Goal: Task Accomplishment & Management: Manage account settings

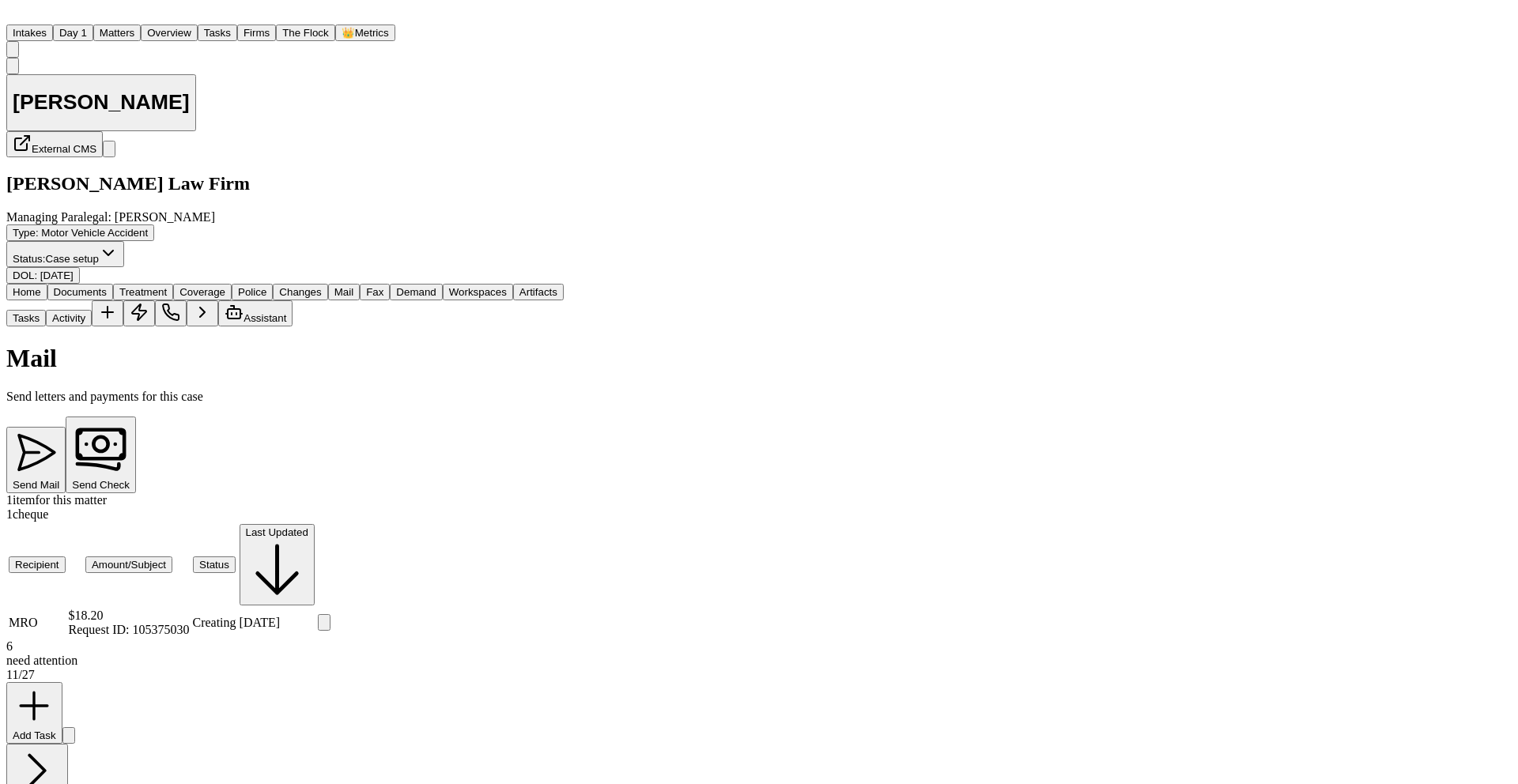
click at [25, 21] on img "Home" at bounding box center [16, 14] width 19 height 15
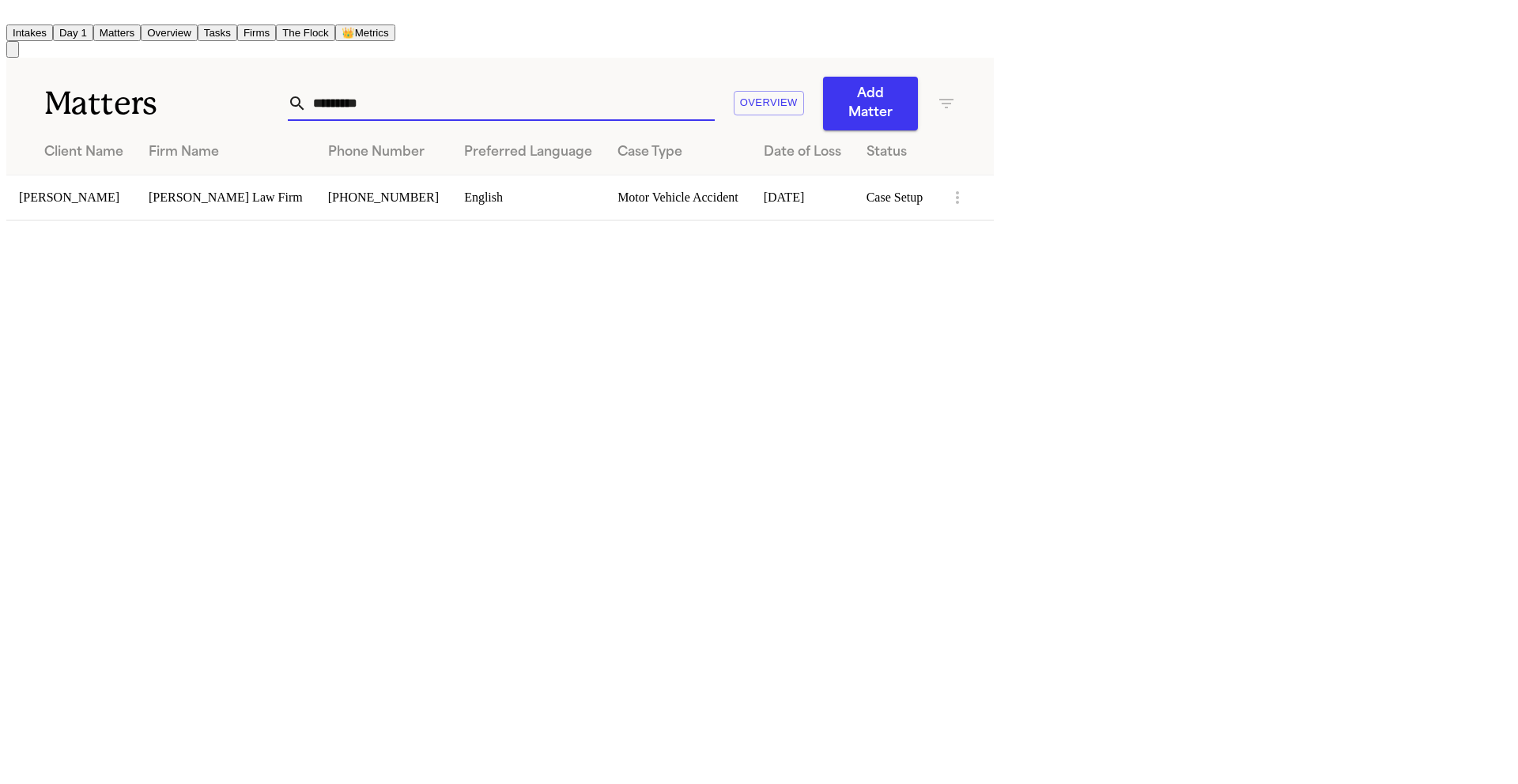
drag, startPoint x: 946, startPoint y: 94, endPoint x: 764, endPoint y: 92, distance: 182.0
click at [764, 92] on div "********* Overview Add Matter" at bounding box center [621, 104] width 668 height 54
click at [993, 70] on div "Matters ********* Overview Add Matter" at bounding box center [501, 94] width 988 height 73
click at [714, 86] on input "*********" at bounding box center [510, 104] width 408 height 35
drag, startPoint x: 976, startPoint y: 86, endPoint x: 809, endPoint y: 75, distance: 167.4
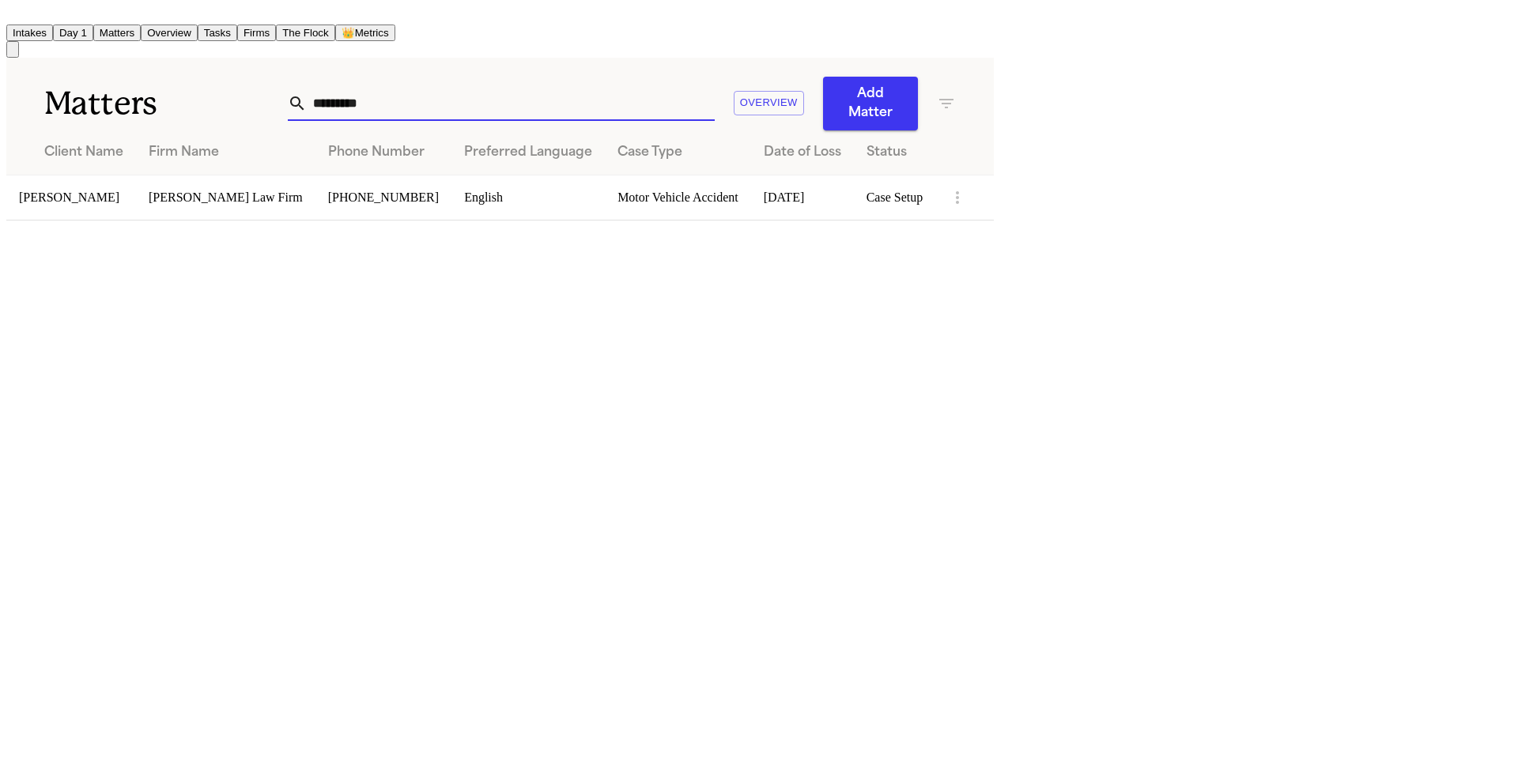
click at [714, 86] on div "*********" at bounding box center [501, 104] width 427 height 35
drag, startPoint x: 904, startPoint y: 88, endPoint x: 771, endPoint y: 70, distance: 134.2
click at [771, 70] on div "Matters ********* Overview Add Matter" at bounding box center [501, 94] width 988 height 73
type input "*"
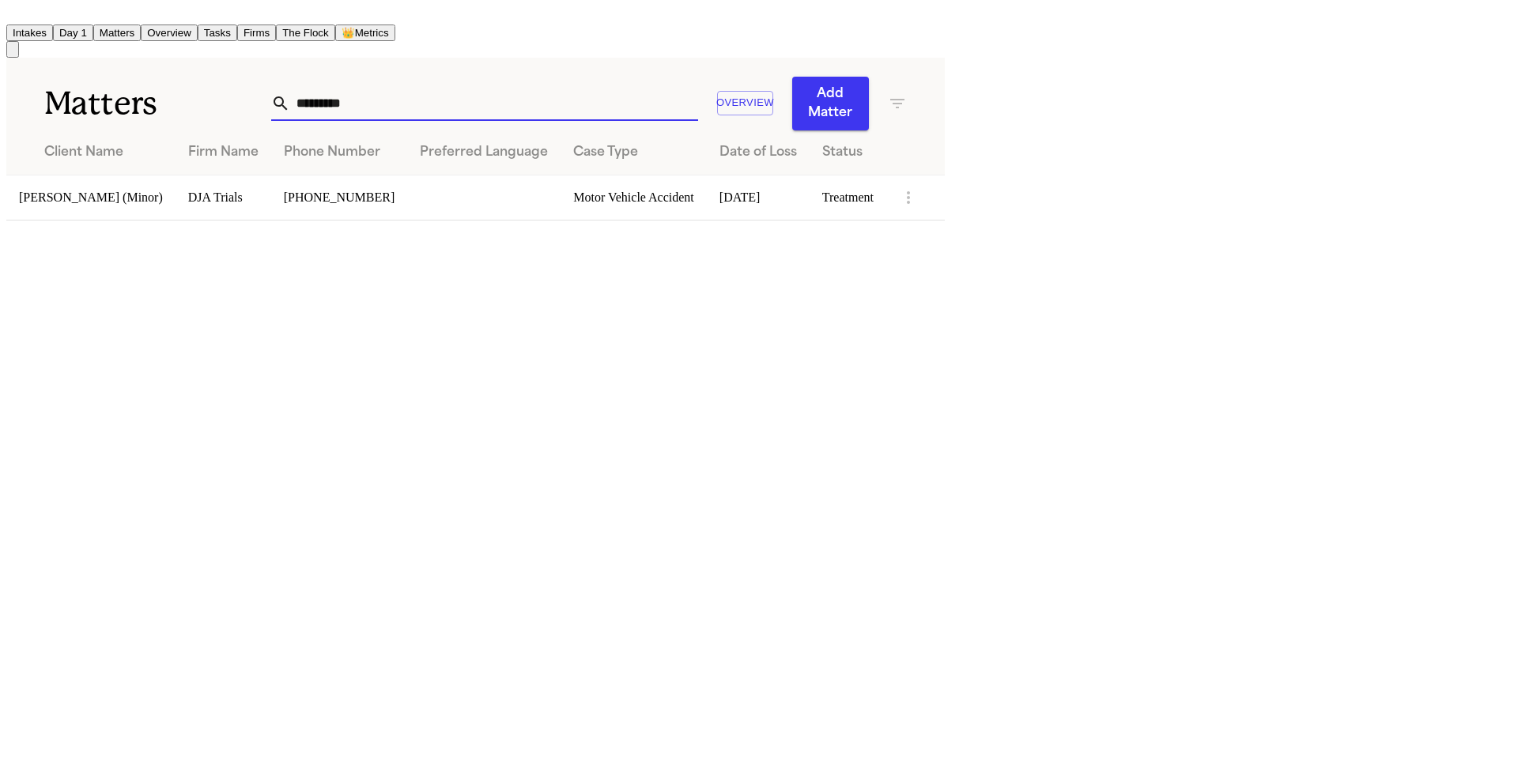
type input "*********"
click at [175, 174] on td "[PERSON_NAME] (Minor)" at bounding box center [91, 196] width 169 height 45
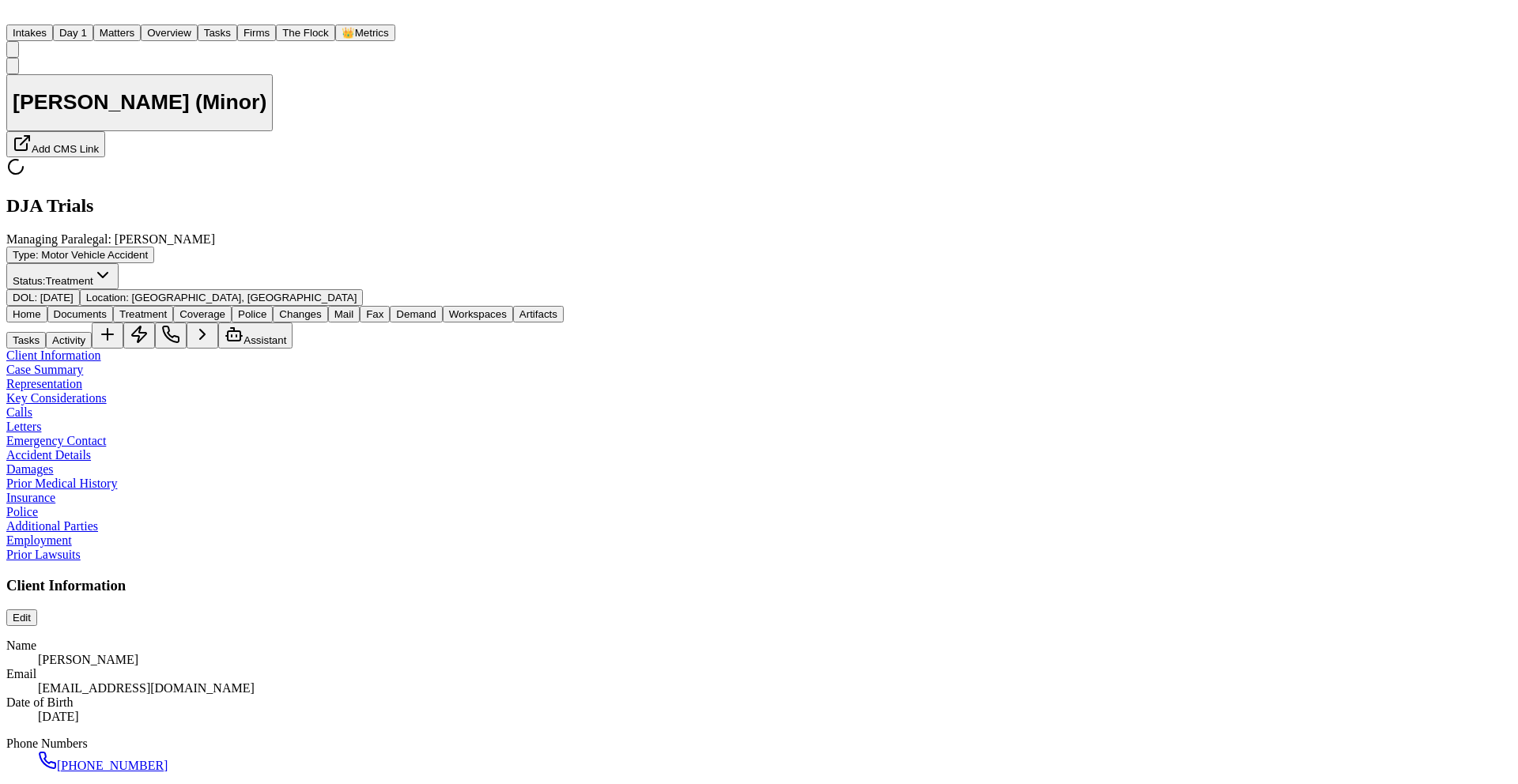
type textarea "*"
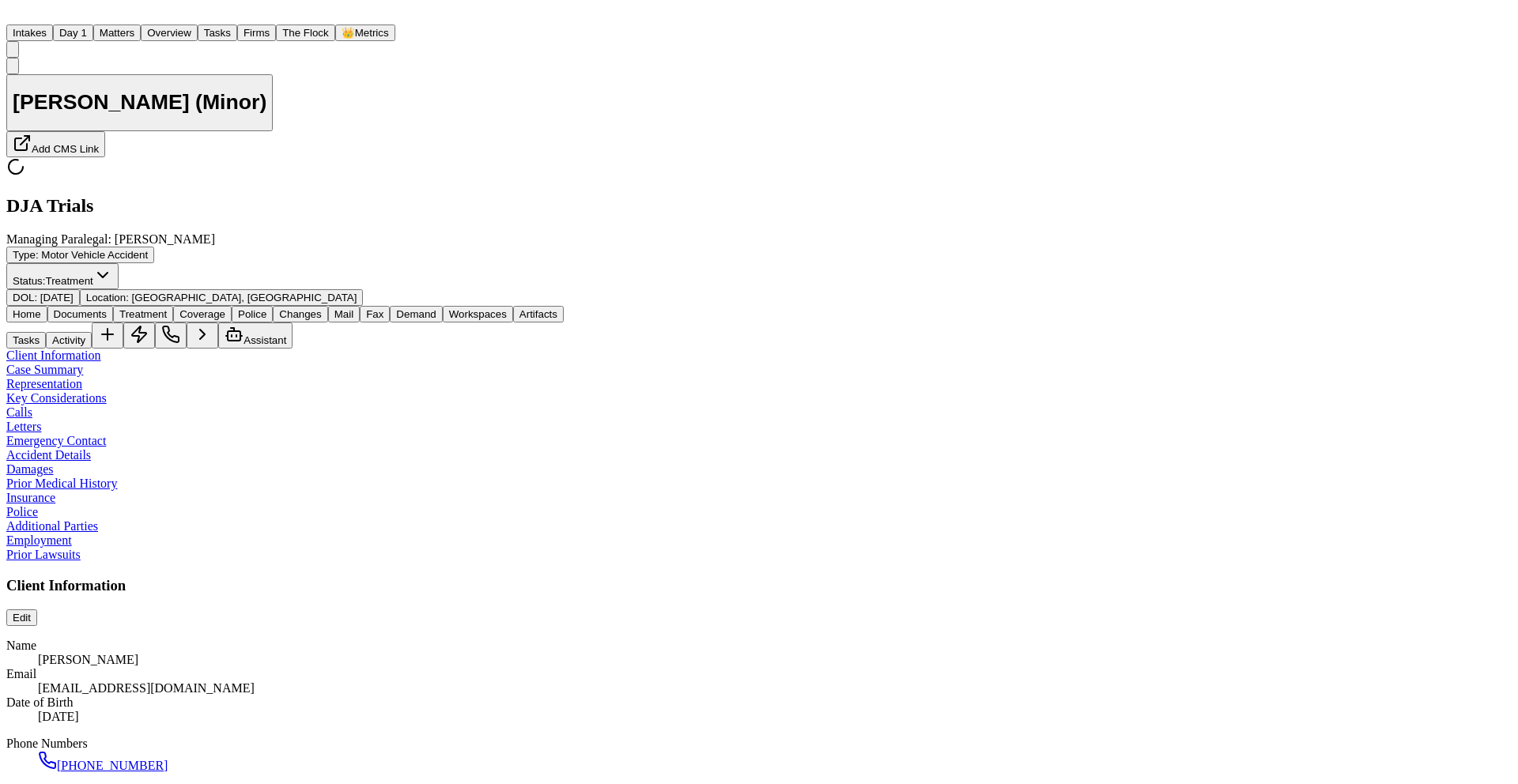
type textarea "*"
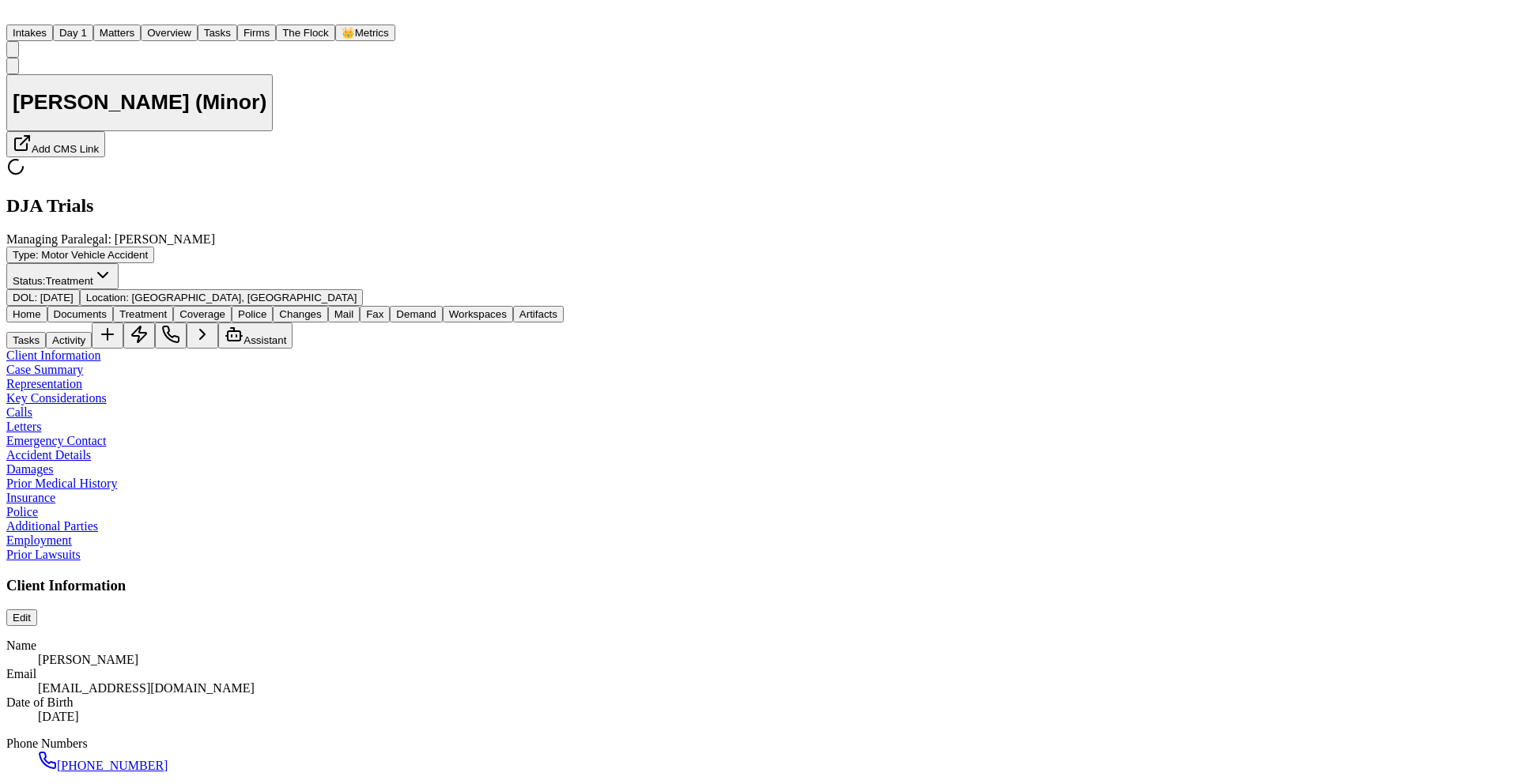
type textarea "*"
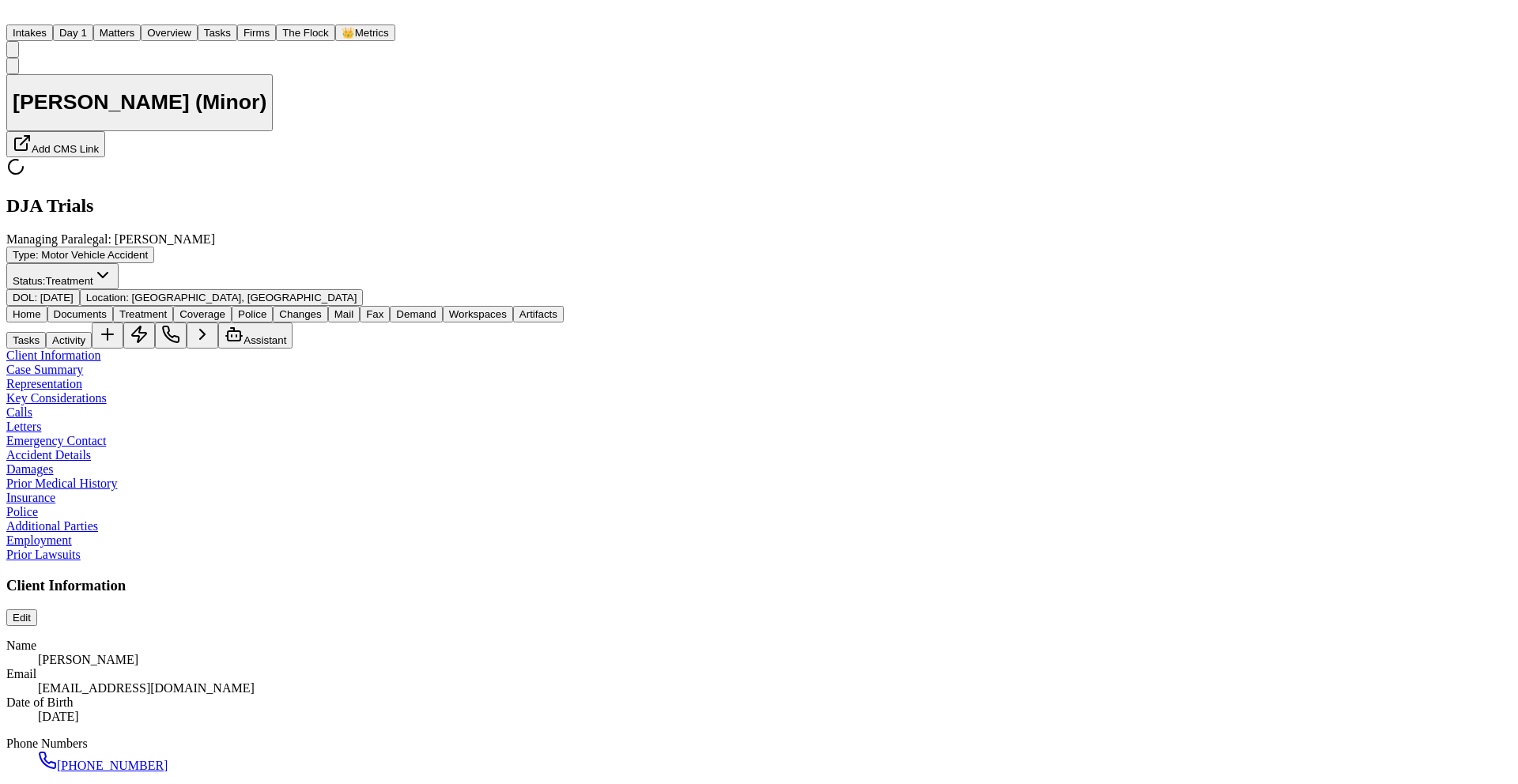
type textarea "*"
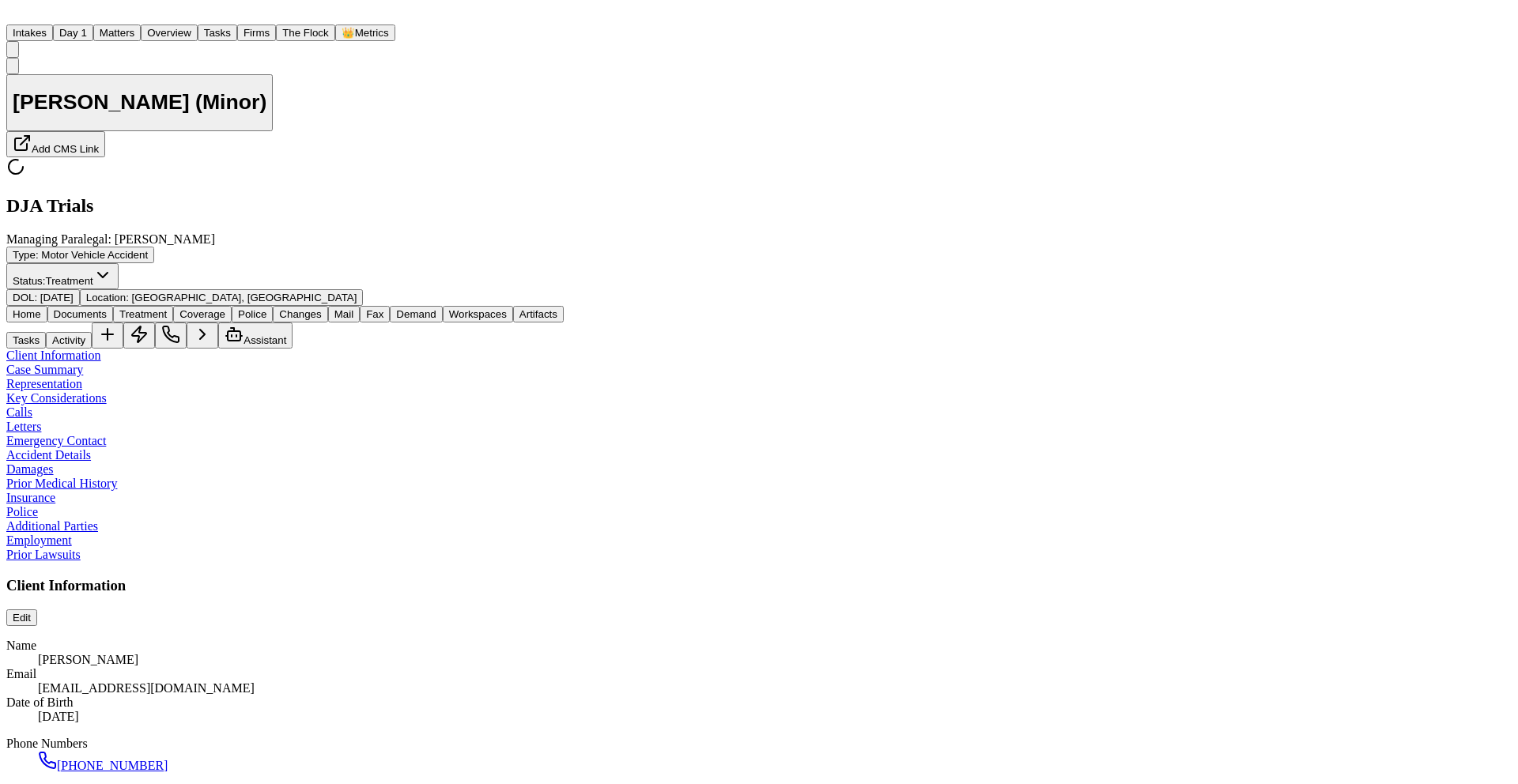
type textarea "*"
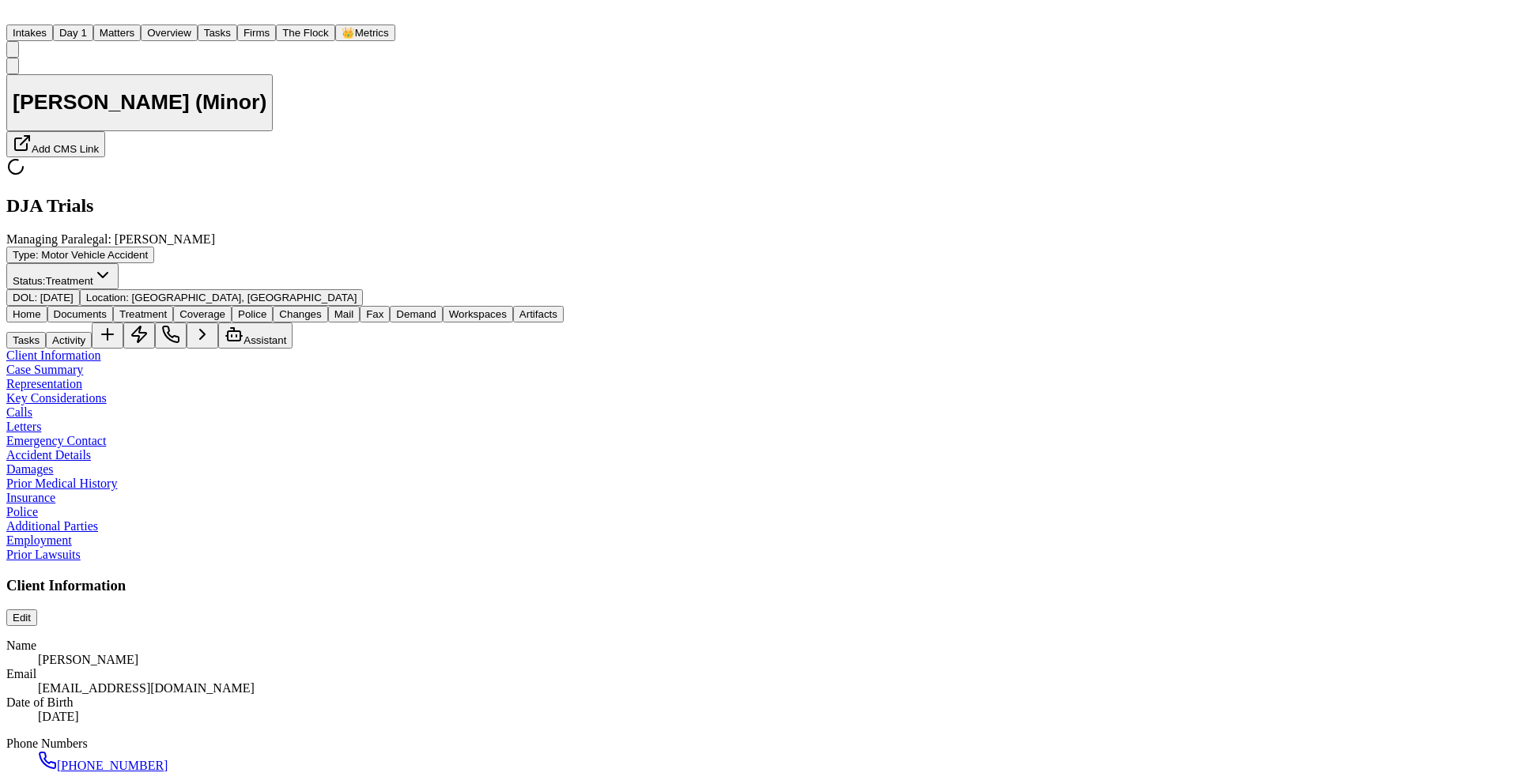
type textarea "*"
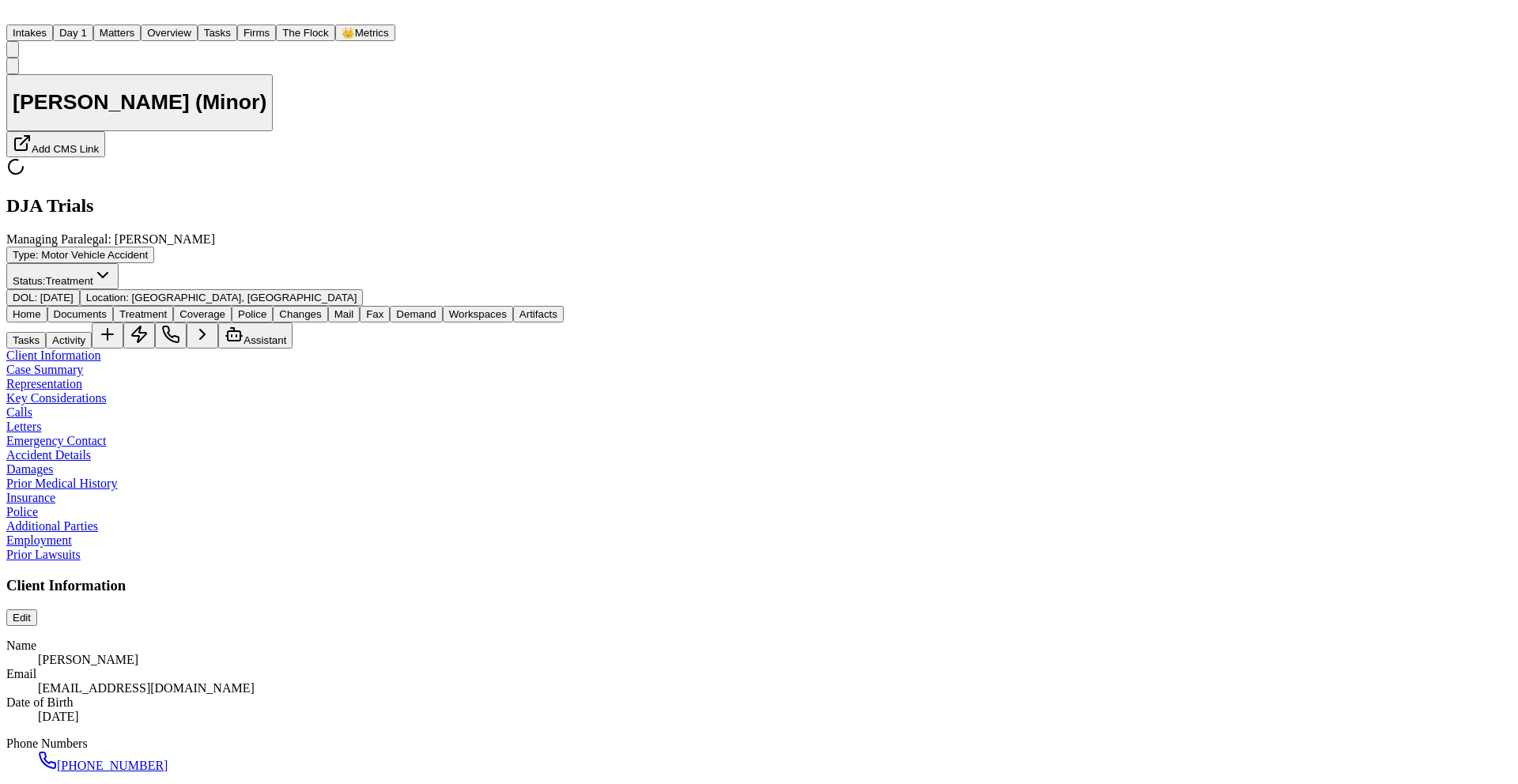
type textarea "*"
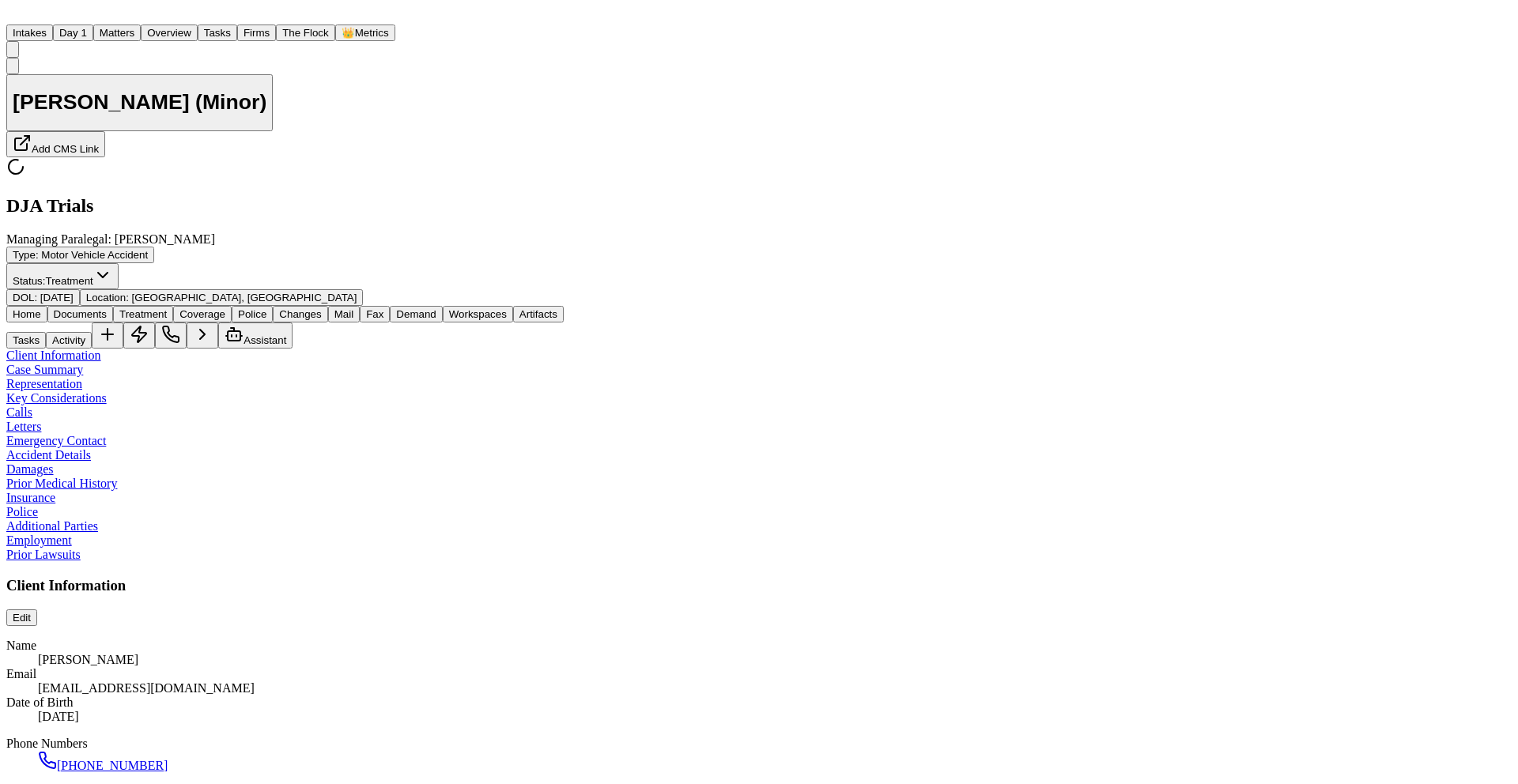
type textarea "*"
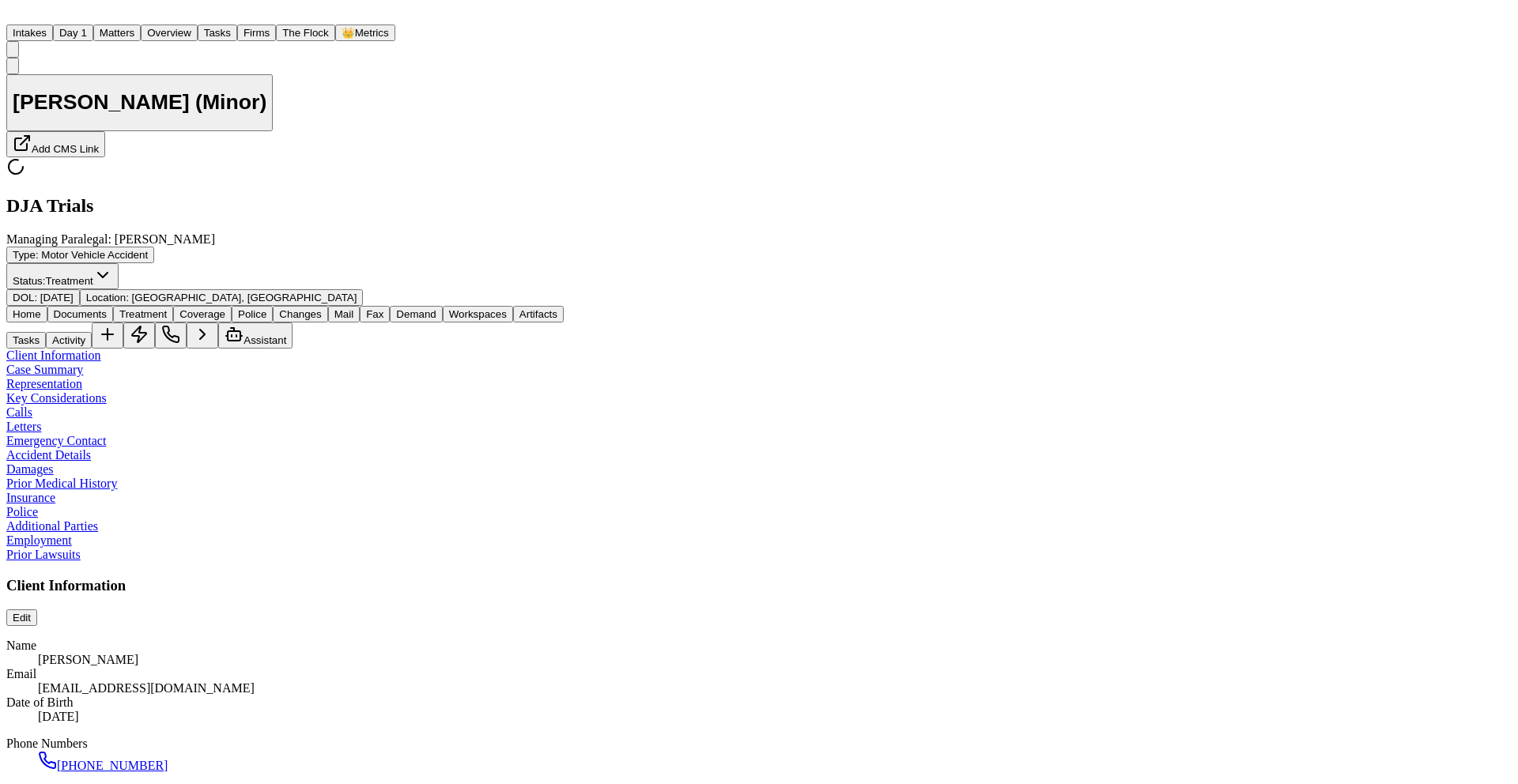
type textarea "*"
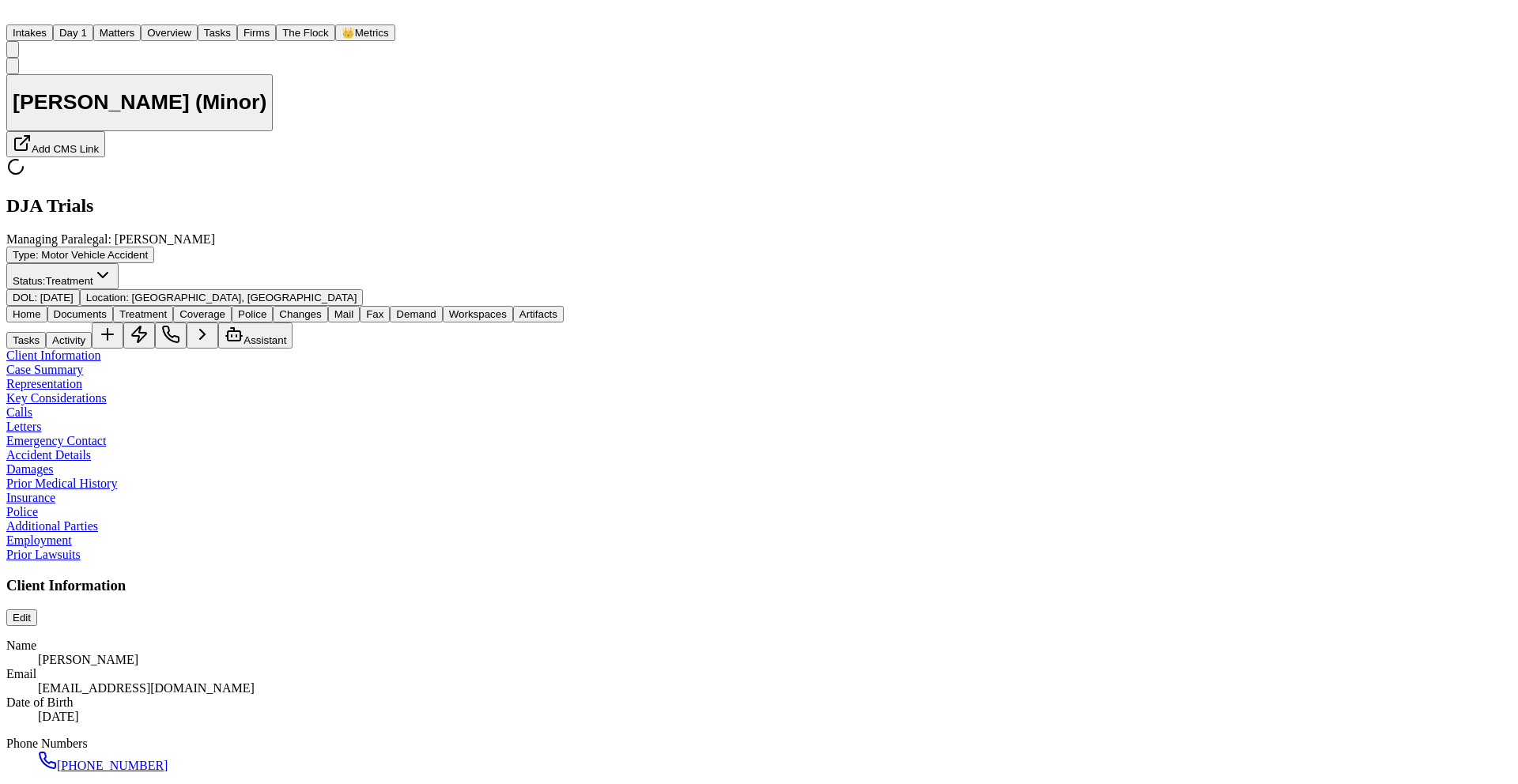
type textarea "*"
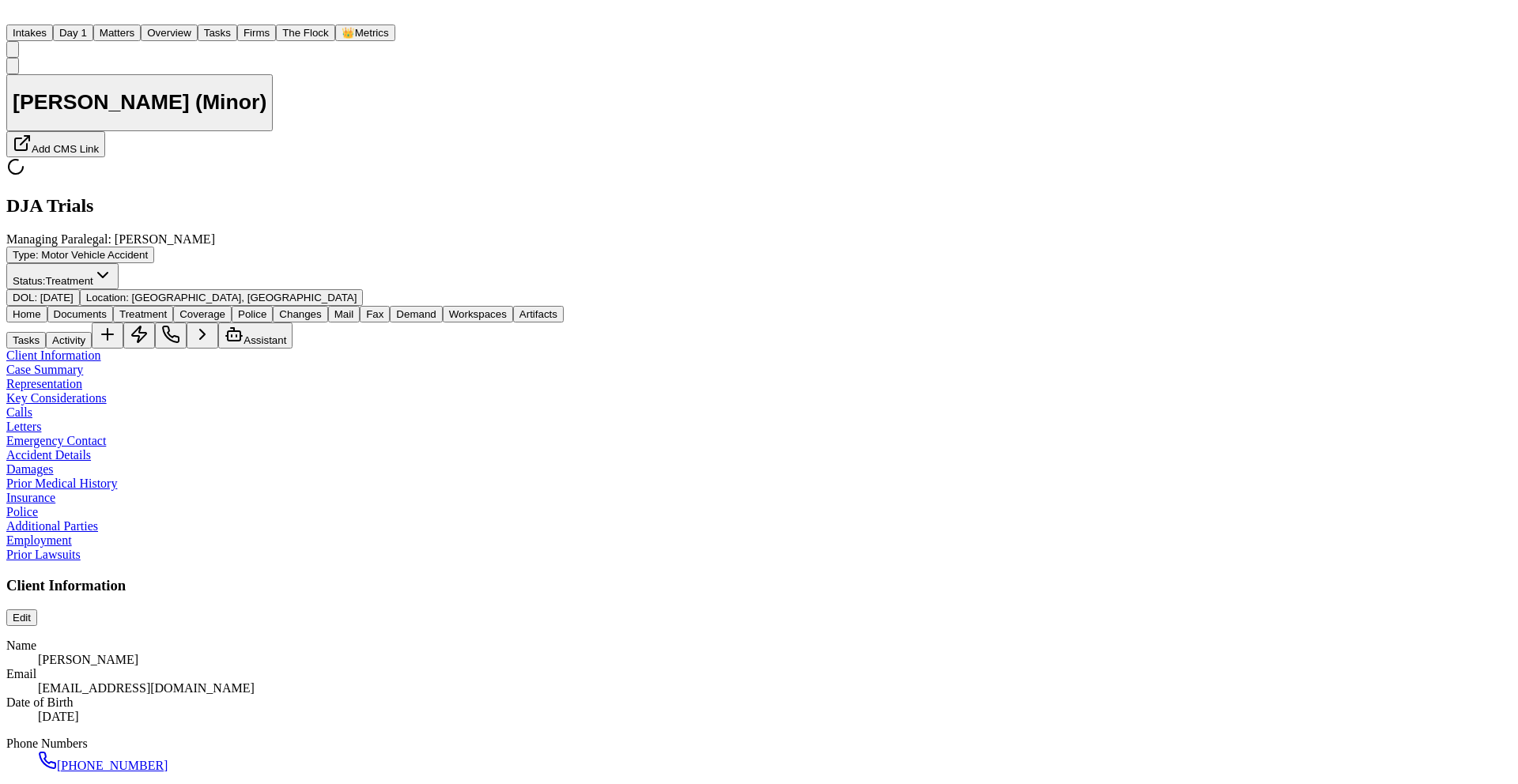
type textarea "*"
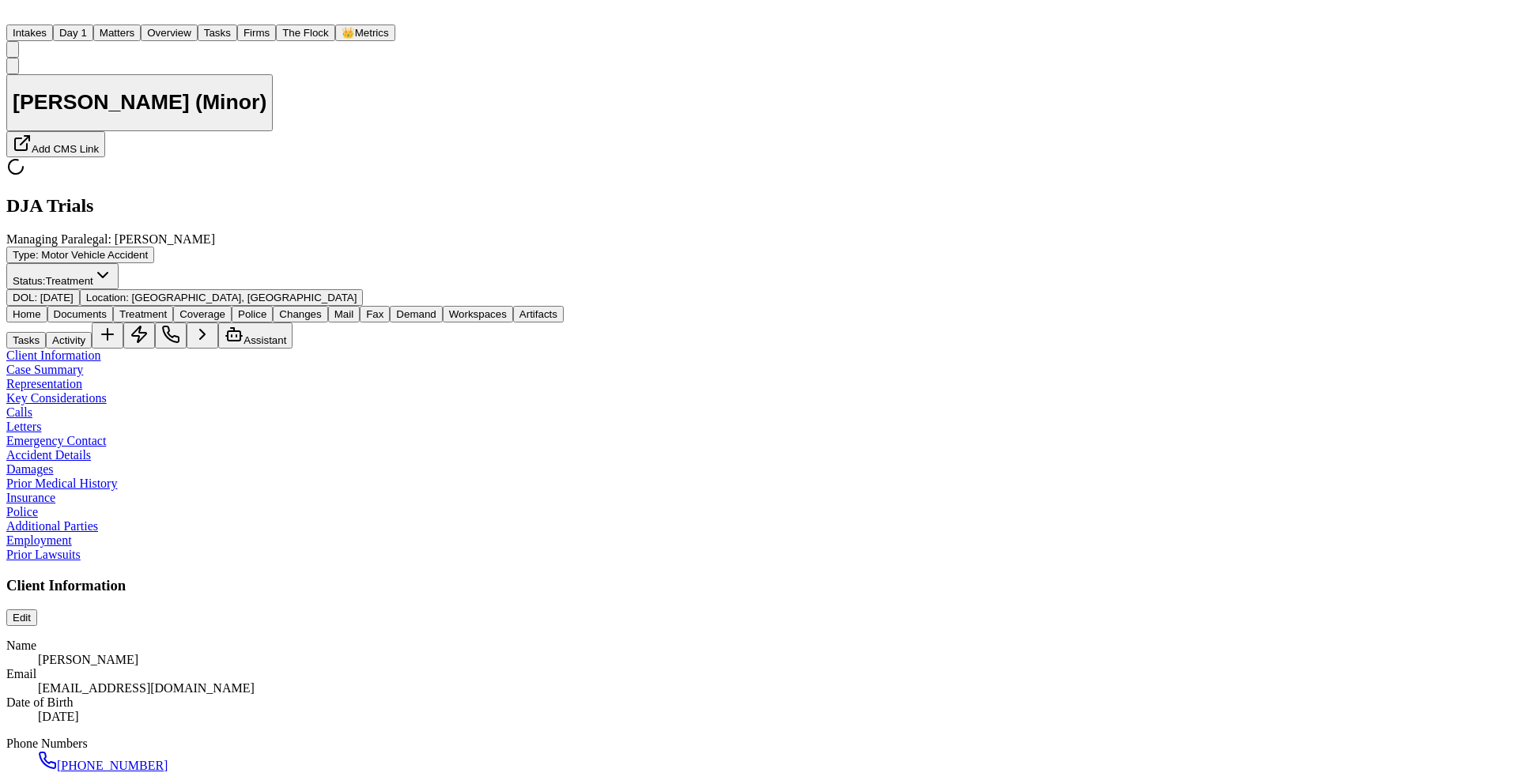
type textarea "*"
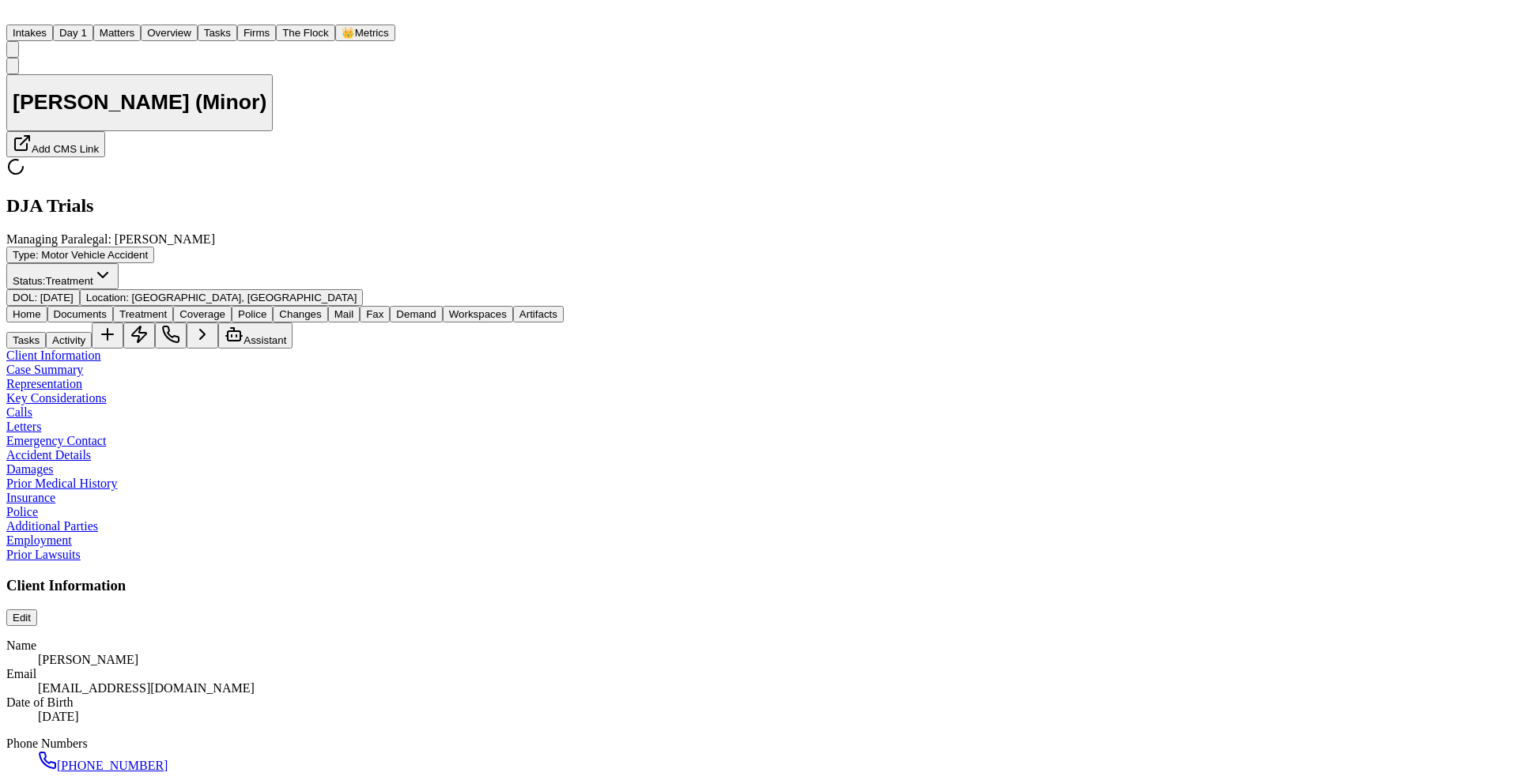
type textarea "*"
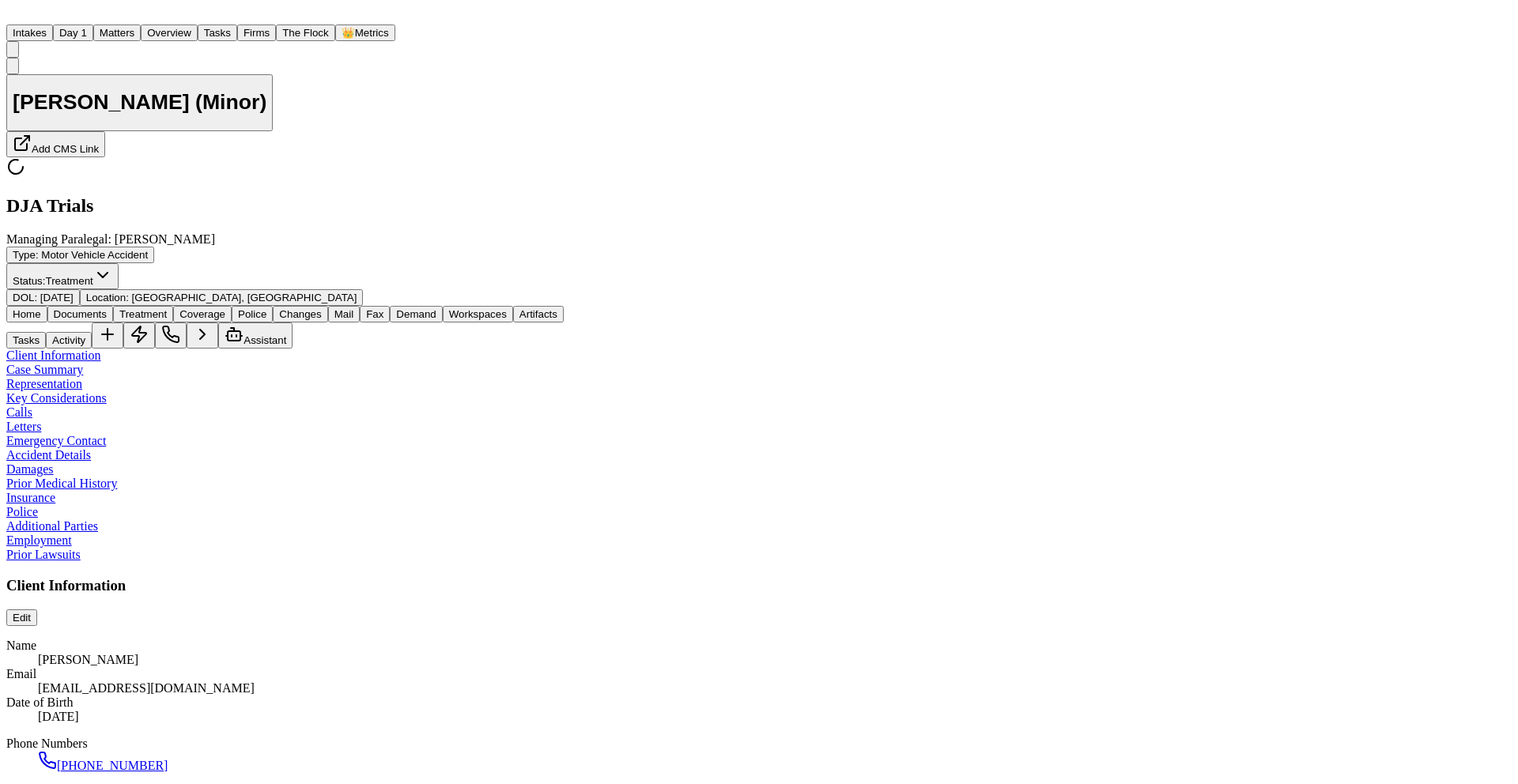
type textarea "*"
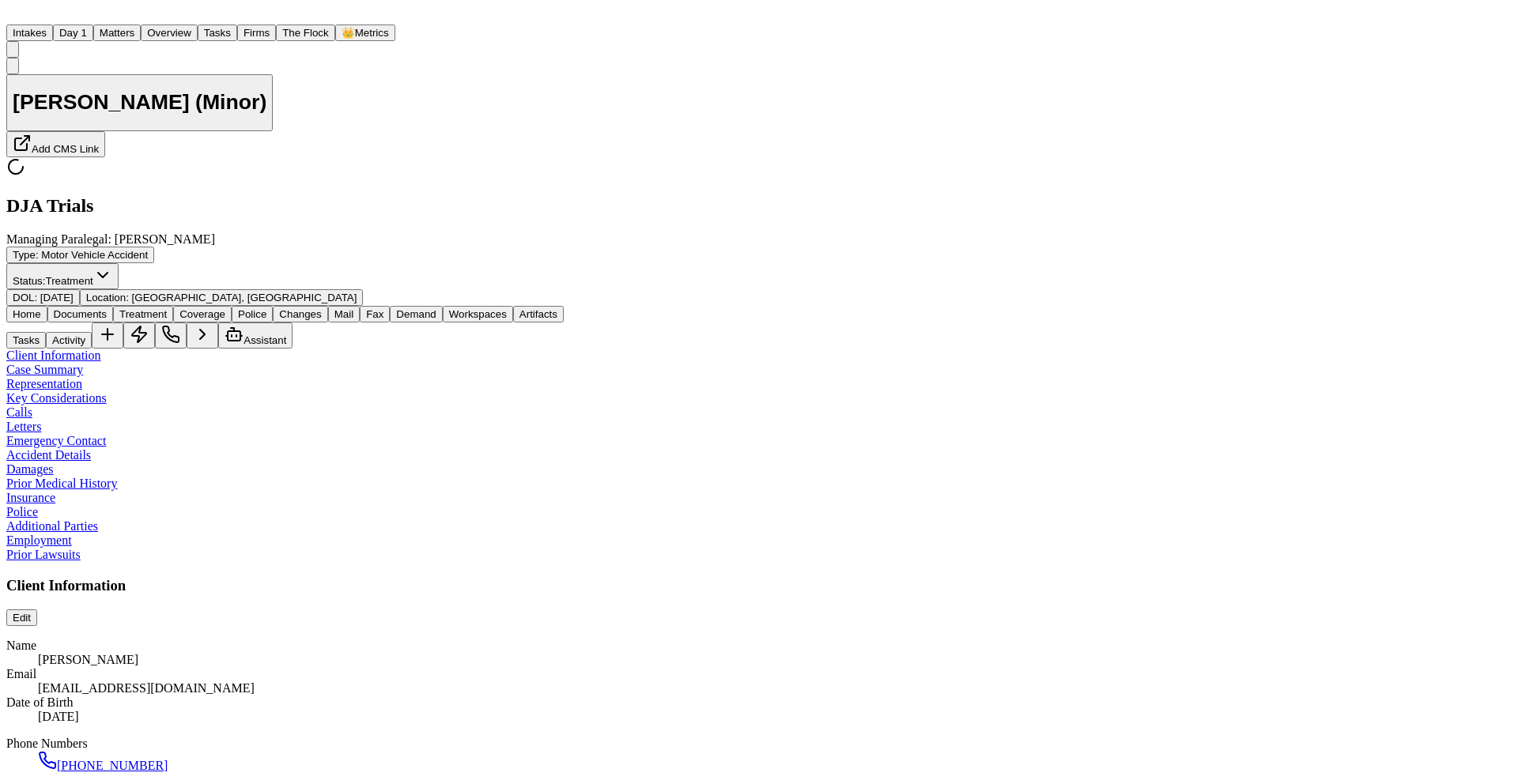
type textarea "*"
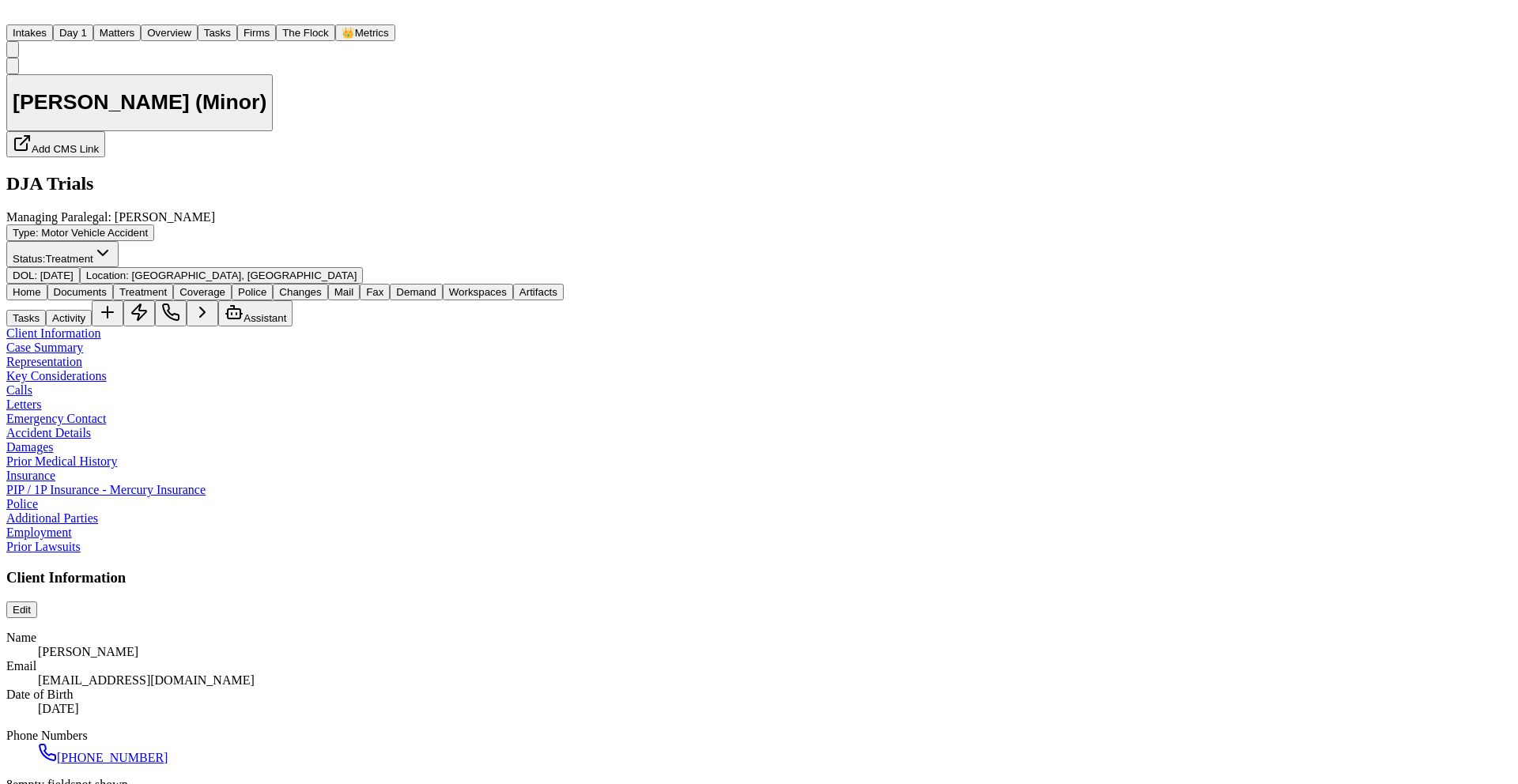
type textarea "*"
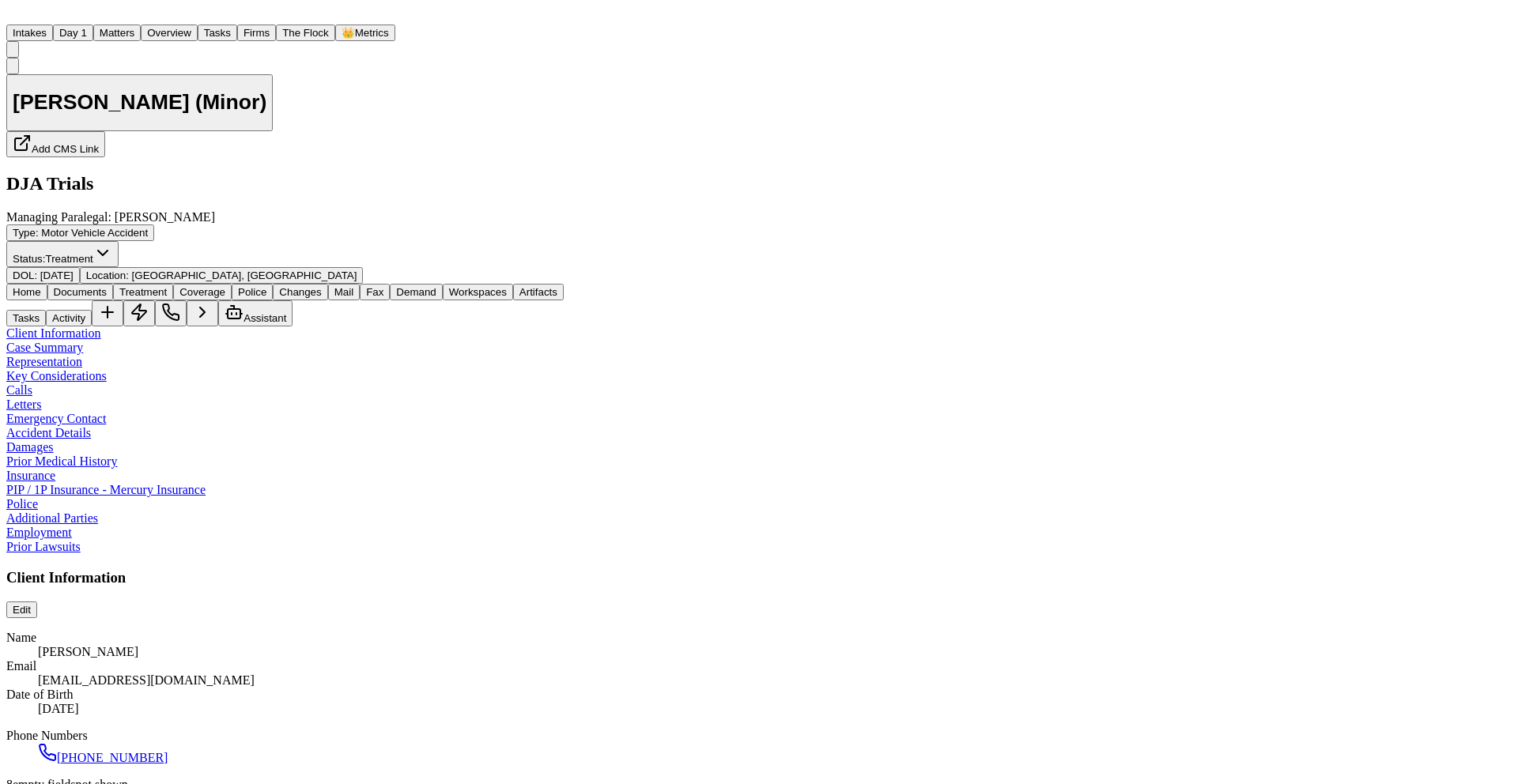
type textarea "*"
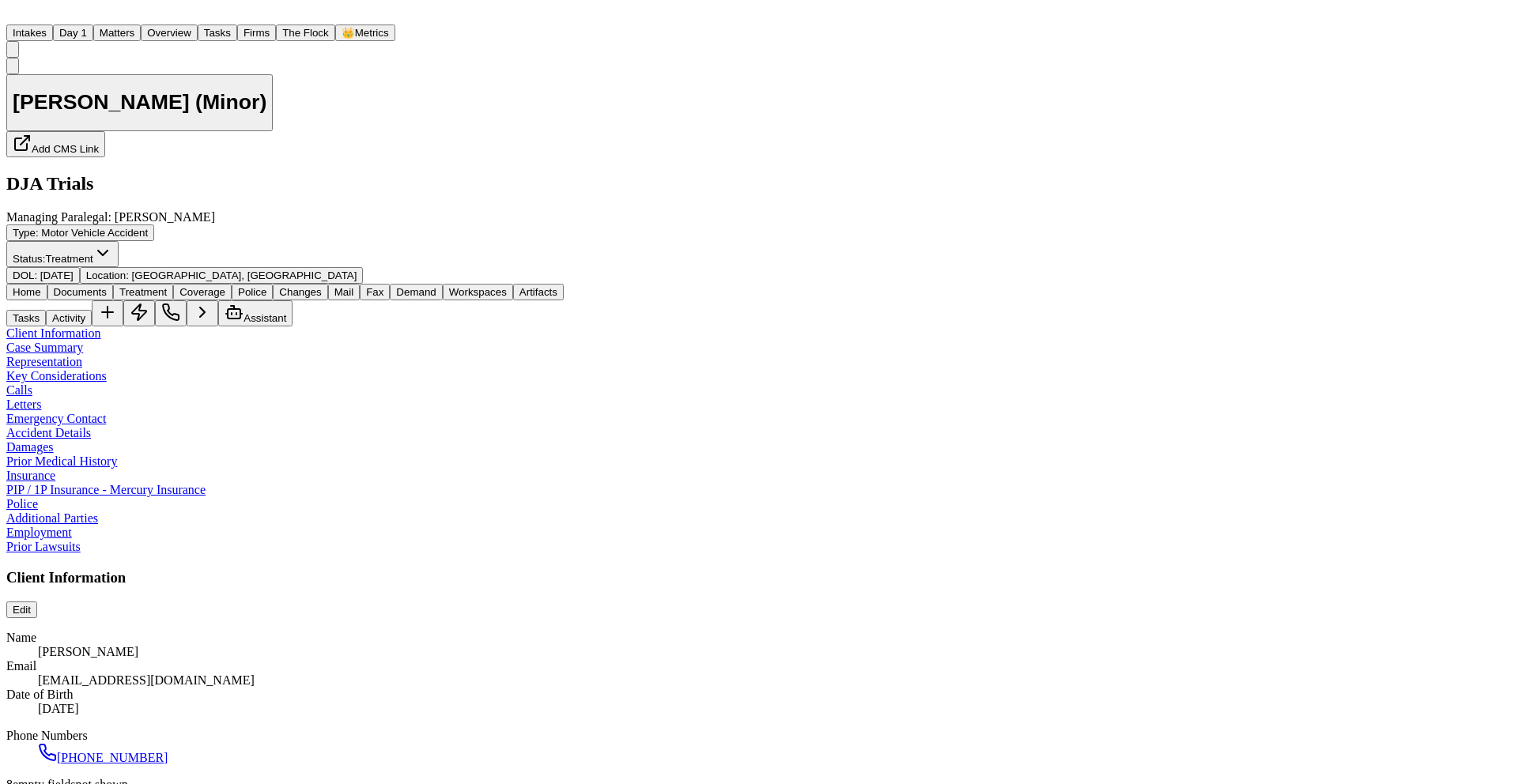
type textarea "*"
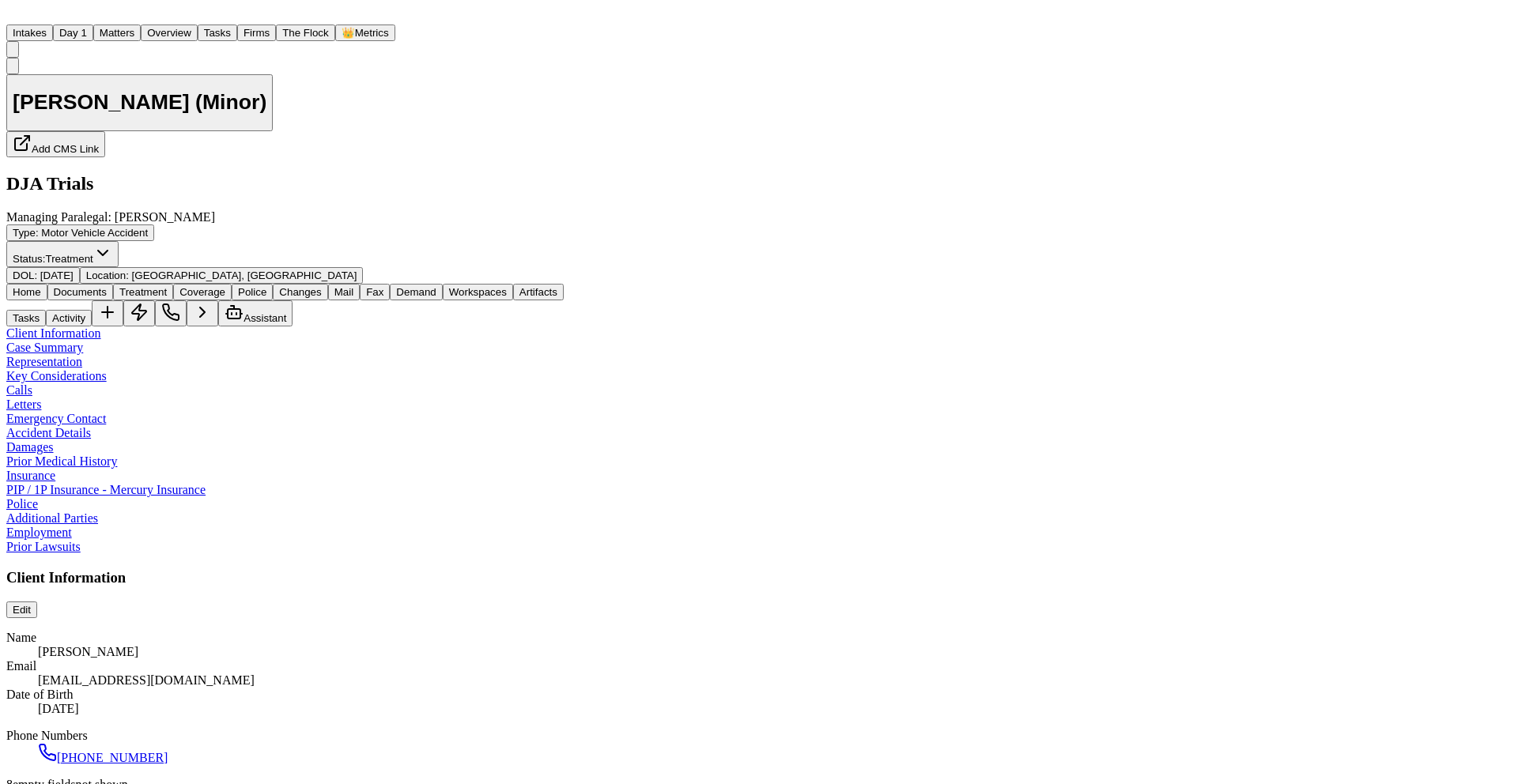
type textarea "*"
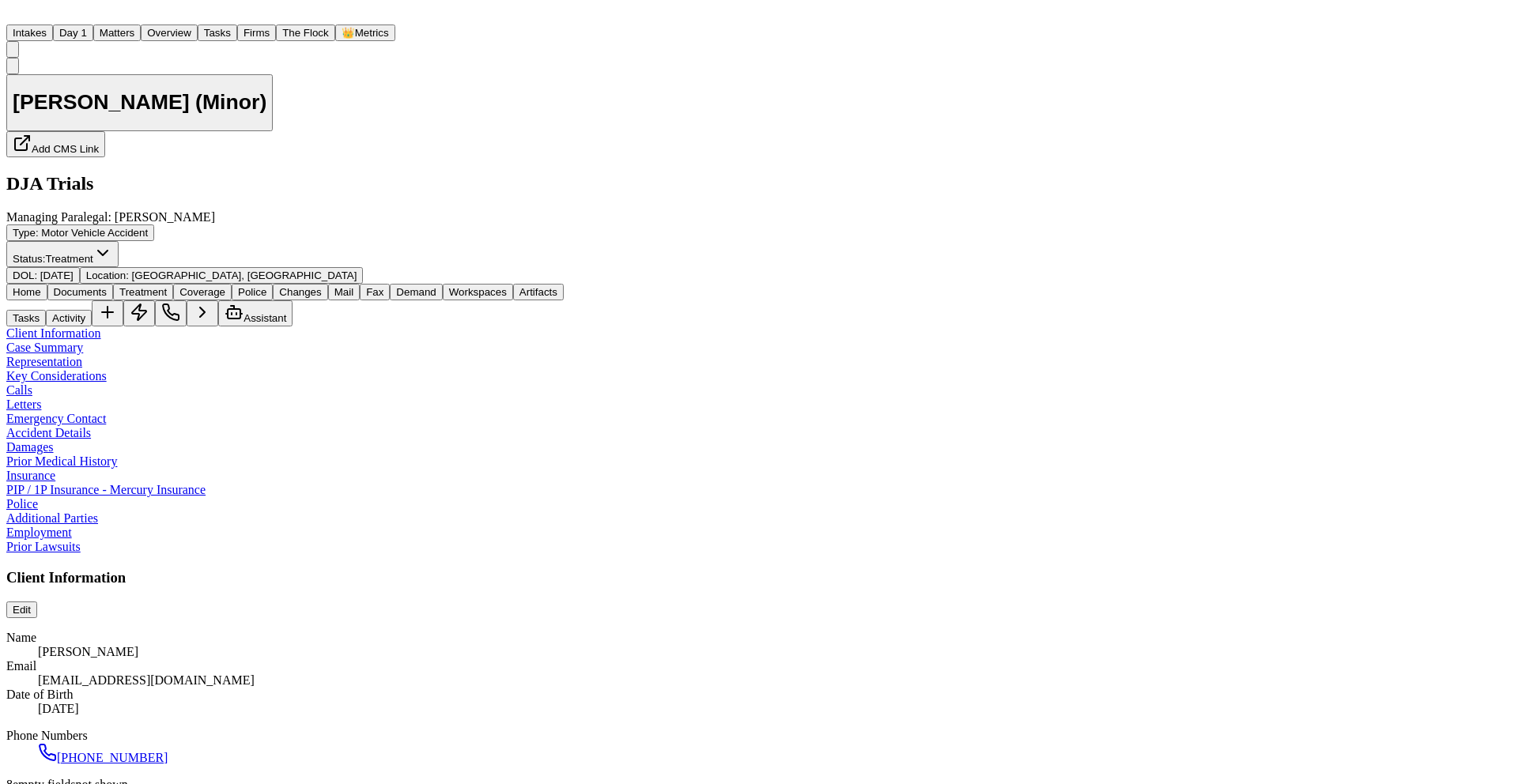
type textarea "*"
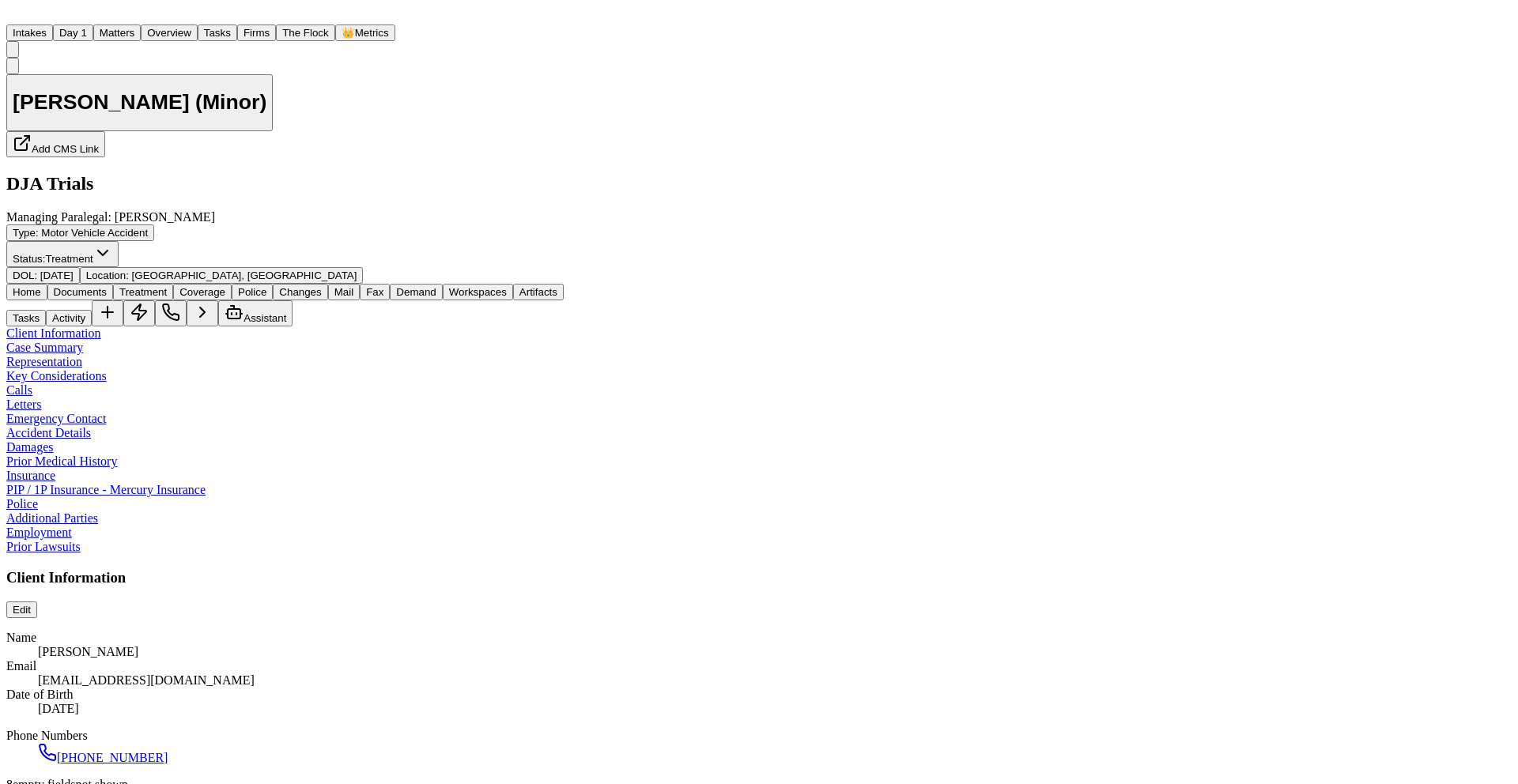
type textarea "*"
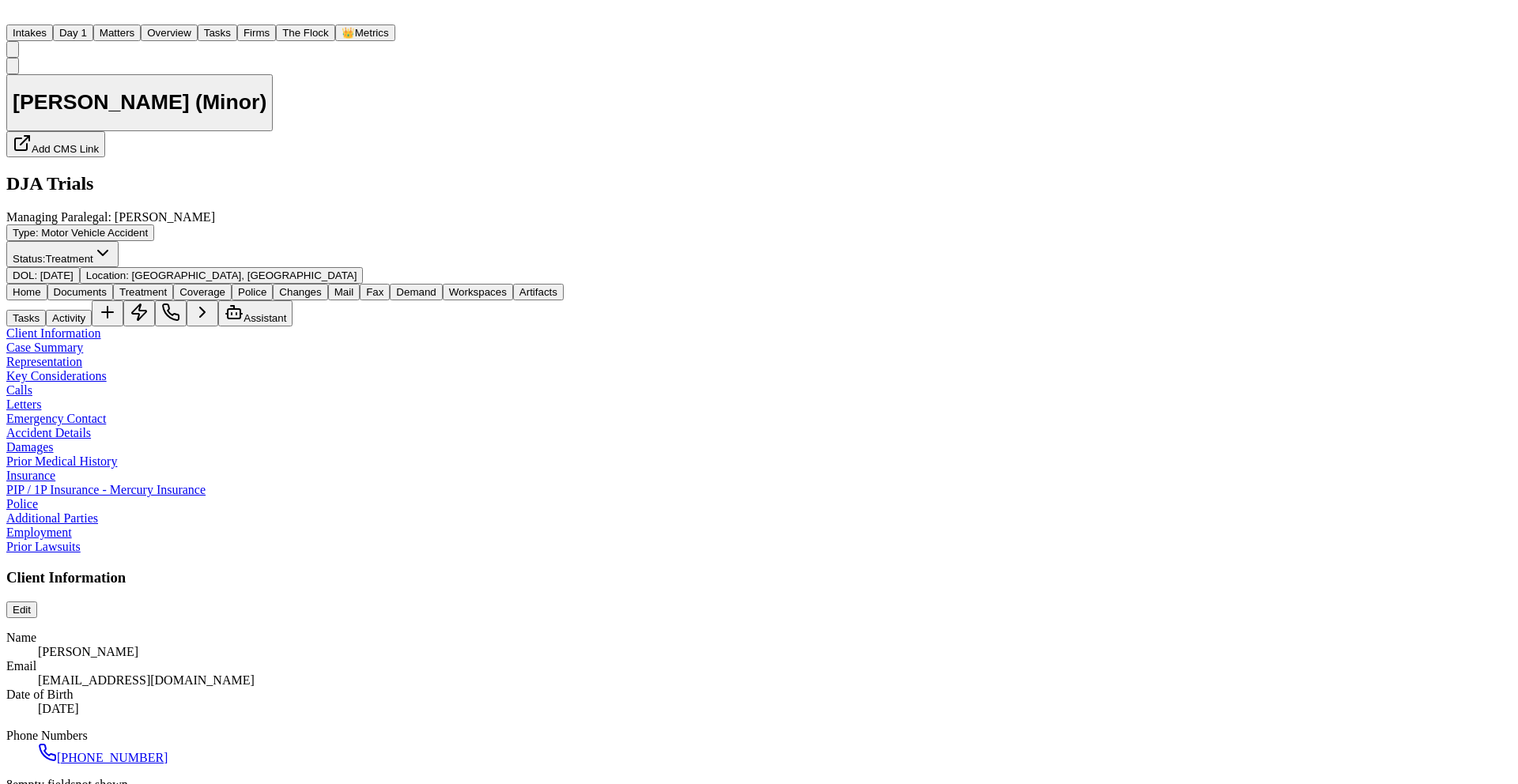
type textarea "*"
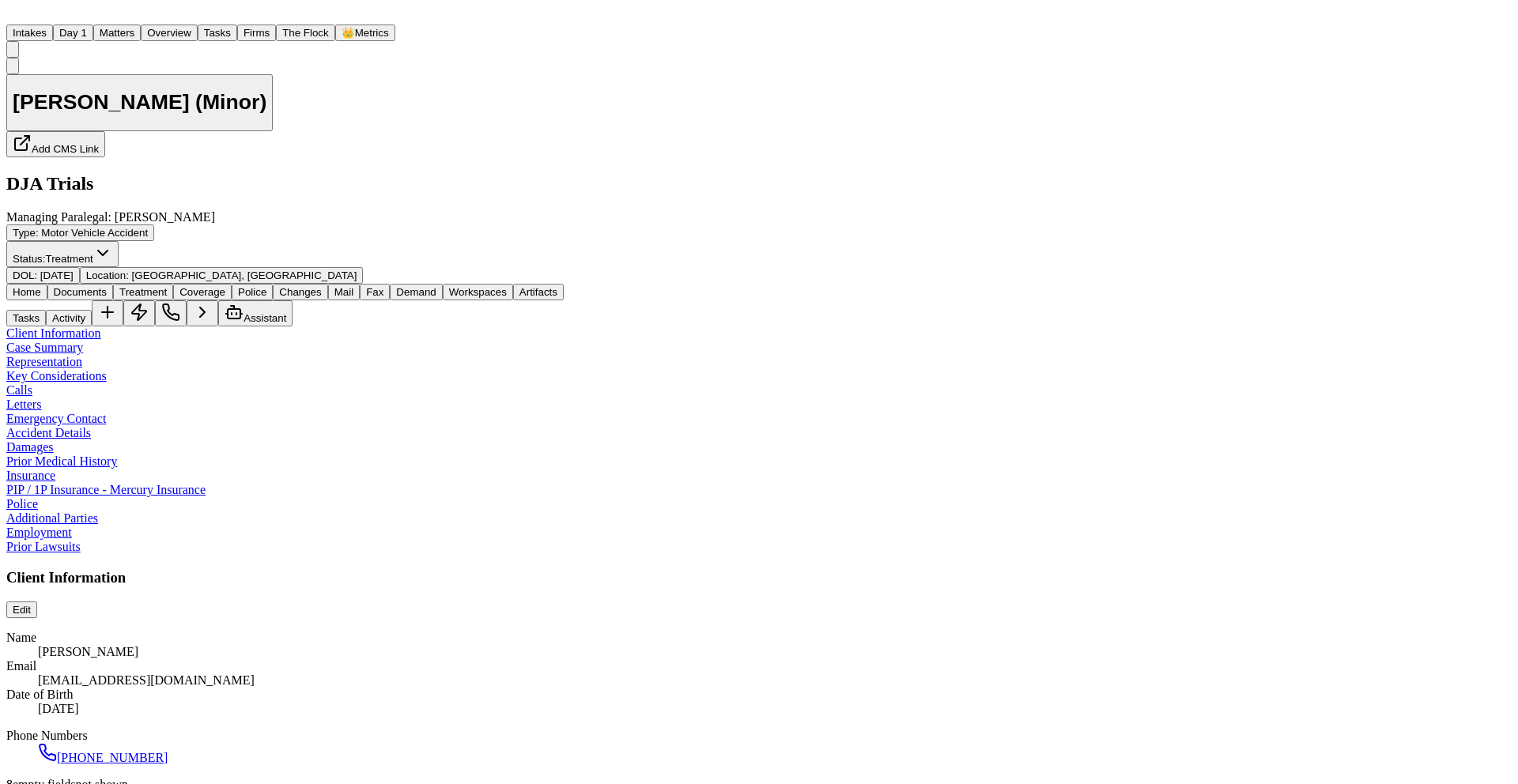
type textarea "*"
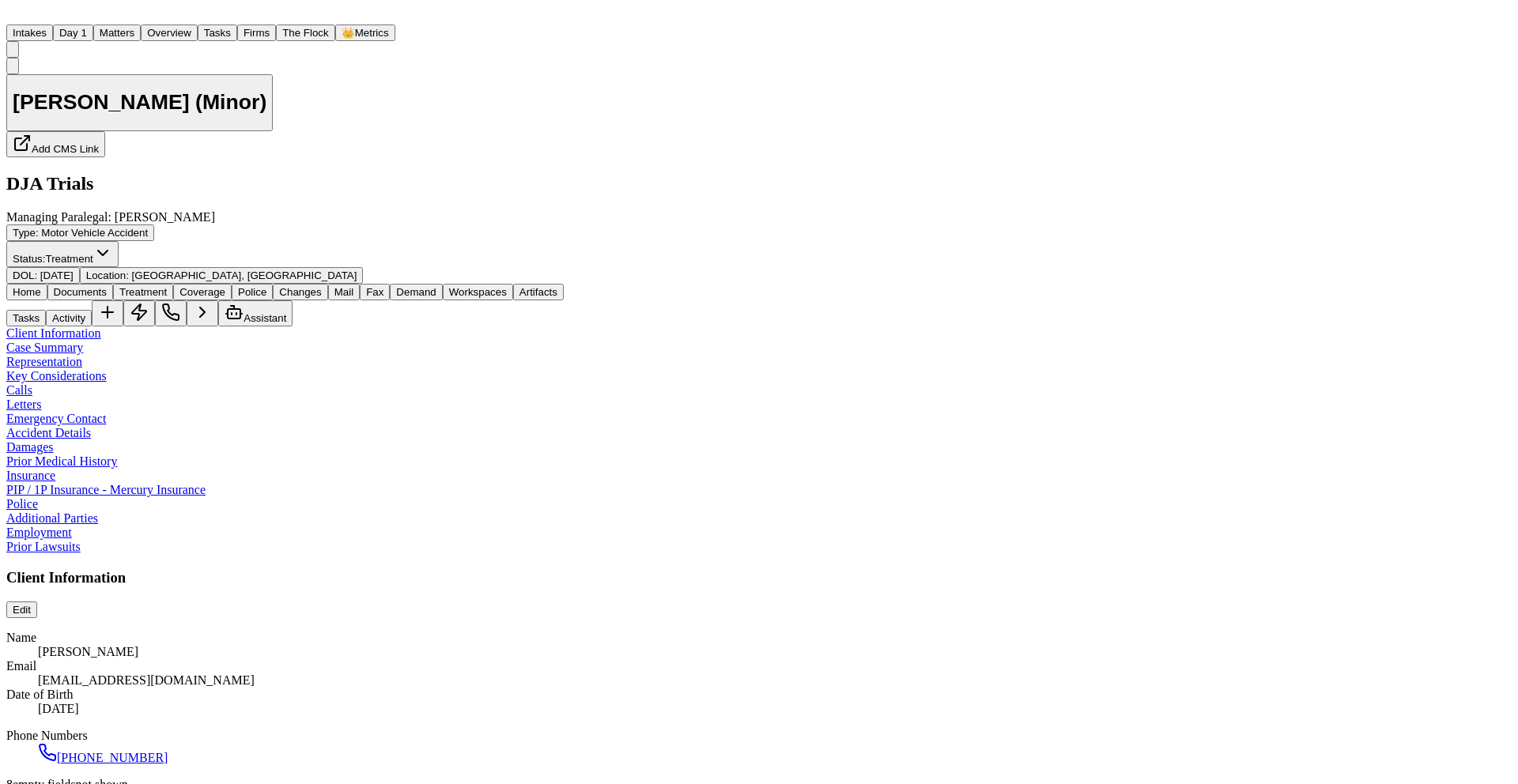
type textarea "*"
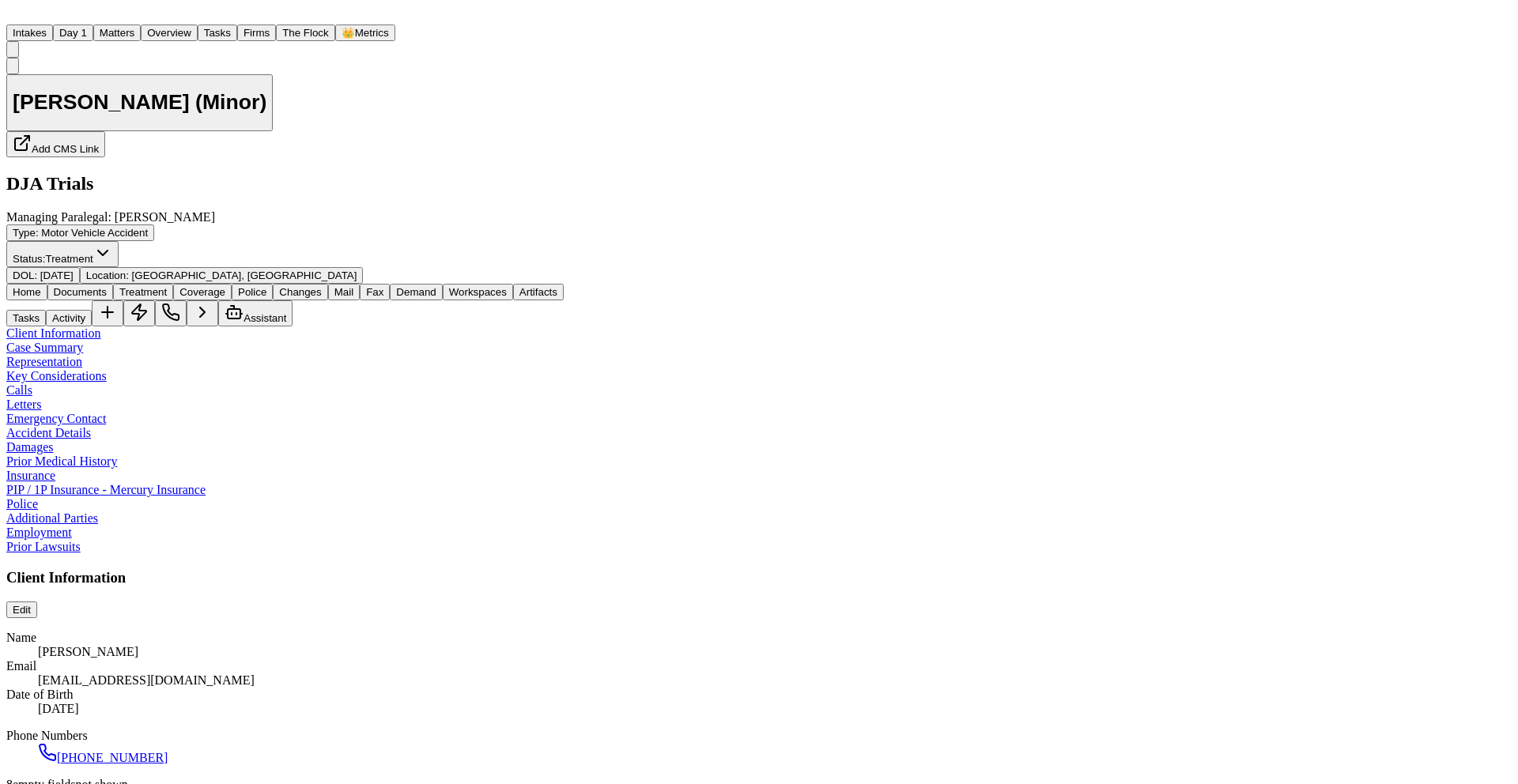
type textarea "*"
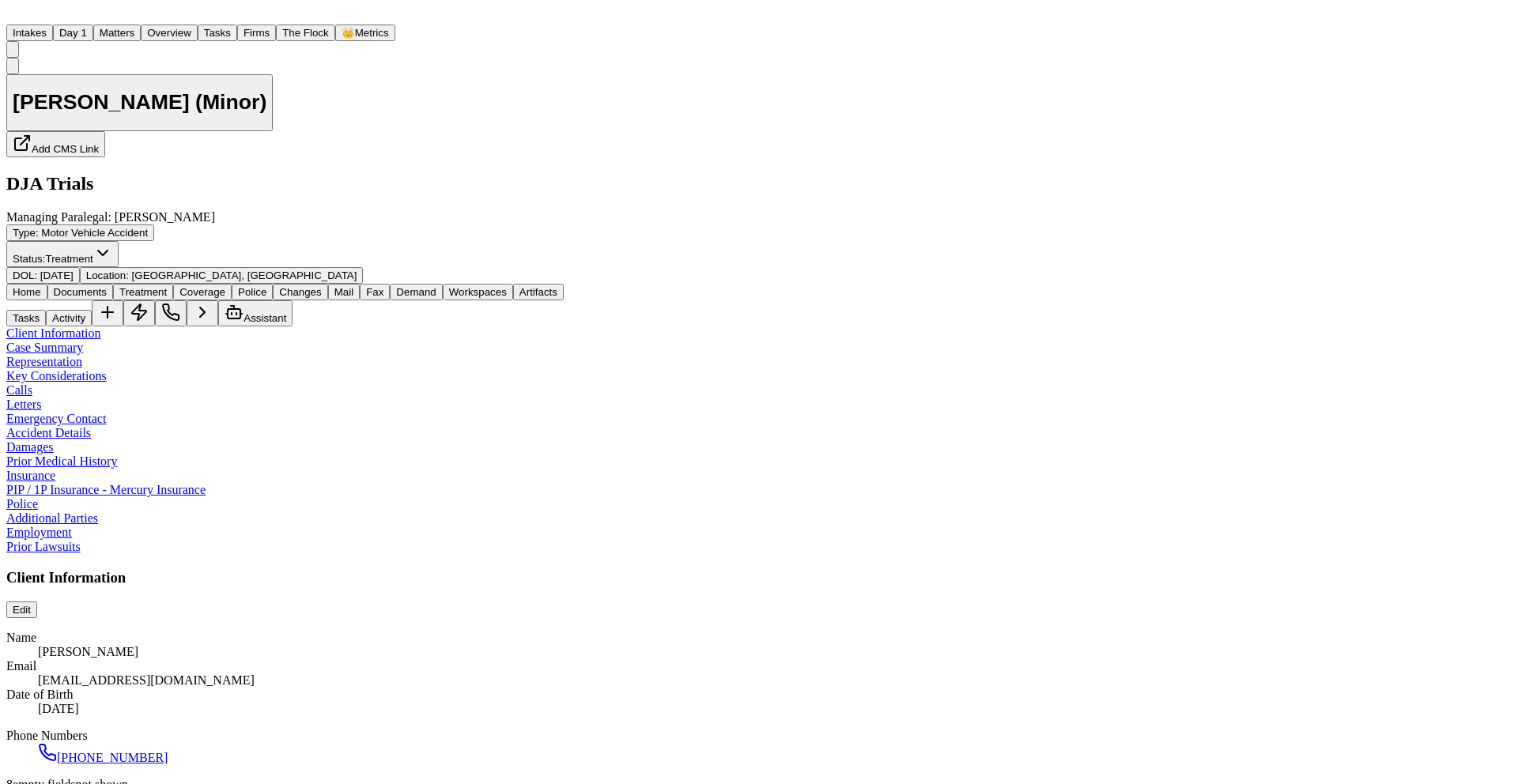
type textarea "*"
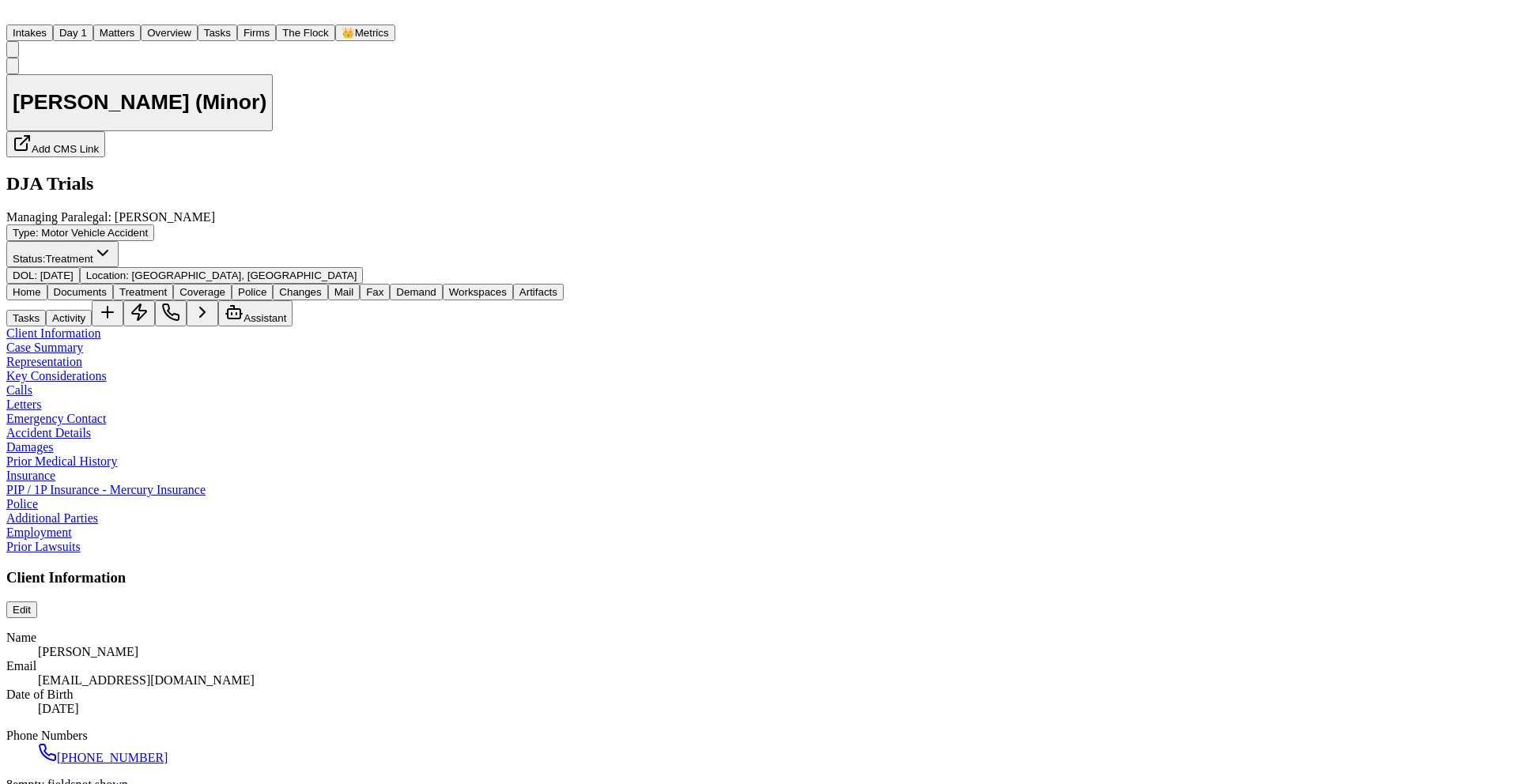
type textarea "*"
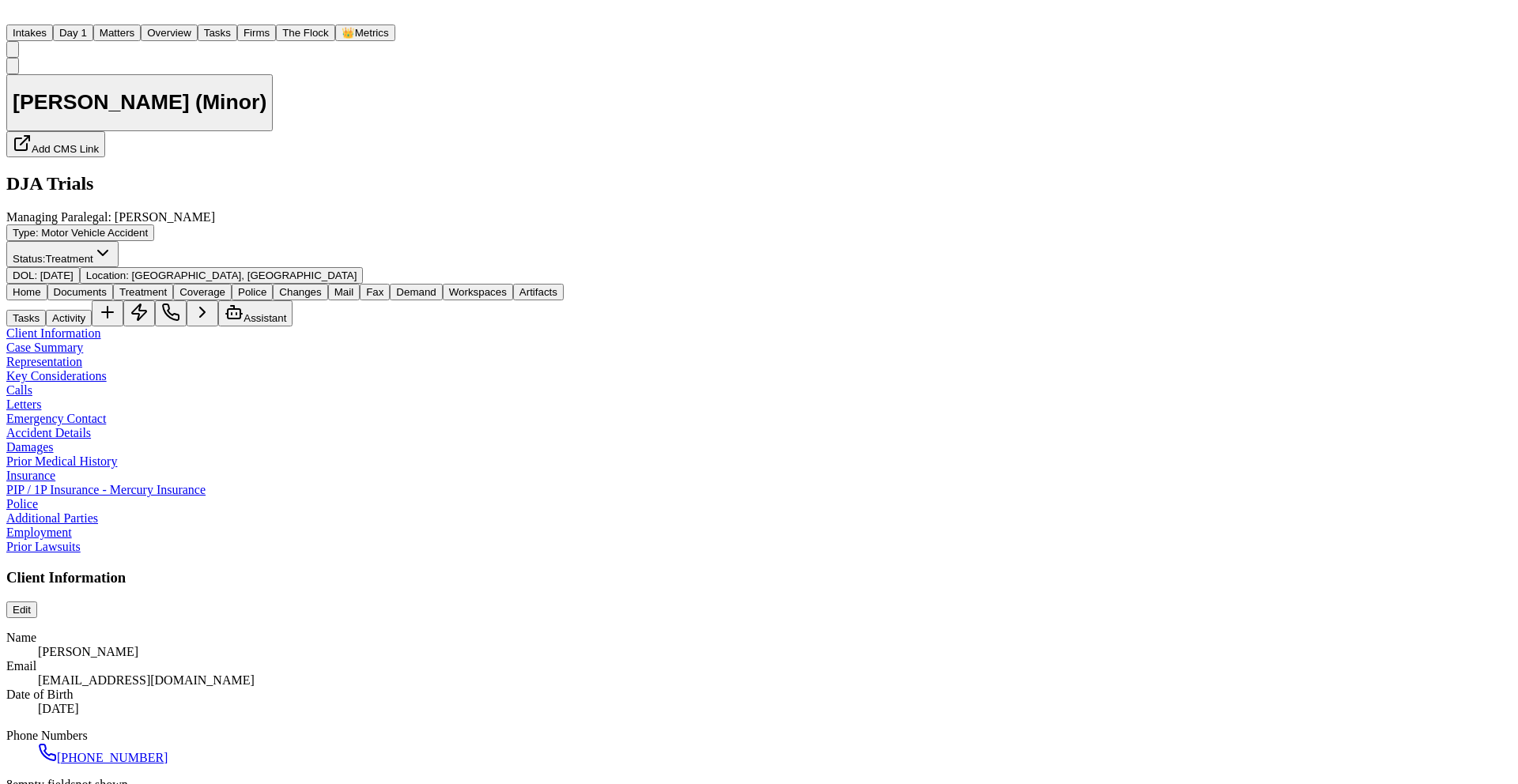
type textarea "*"
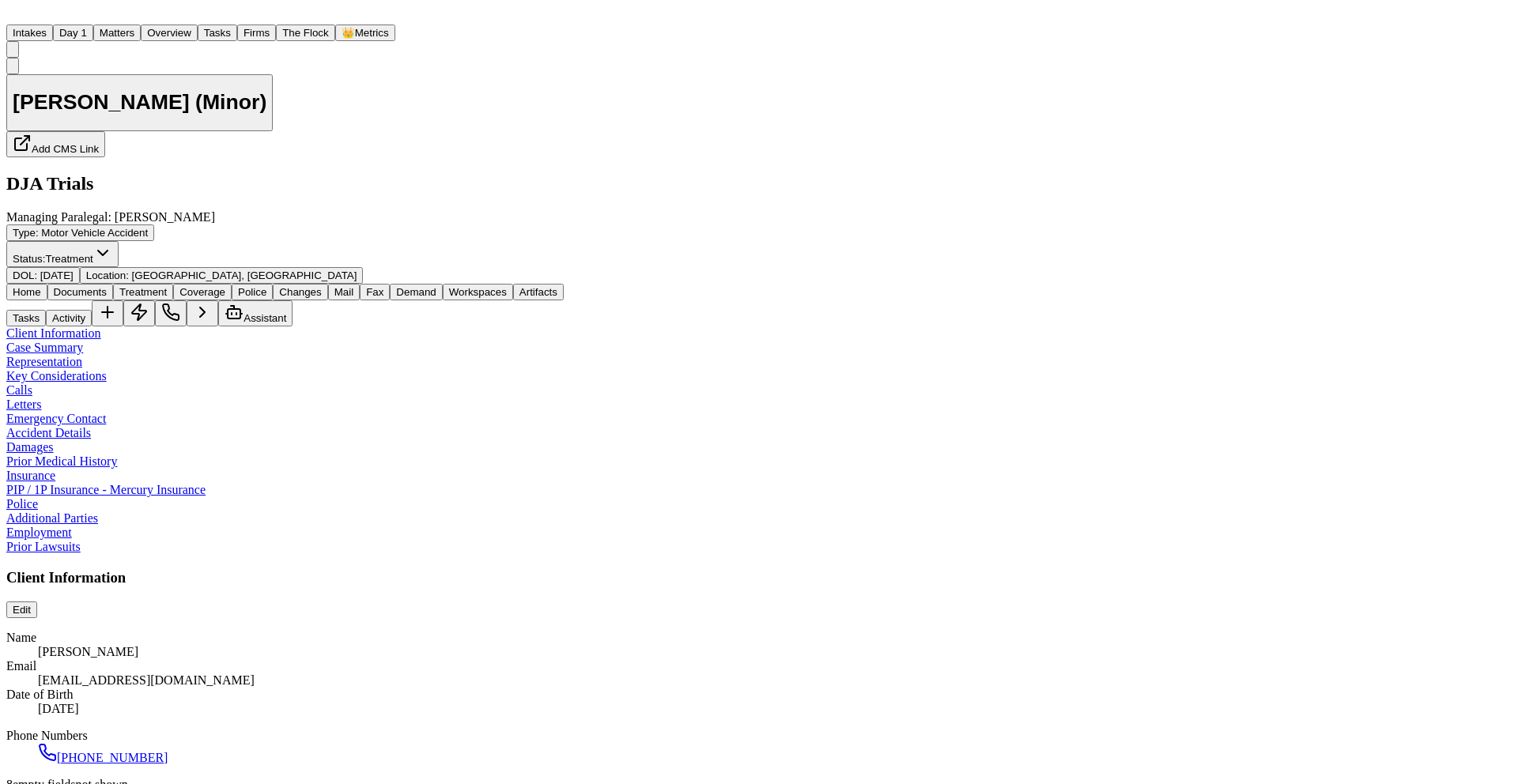
type textarea "*"
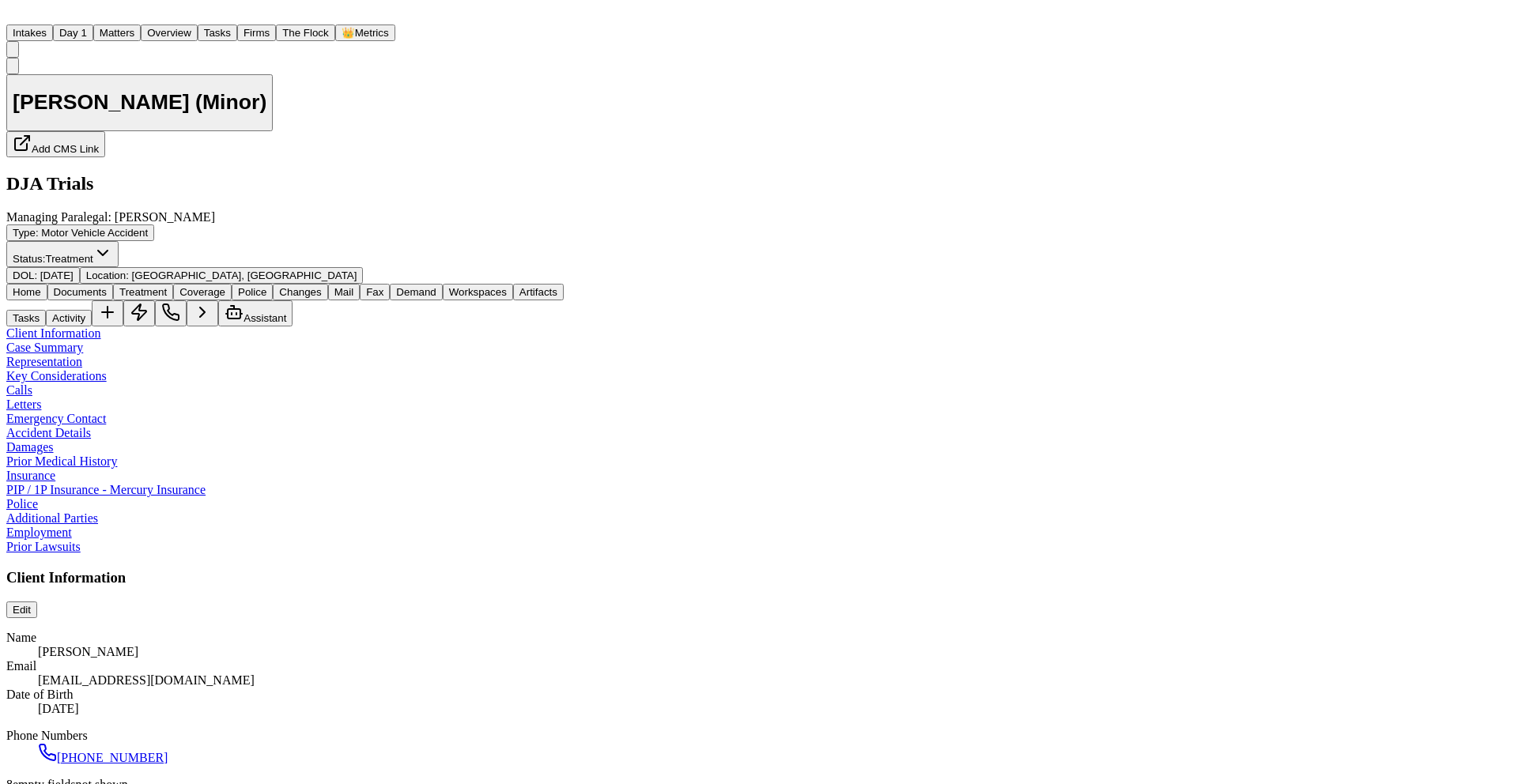
type textarea "*"
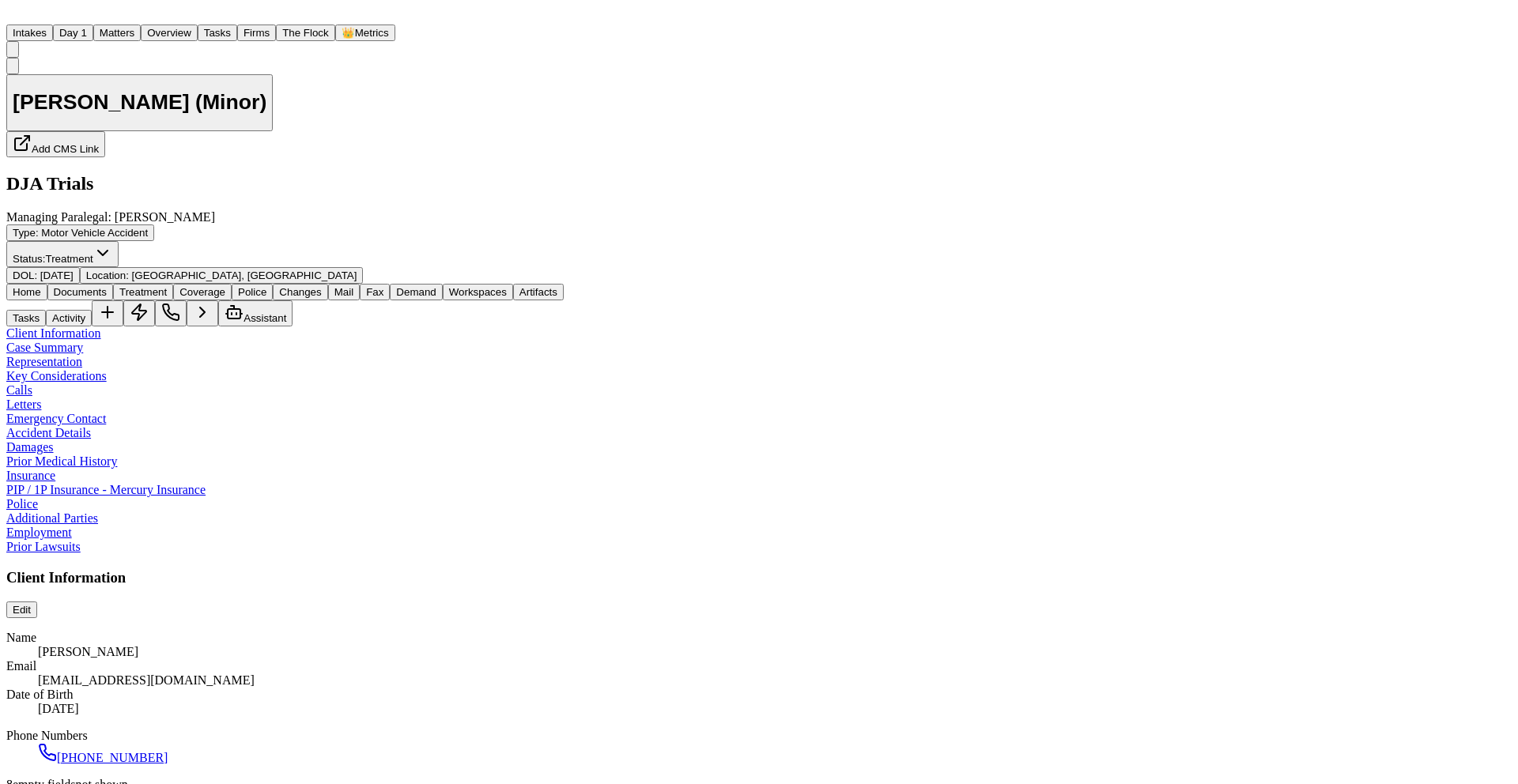
type textarea "*"
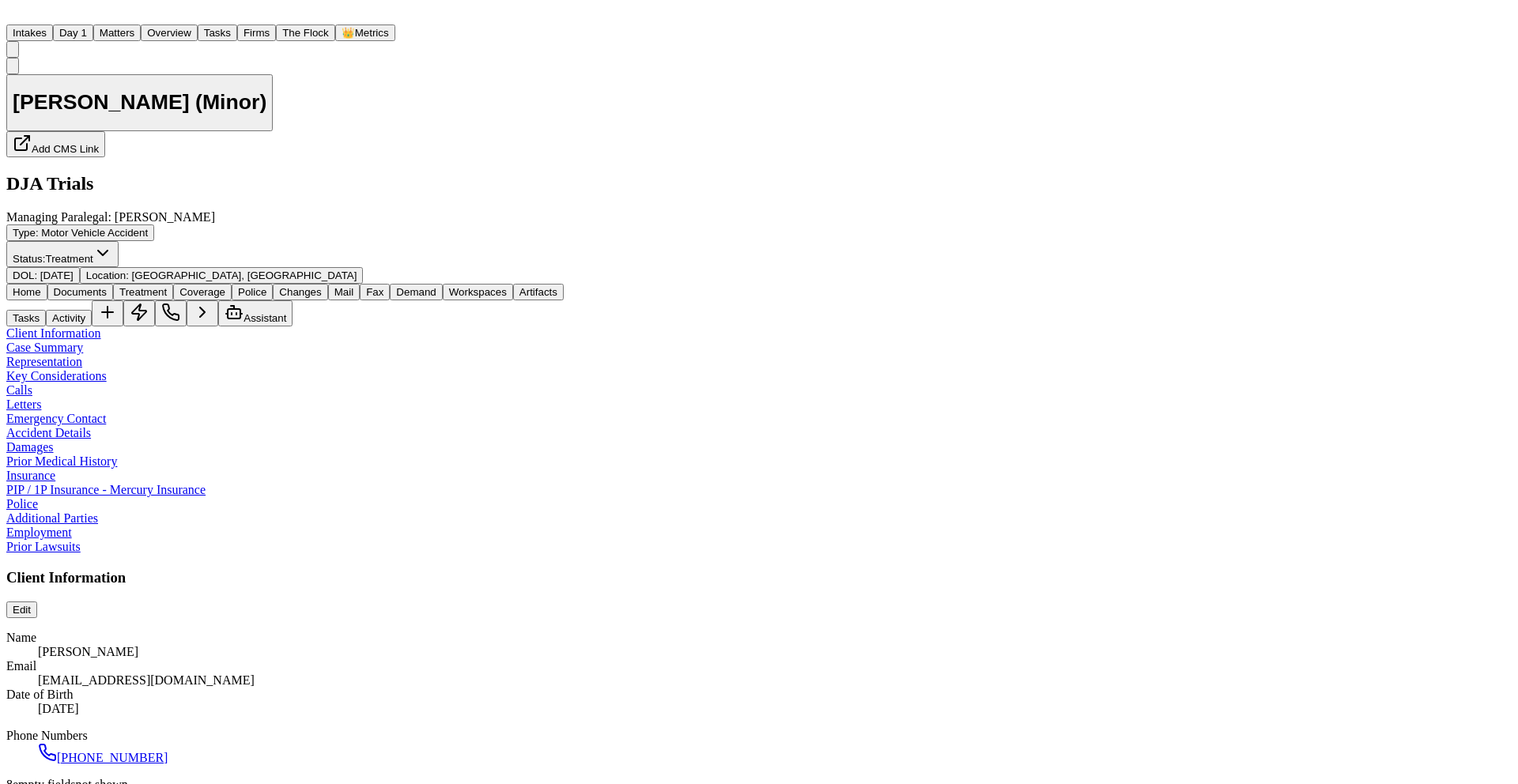
type textarea "*"
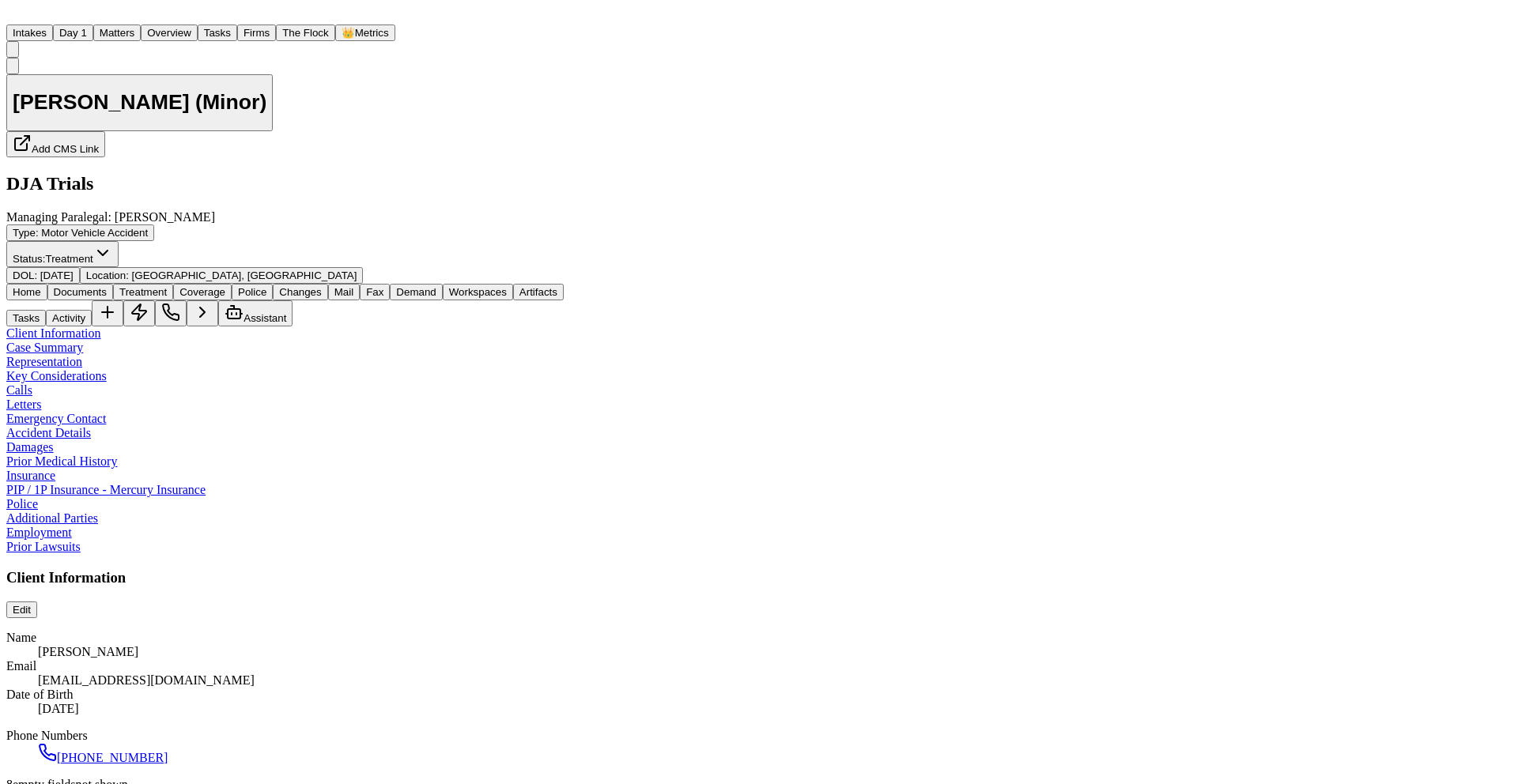
type textarea "*"
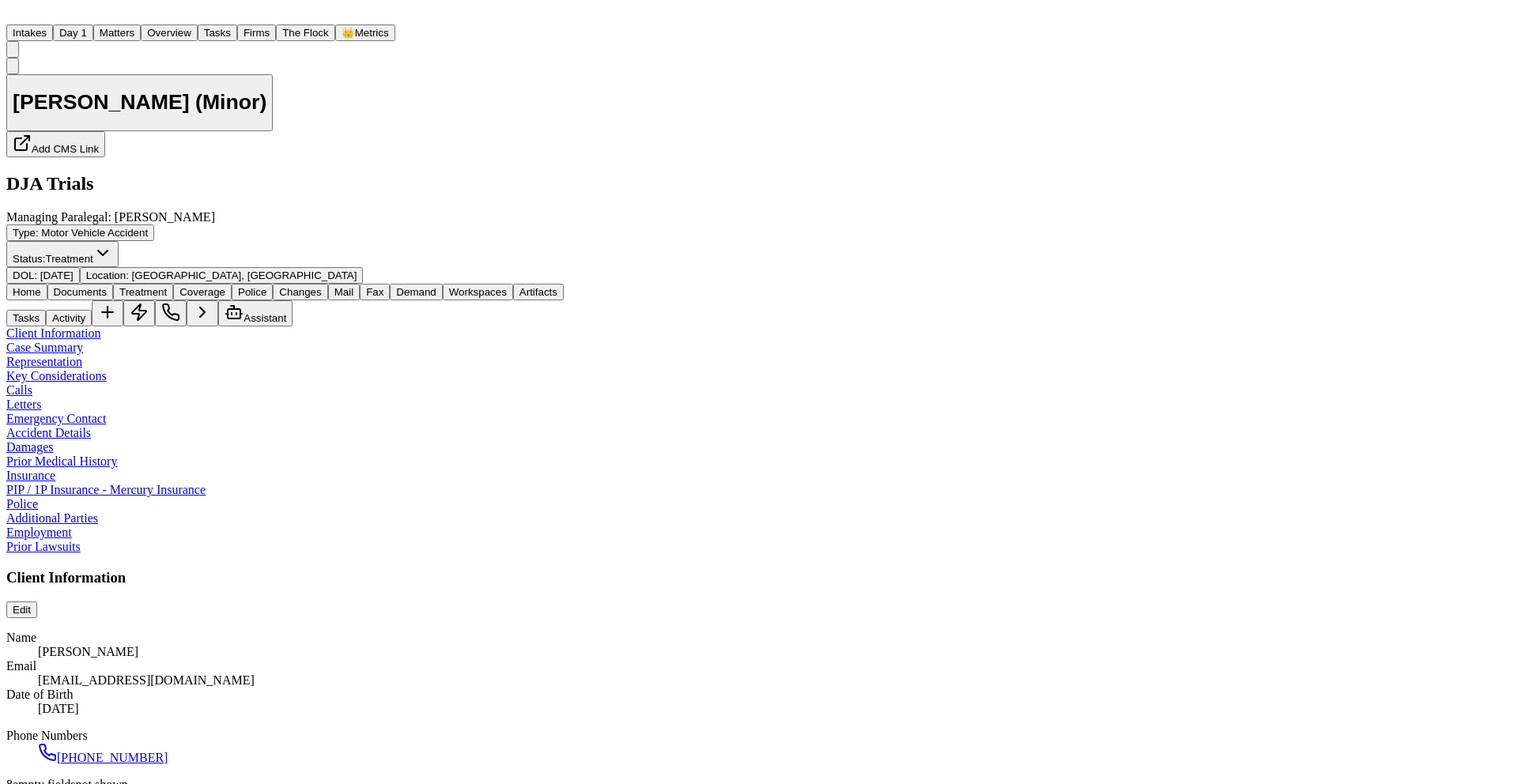
type textarea "*"
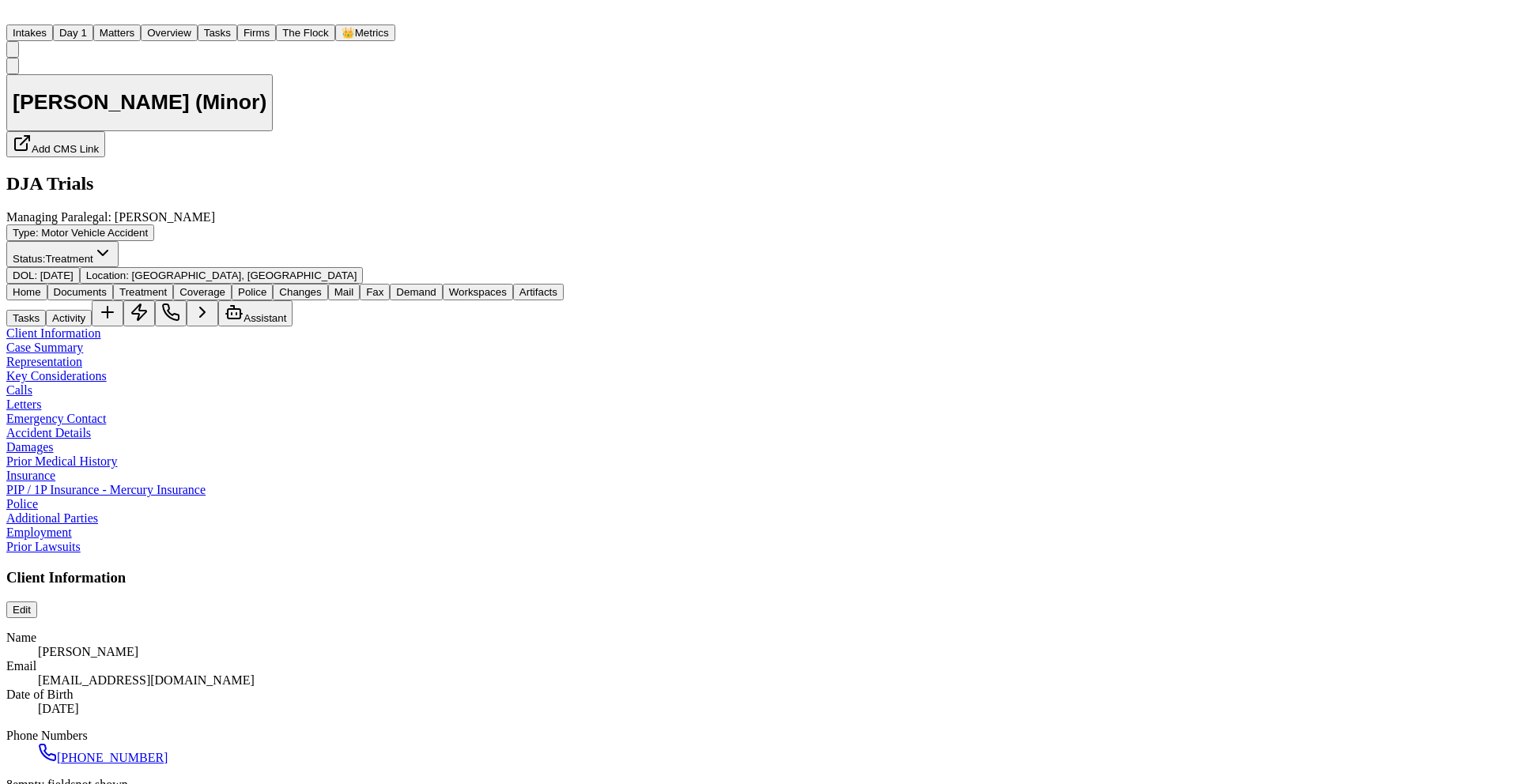
type textarea "*"
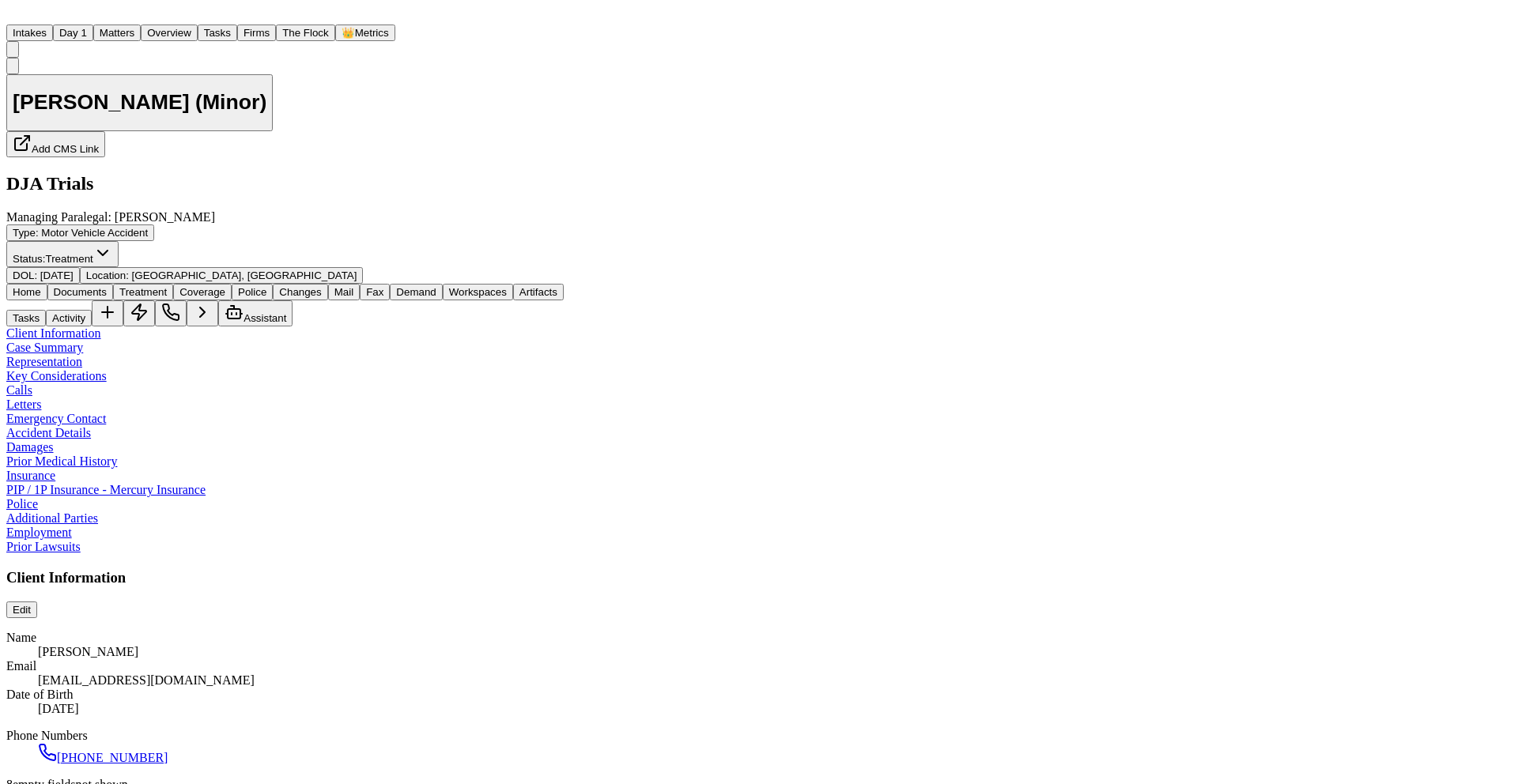
type textarea "*"
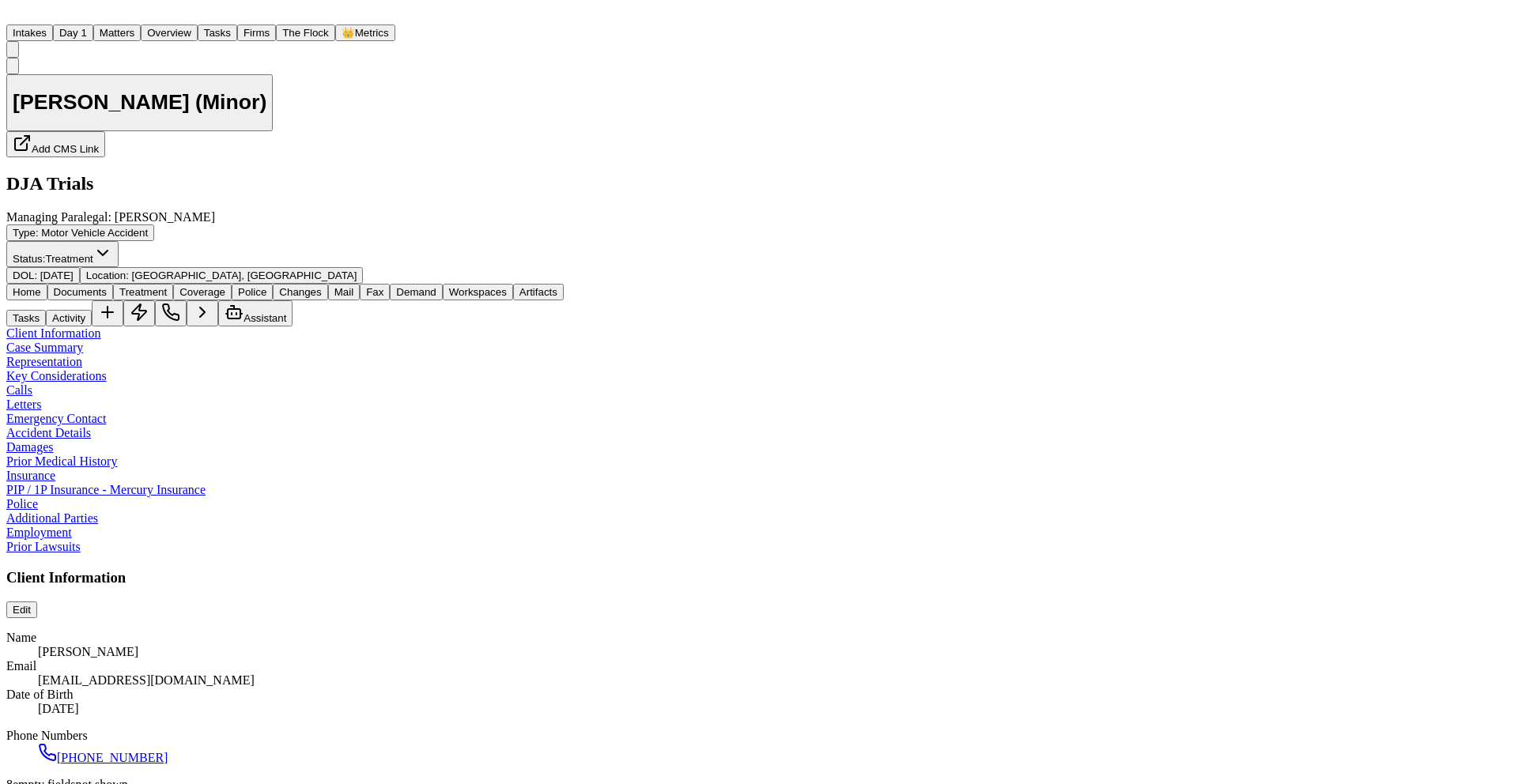
type textarea "*"
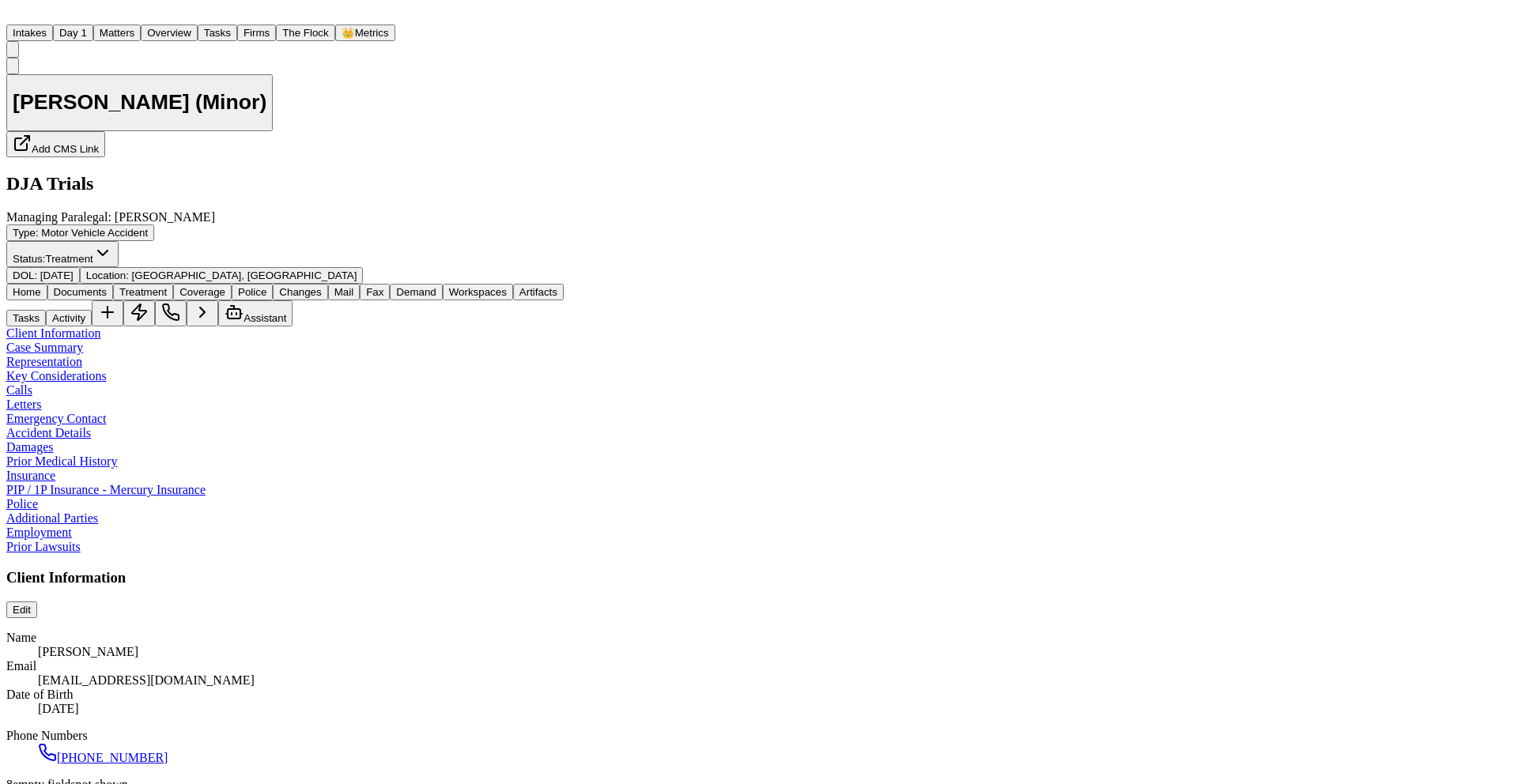
type textarea "*"
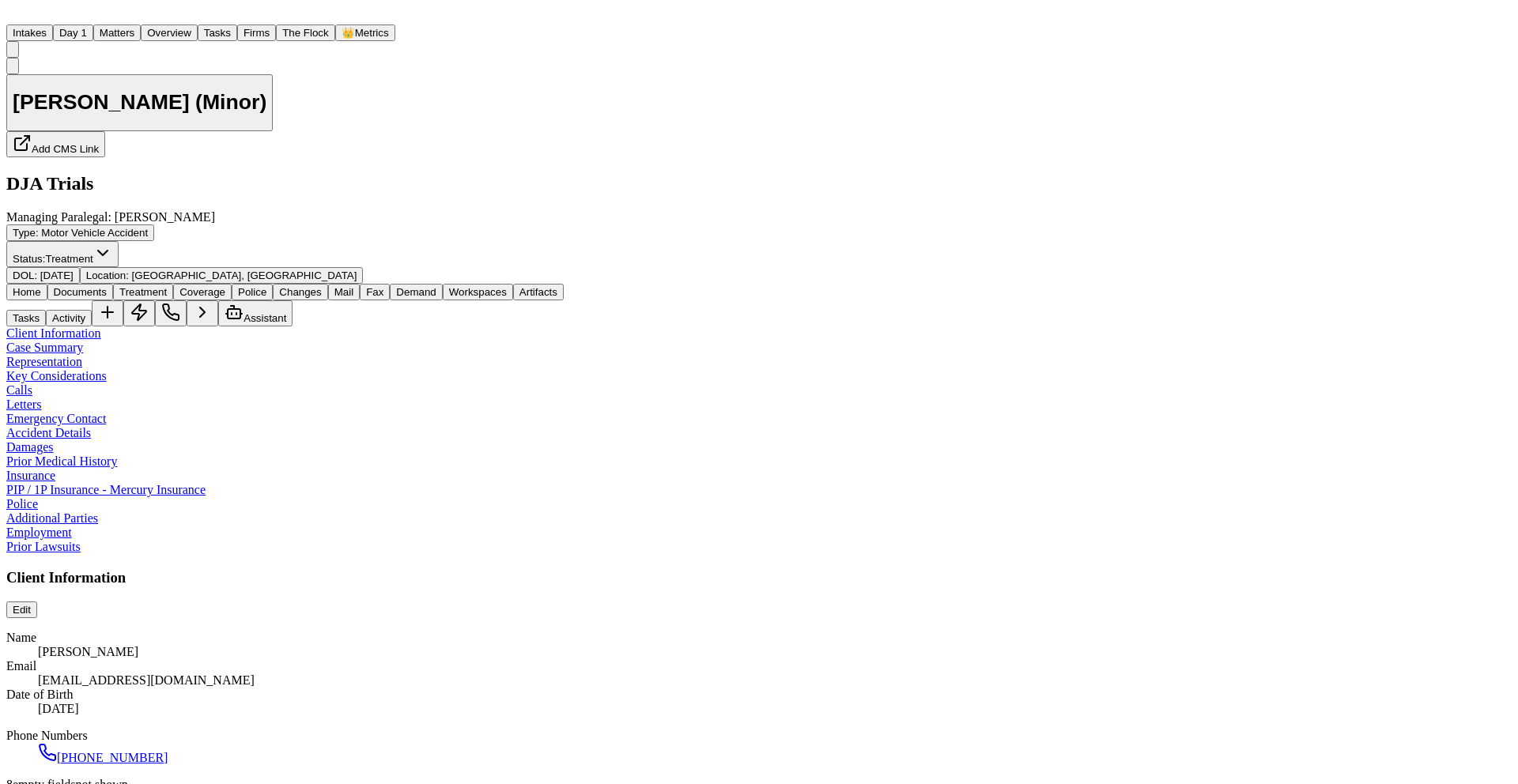
type textarea "*"
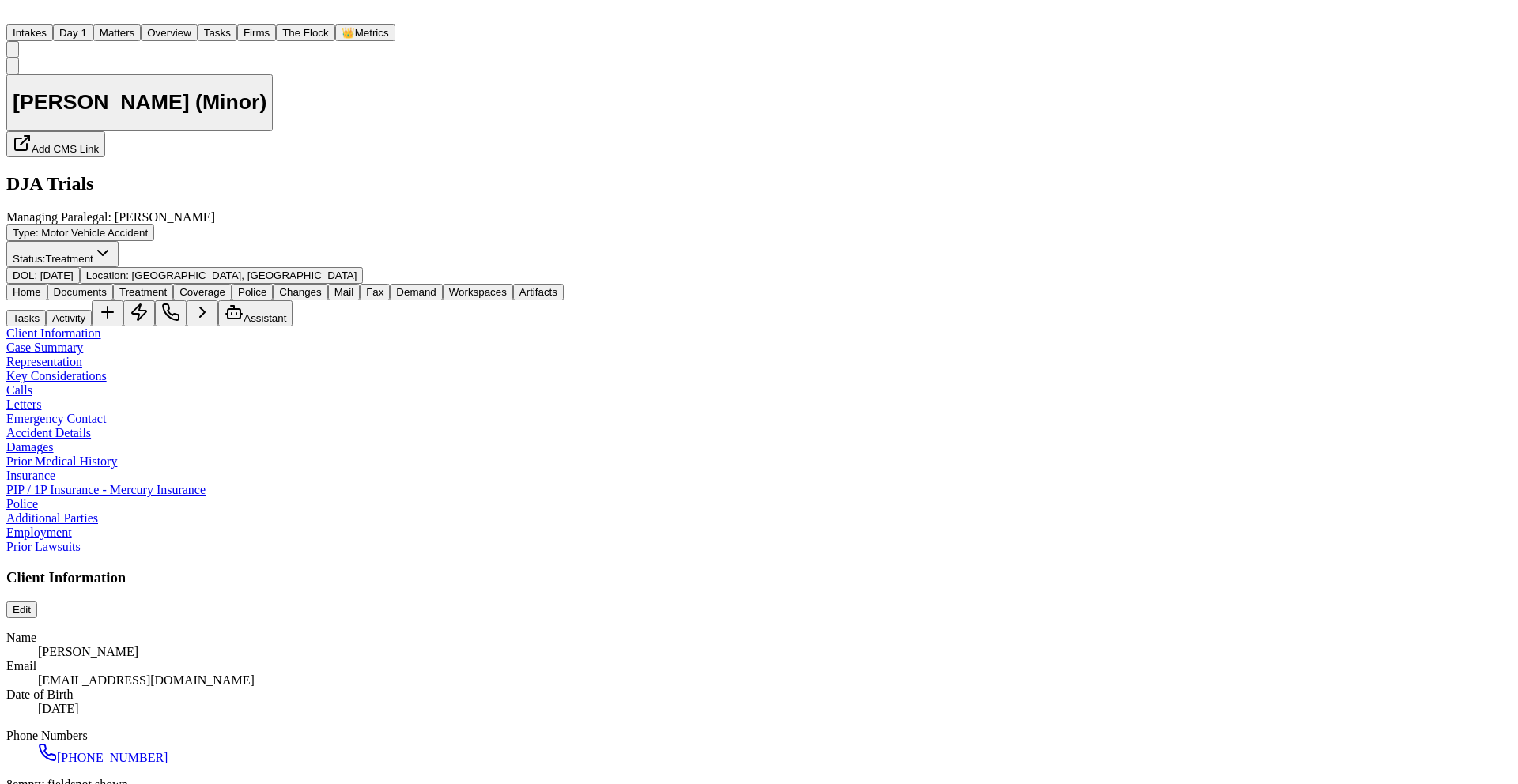
type textarea "*"
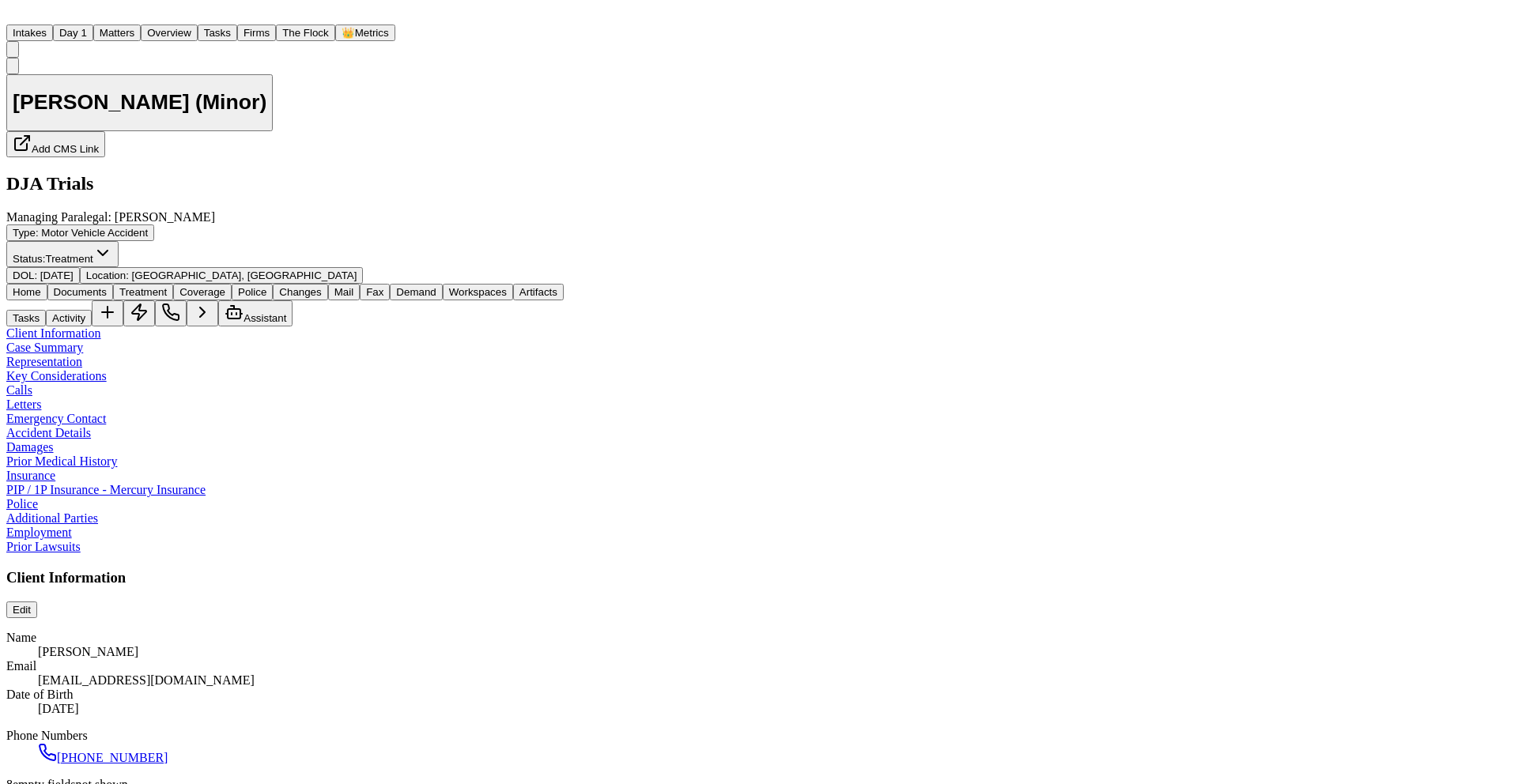
click at [25, 21] on img "Home" at bounding box center [16, 14] width 19 height 15
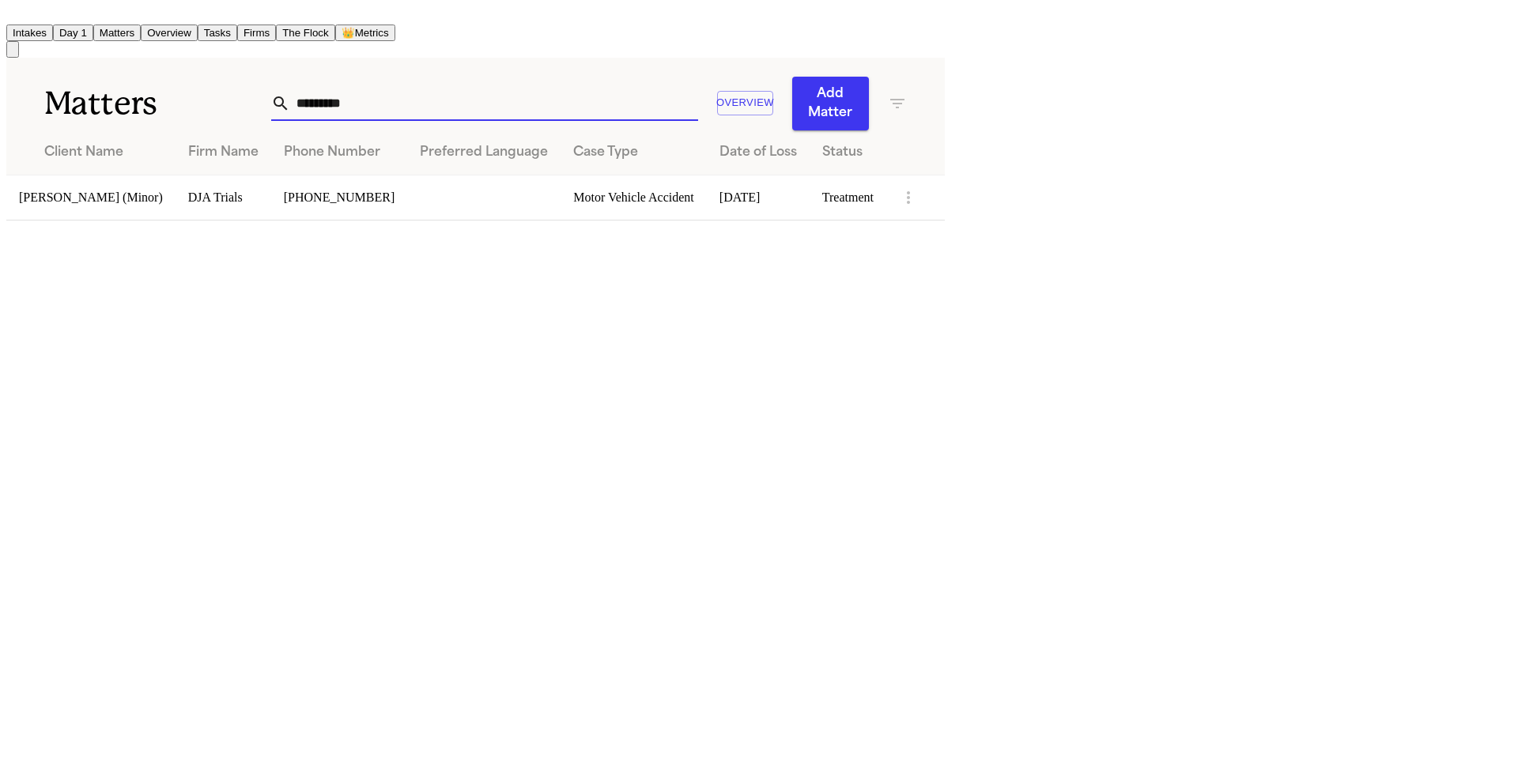
drag, startPoint x: 897, startPoint y: 95, endPoint x: 787, endPoint y: 94, distance: 110.0
click at [789, 95] on div "********* Overview Add Matter" at bounding box center [589, 104] width 636 height 54
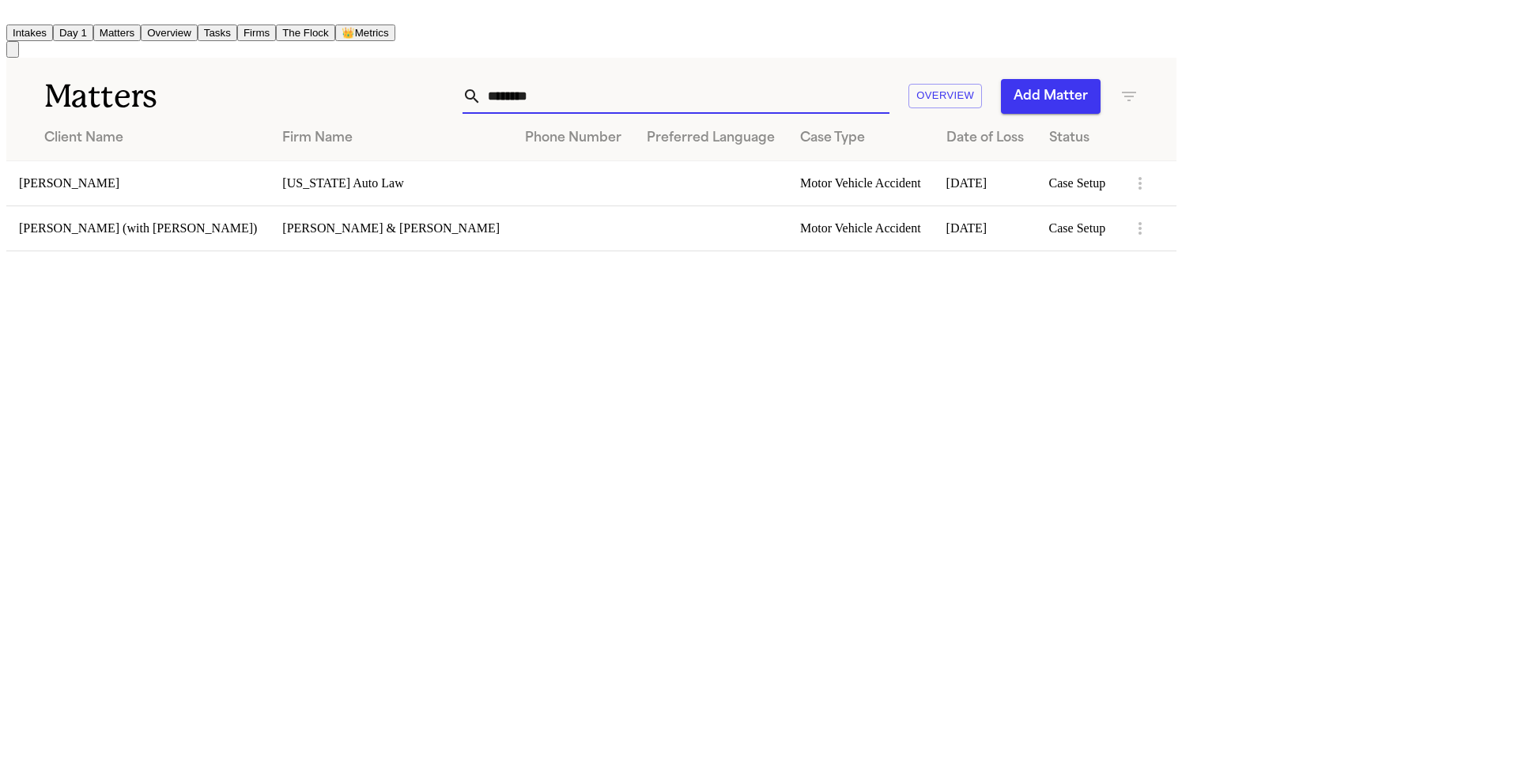
click at [113, 195] on td "[PERSON_NAME]" at bounding box center [138, 182] width 264 height 45
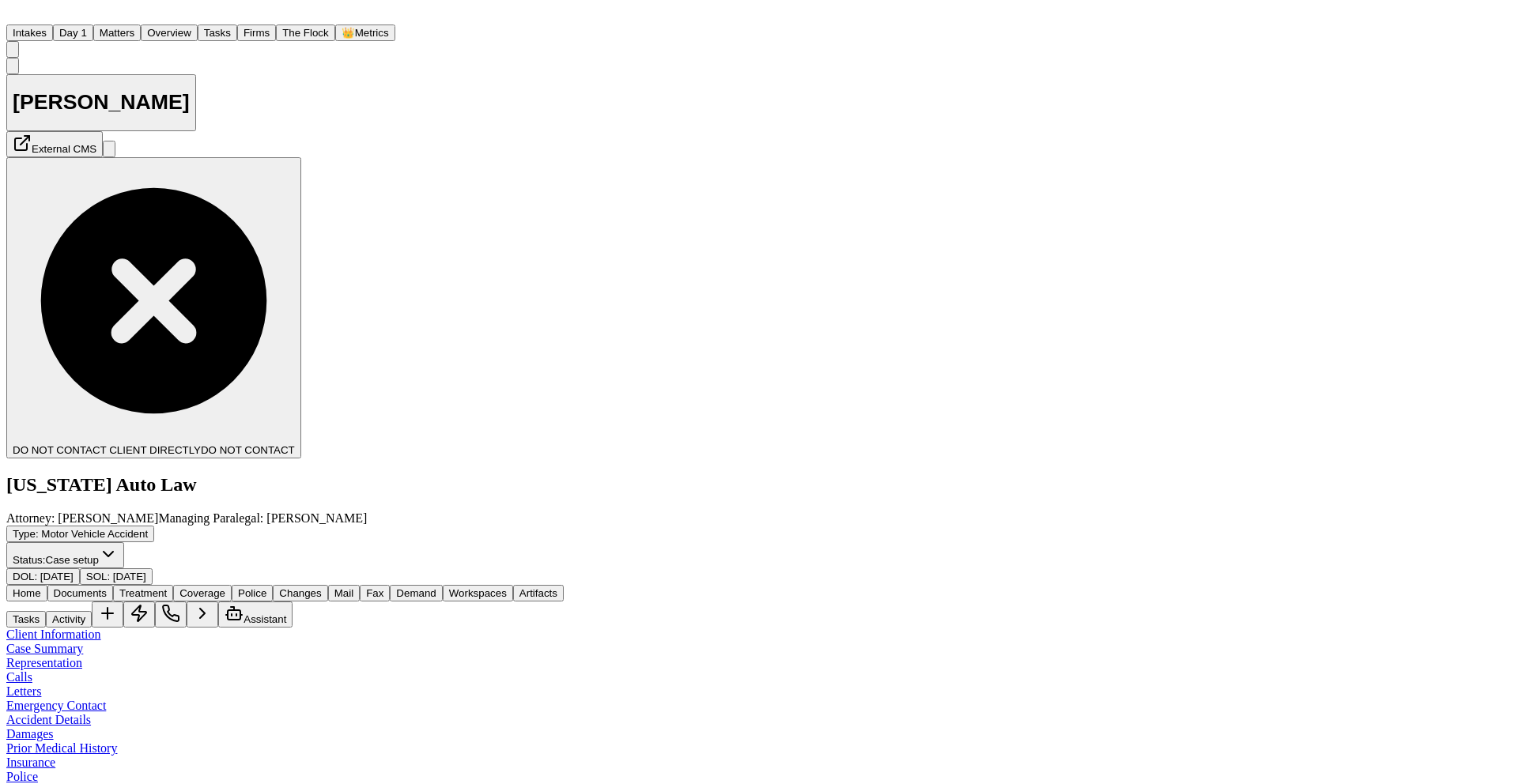
scroll to position [268, 0]
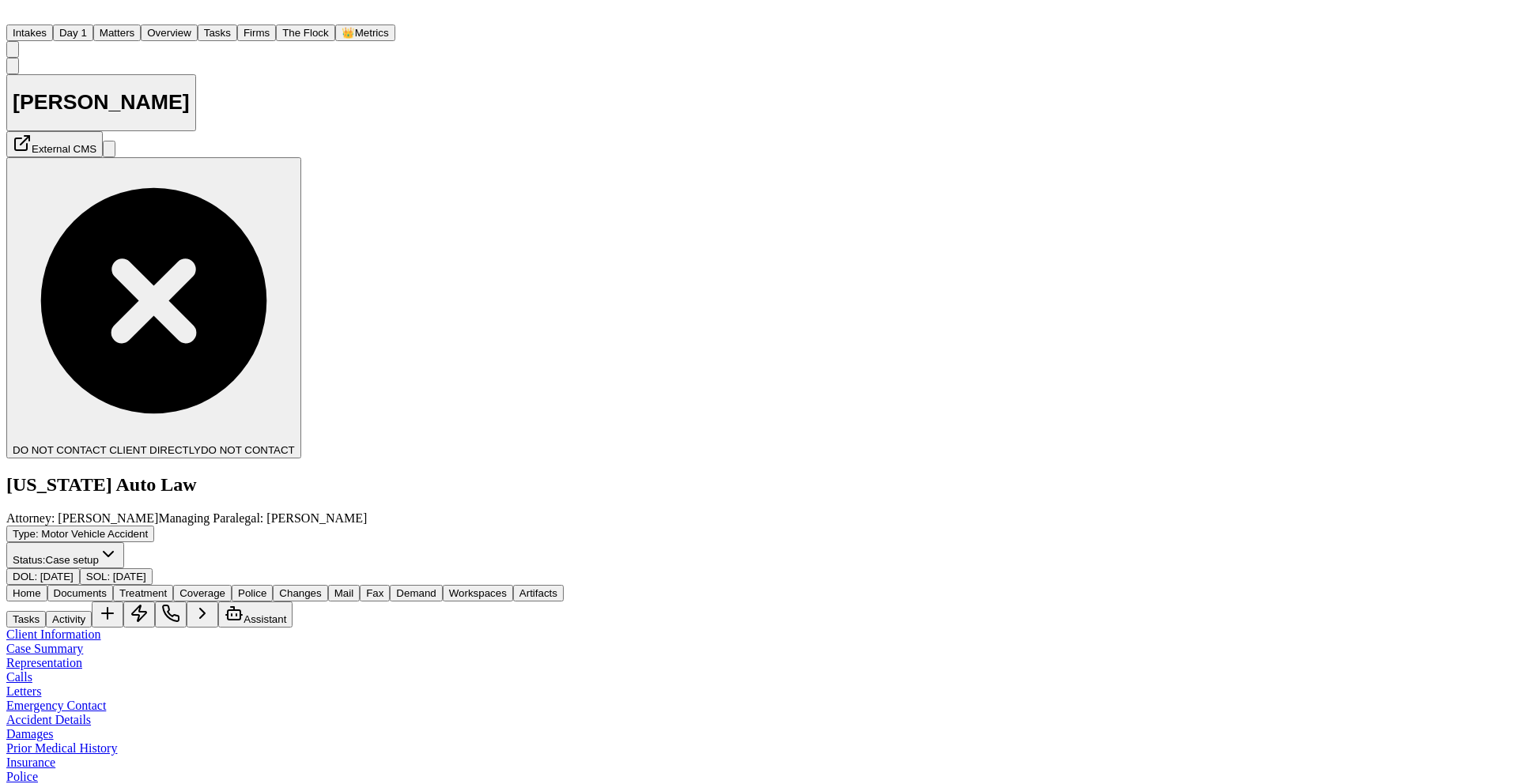
scroll to position [16, 0]
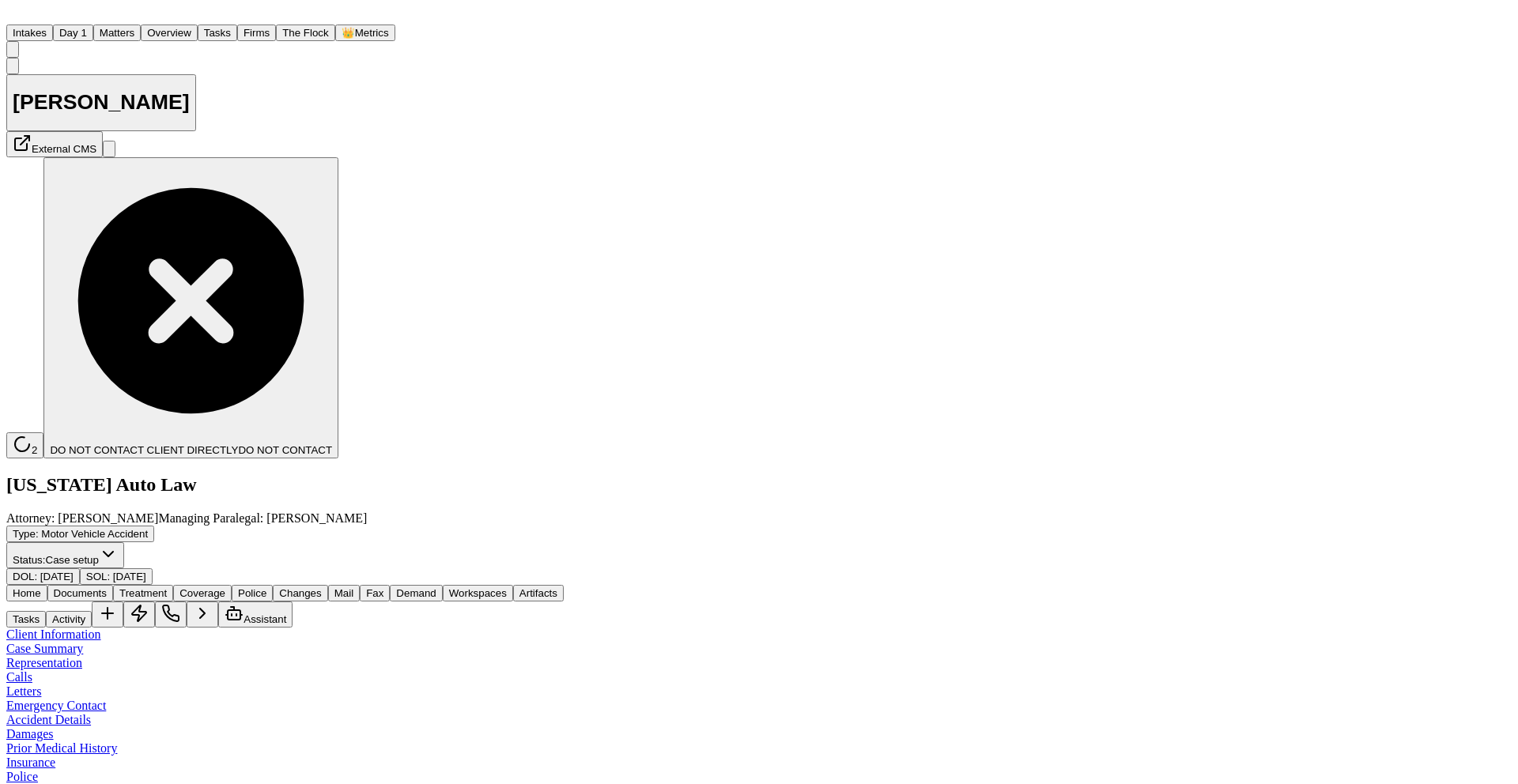
scroll to position [0, 35]
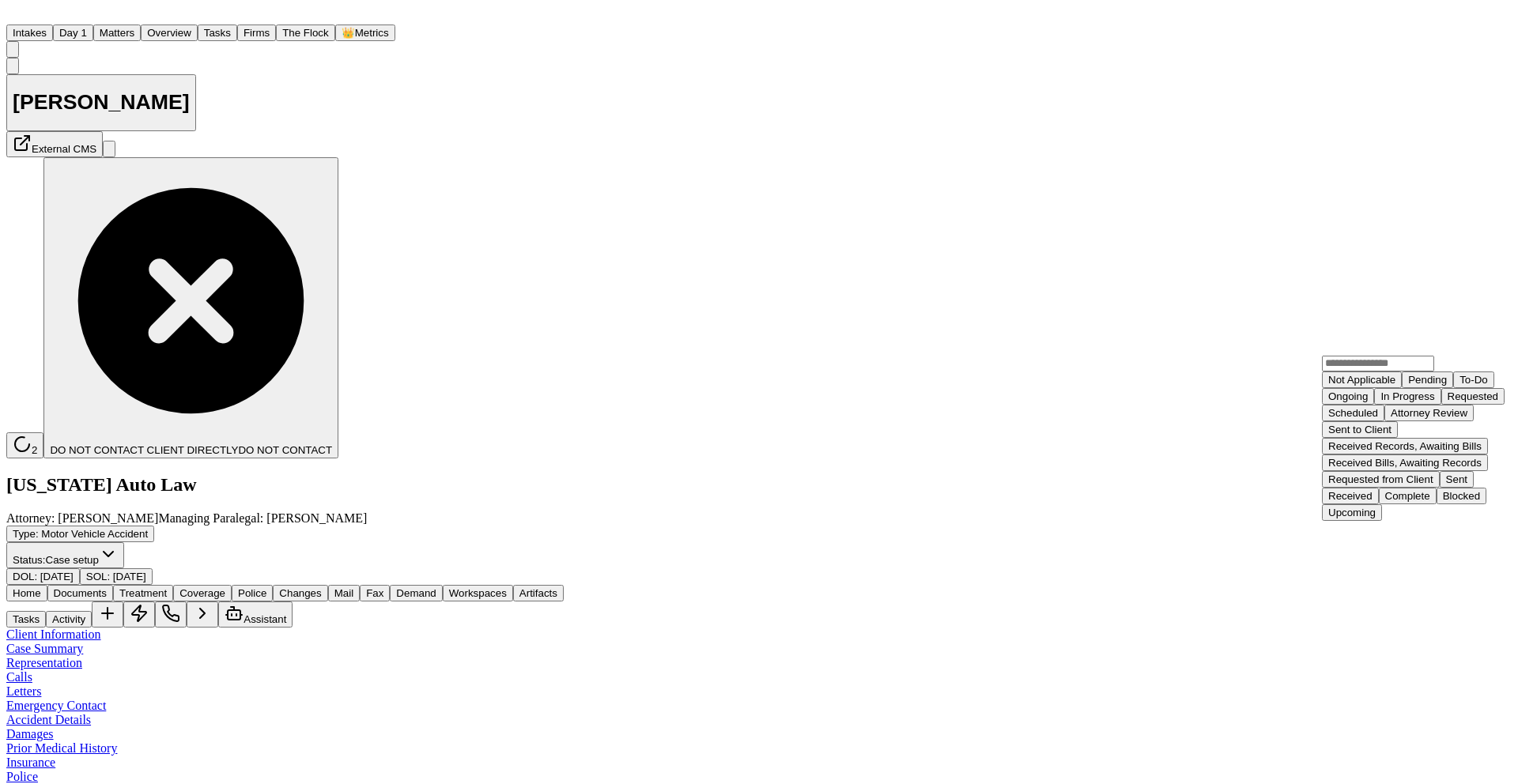
scroll to position [217, 0]
click at [1414, 440] on div "Received Records, Awaiting Bills" at bounding box center [1405, 446] width 153 height 12
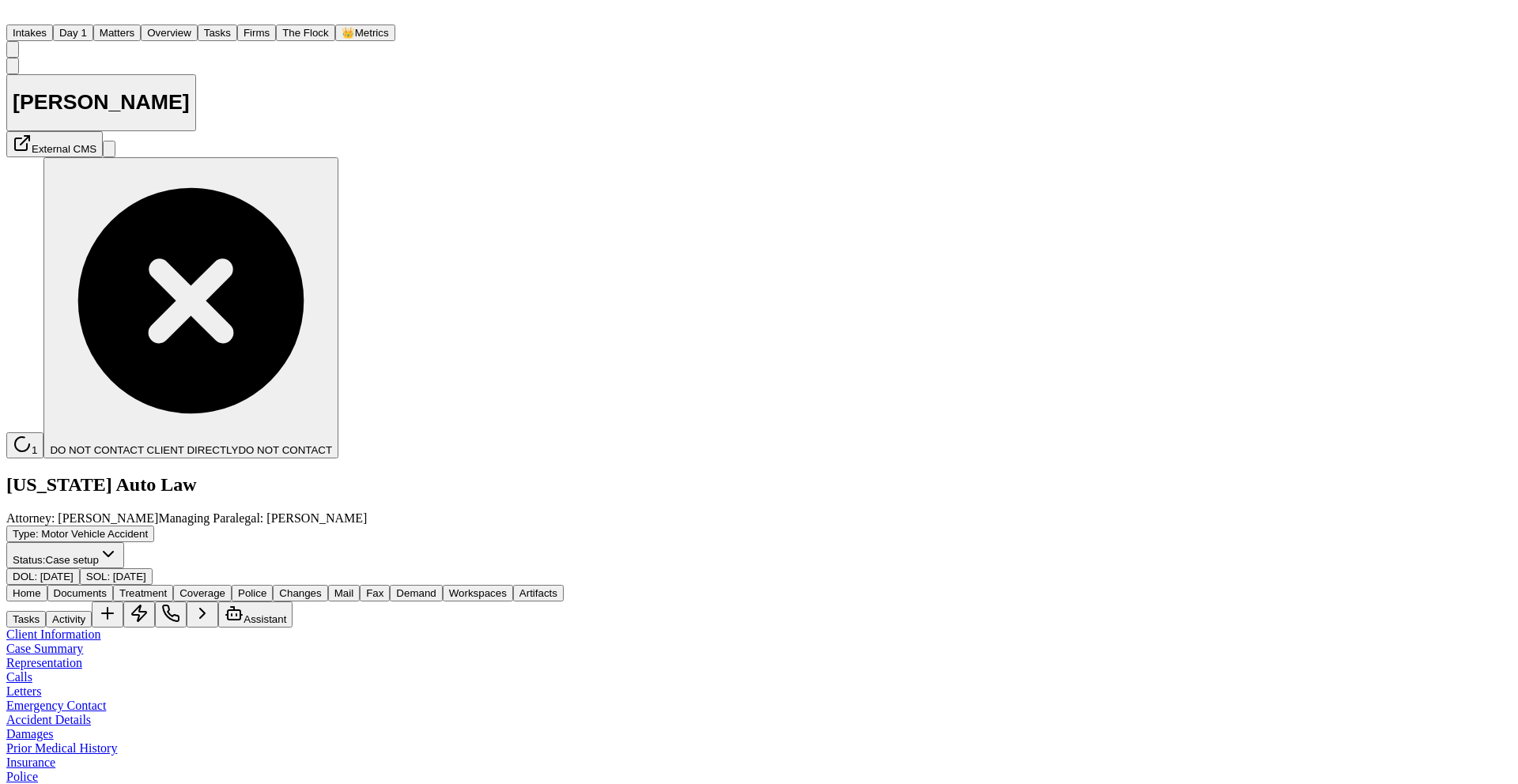
click at [12, 32] on nav "Intakes Day 1 Matters Overview Tasks Firms The Flock 👑 Metrics DU" at bounding box center [759, 33] width 1506 height 52
click at [24, 21] on img "Home" at bounding box center [16, 14] width 19 height 15
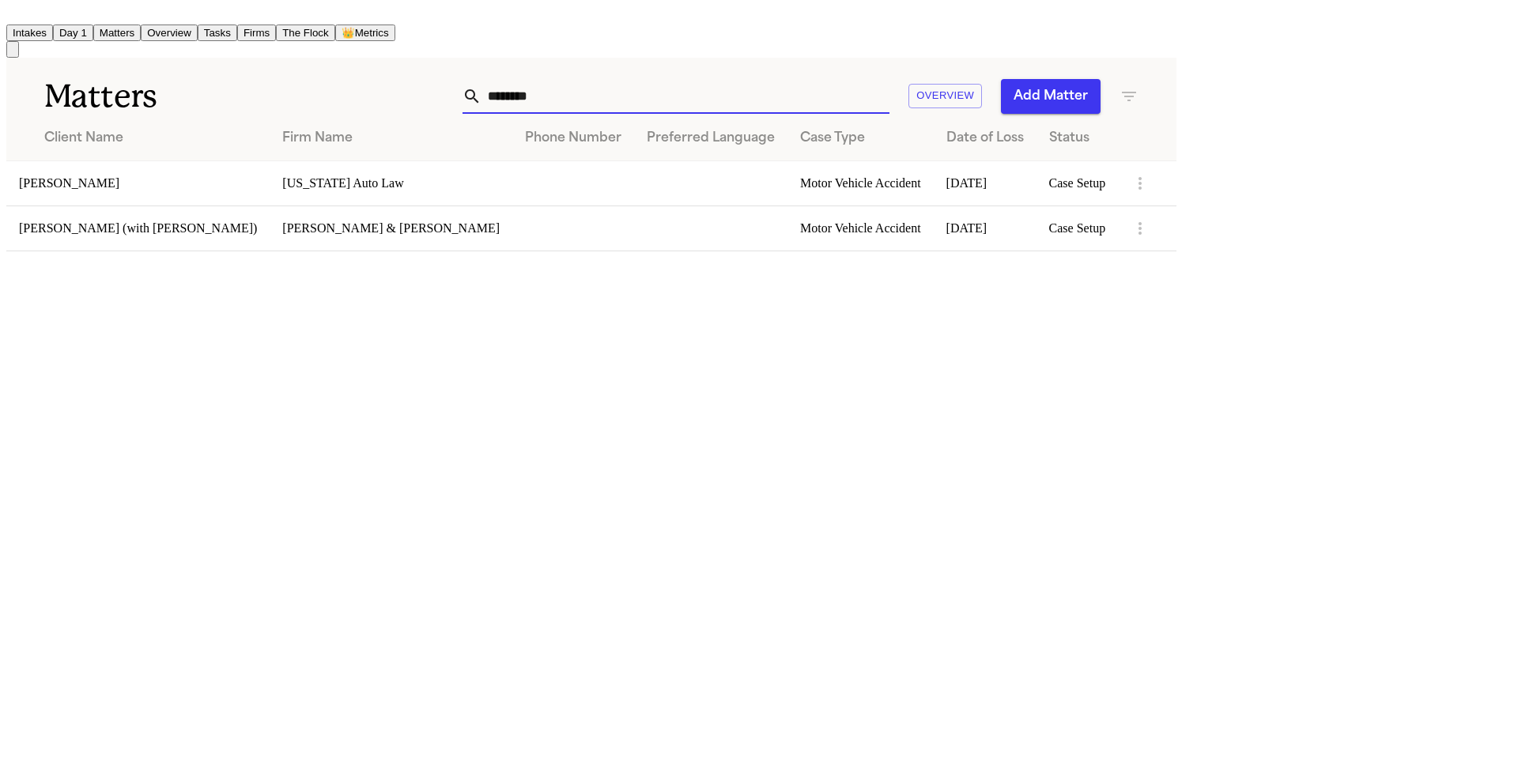
drag, startPoint x: 969, startPoint y: 97, endPoint x: 761, endPoint y: 92, distance: 208.1
click at [759, 94] on div "******** Overview Add Matter" at bounding box center [744, 96] width 790 height 35
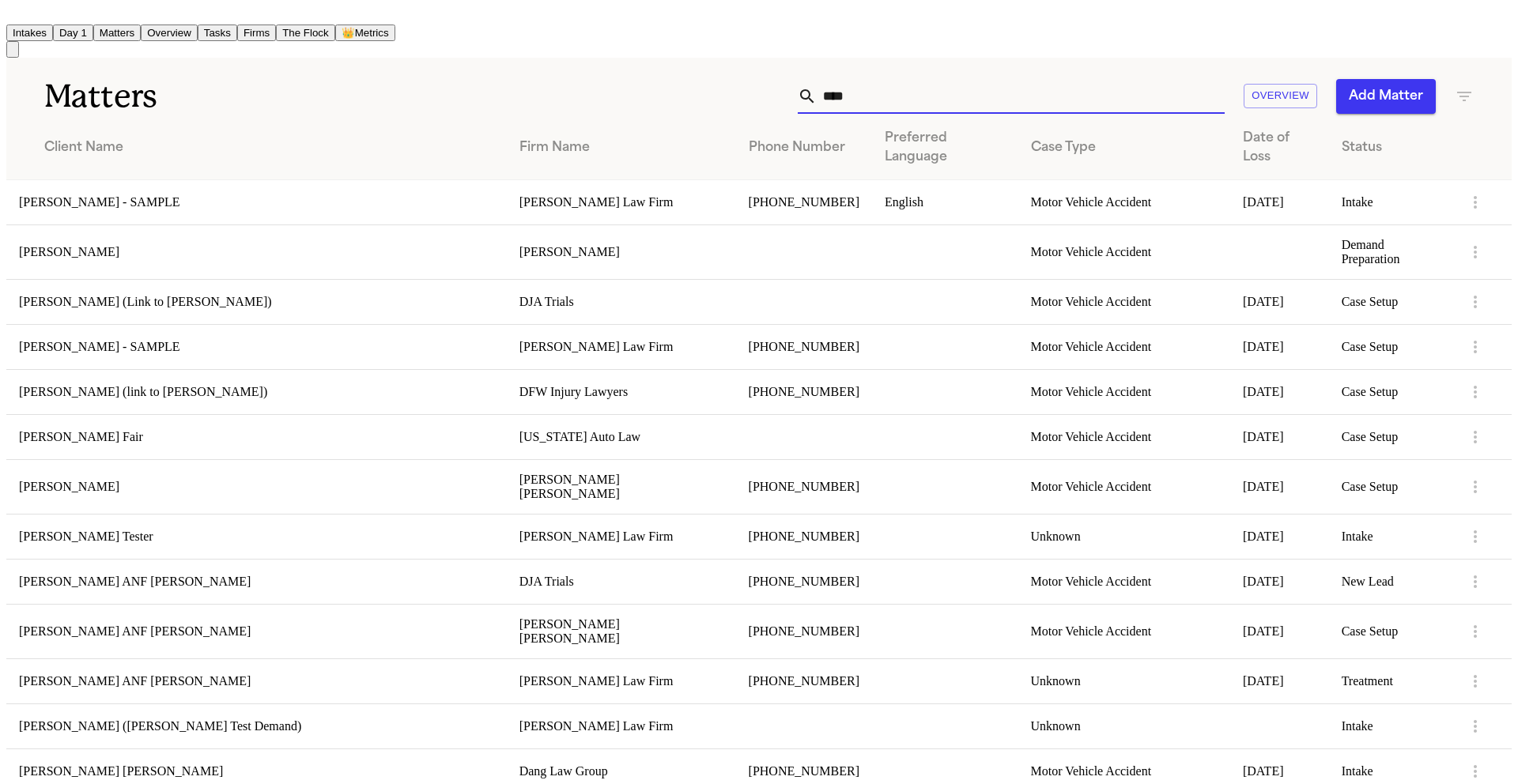
click at [444, 426] on td "[PERSON_NAME] Fair" at bounding box center [257, 436] width 501 height 45
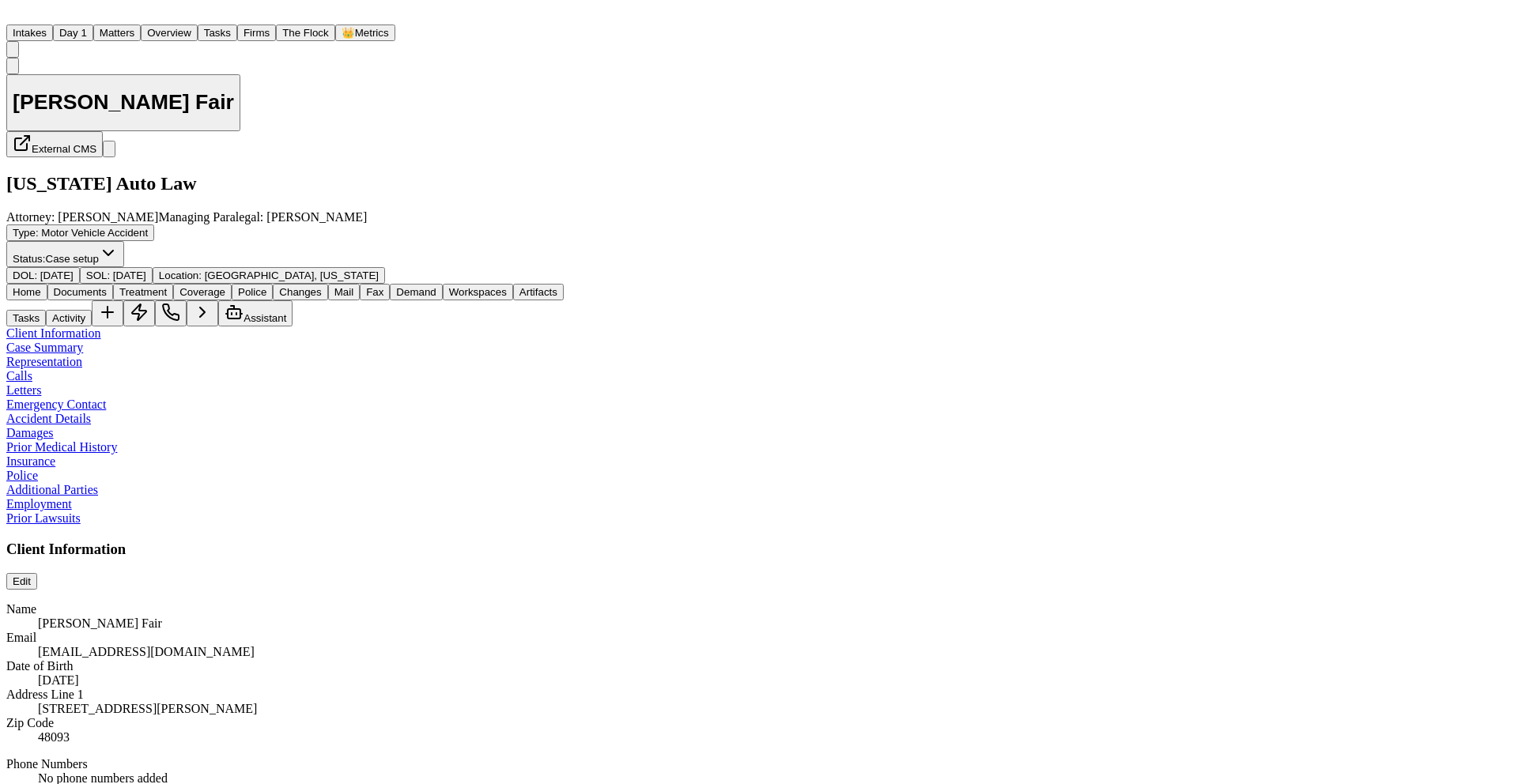
scroll to position [40, 0]
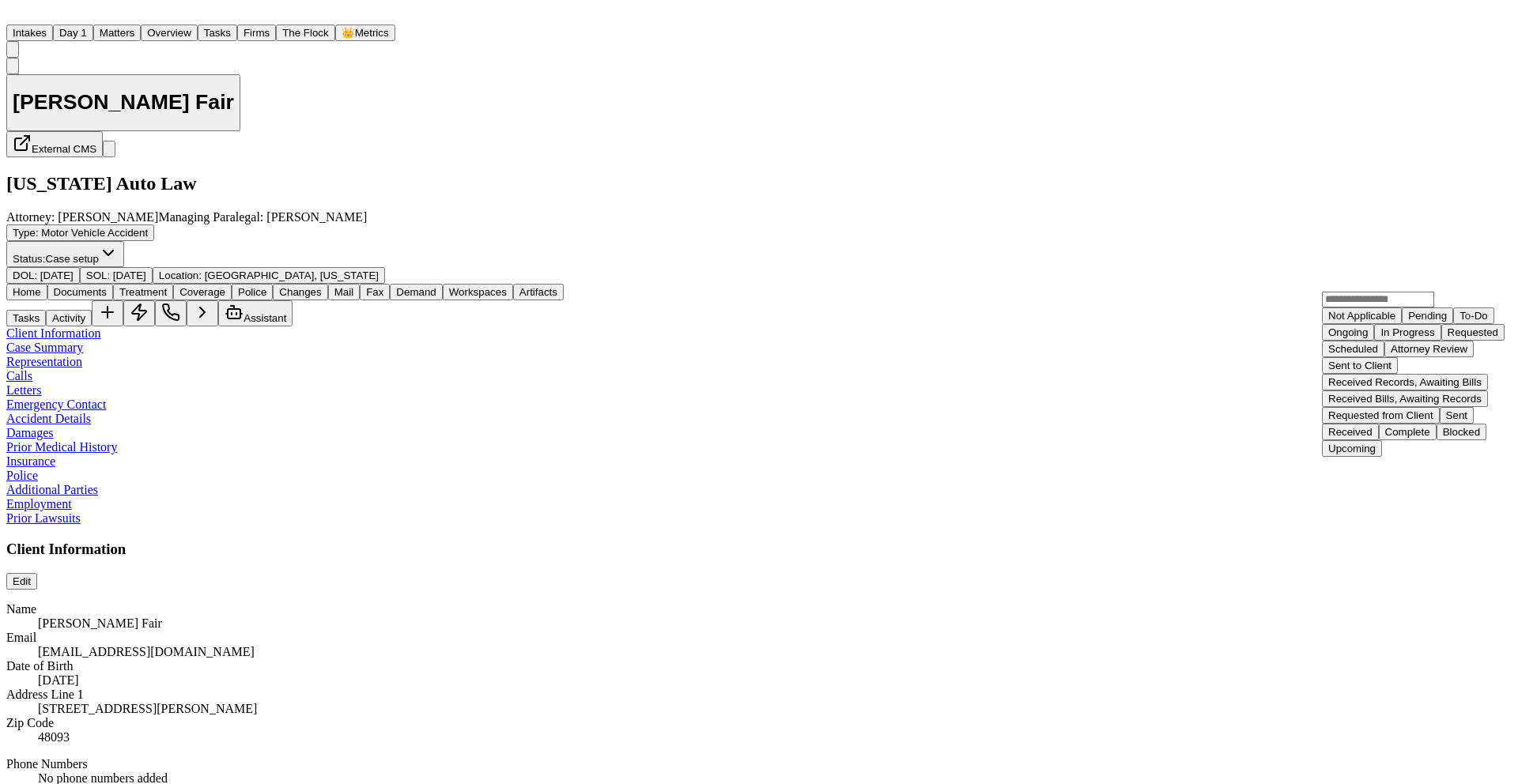
scroll to position [246, 0]
click at [1372, 426] on div "Received" at bounding box center [1350, 431] width 44 height 12
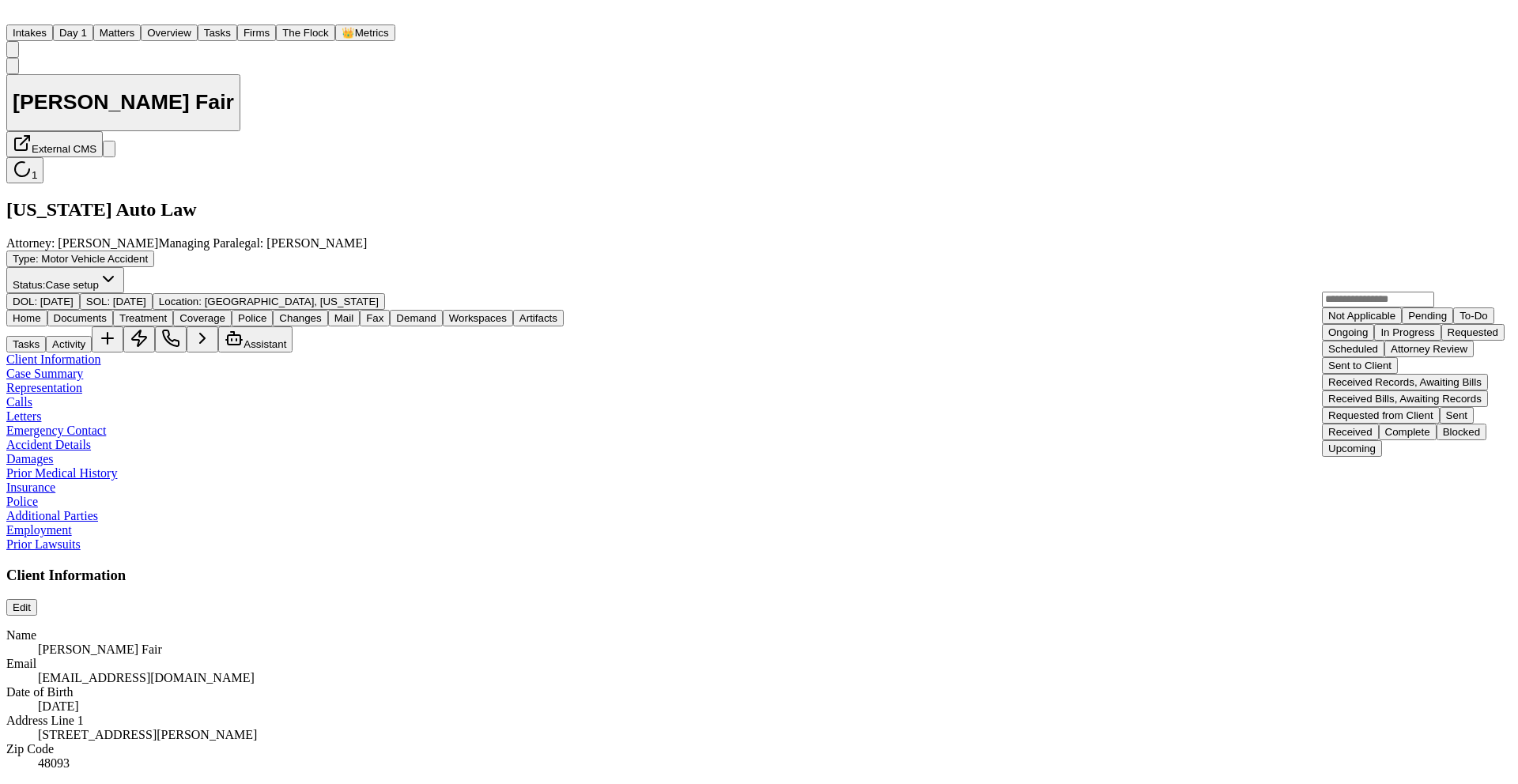
click at [1372, 426] on div "Received" at bounding box center [1350, 431] width 44 height 12
click at [1340, 338] on div "Ongoing" at bounding box center [1347, 333] width 39 height 12
click at [1372, 426] on div "Received" at bounding box center [1350, 431] width 44 height 12
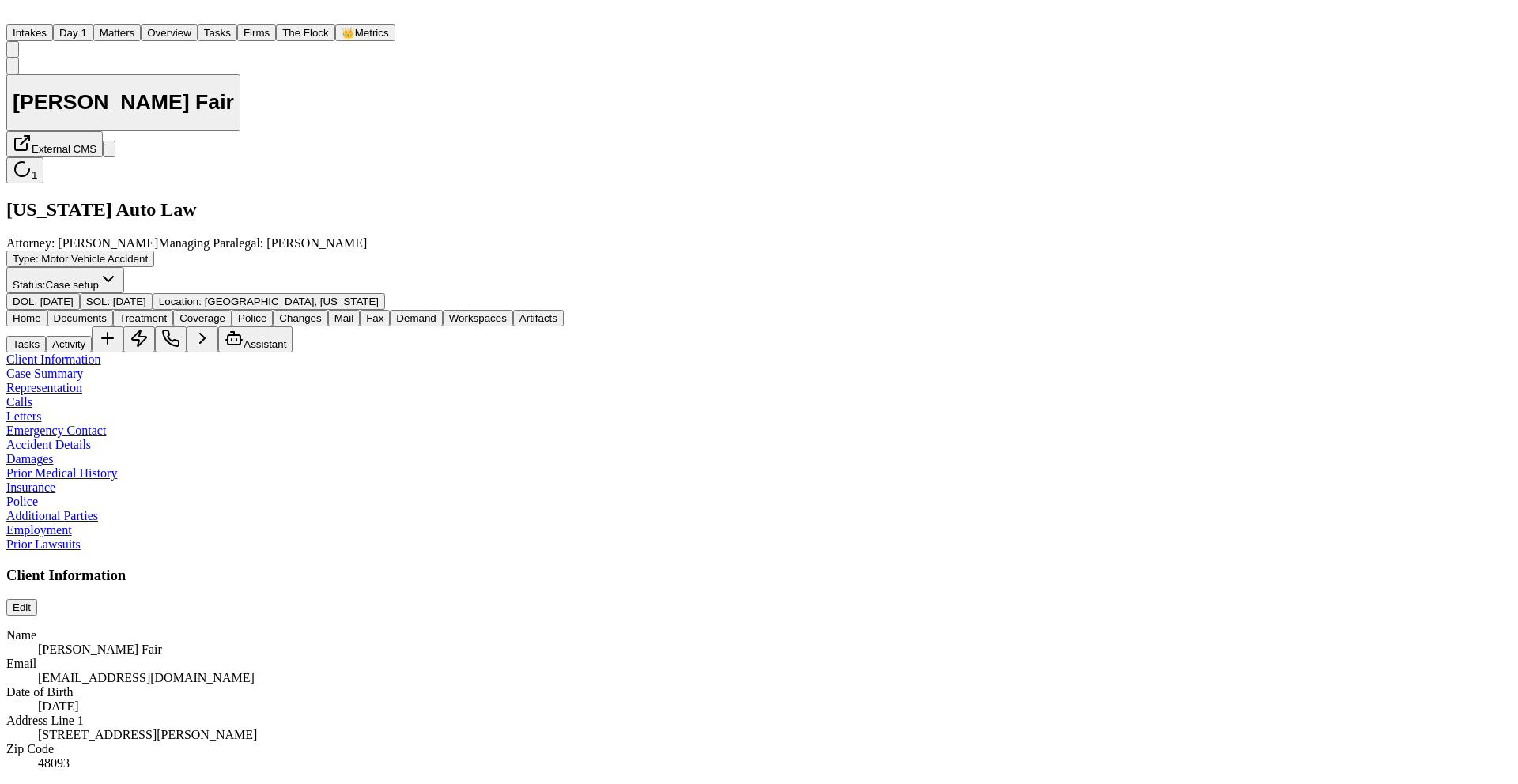
scroll to position [779, 47]
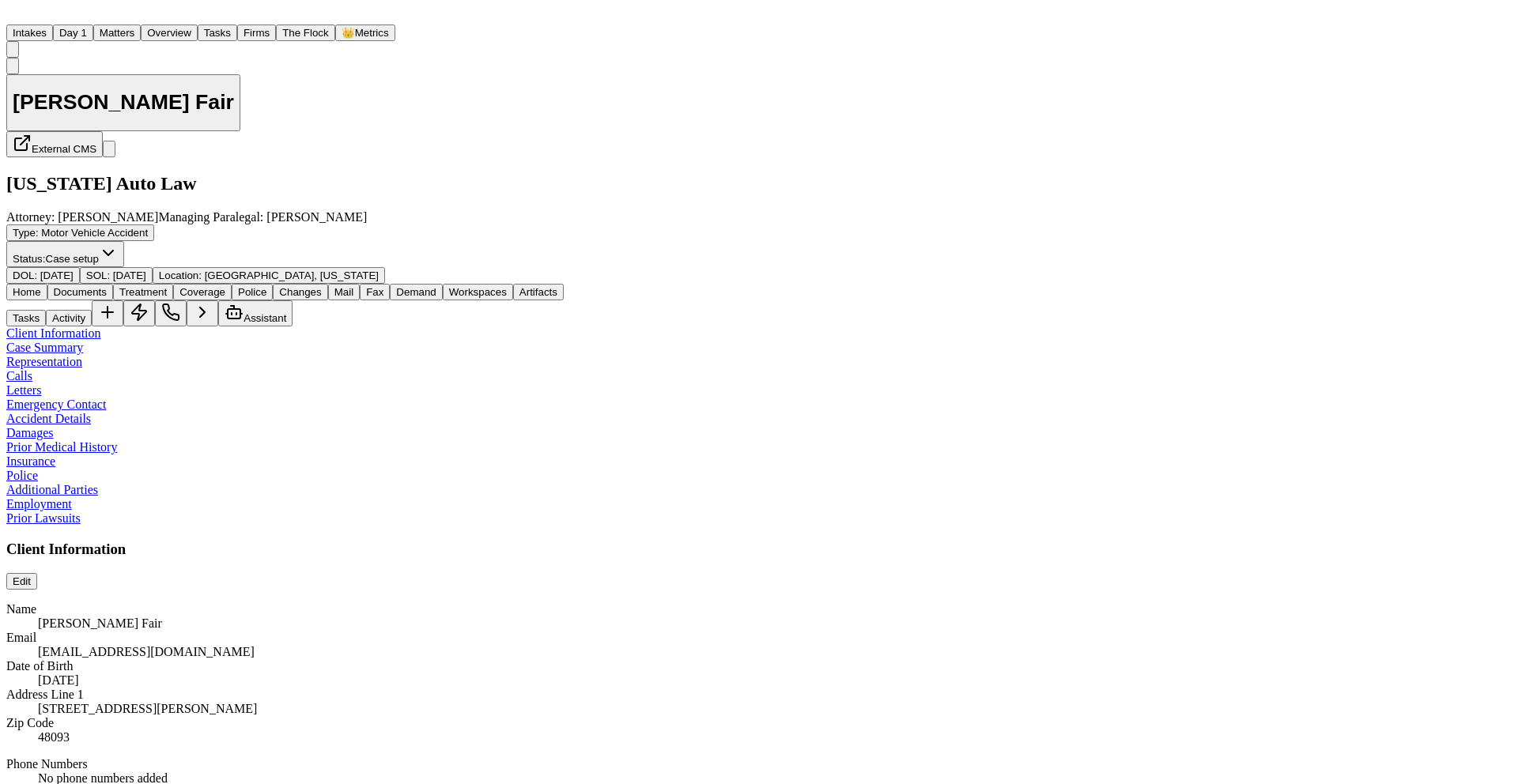
scroll to position [0, 47]
click at [25, 21] on img "Home" at bounding box center [16, 14] width 19 height 15
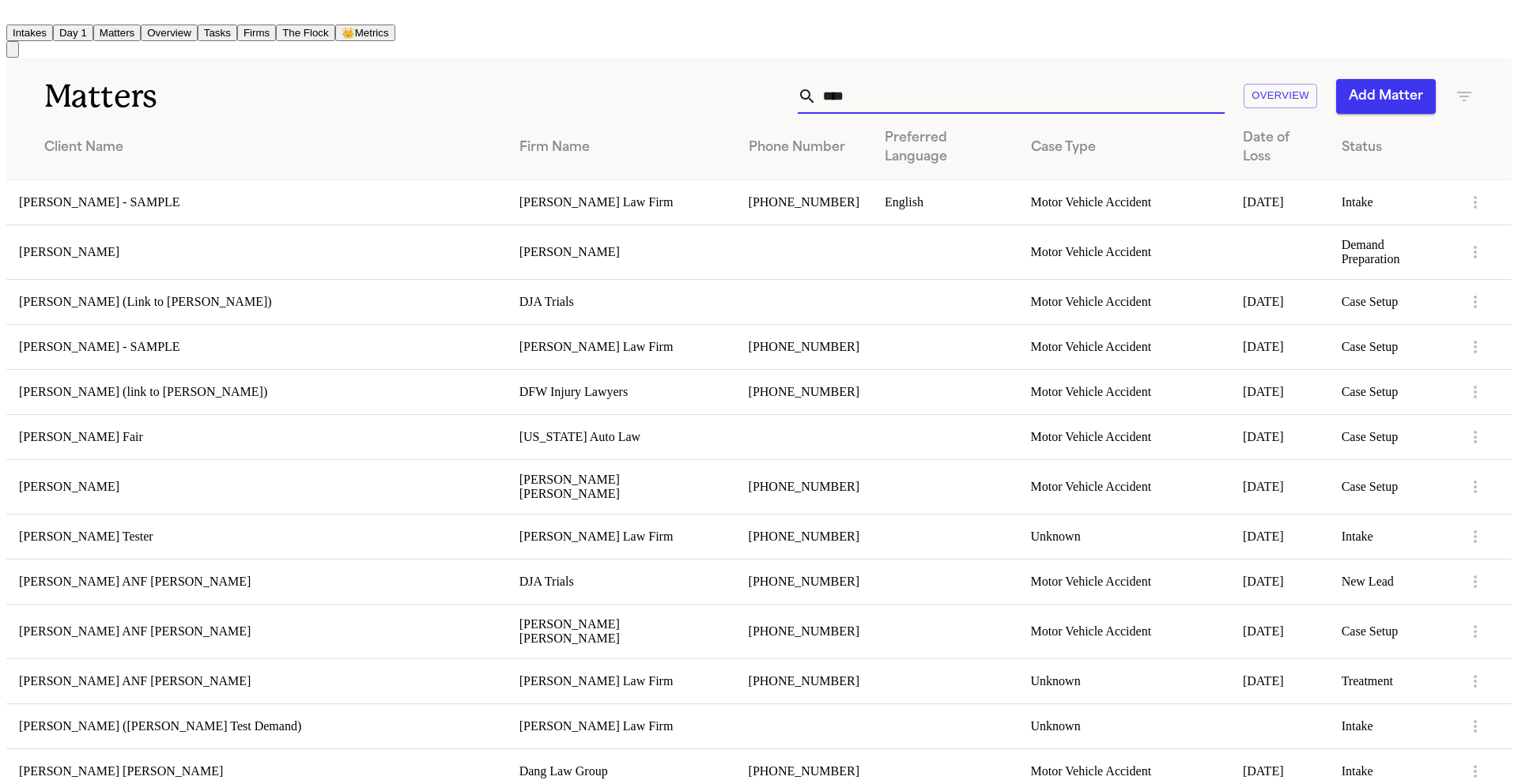
drag, startPoint x: 880, startPoint y: 90, endPoint x: 741, endPoint y: 94, distance: 139.1
click at [744, 94] on div "**** Overview Add Matter" at bounding box center [967, 96] width 1014 height 35
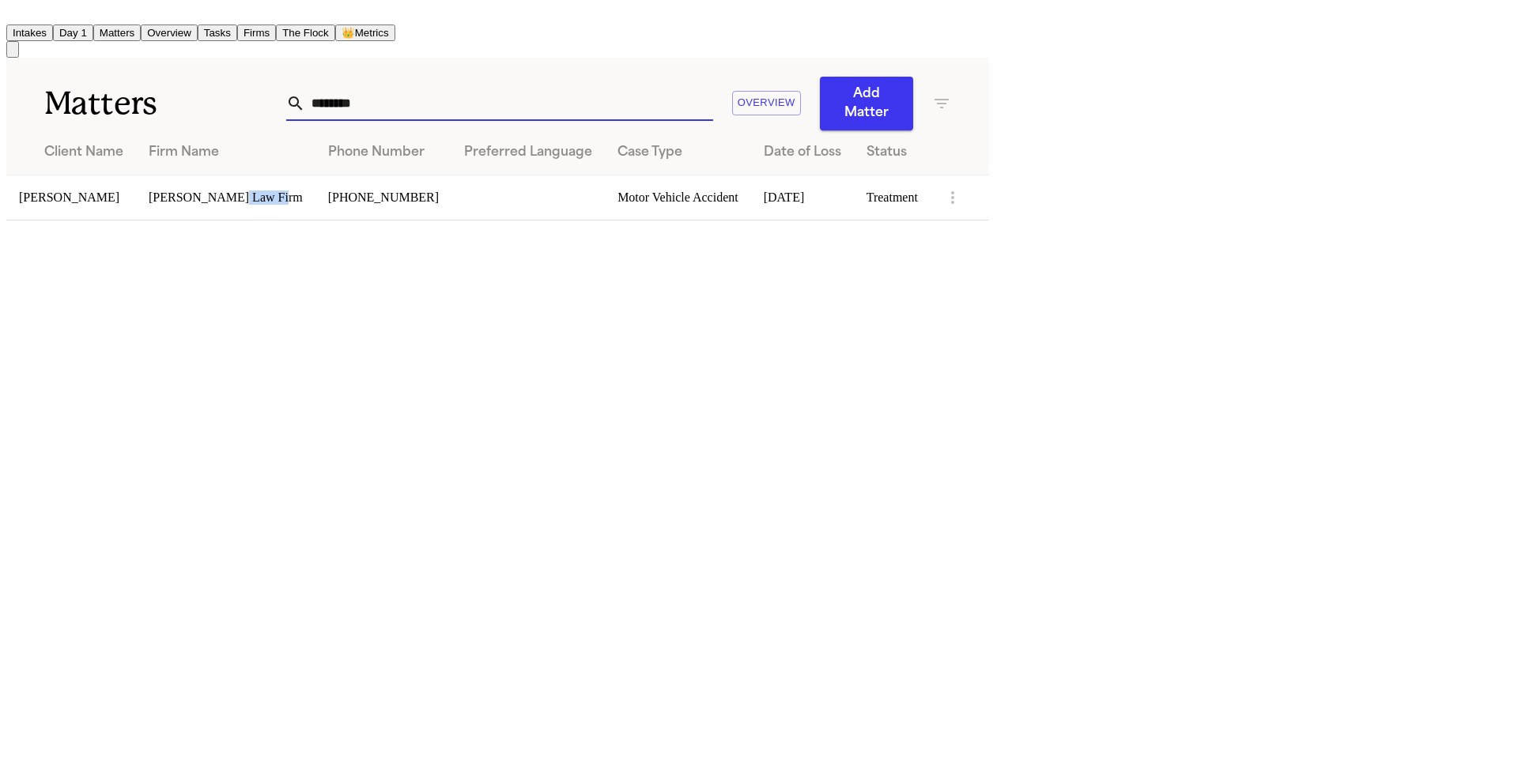
click at [315, 187] on td "[PERSON_NAME] Law Firm" at bounding box center [225, 196] width 179 height 45
click at [136, 177] on td "[PERSON_NAME]" at bounding box center [71, 196] width 129 height 45
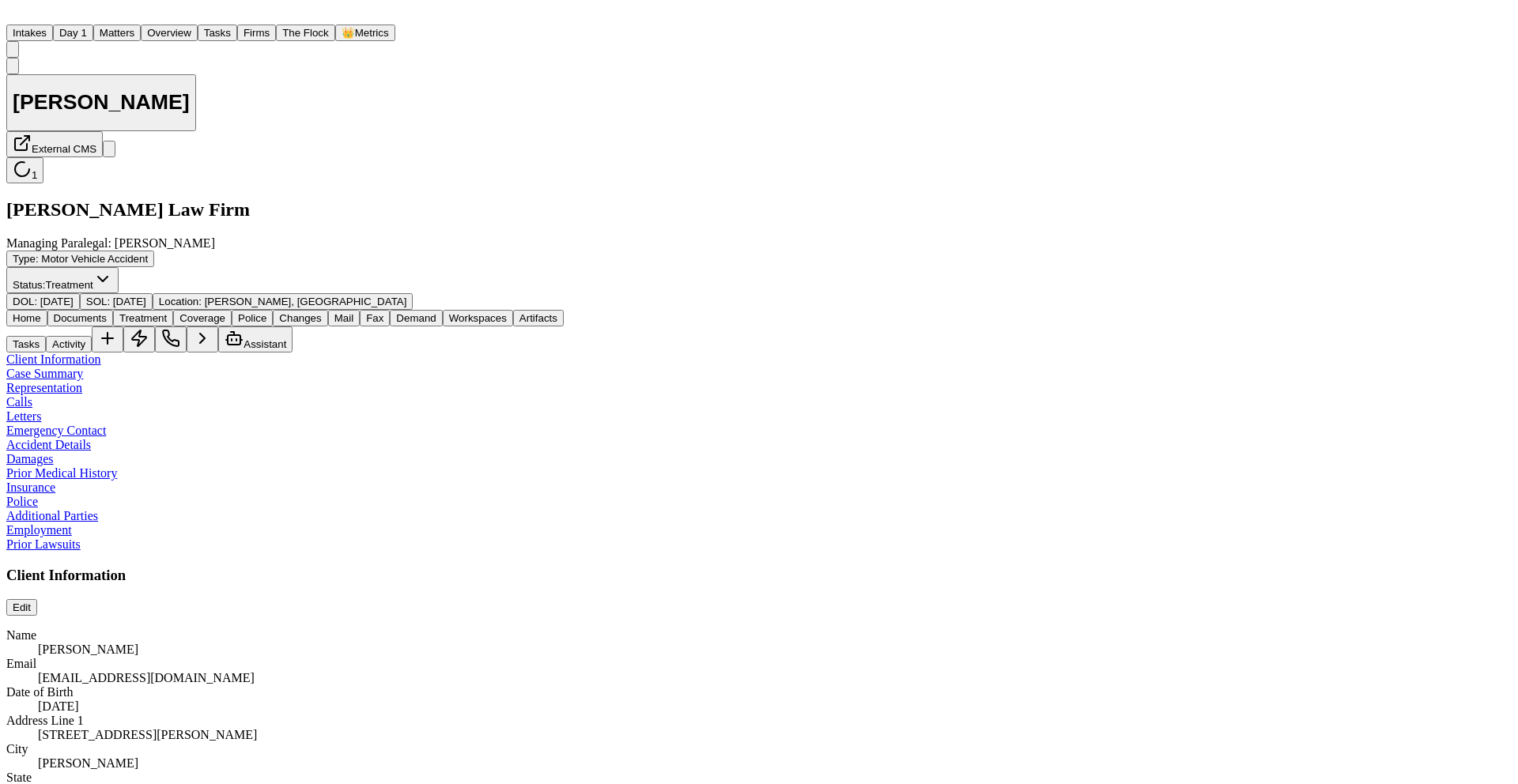
scroll to position [195, 0]
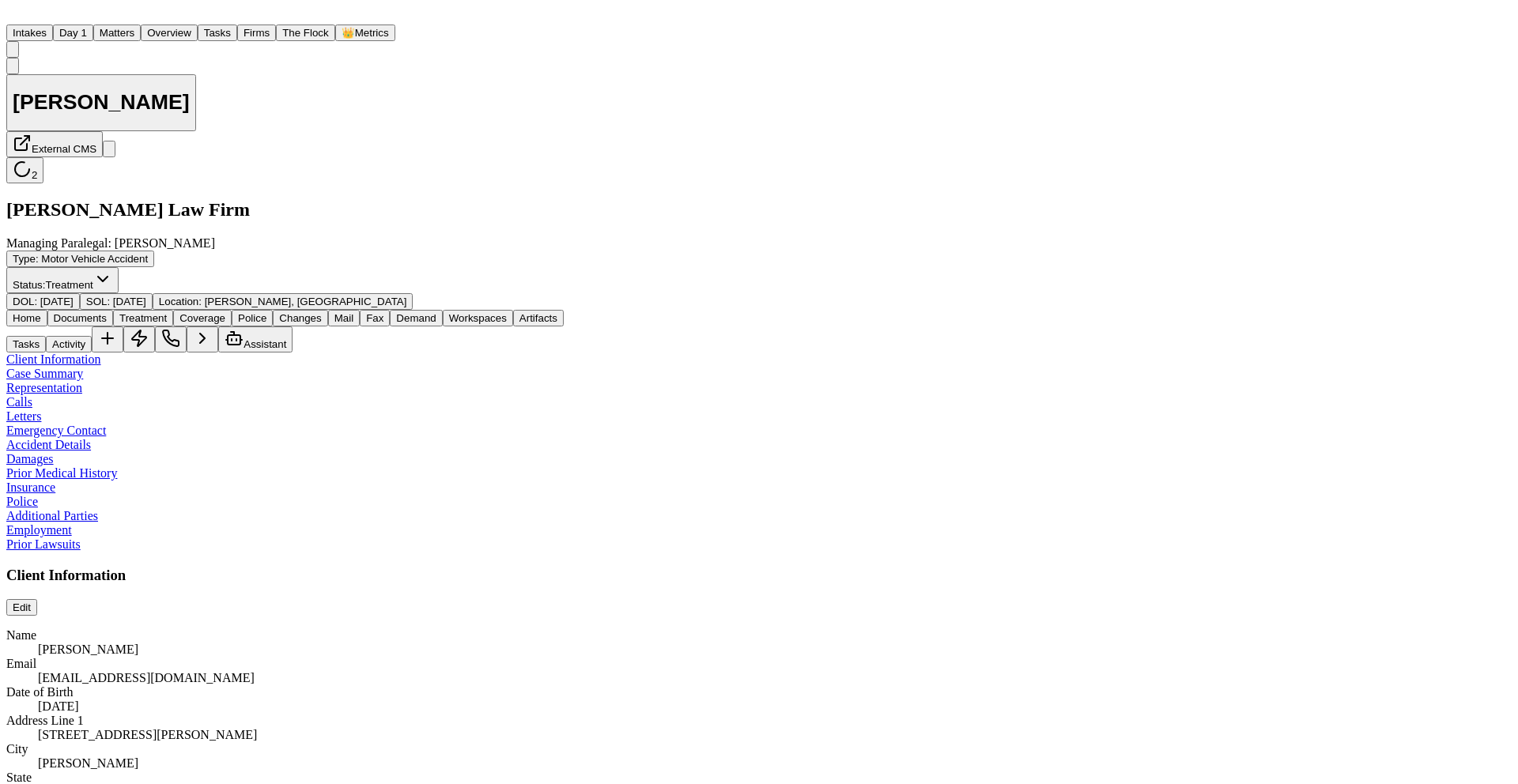
scroll to position [425, 0]
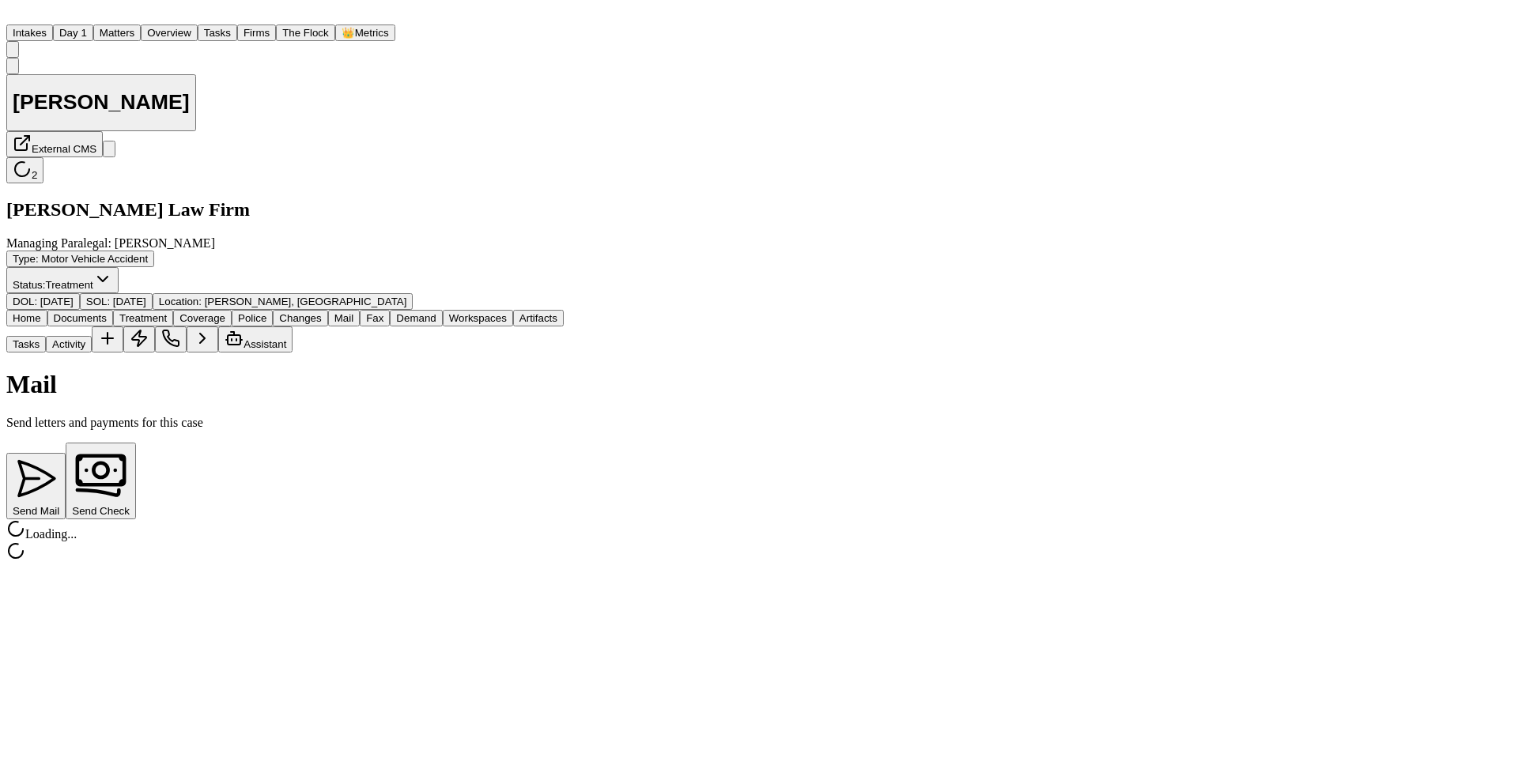
click at [354, 312] on span "Mail" at bounding box center [344, 318] width 19 height 12
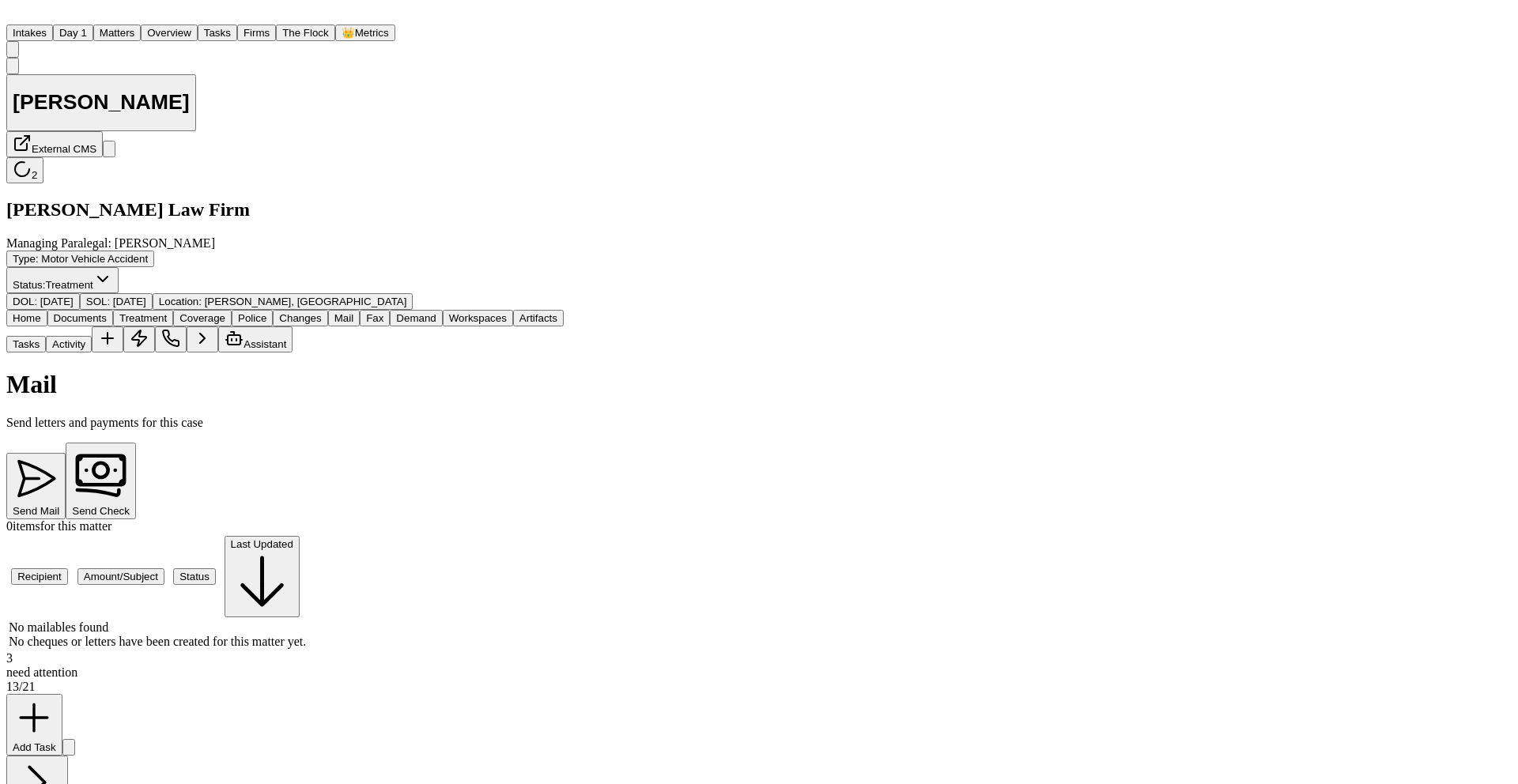
click at [136, 443] on button "Send Check" at bounding box center [100, 481] width 70 height 77
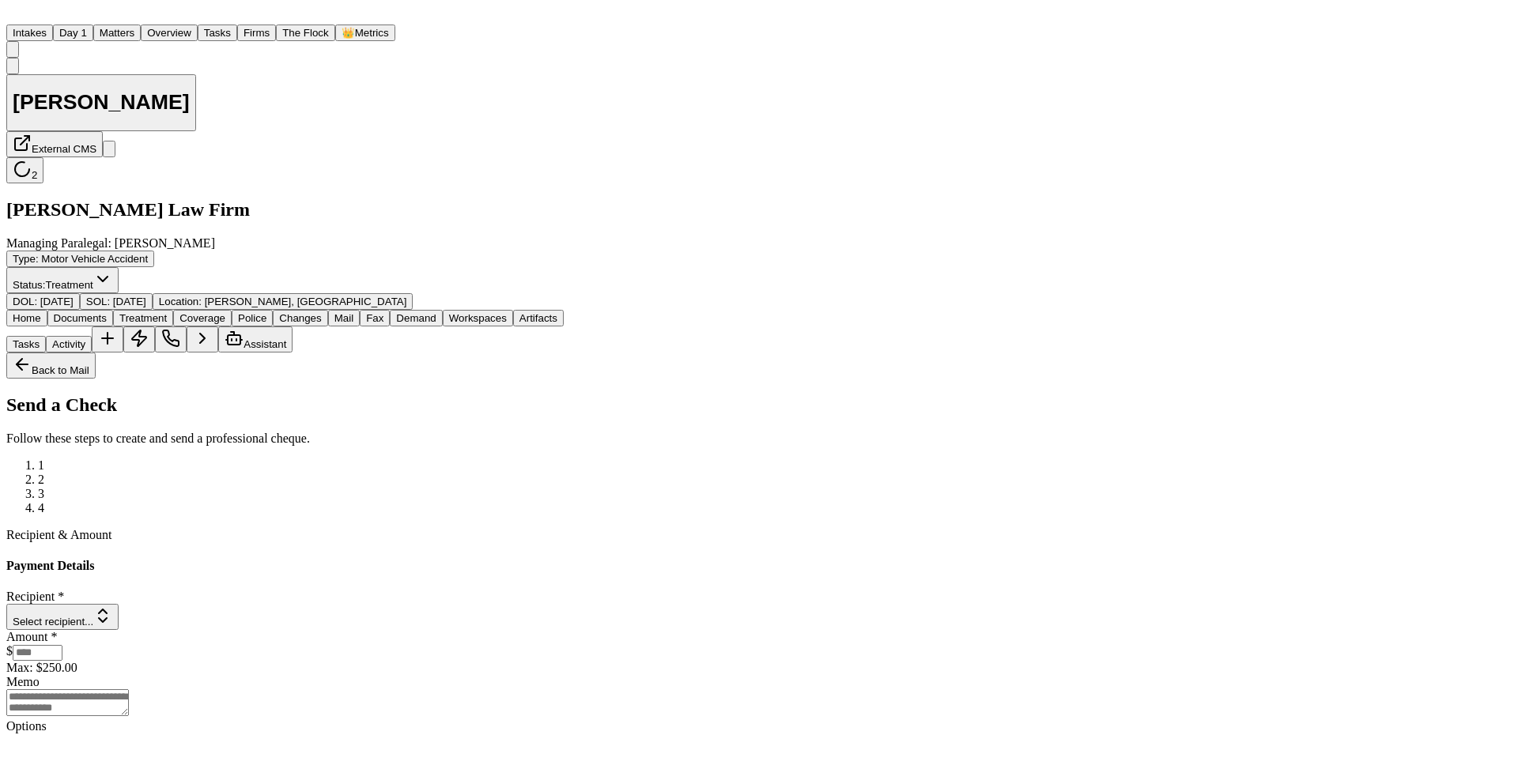
click at [119, 604] on button "Select recipient..." at bounding box center [62, 616] width 112 height 26
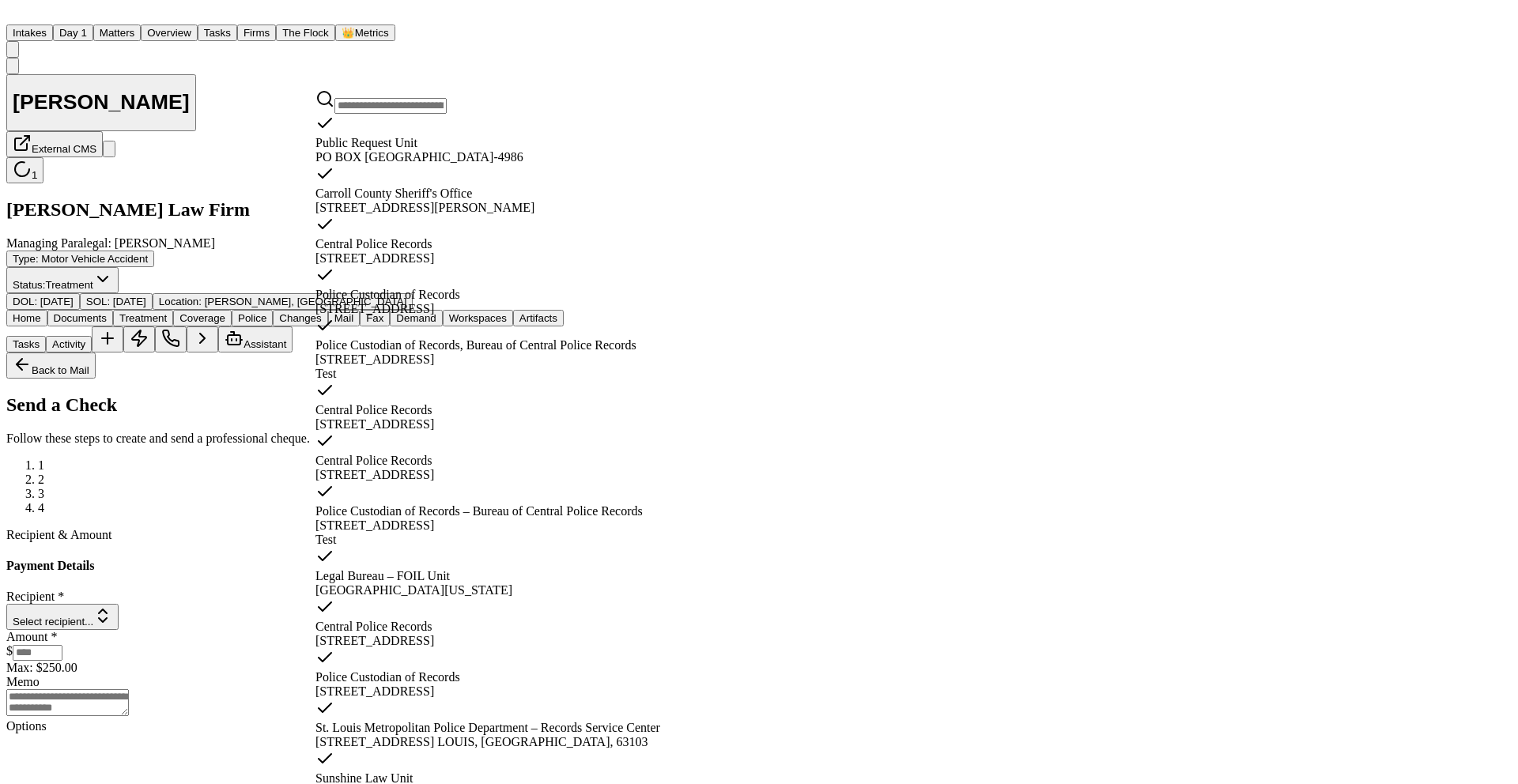
scroll to position [103, 0]
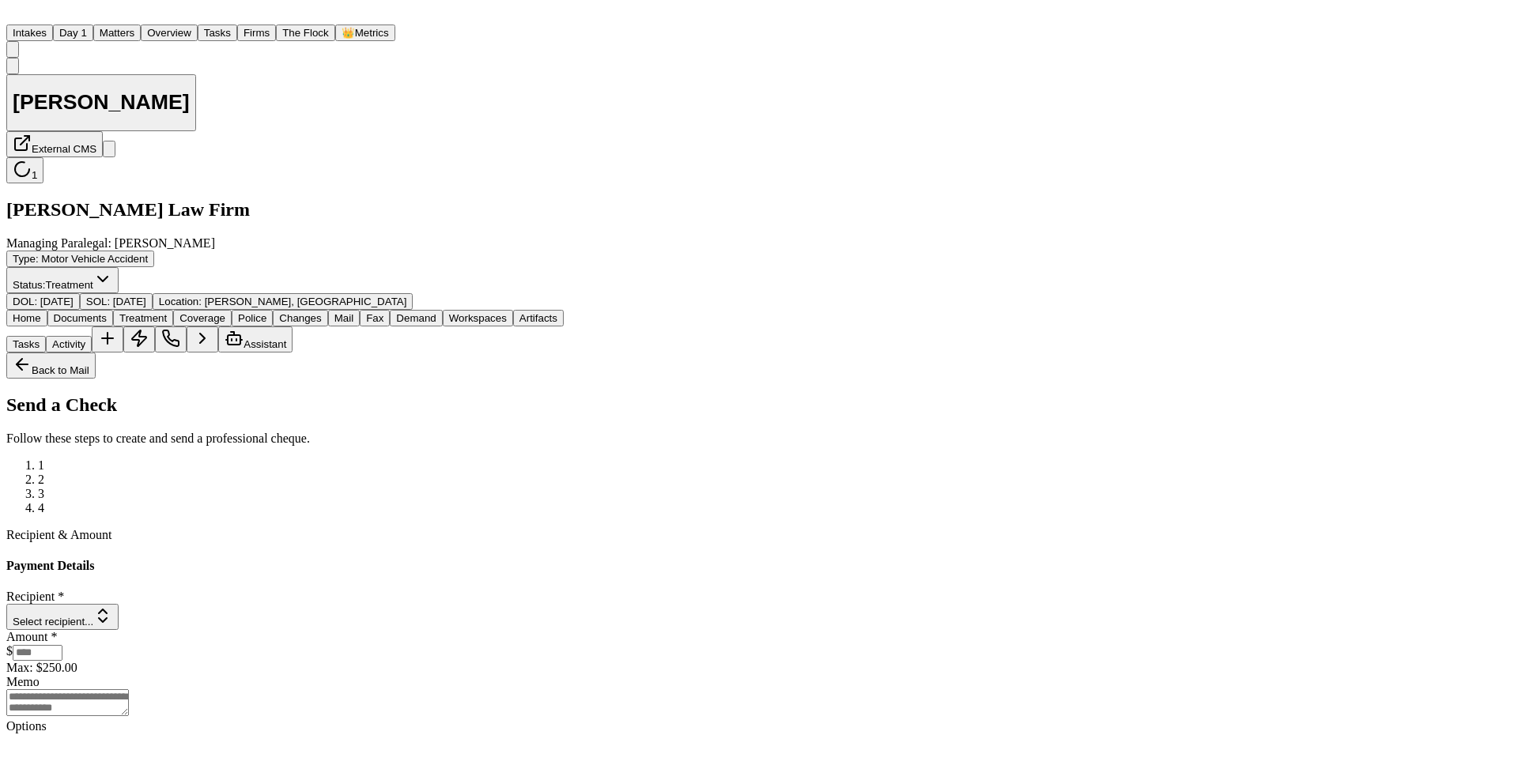
scroll to position [601, 0]
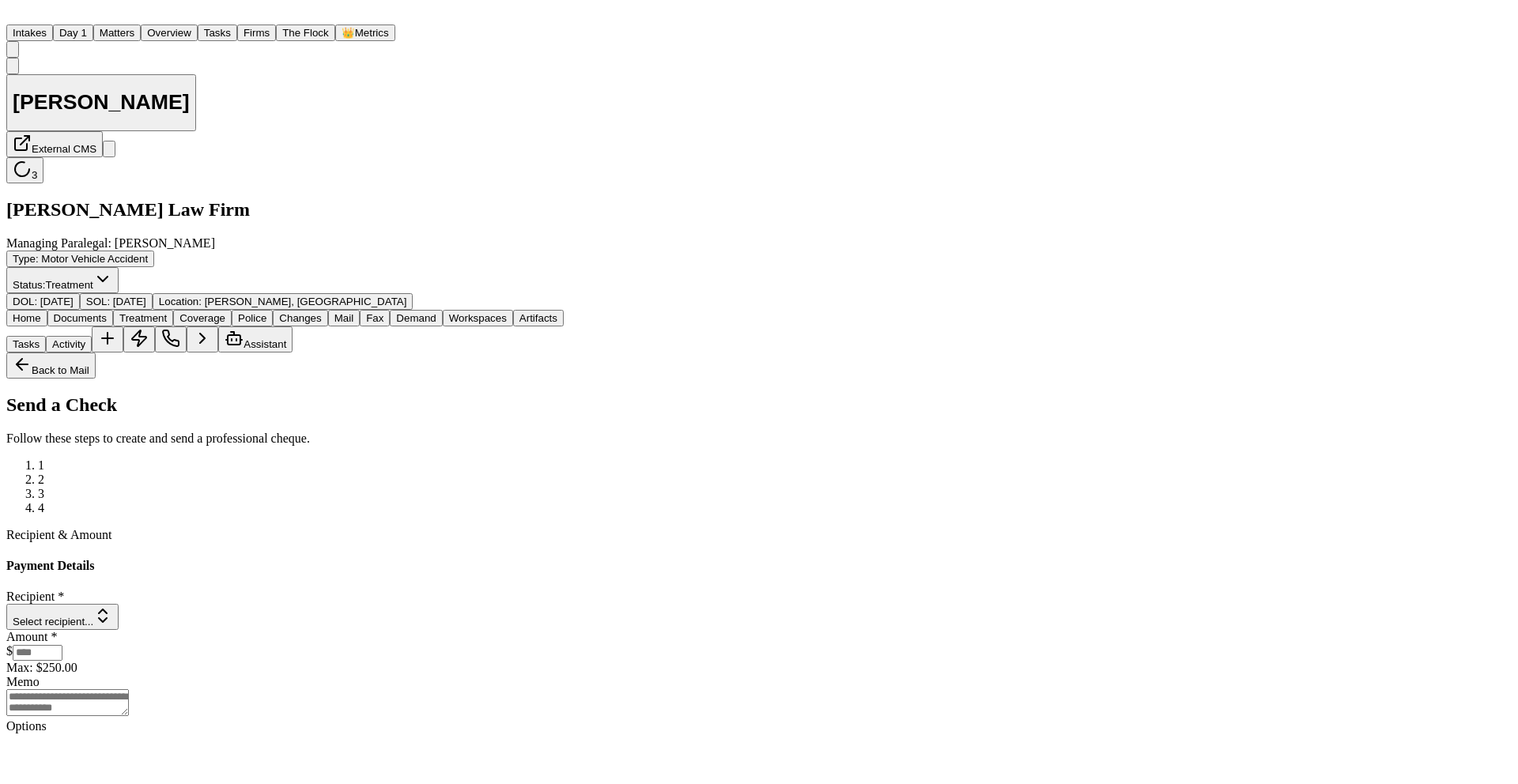
scroll to position [18, 0]
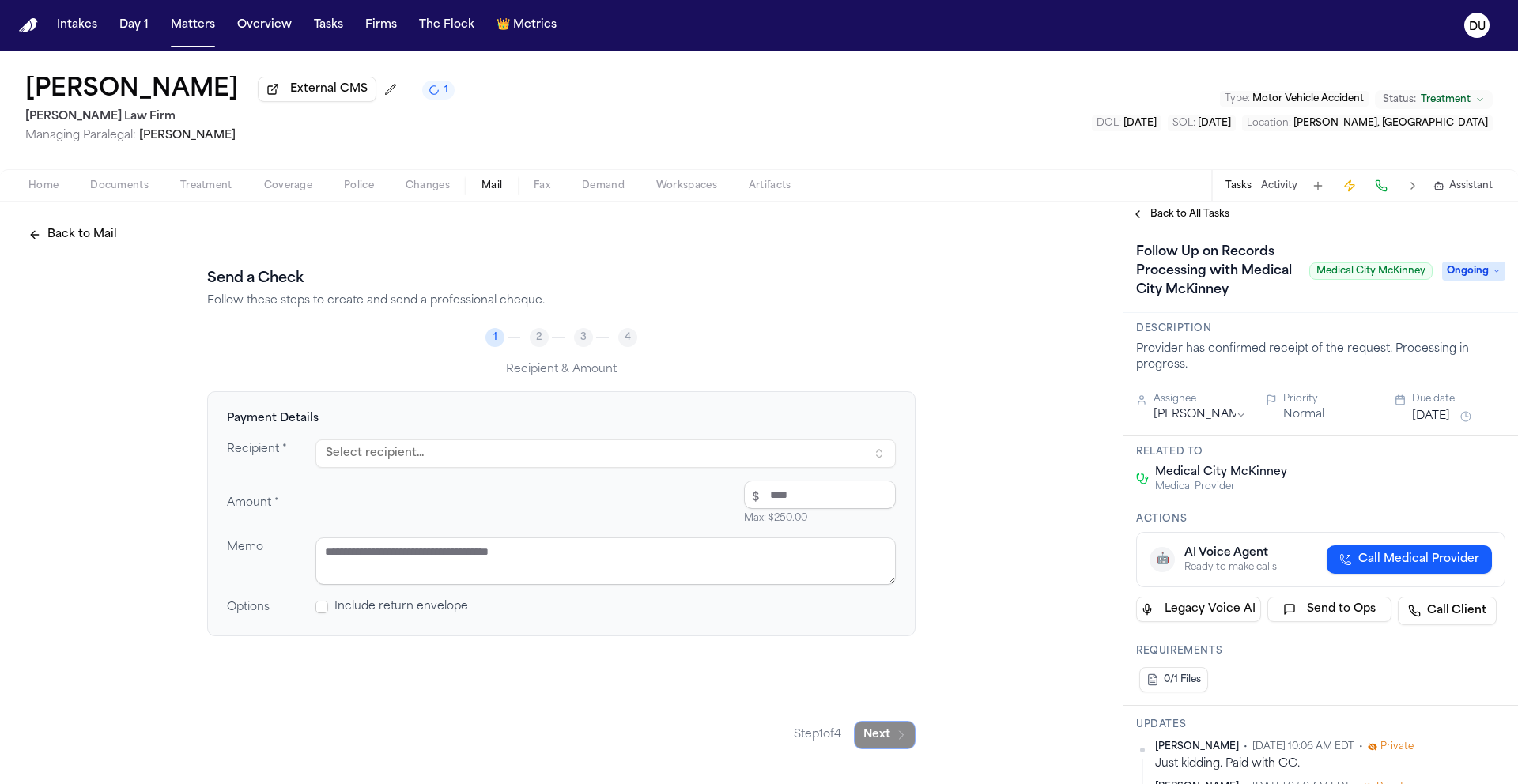
click at [31, 25] on img "Home" at bounding box center [29, 26] width 19 height 15
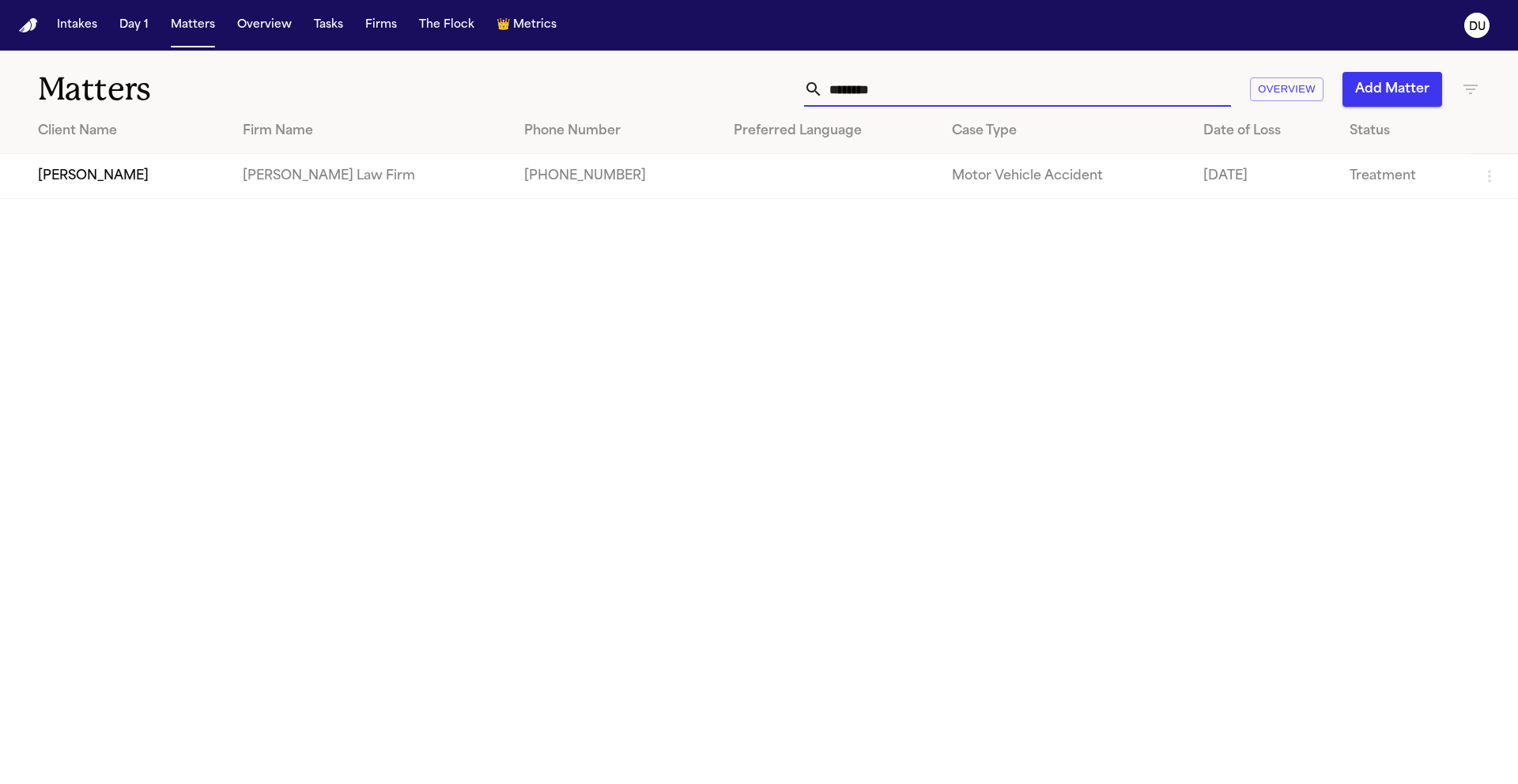
drag, startPoint x: 968, startPoint y: 93, endPoint x: 759, endPoint y: 83, distance: 209.2
click at [759, 83] on div "******** Overview Add Matter" at bounding box center [969, 89] width 1022 height 35
type input "******"
click at [329, 199] on td "[PERSON_NAME]" at bounding box center [347, 176] width 206 height 45
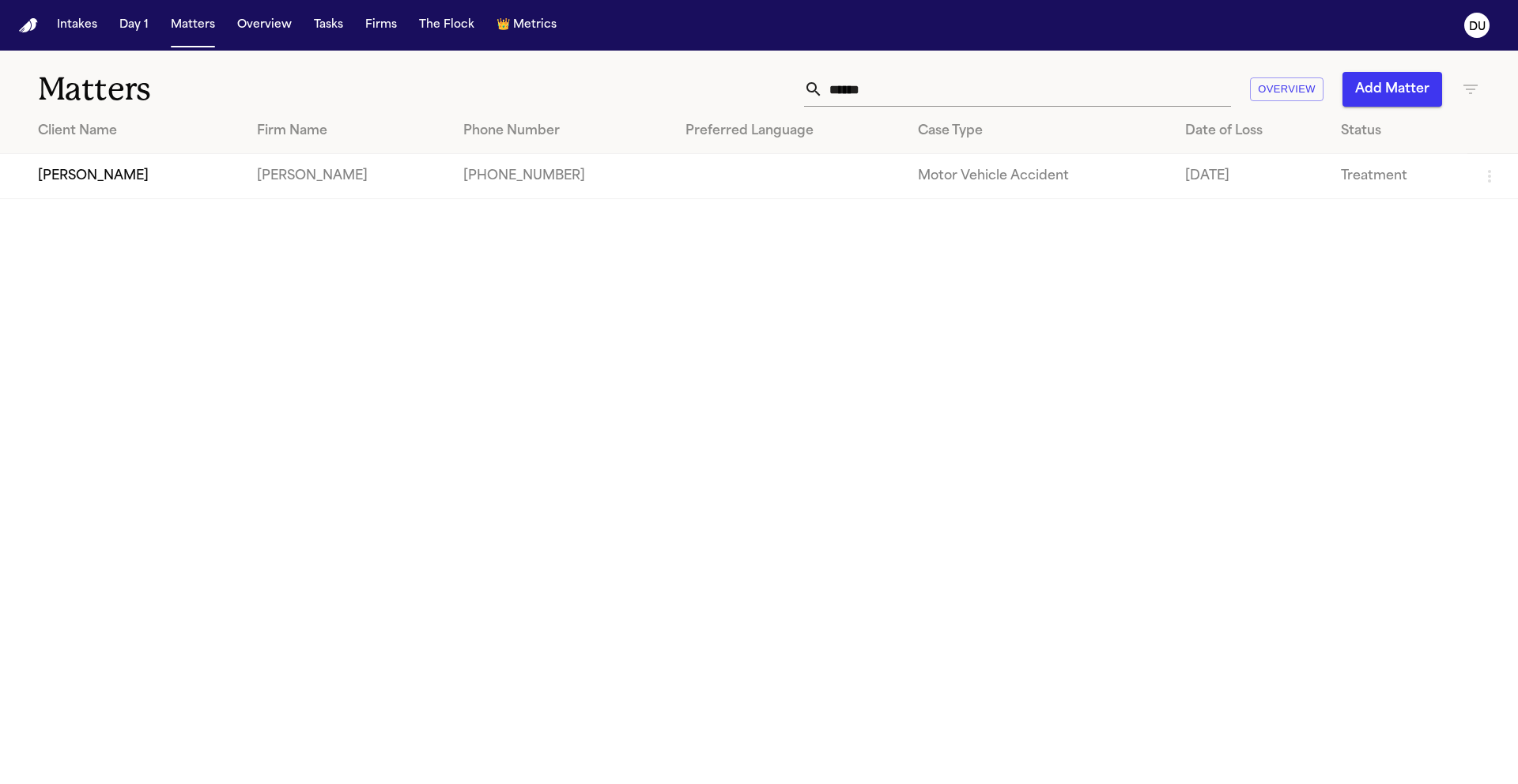
click at [220, 187] on td "[PERSON_NAME]" at bounding box center [122, 176] width 245 height 45
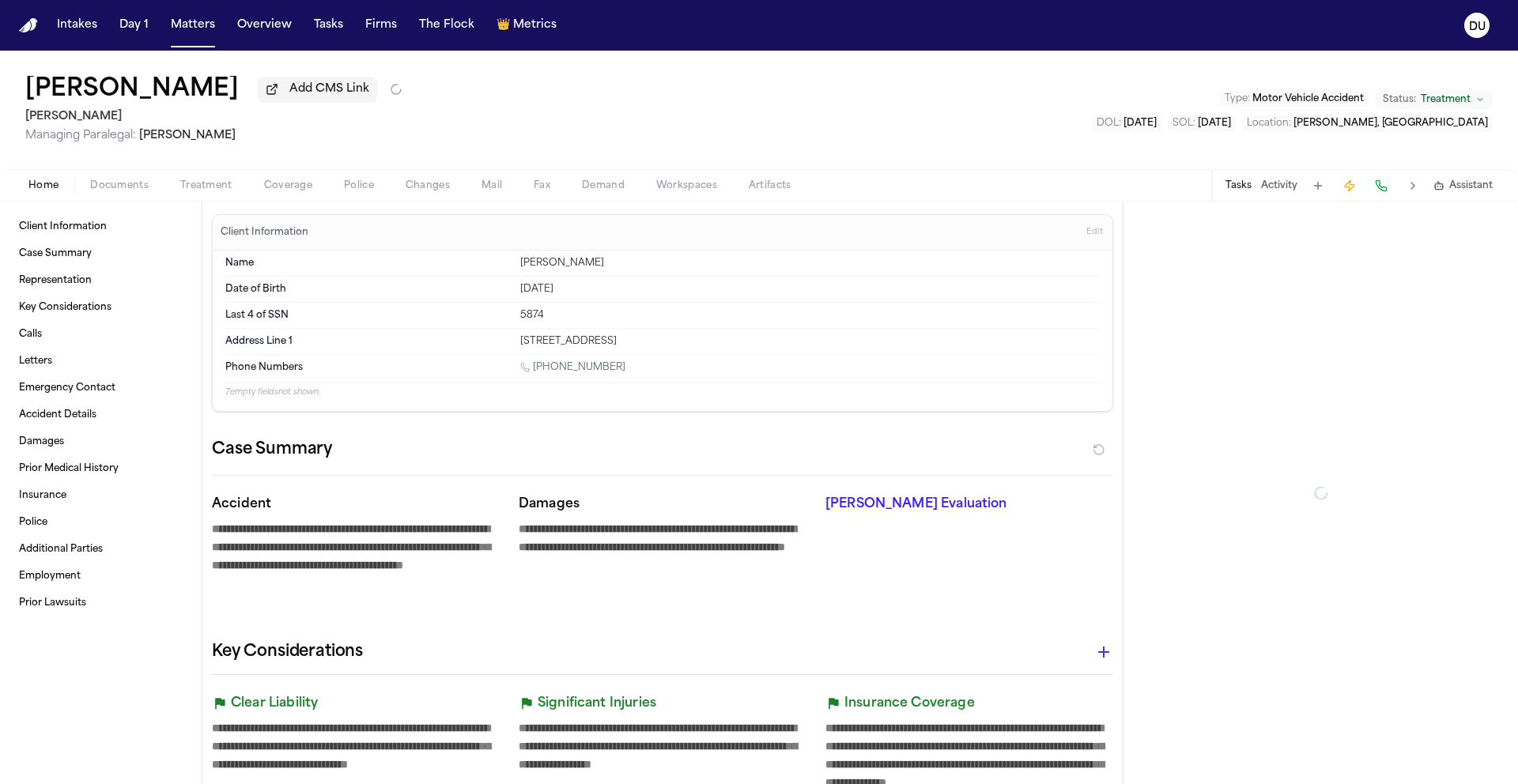
type textarea "*"
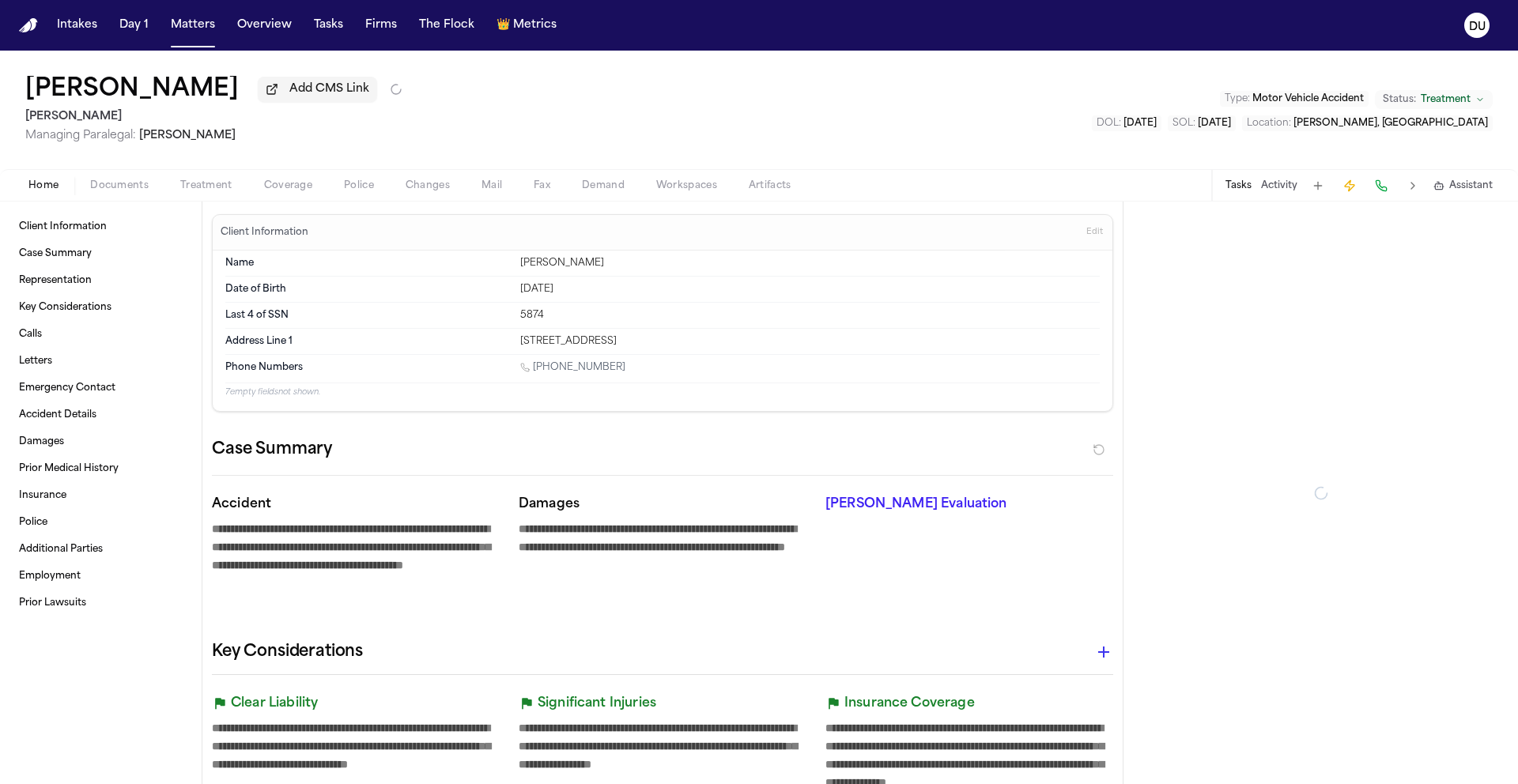
type textarea "*"
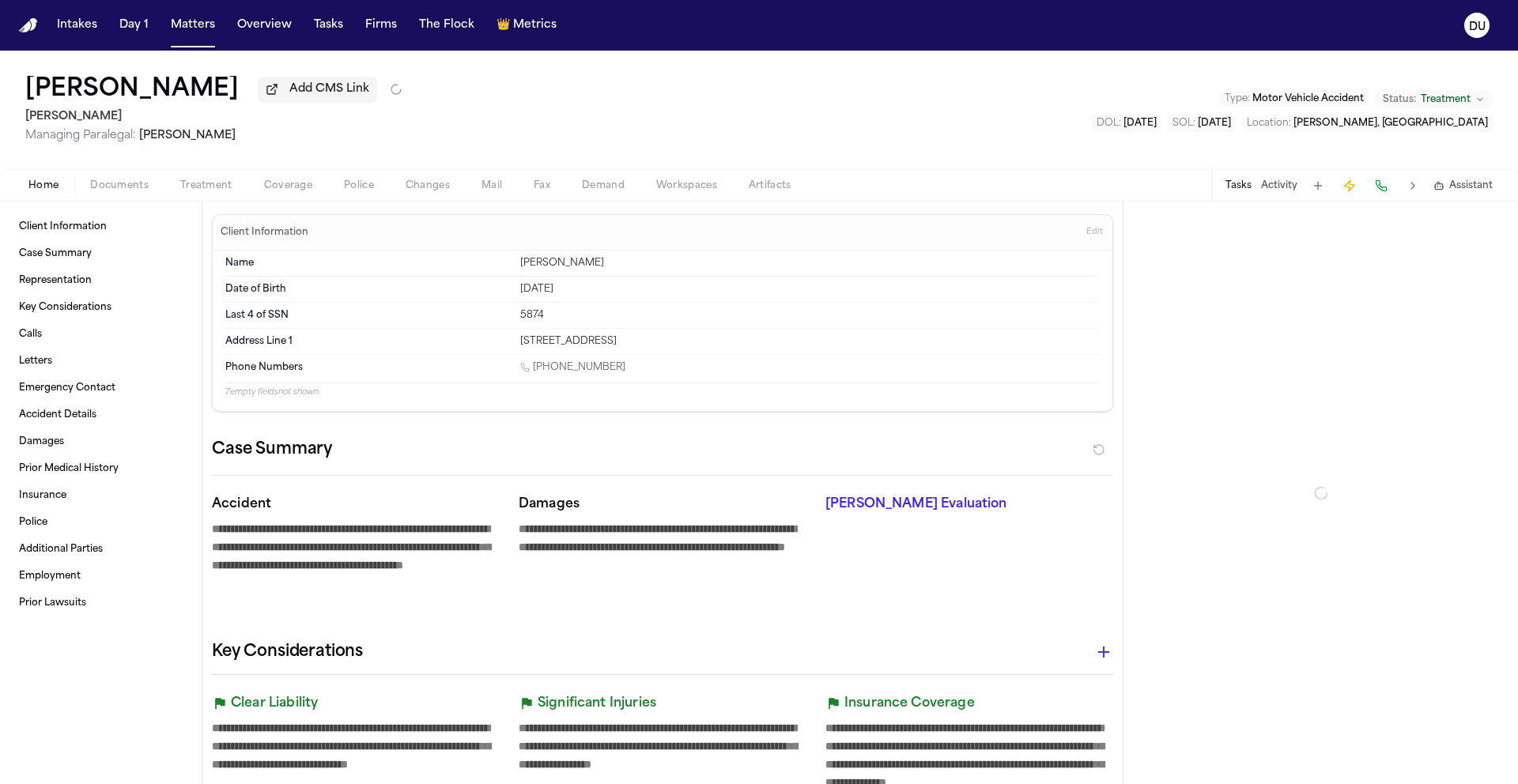
type textarea "*"
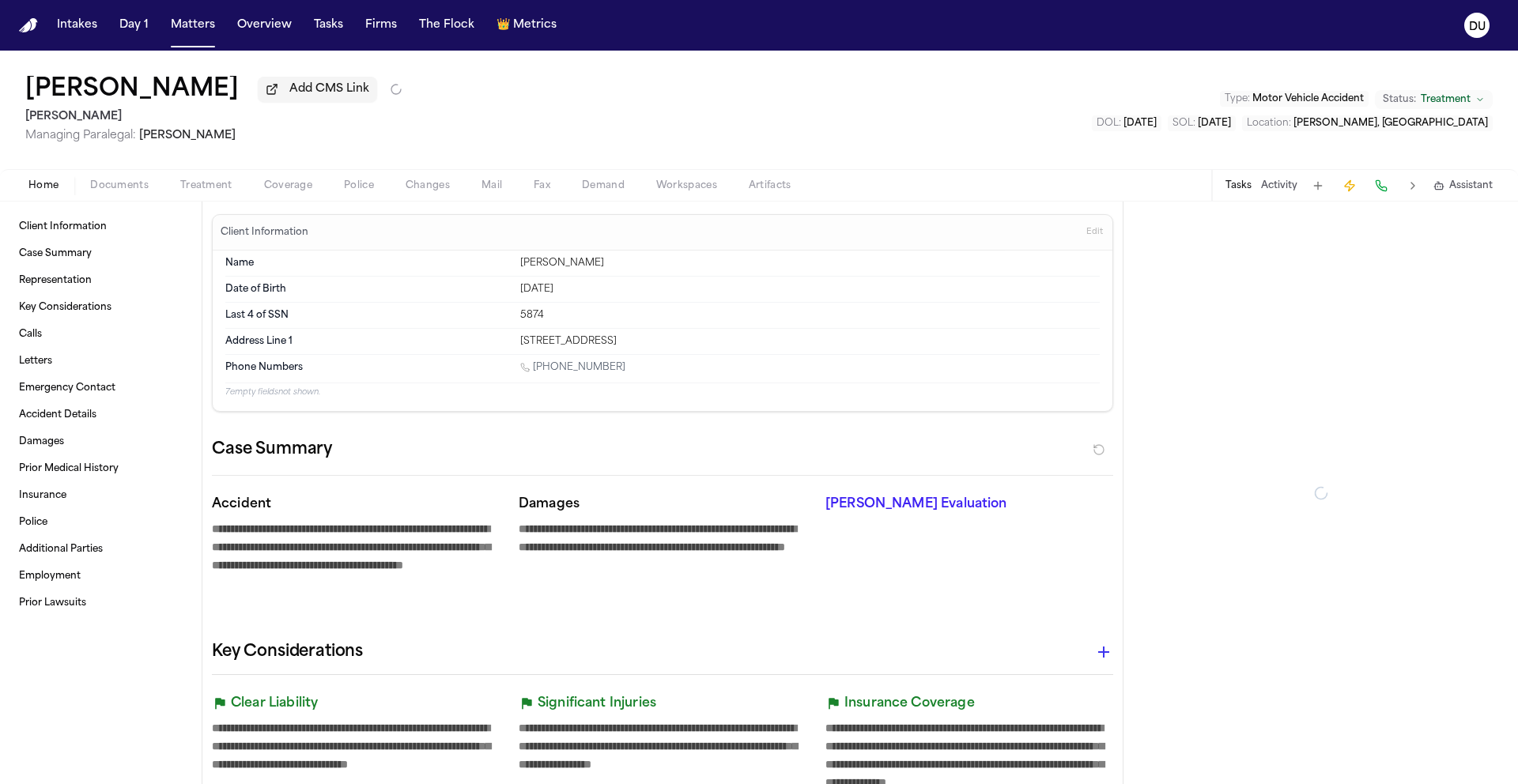
type textarea "*"
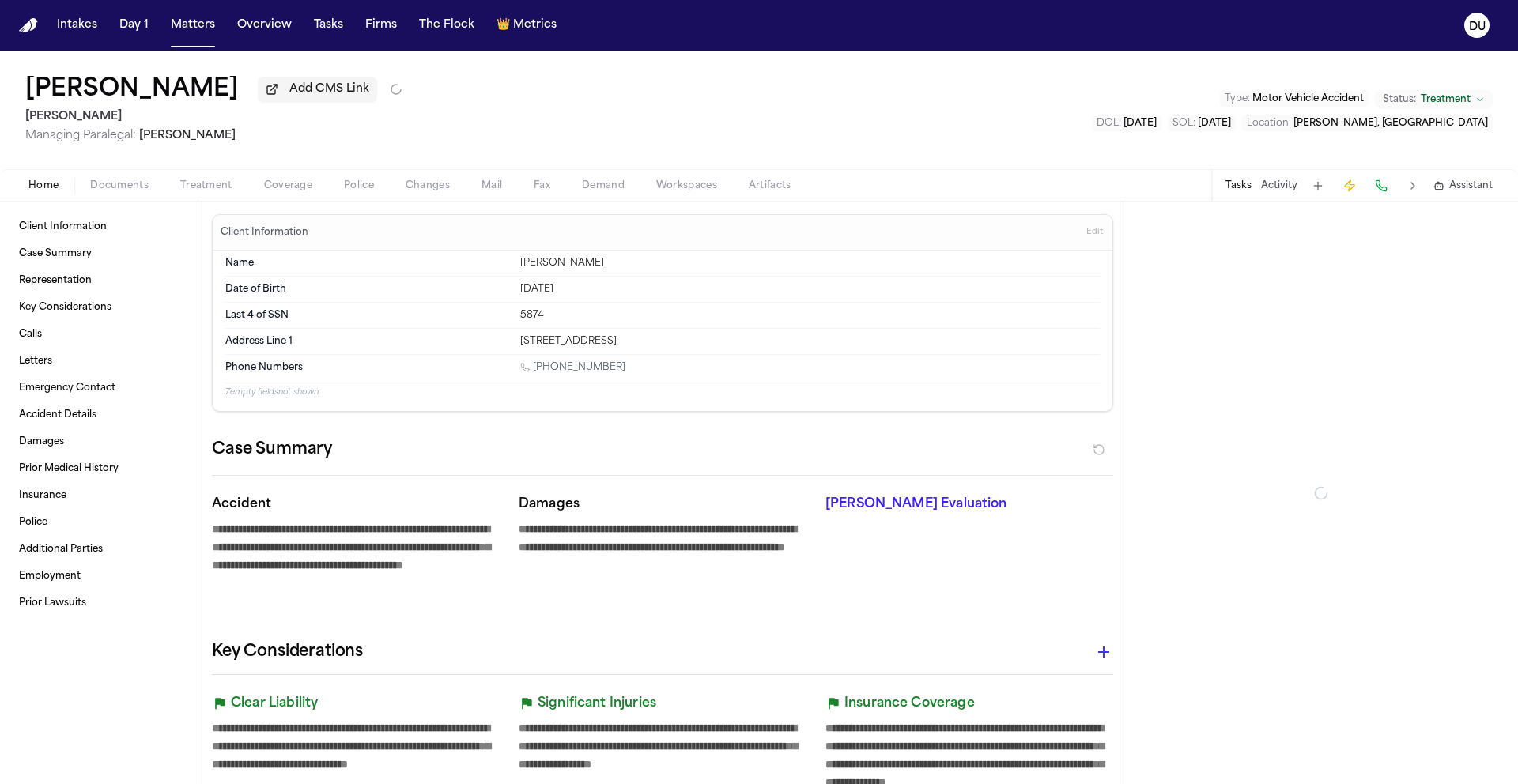
type textarea "*"
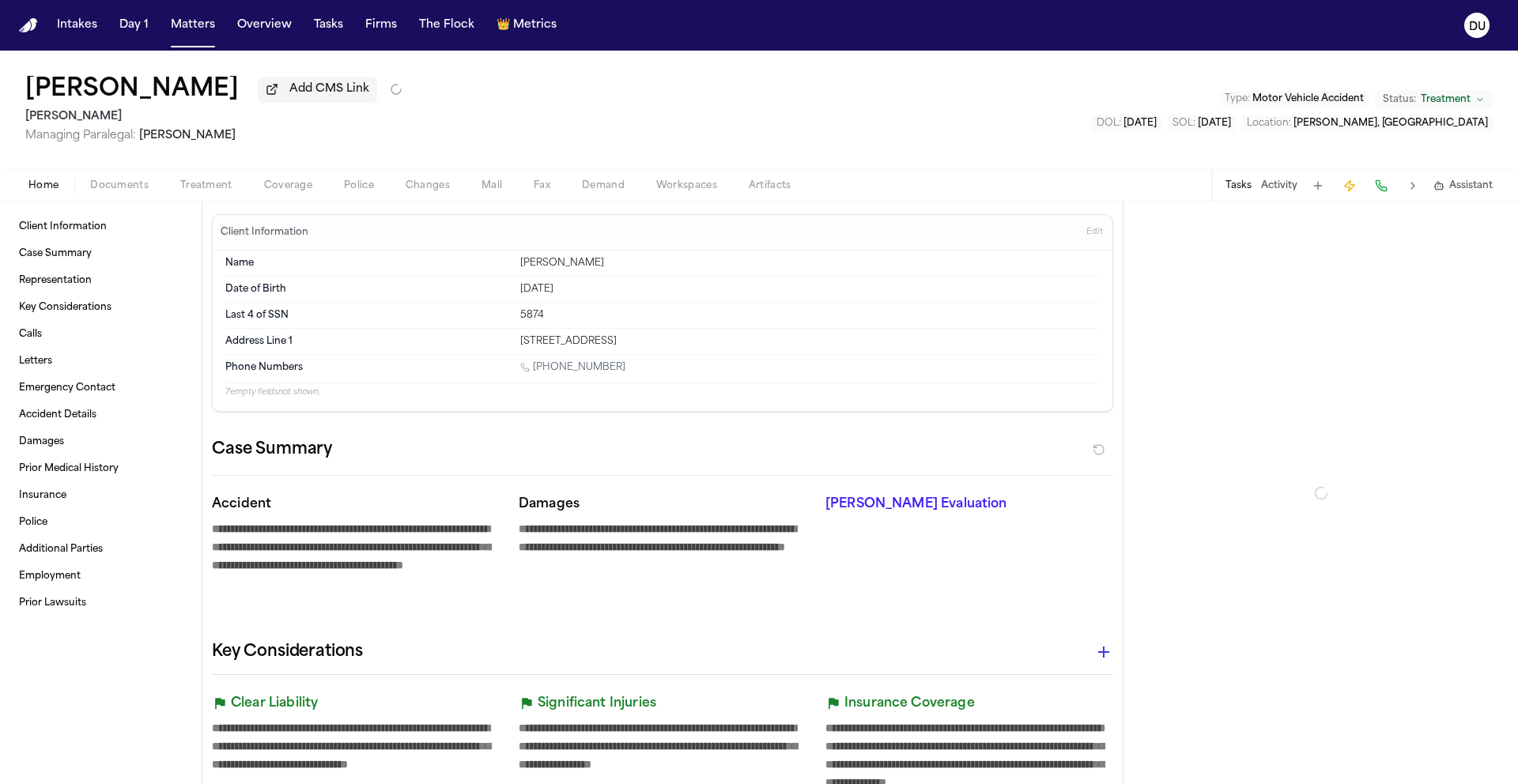
type textarea "*"
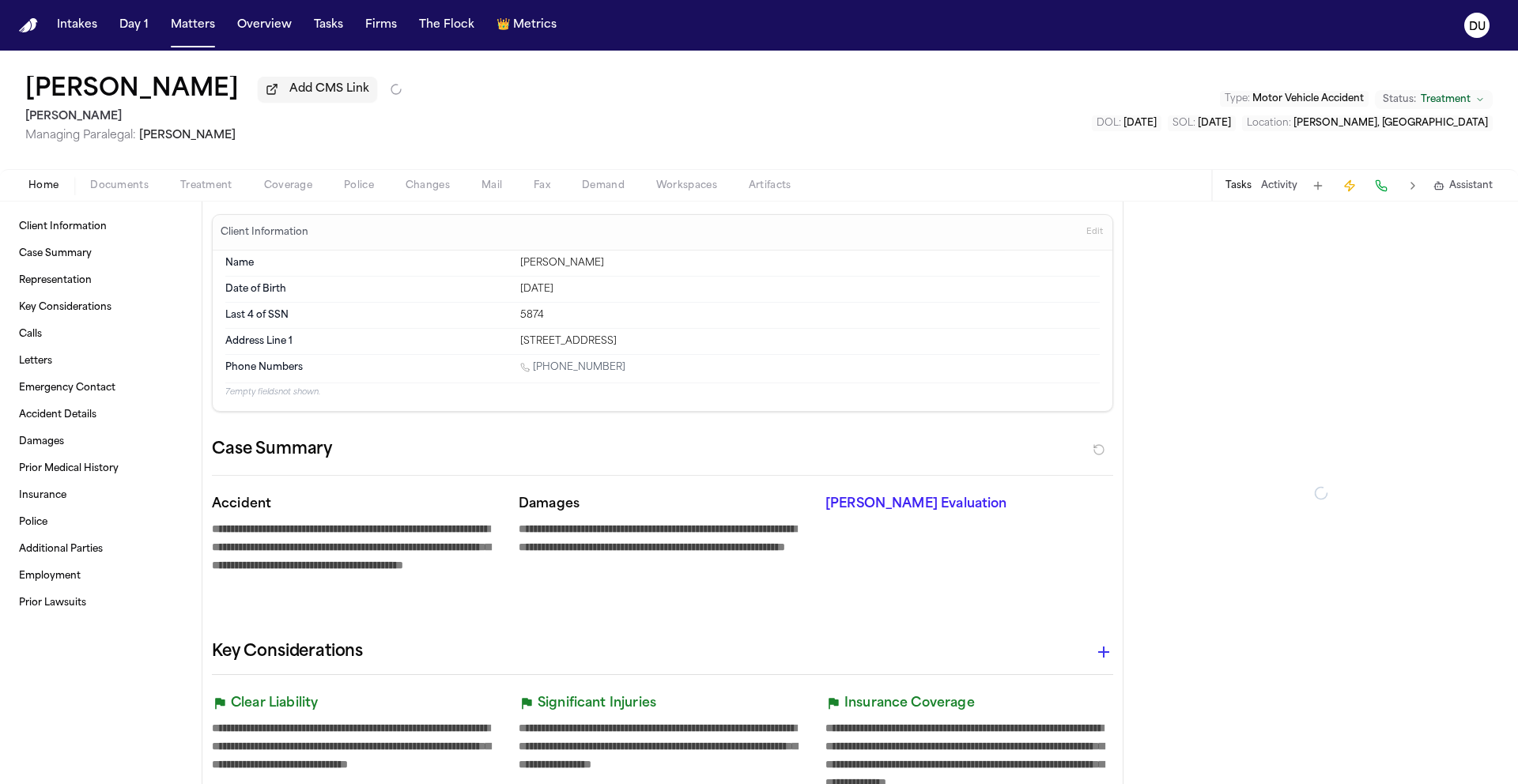
type textarea "*"
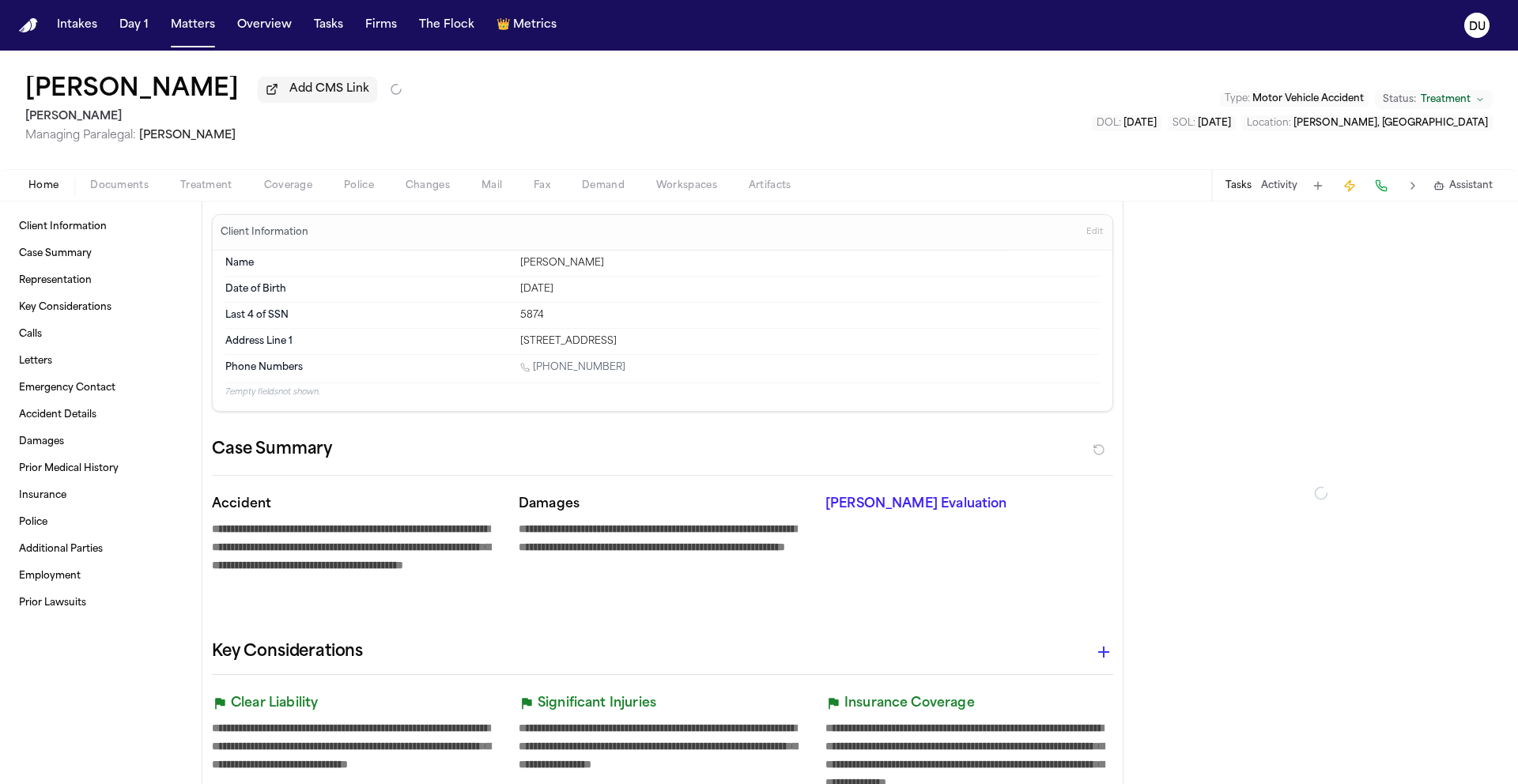
type textarea "*"
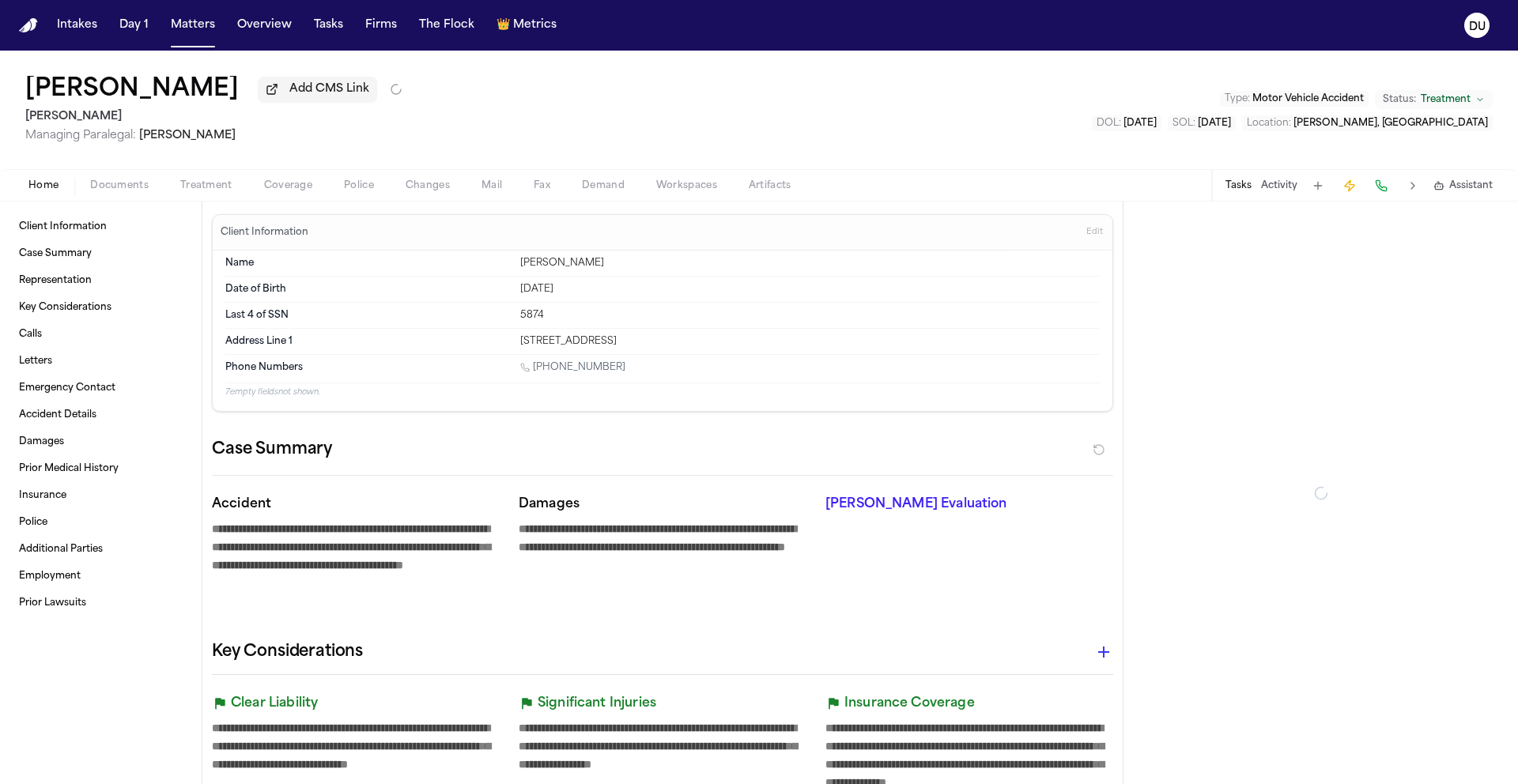
type textarea "*"
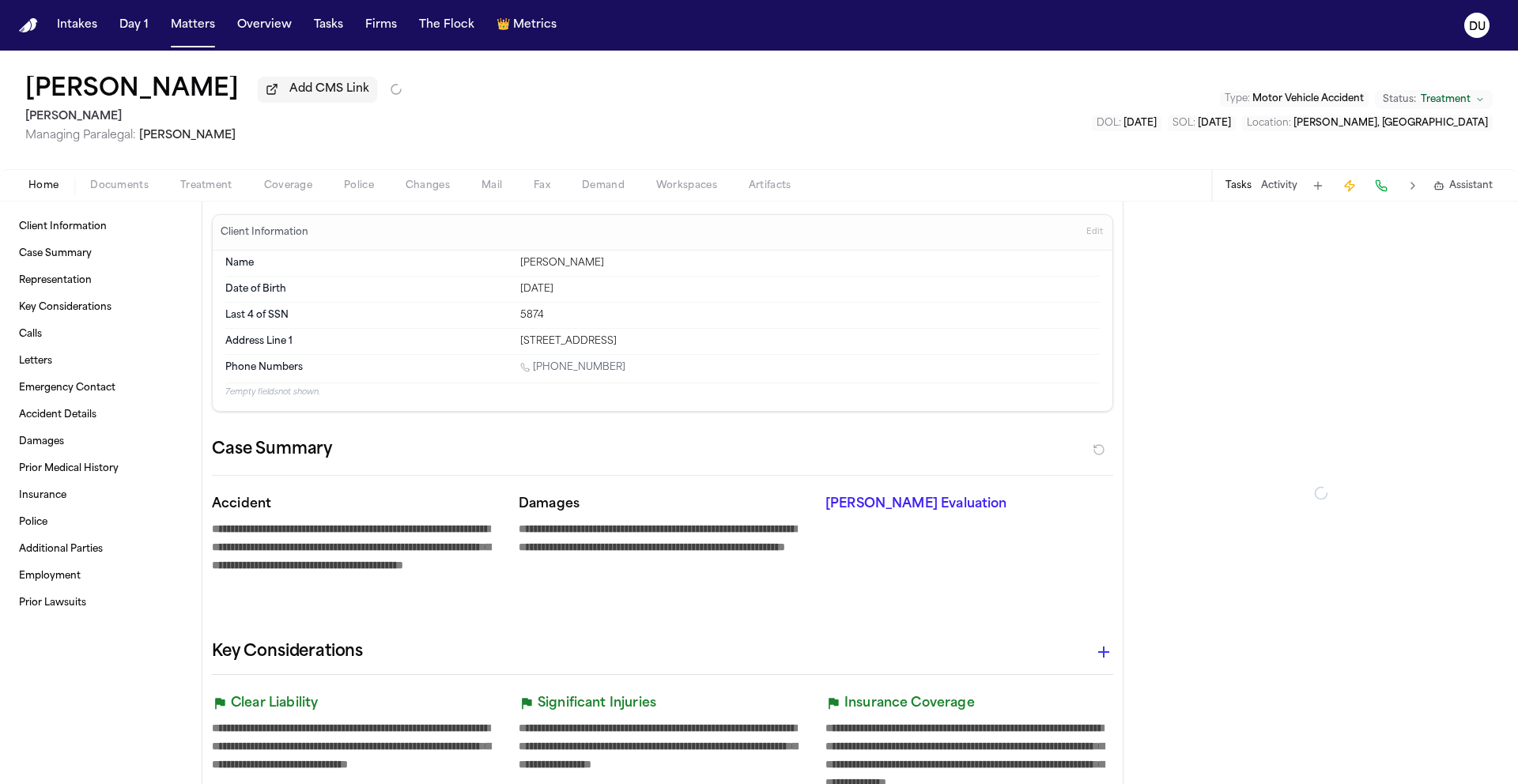
type textarea "*"
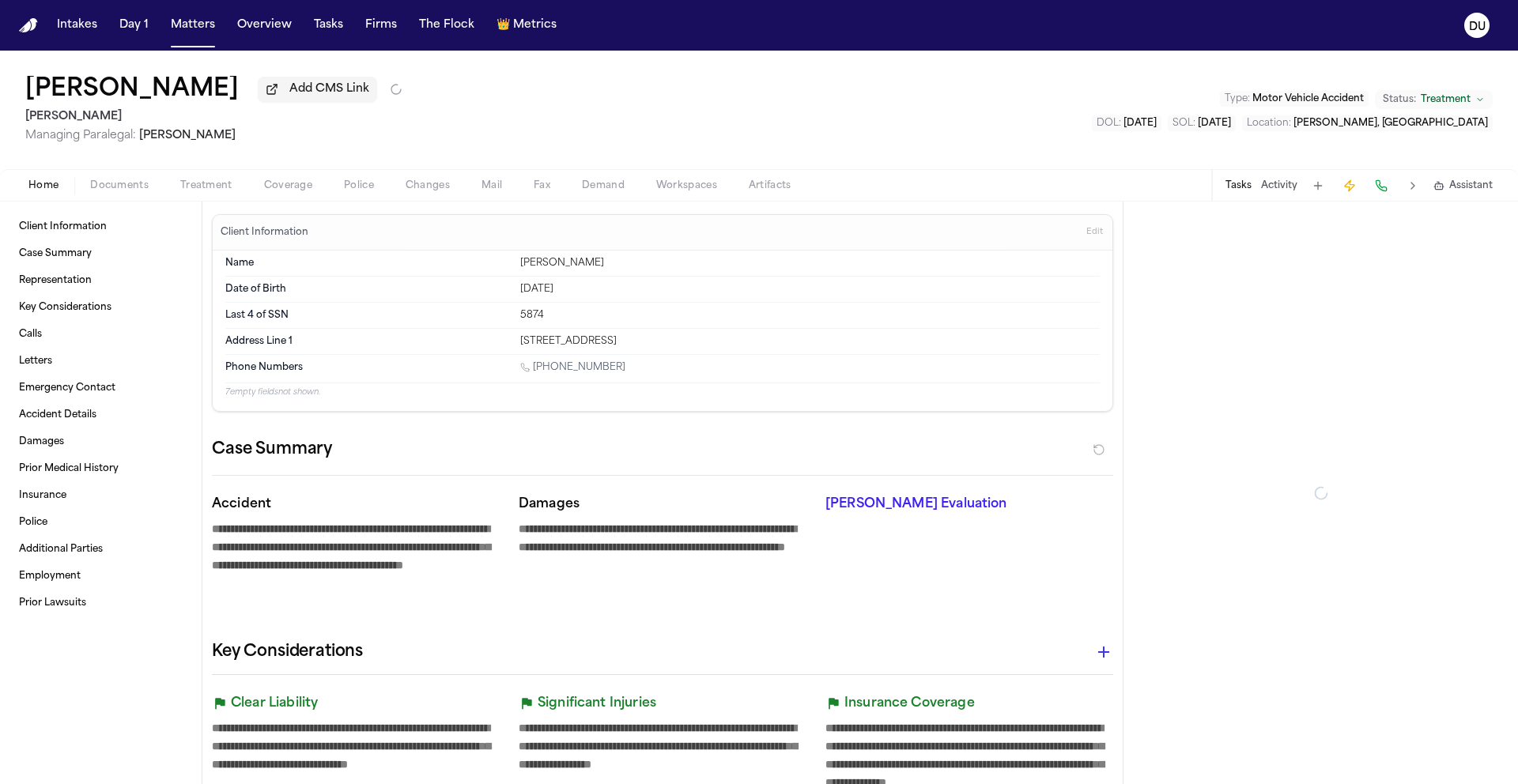
type textarea "*"
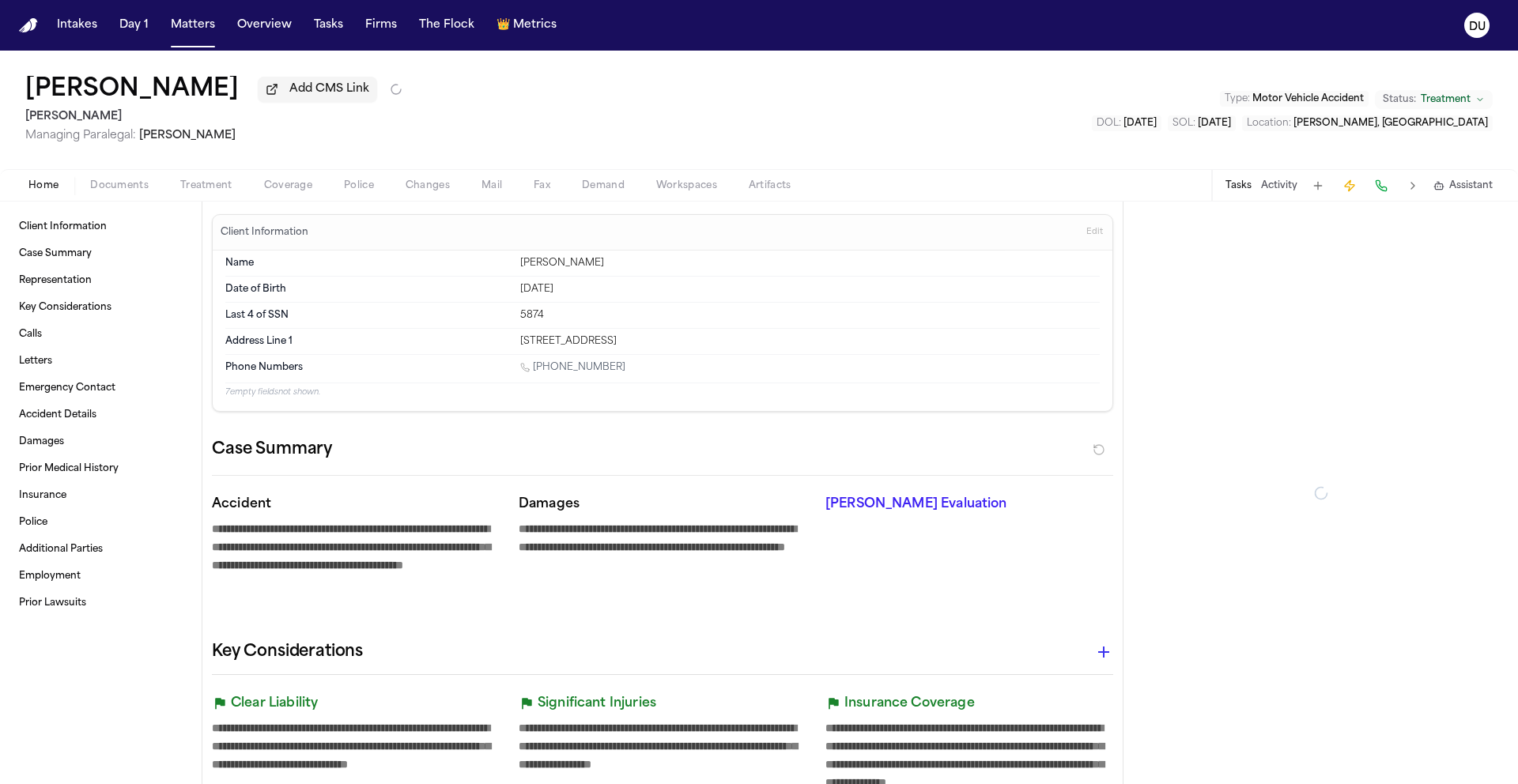
type textarea "*"
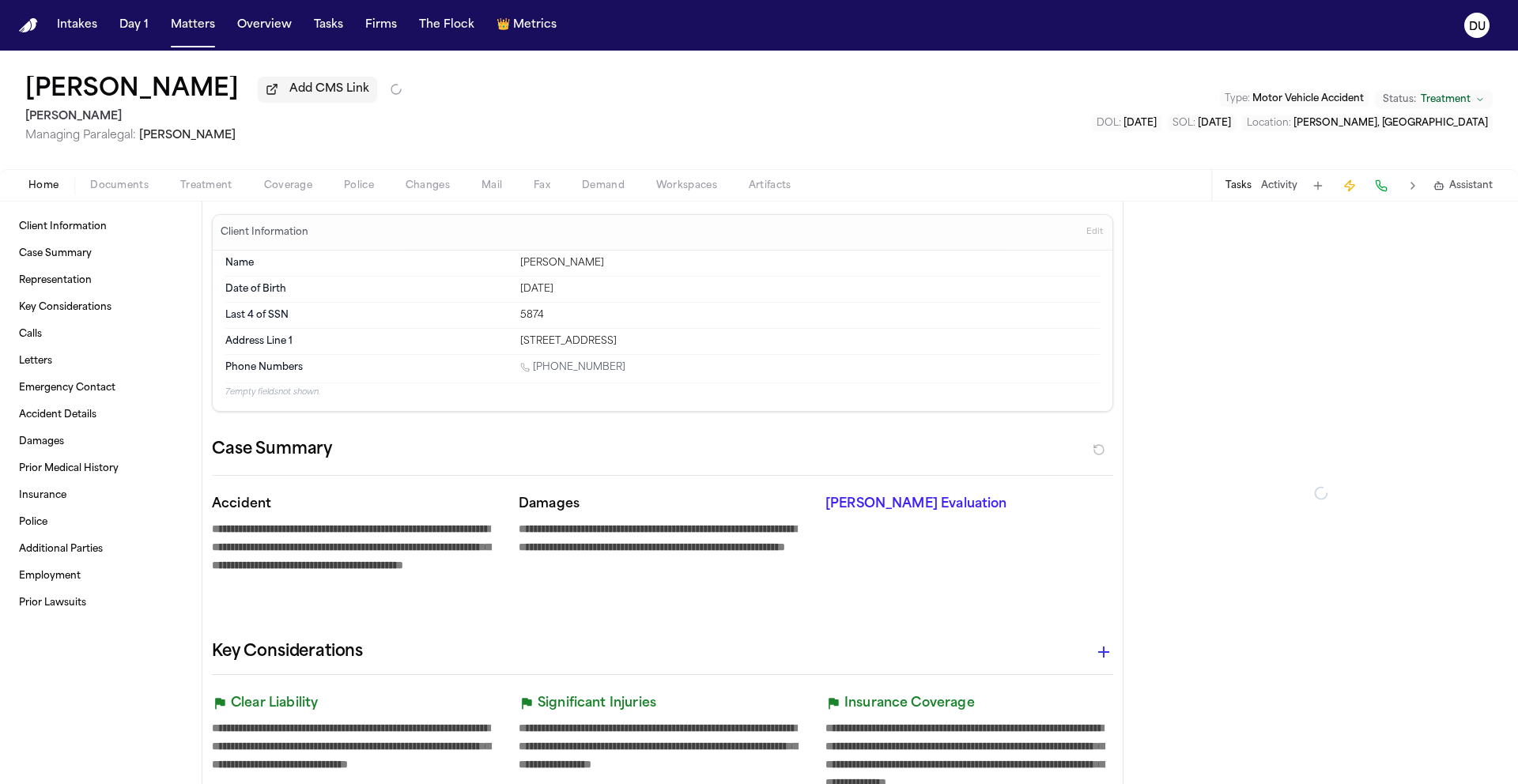
type textarea "*"
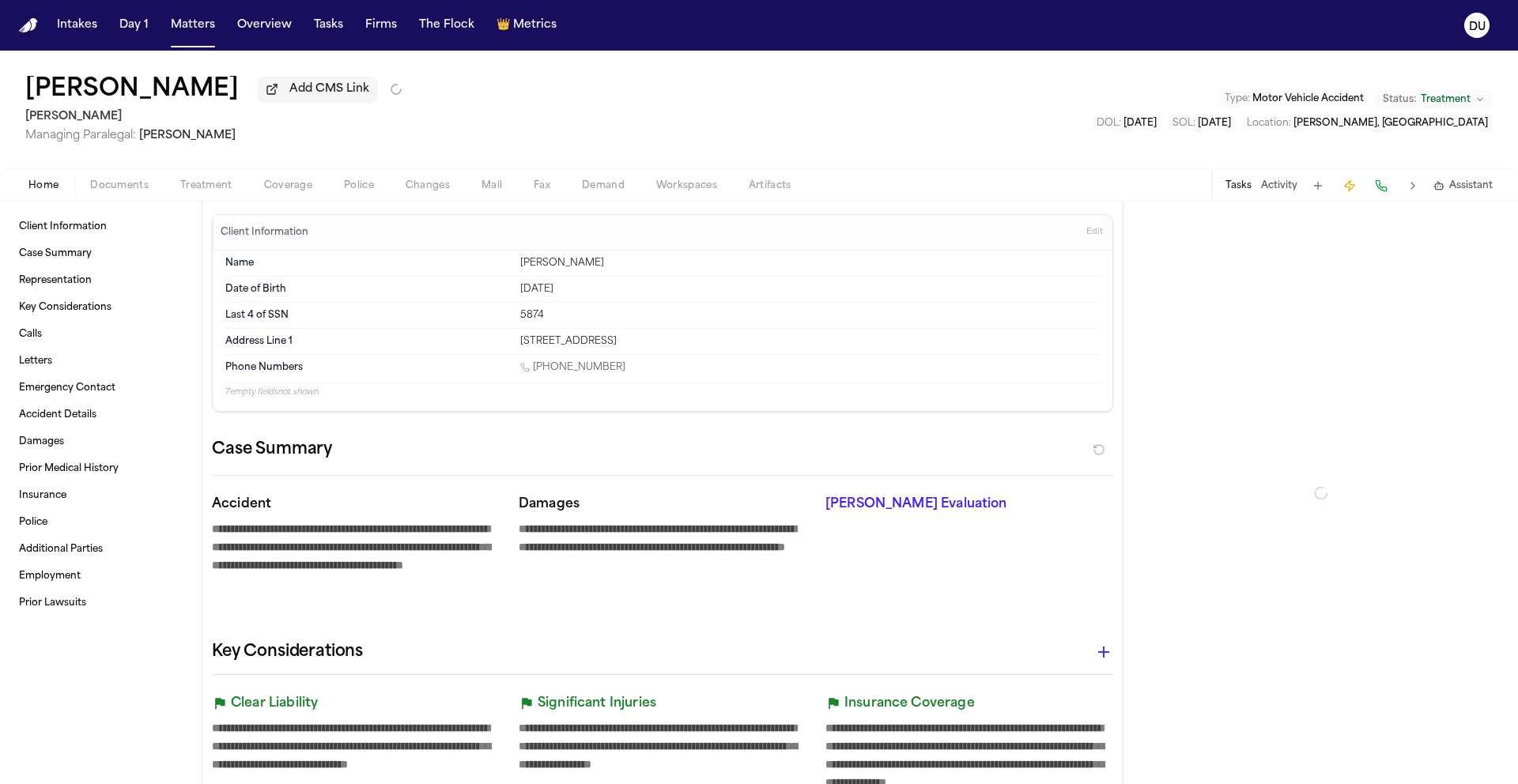
type textarea "*"
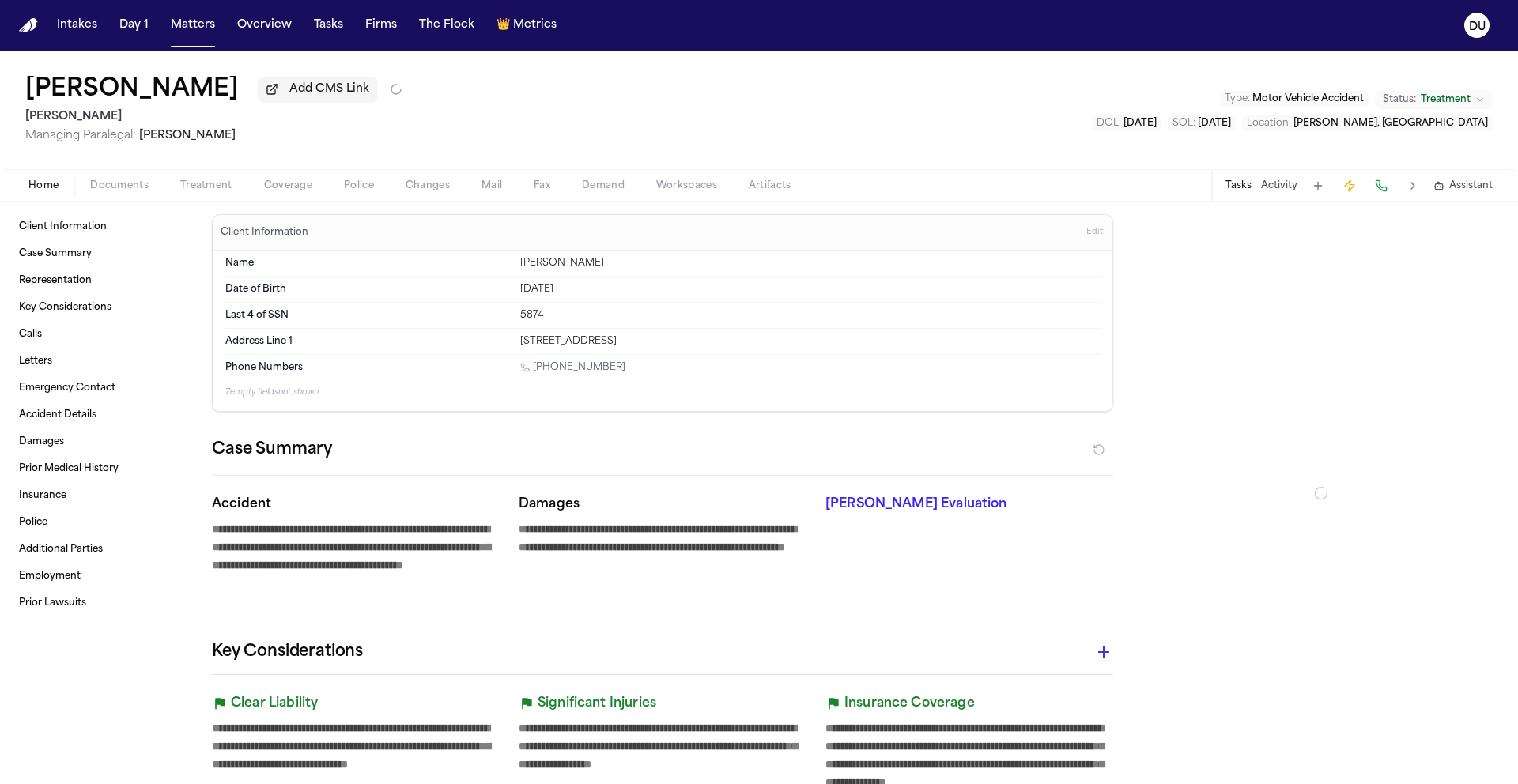
type textarea "*"
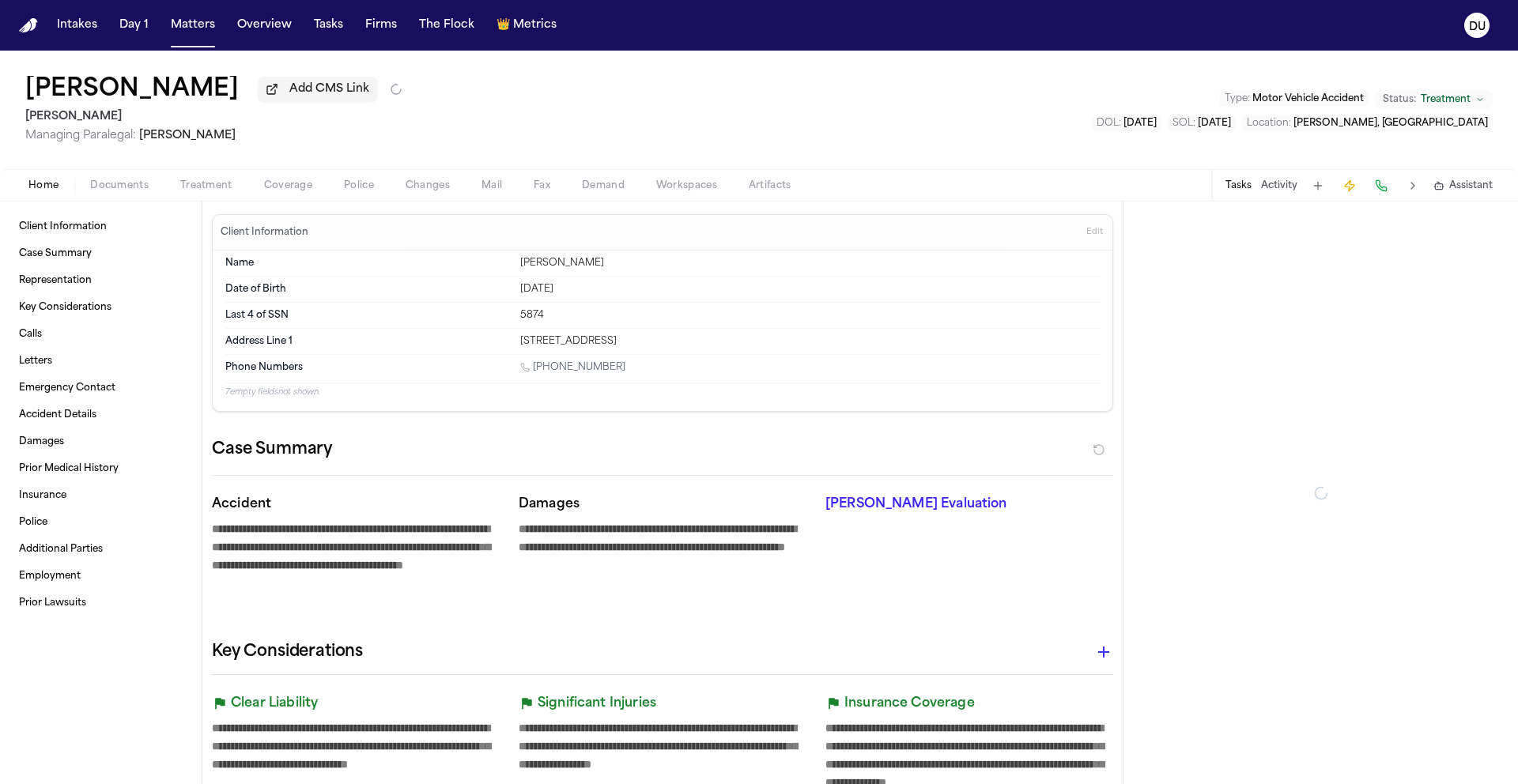
type textarea "*"
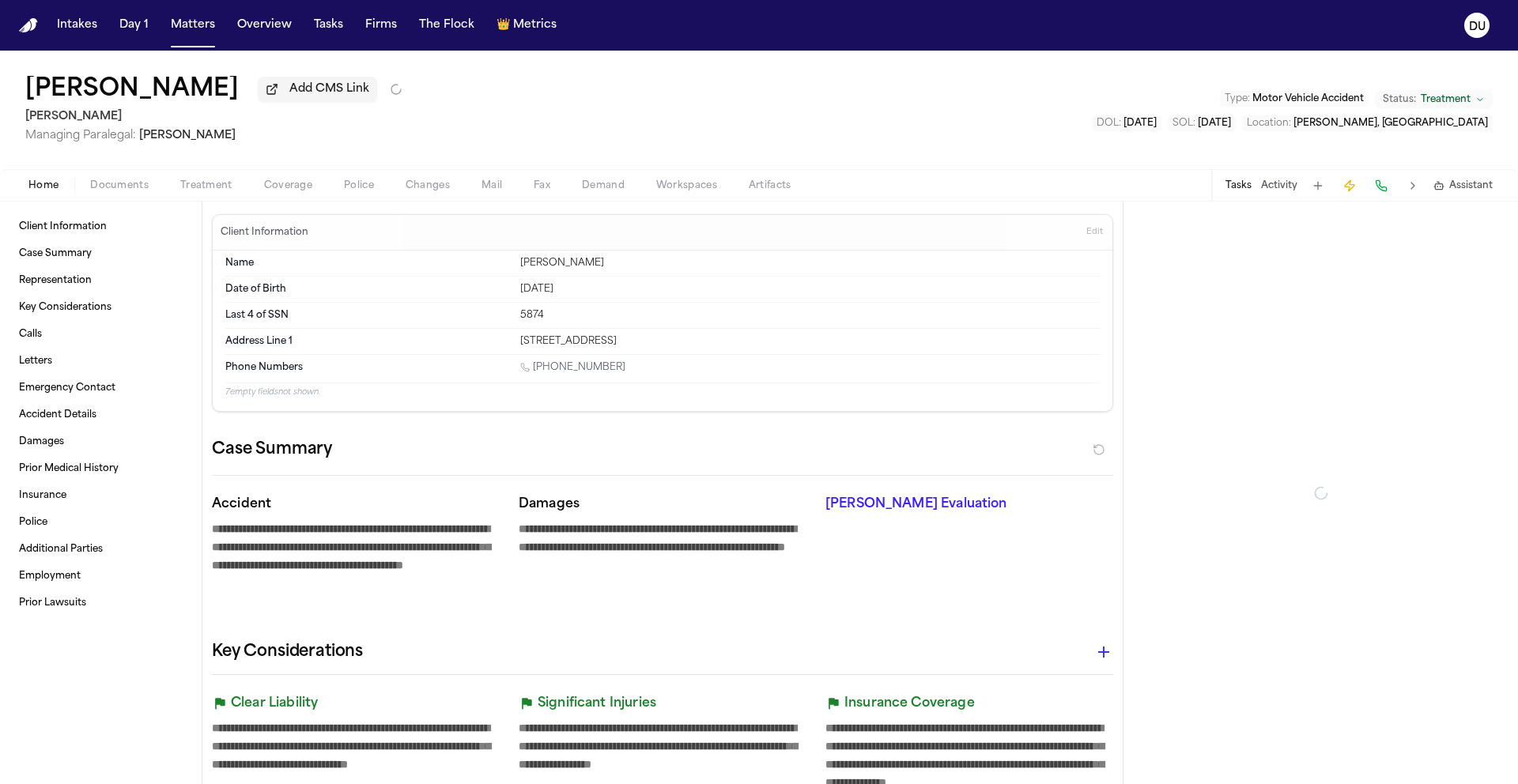
type textarea "*"
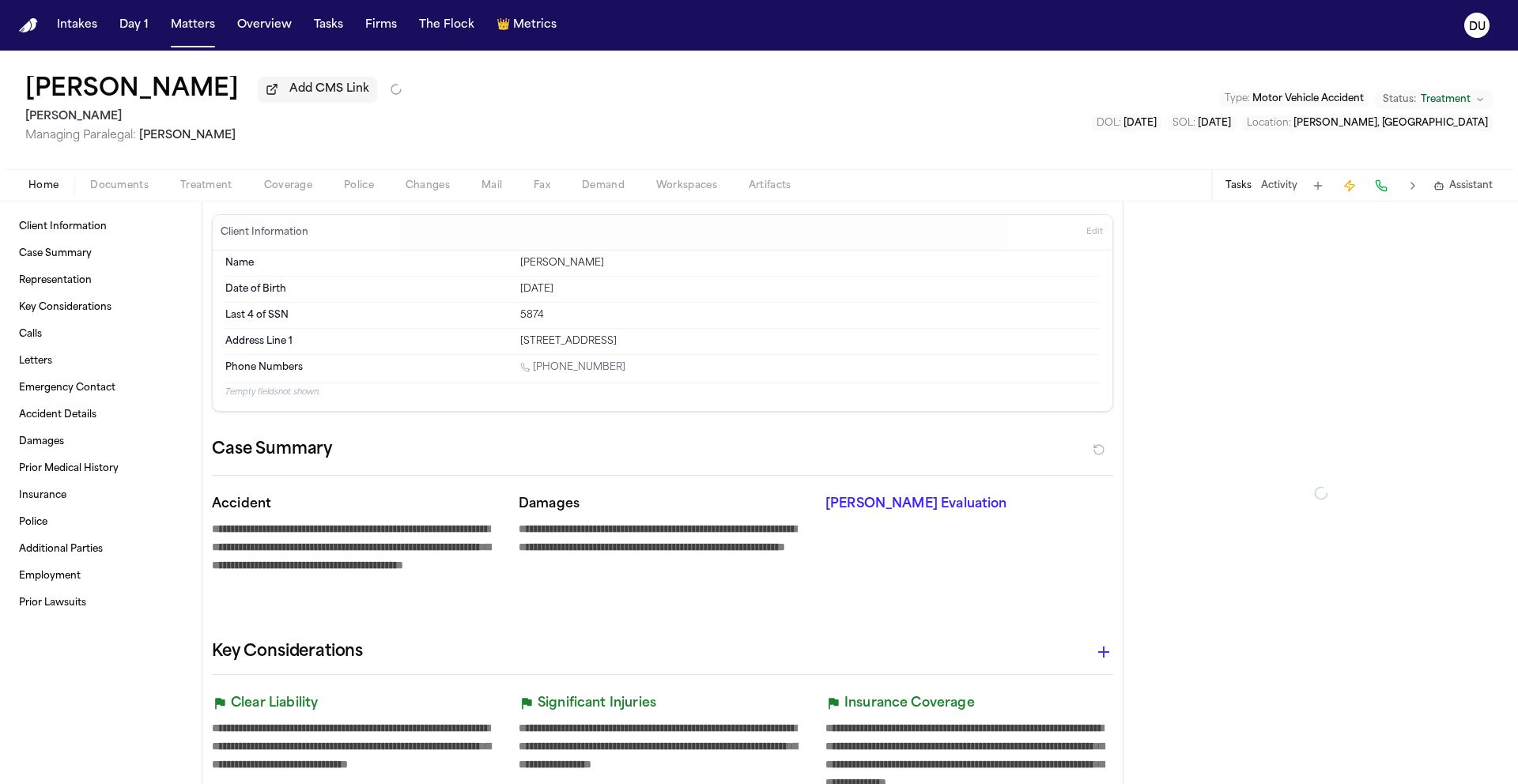
type textarea "*"
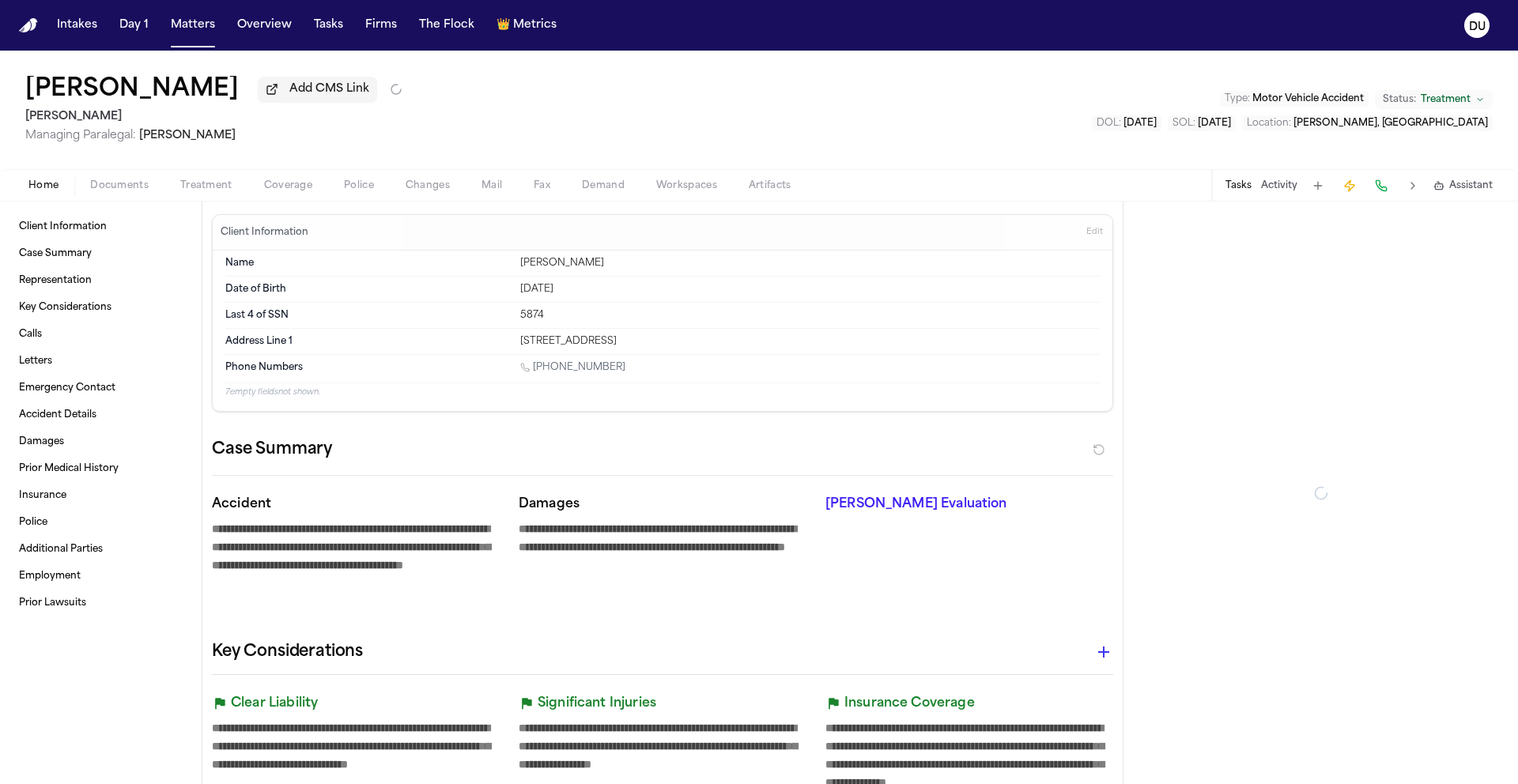
type textarea "*"
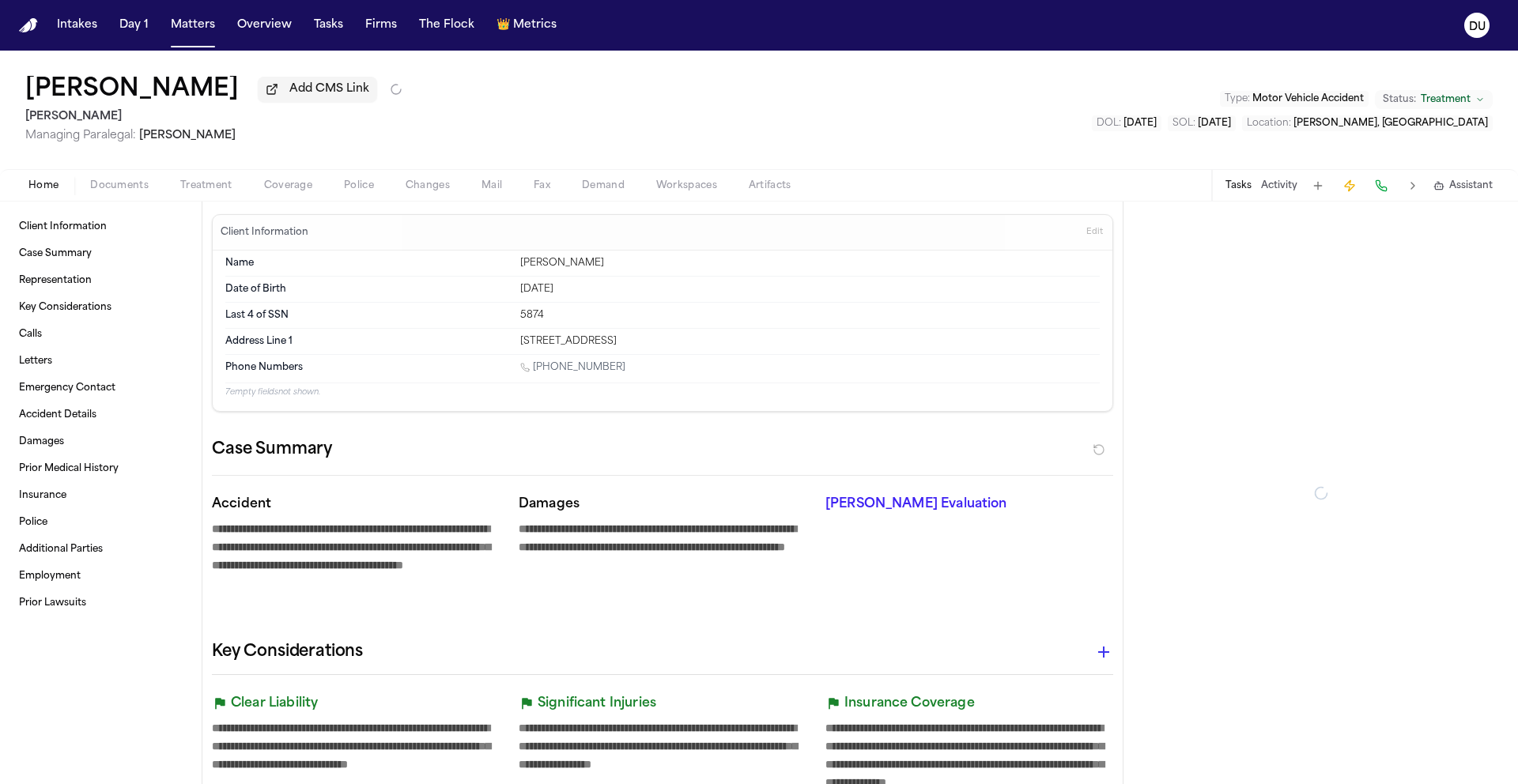
type textarea "*"
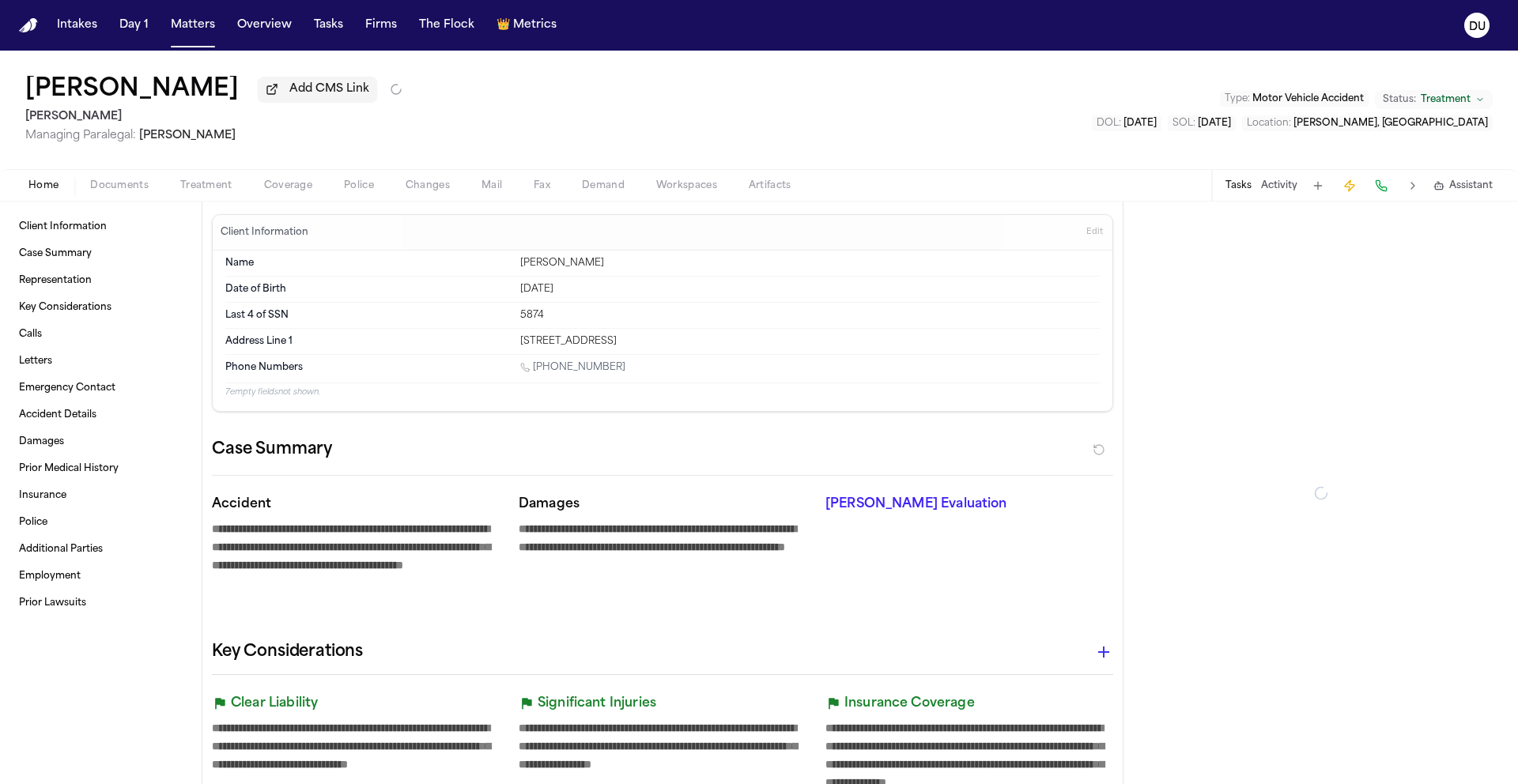
type textarea "*"
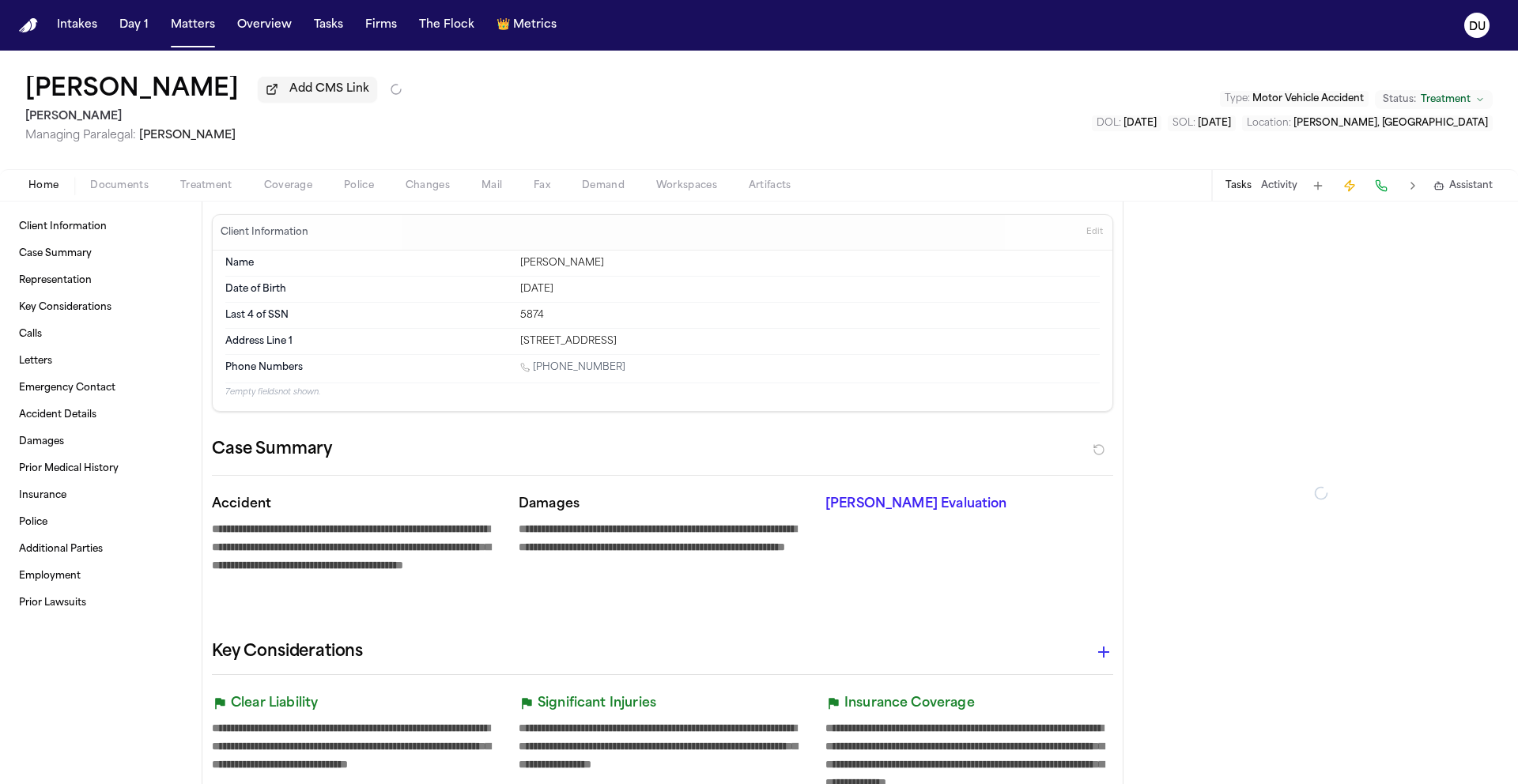
type textarea "*"
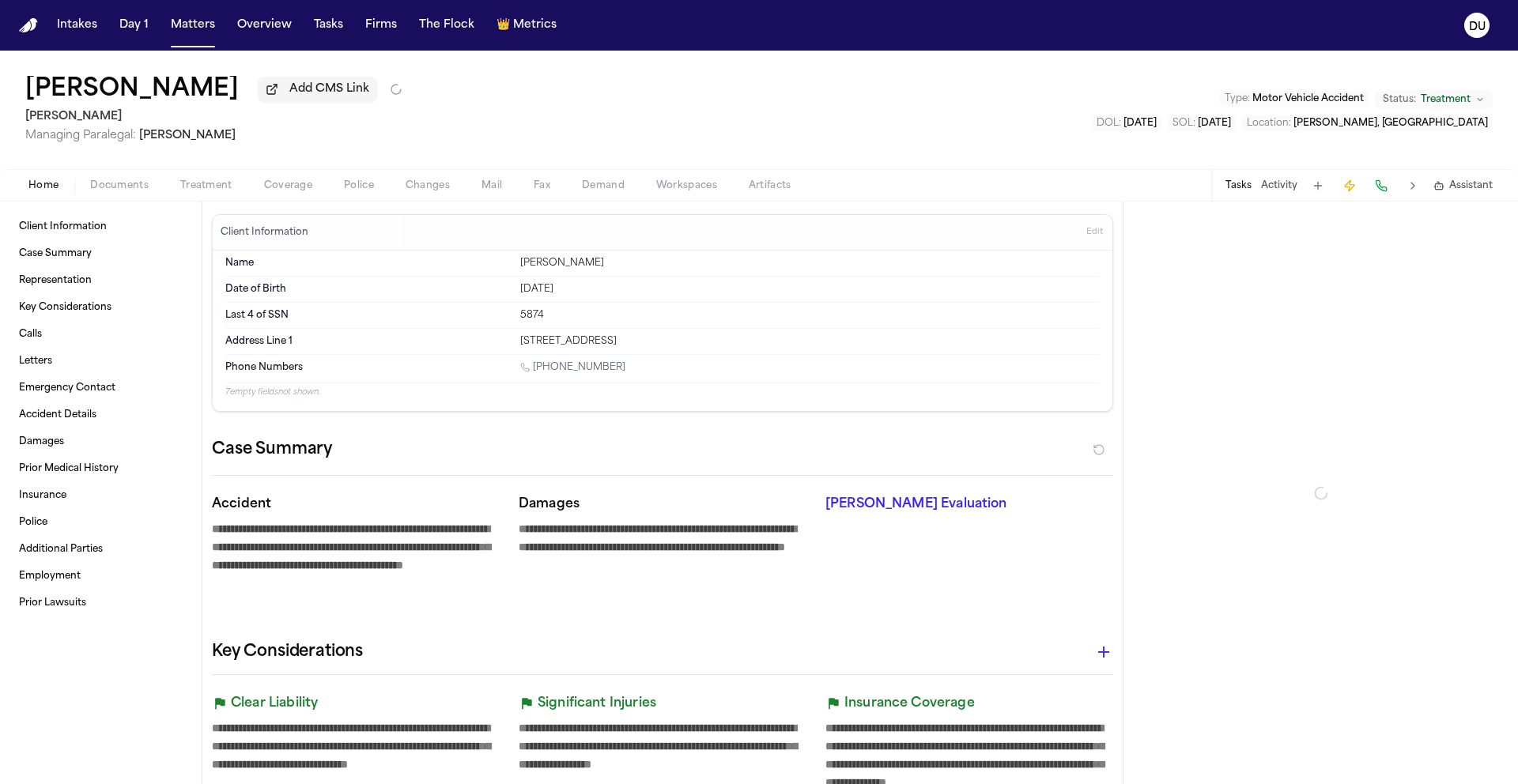
type textarea "*"
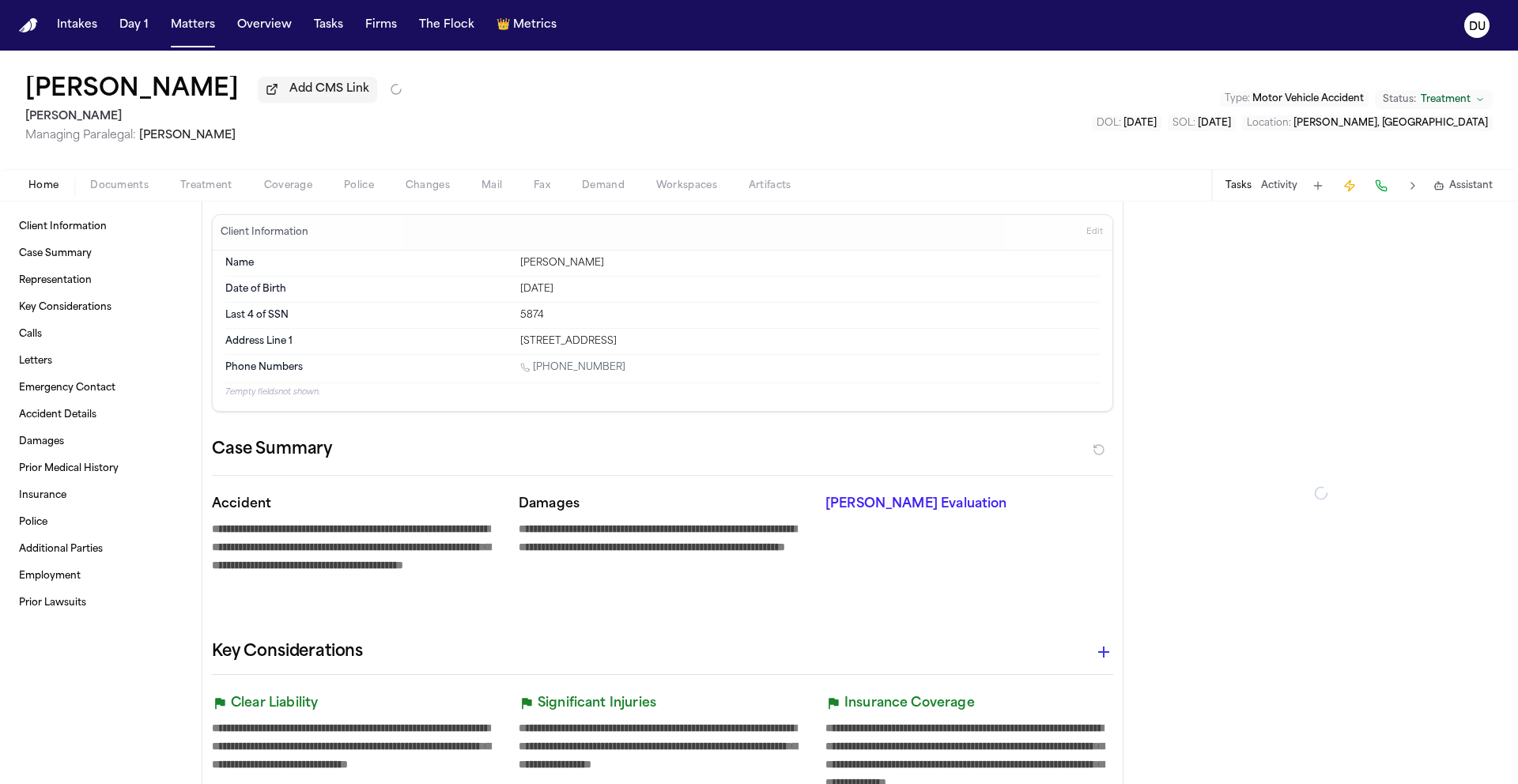
type textarea "*"
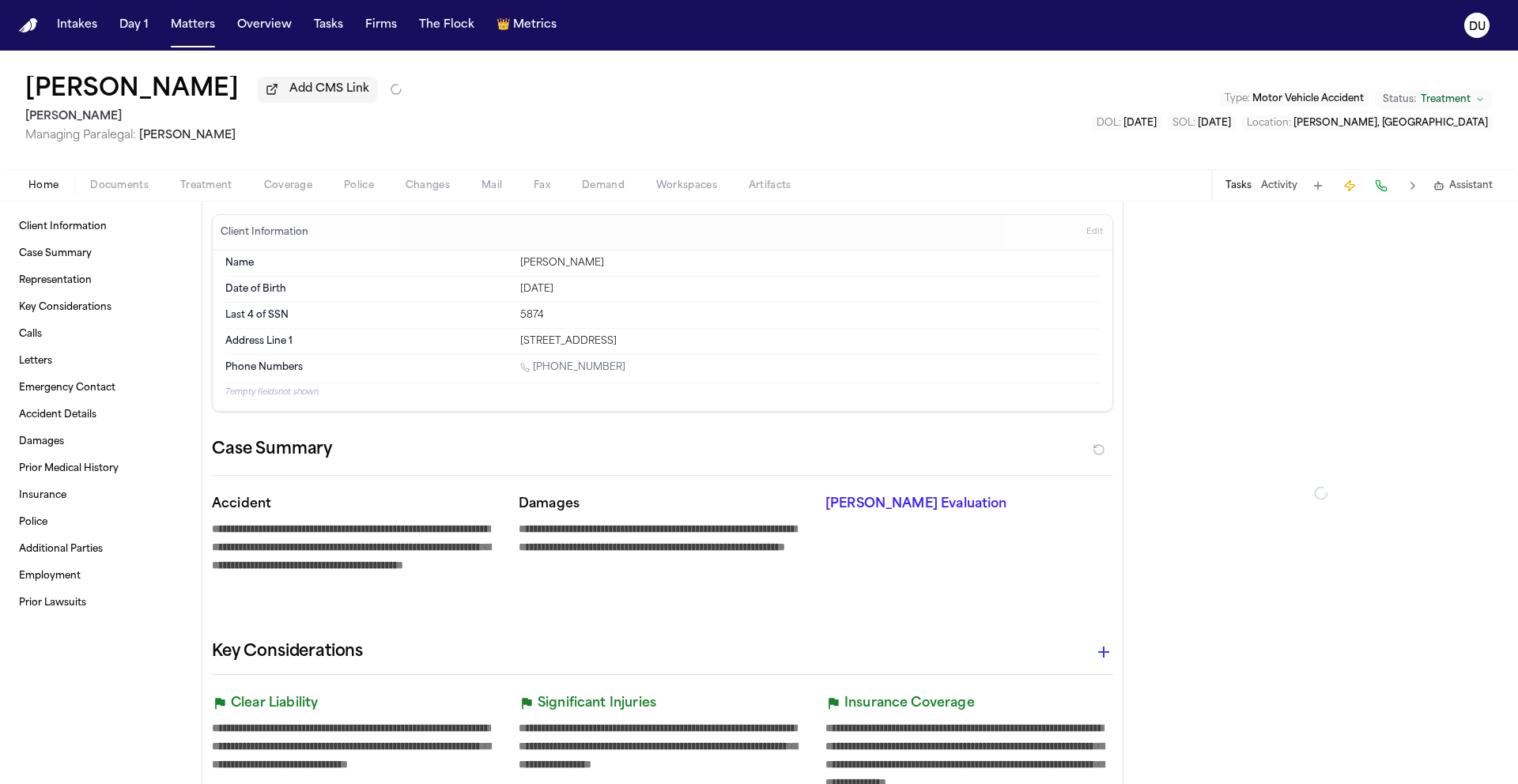
type textarea "*"
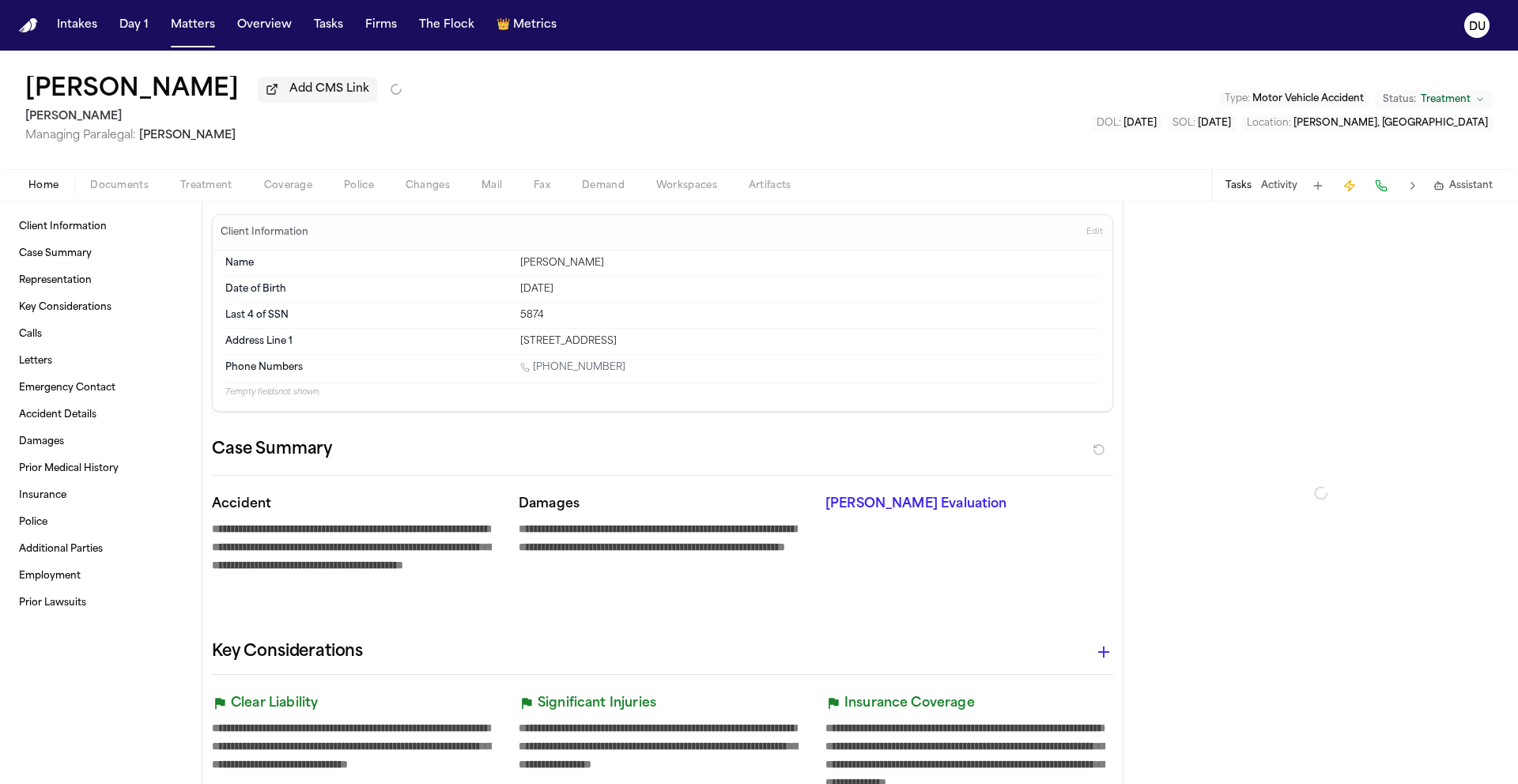
type textarea "*"
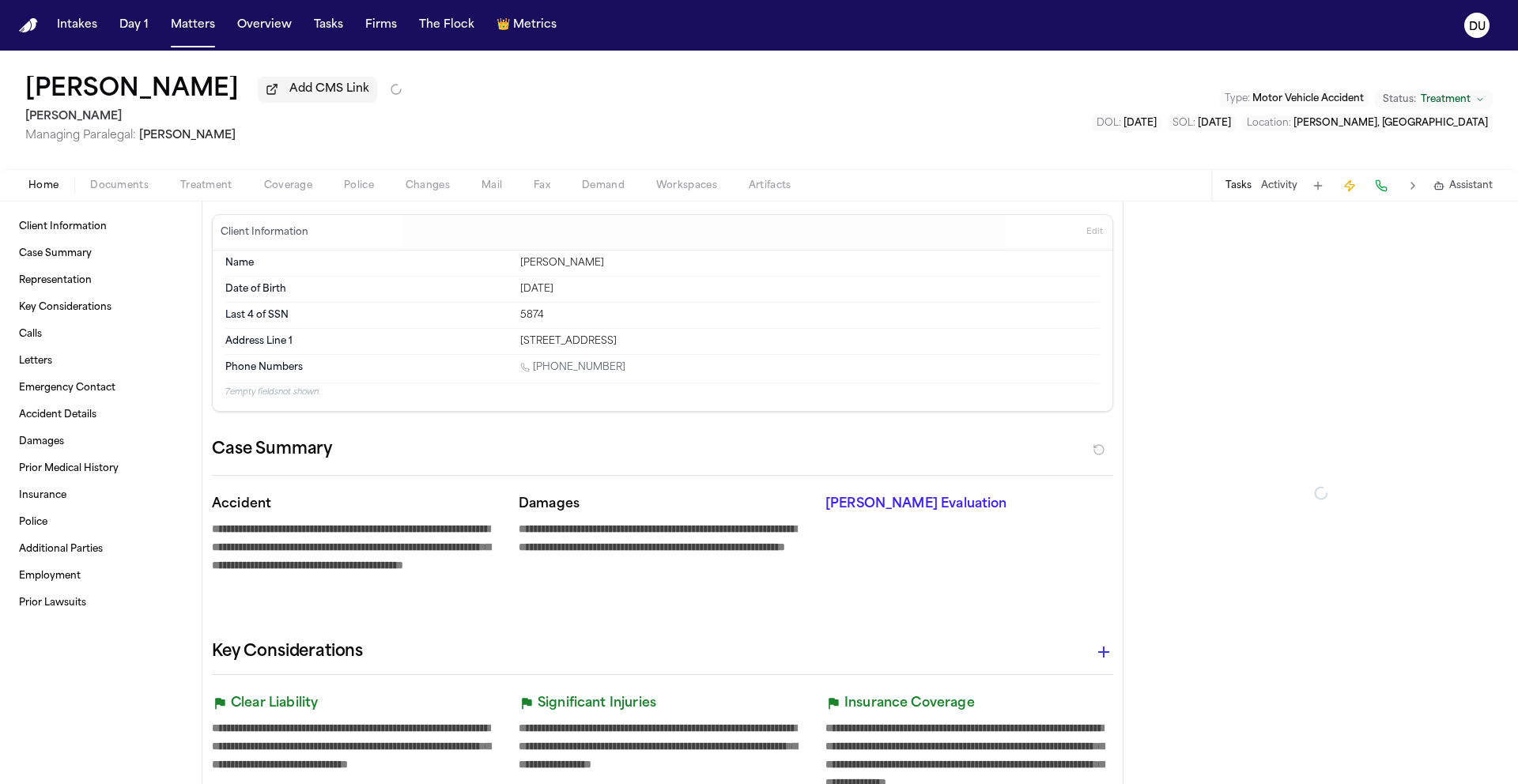
type textarea "*"
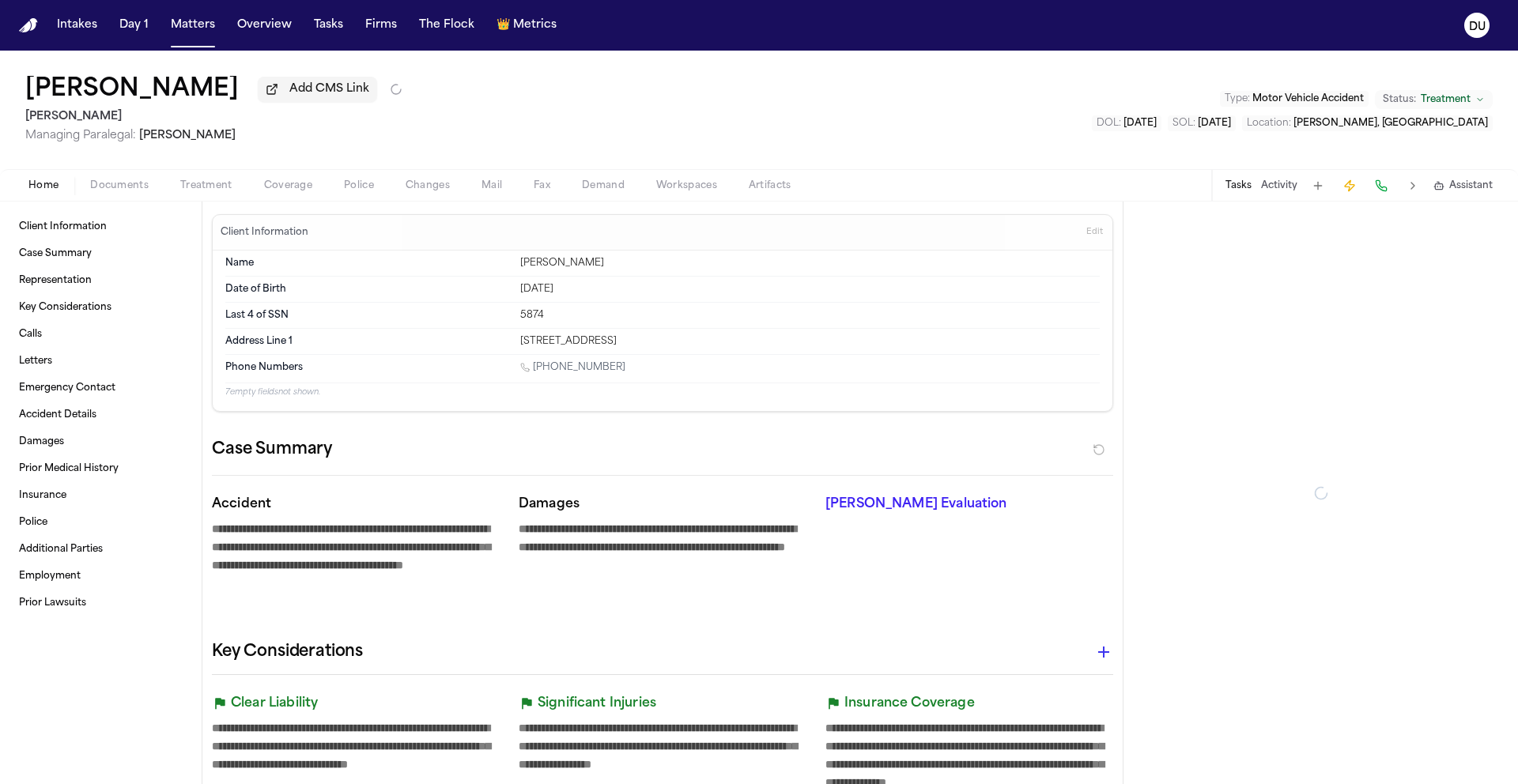
type textarea "*"
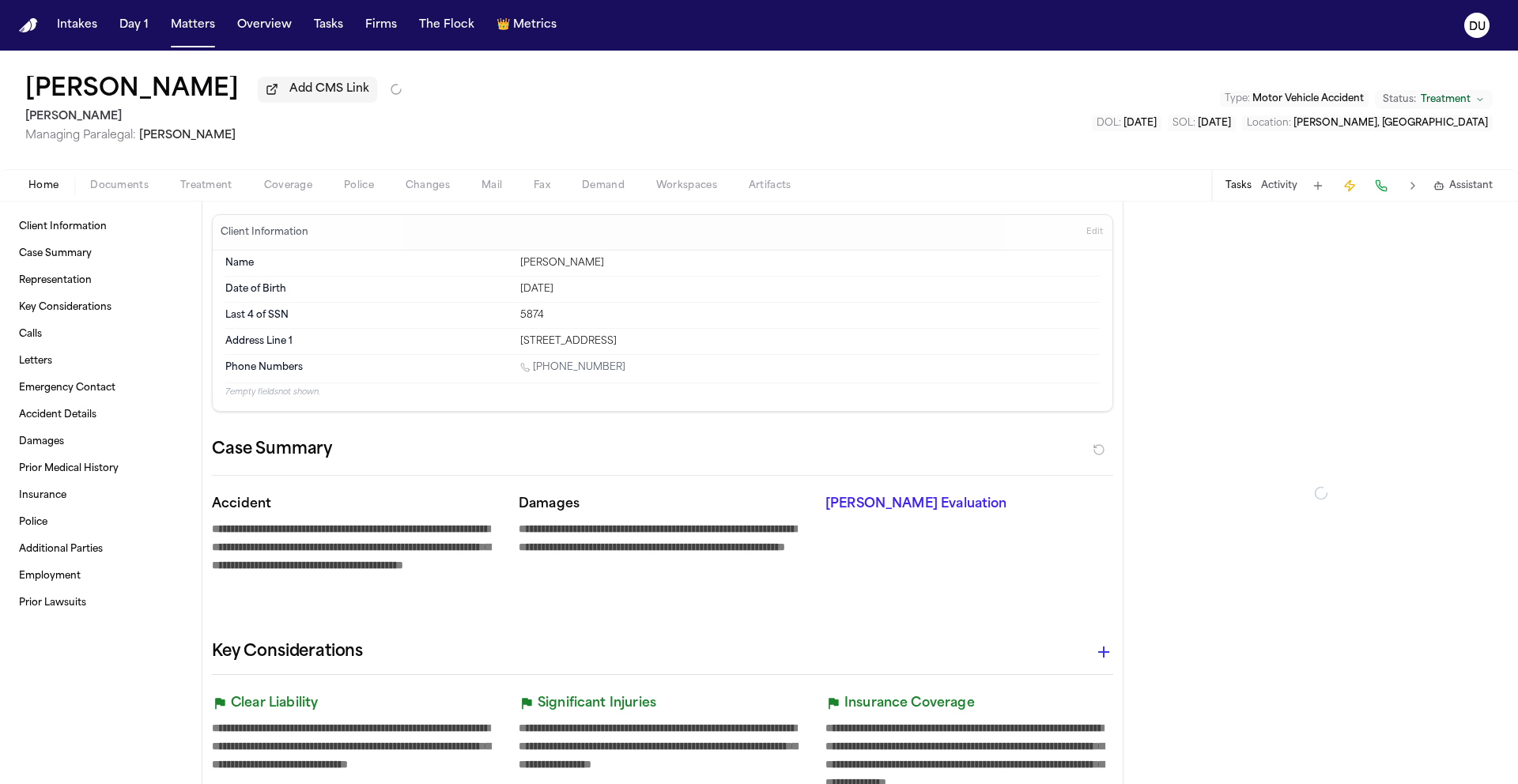
type textarea "*"
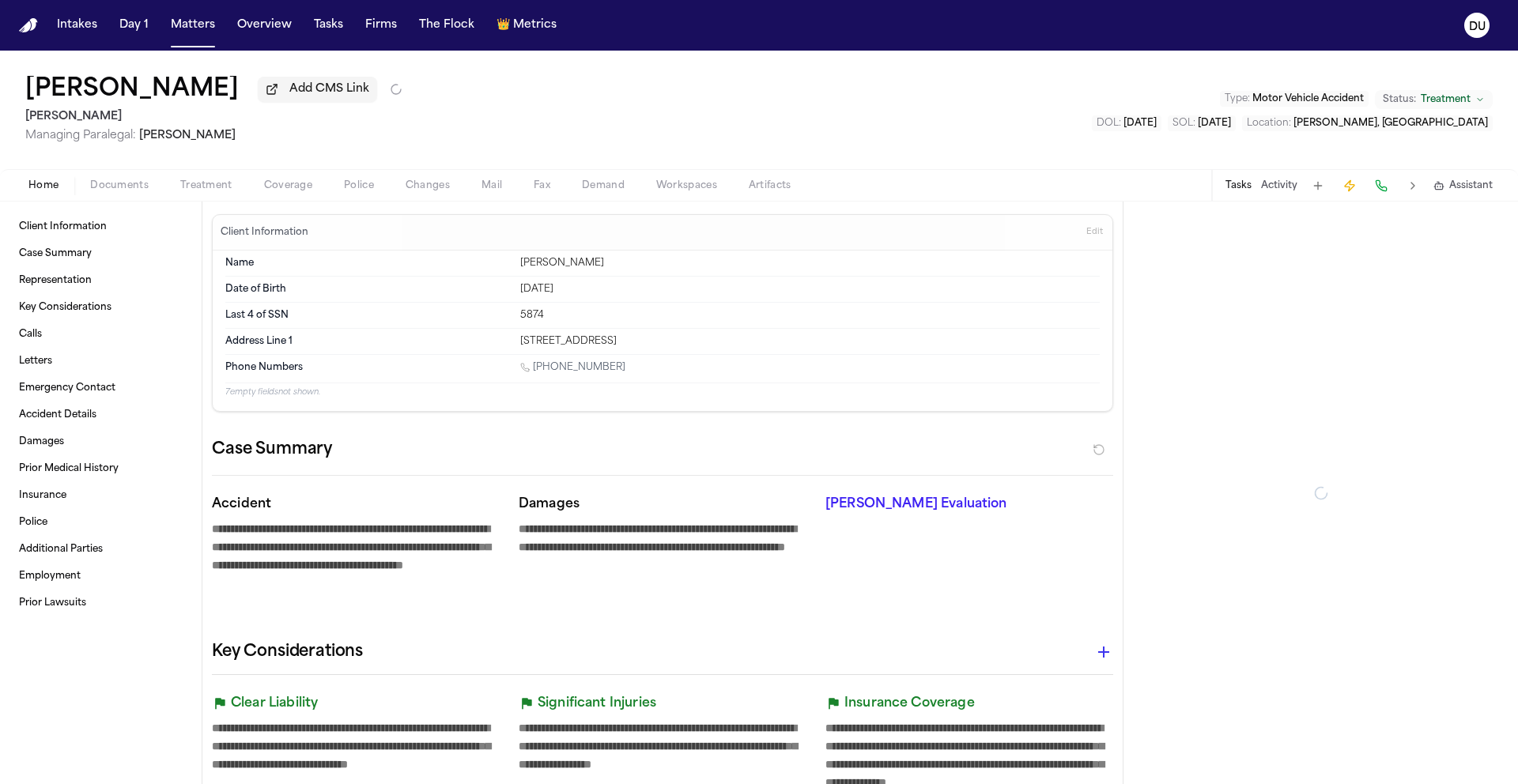
type textarea "*"
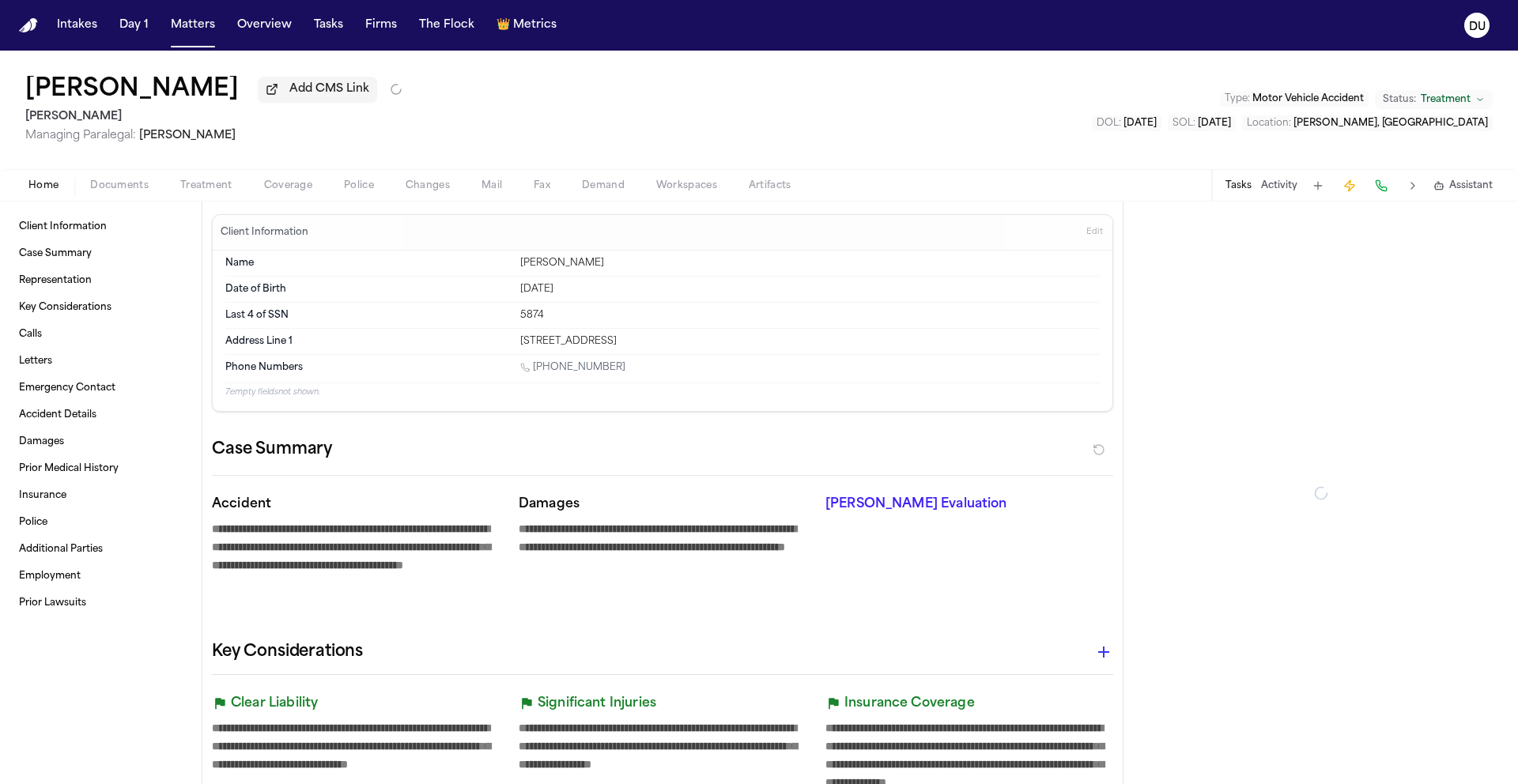
type textarea "*"
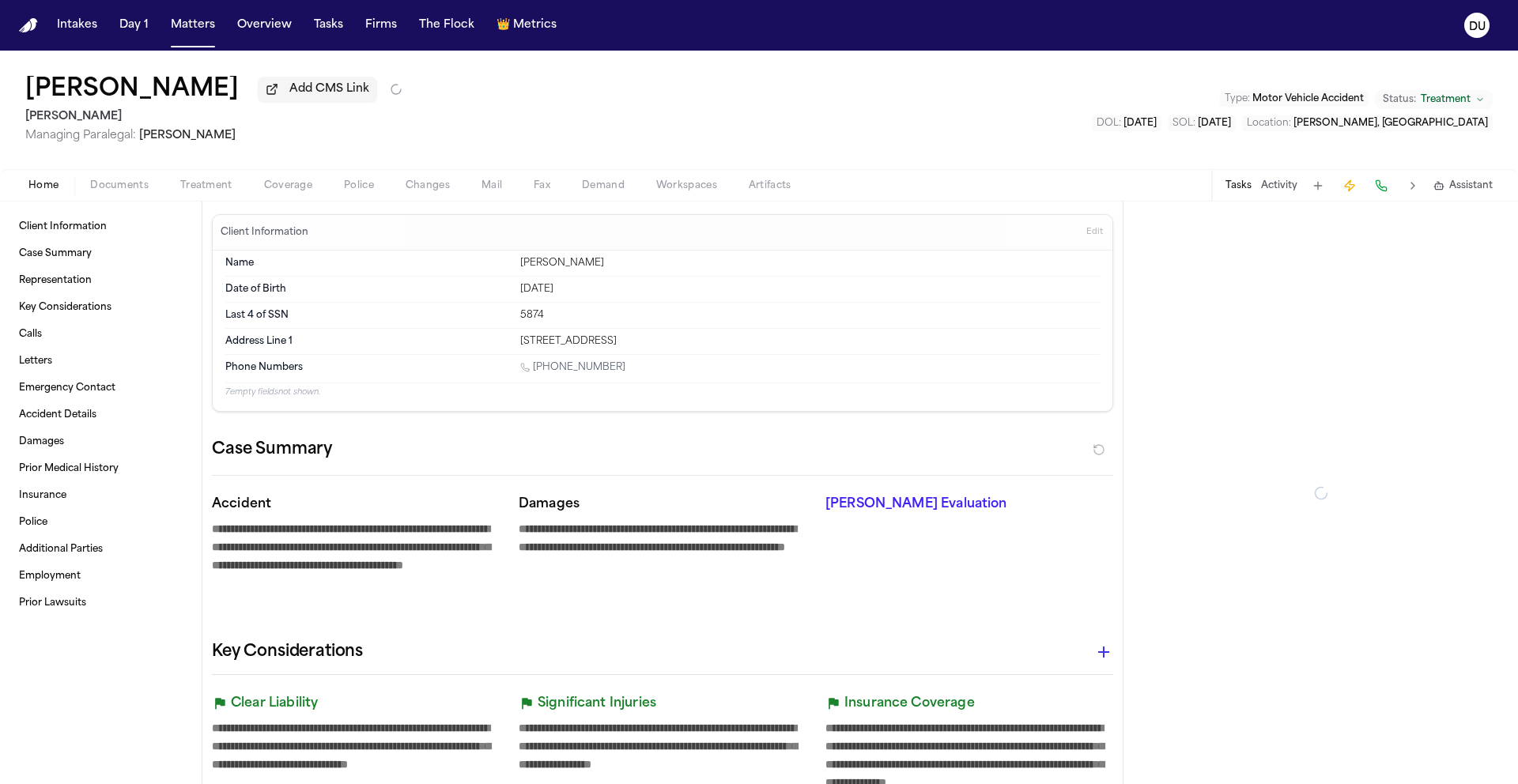
type textarea "*"
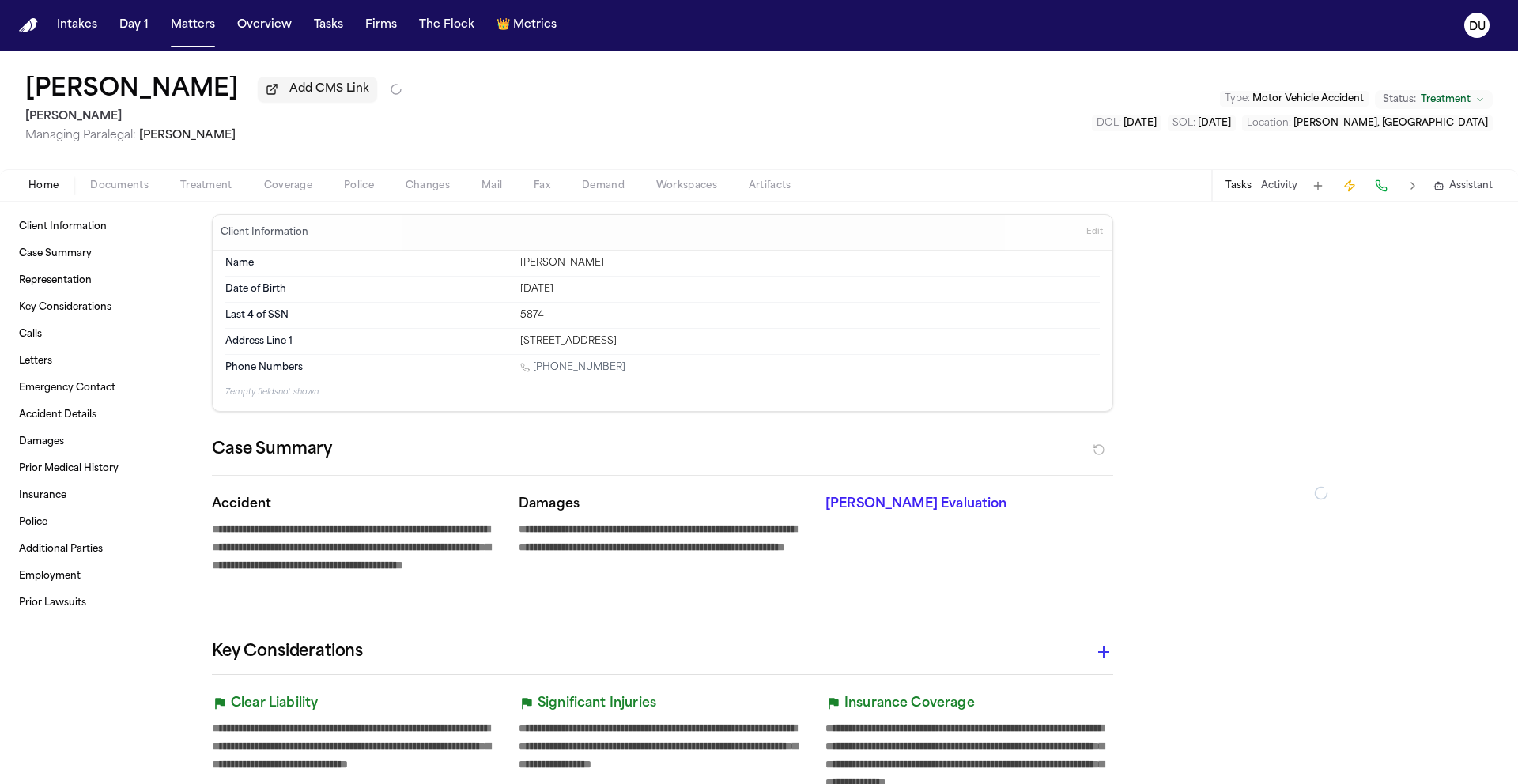
type textarea "*"
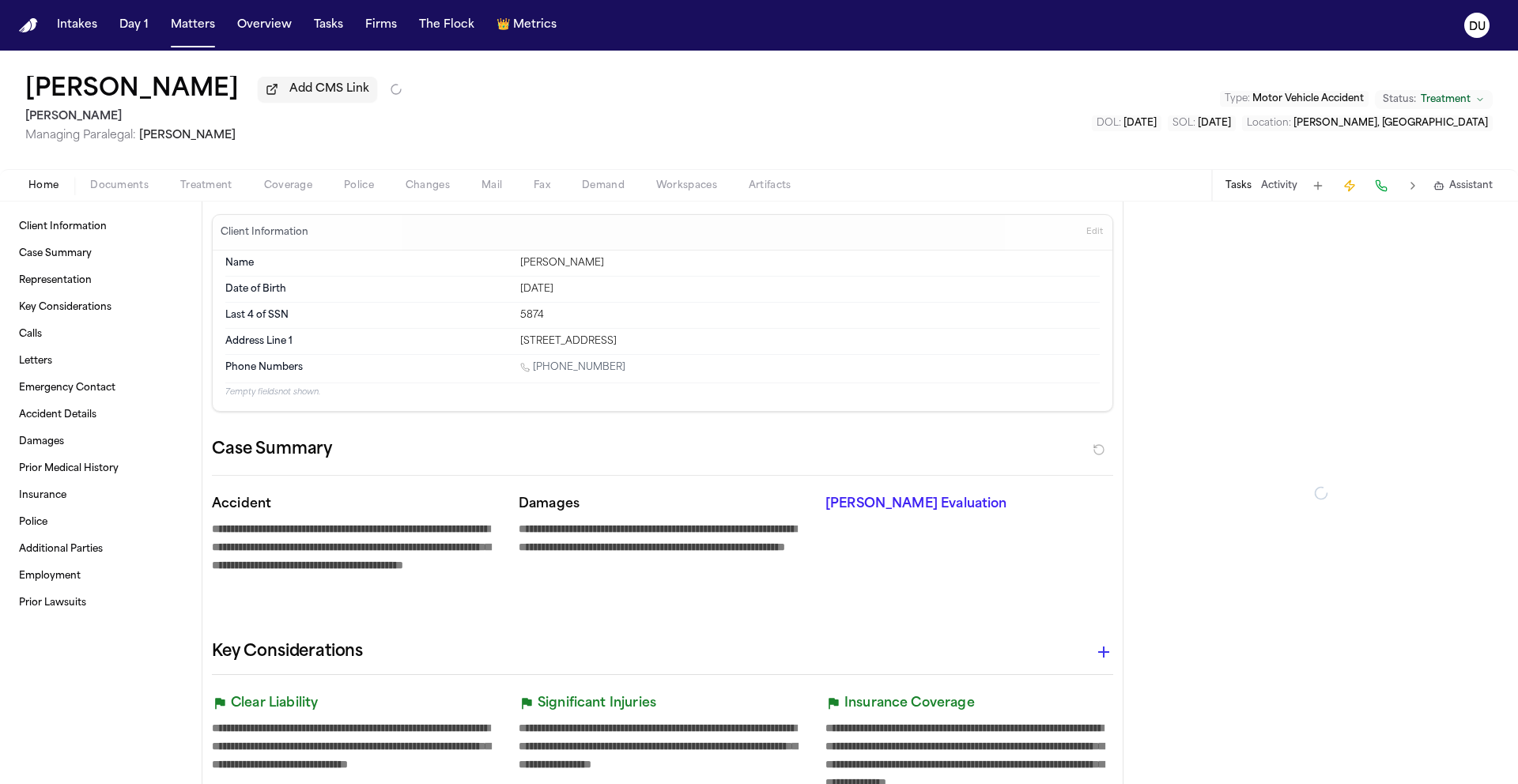
type textarea "*"
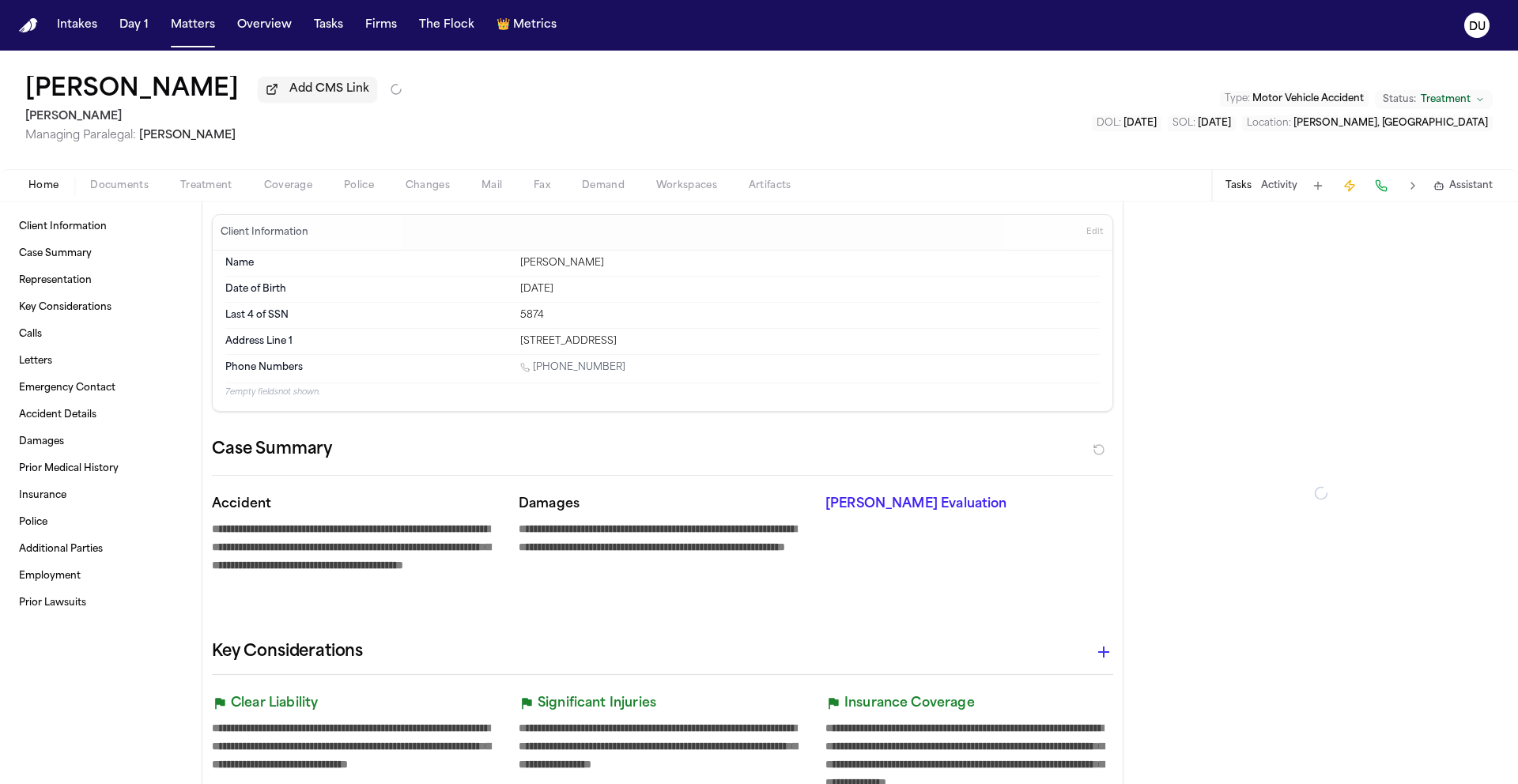
type textarea "*"
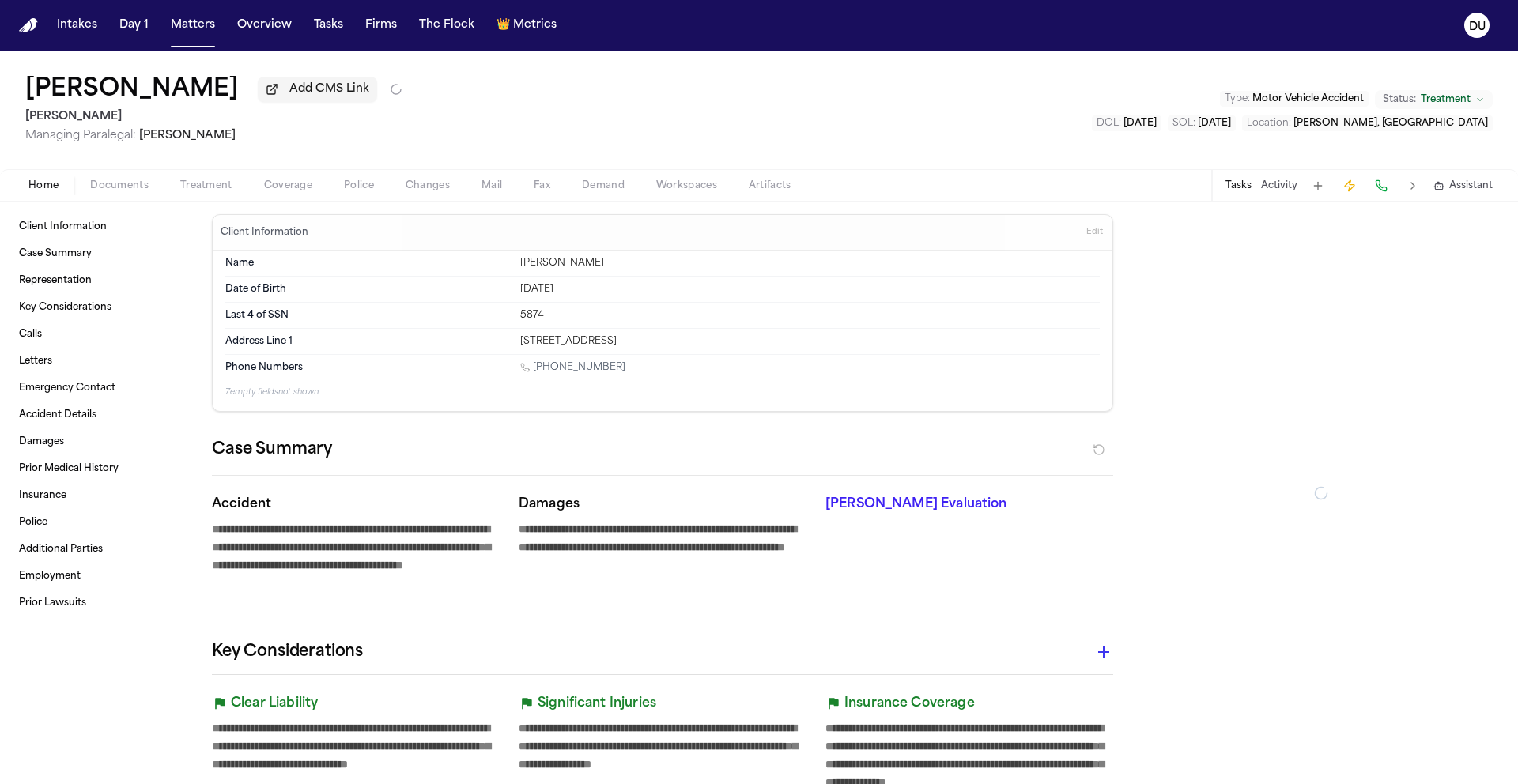
type textarea "*"
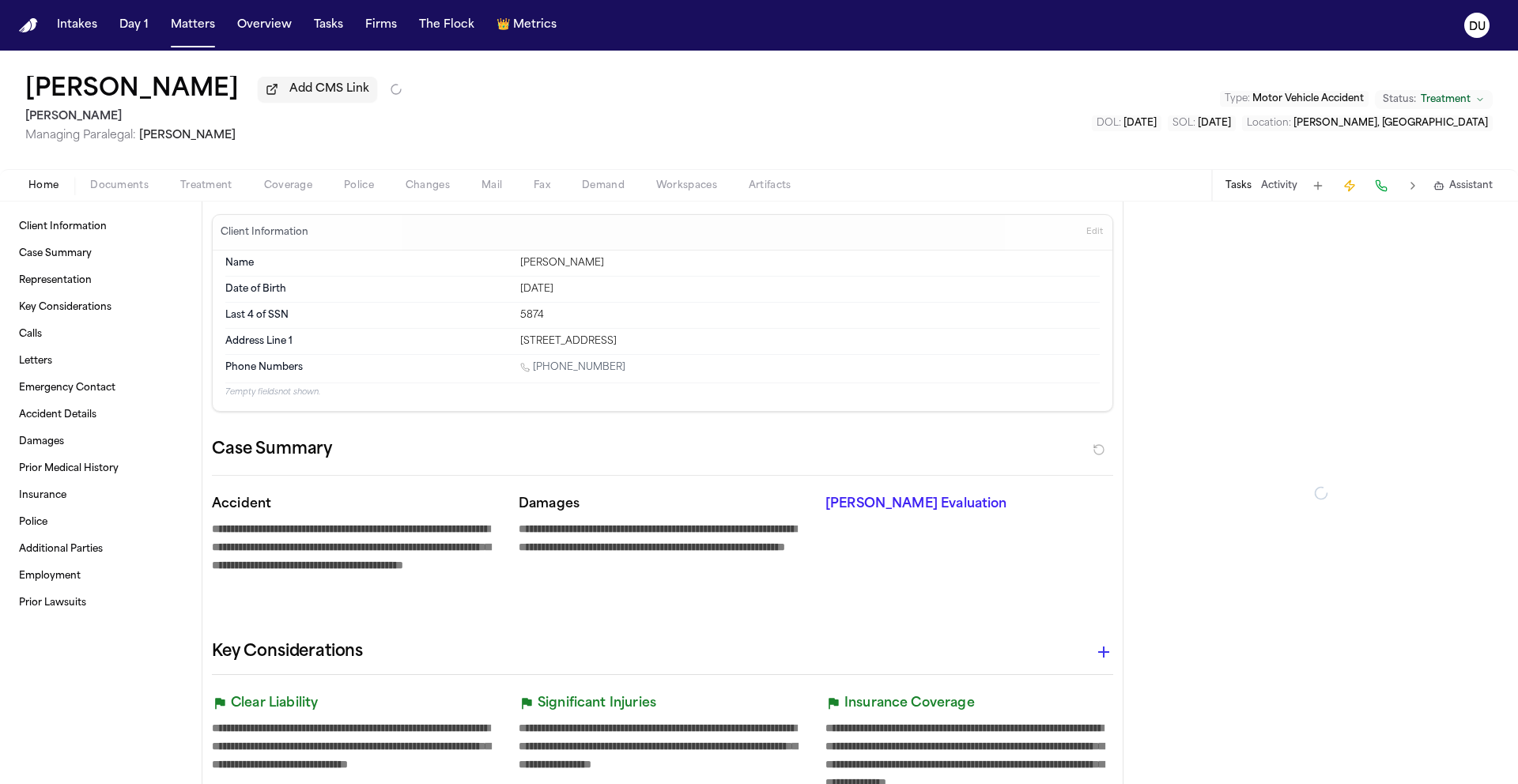
type textarea "*"
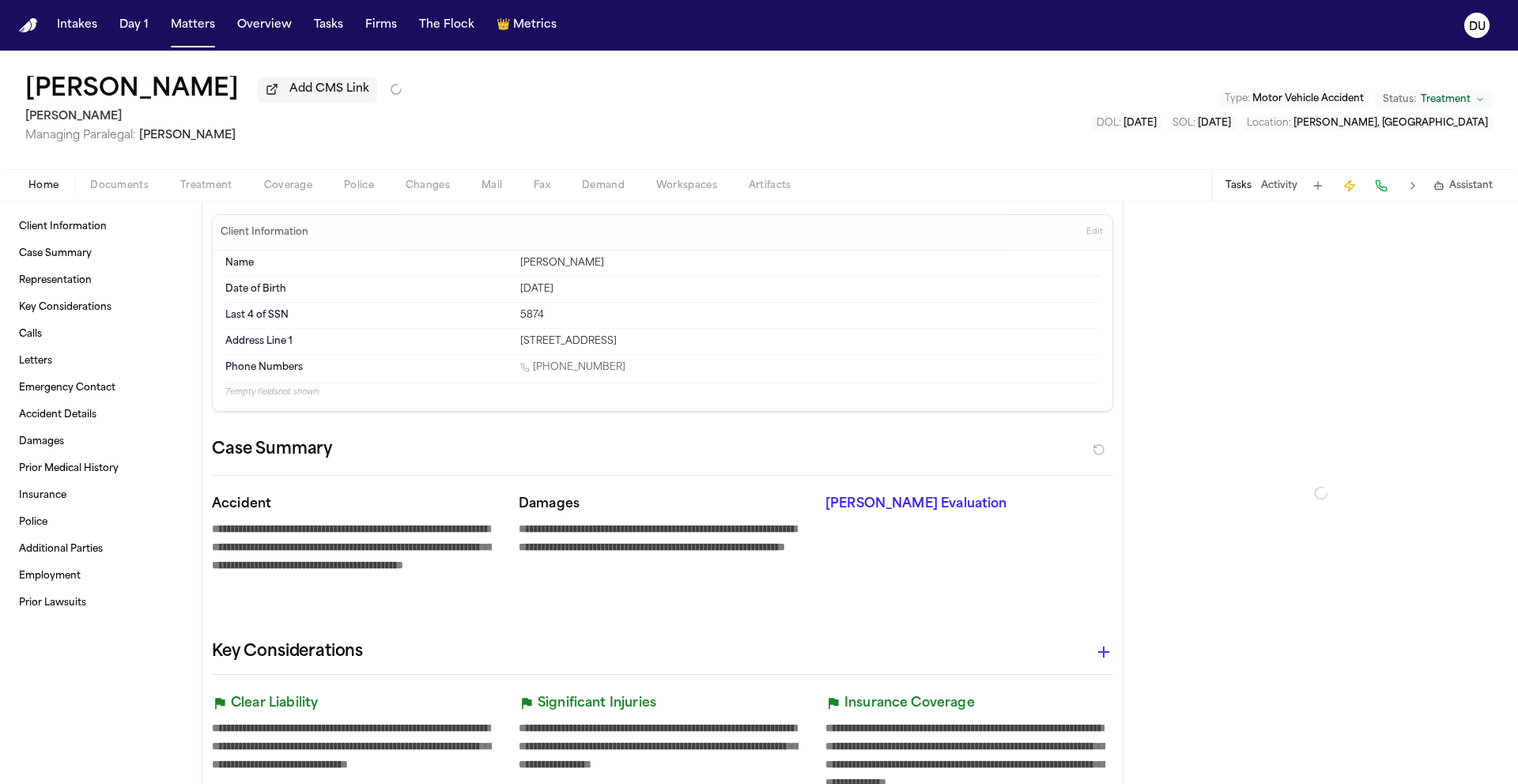
type textarea "*"
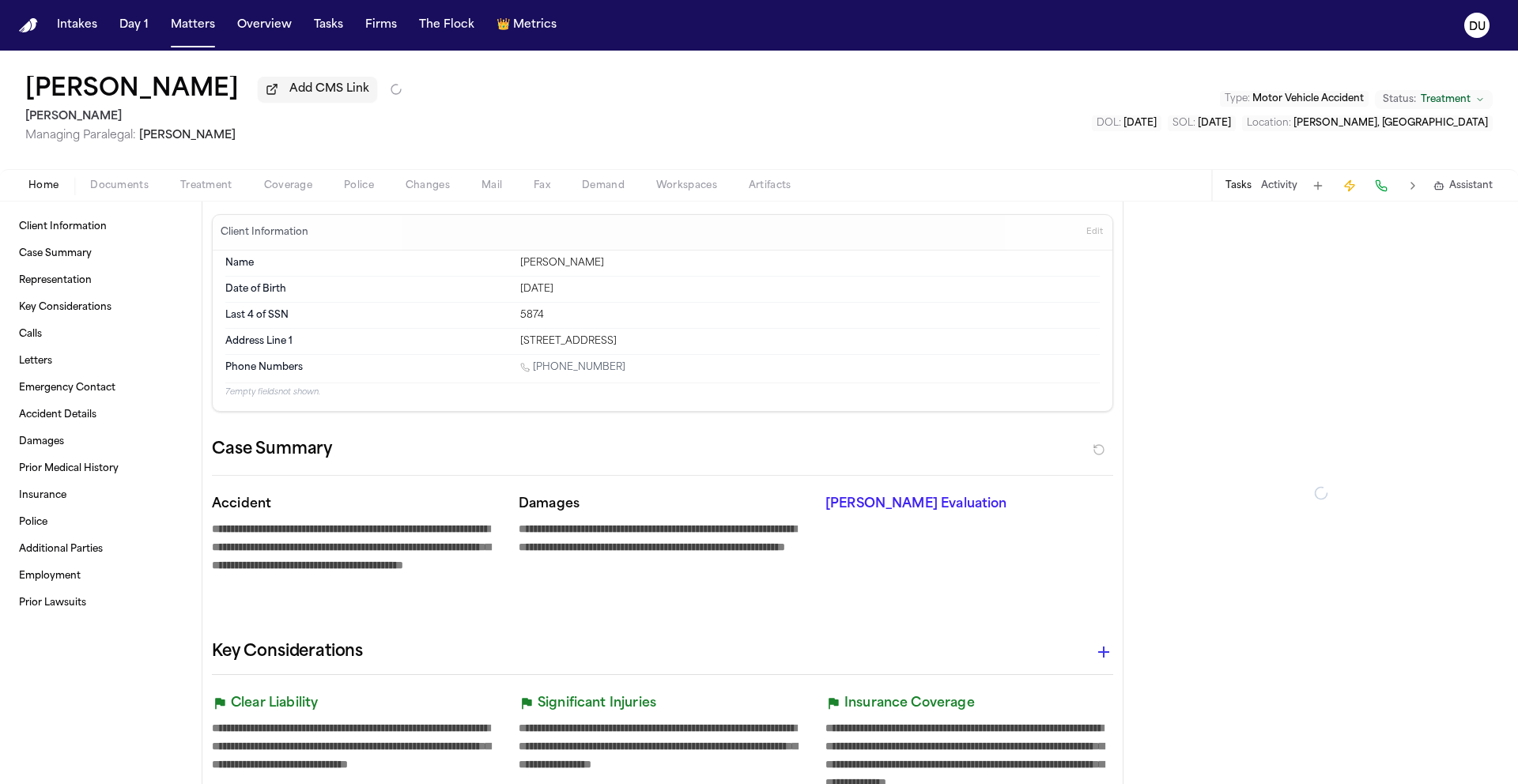
type textarea "*"
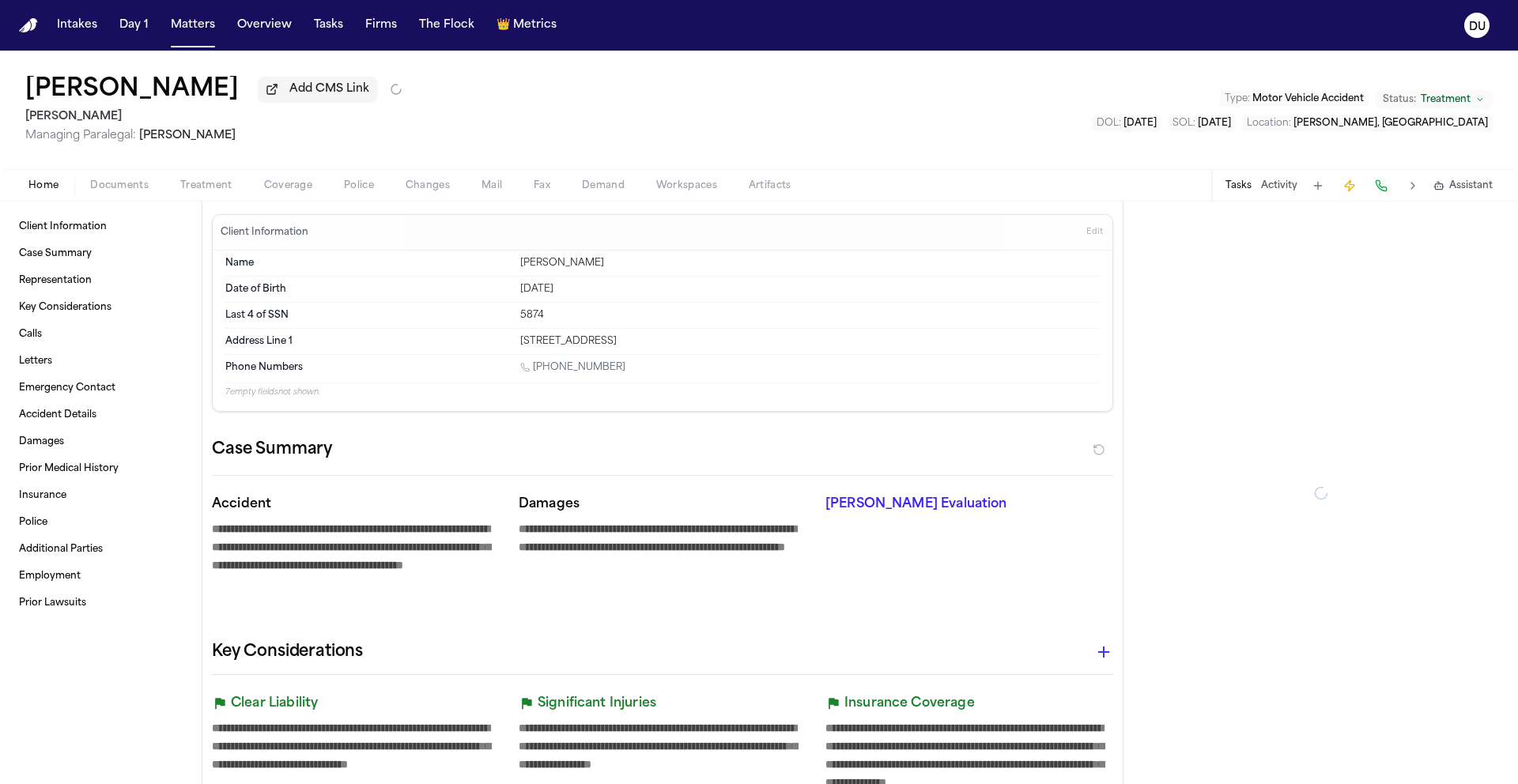
type textarea "*"
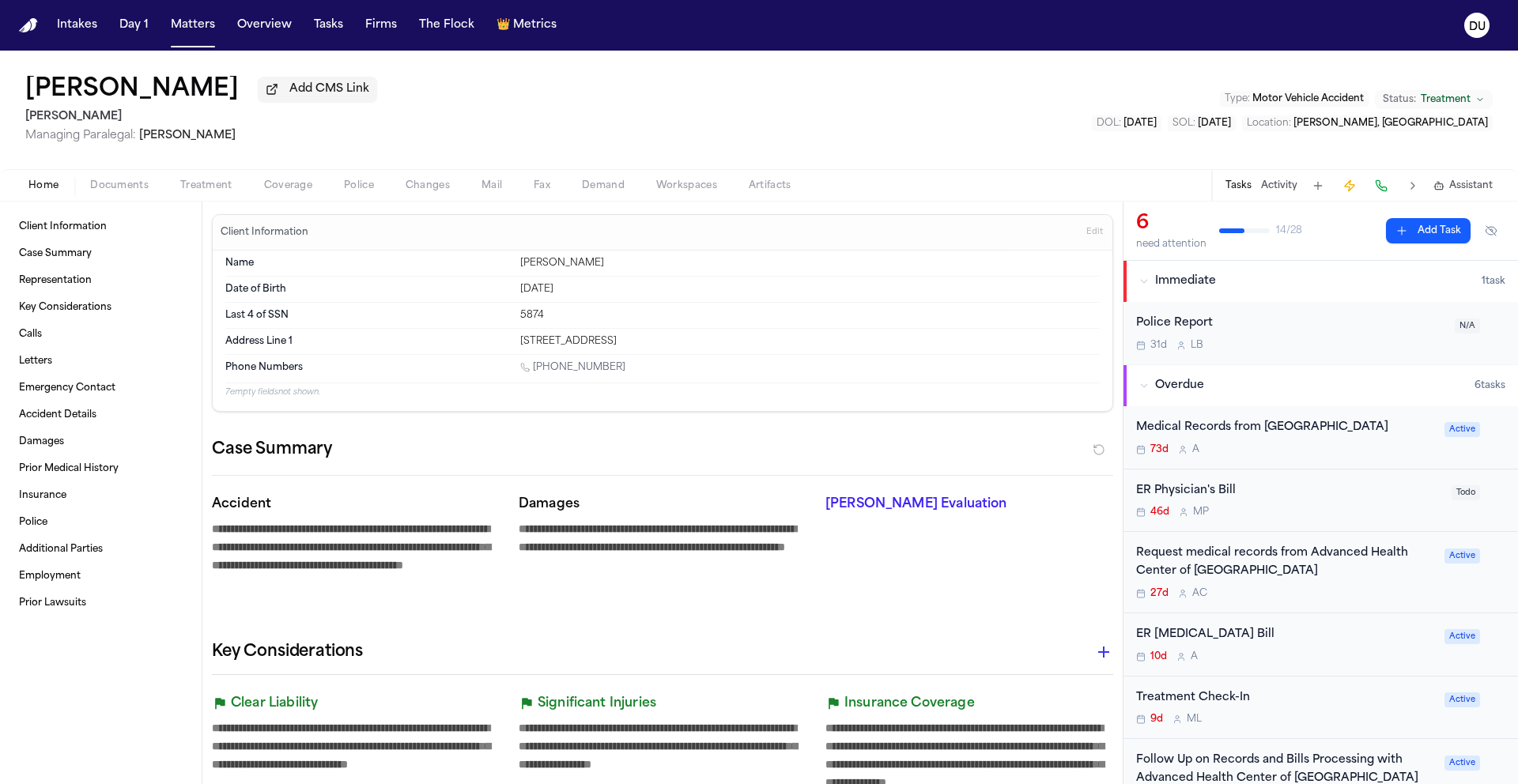
click at [1203, 637] on div "ER Radiology Bill" at bounding box center [1286, 634] width 299 height 18
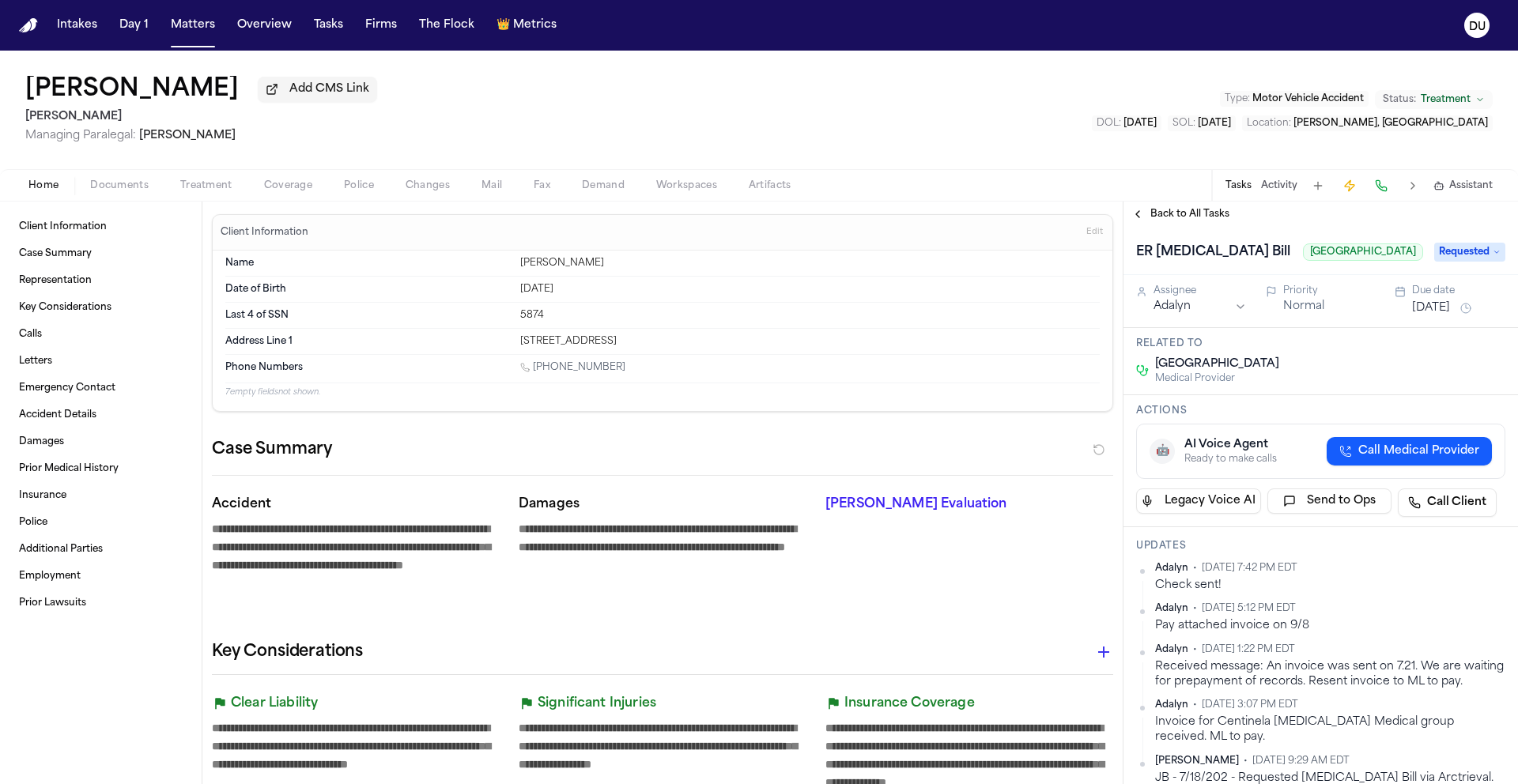
click at [1460, 262] on span "Requested" at bounding box center [1470, 252] width 71 height 19
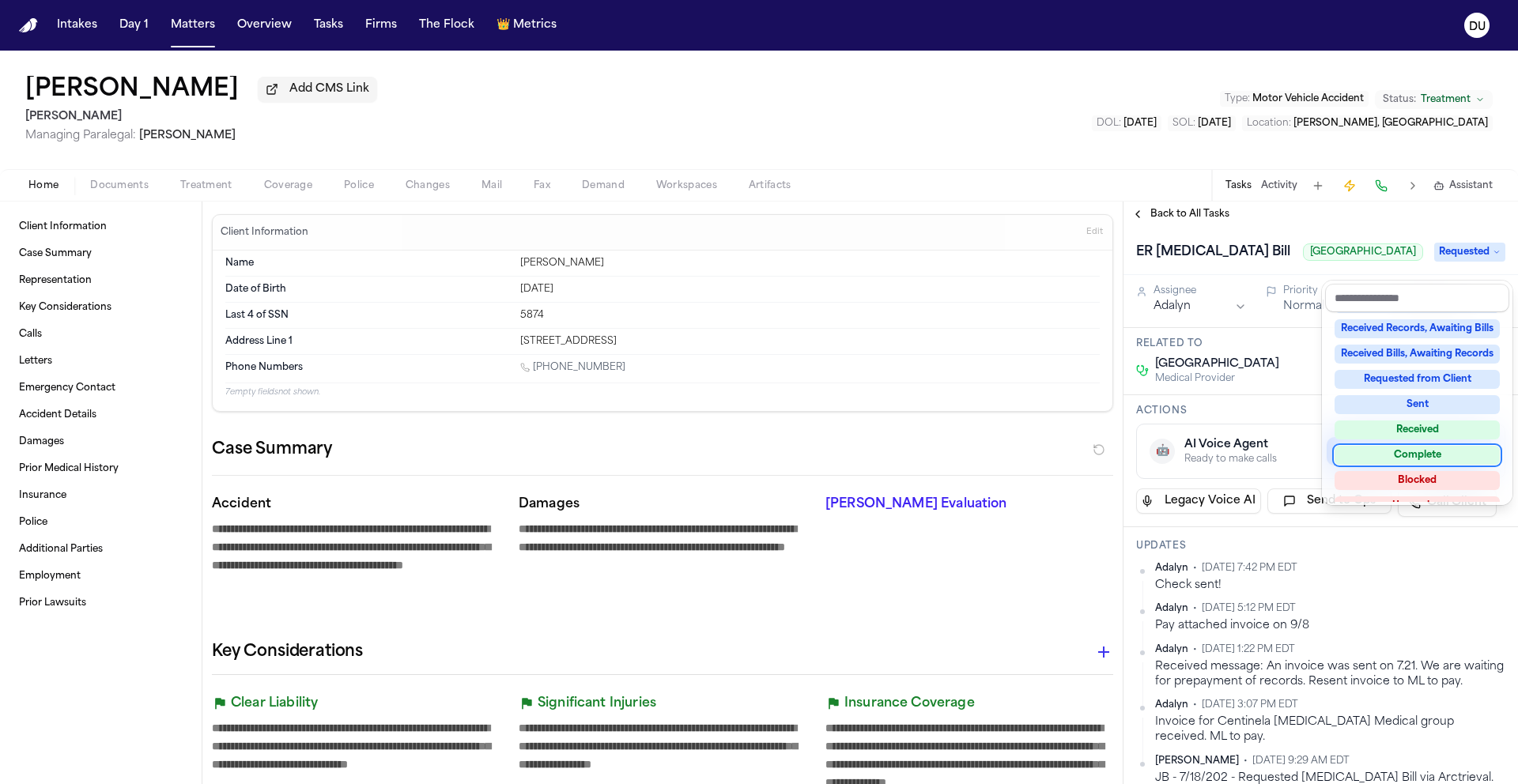
scroll to position [230, 0]
click at [1427, 421] on div "Received" at bounding box center [1417, 427] width 165 height 19
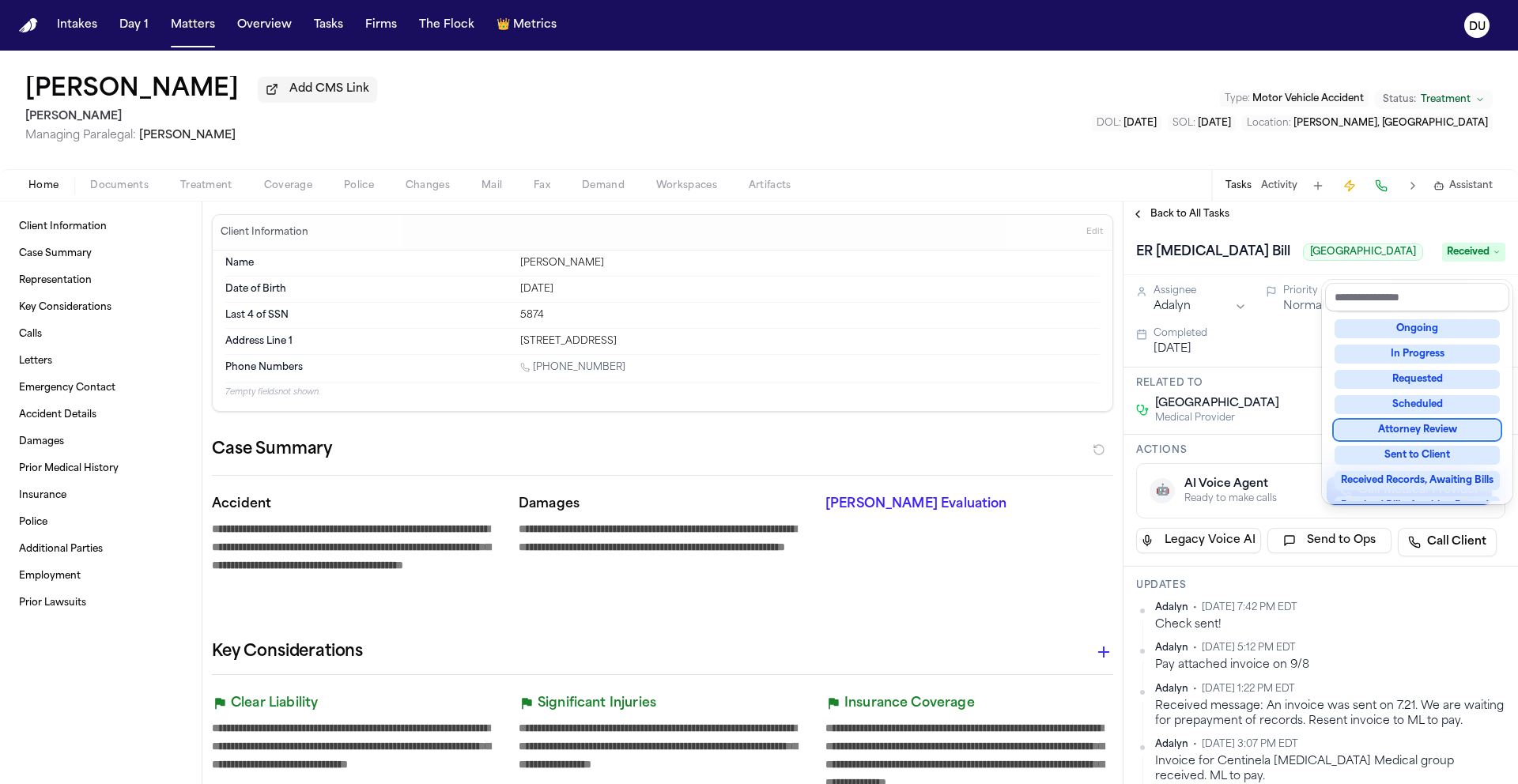
scroll to position [3, 0]
click at [1274, 233] on div "ER Radiology Bill Centinela Hospital Medical Center Received" at bounding box center [1320, 247] width 394 height 48
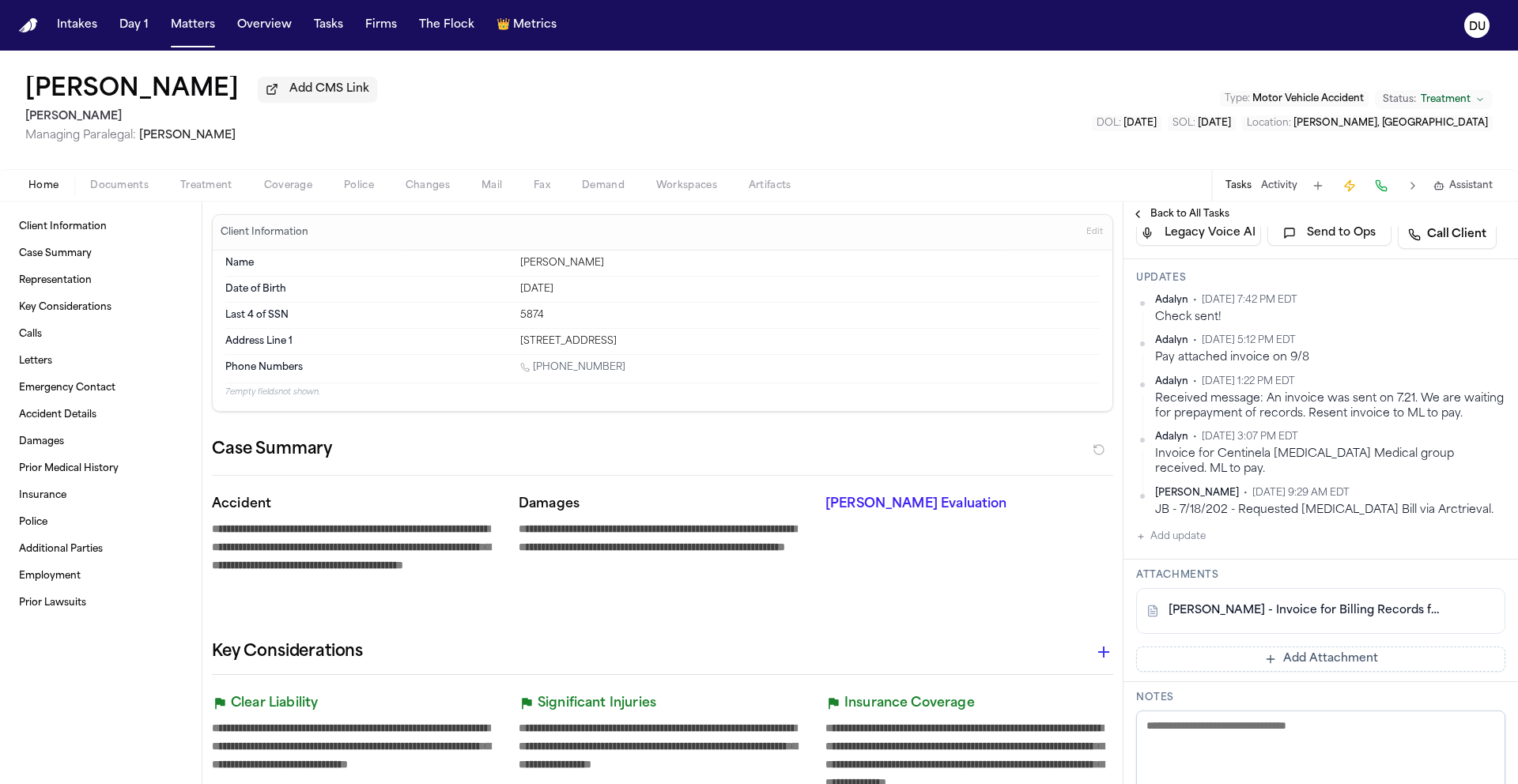
scroll to position [311, 0]
click at [1319, 515] on div "Adalyn • Sep 16, 2025 7:42 PM EDT Check sent! Adalyn • Sep 6, 2025 5:12 PM EDT …" at bounding box center [1320, 402] width 369 height 223
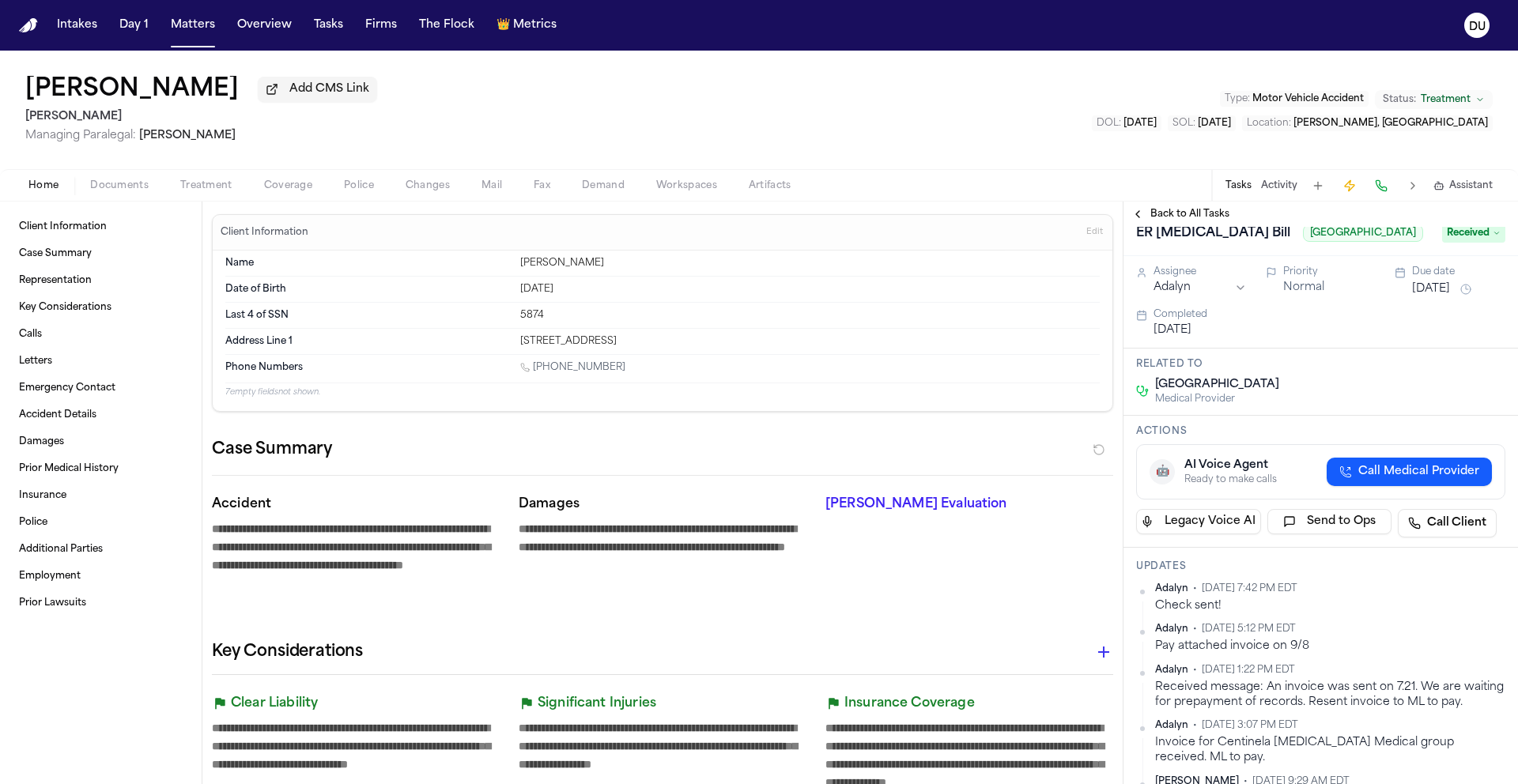
scroll to position [304, 0]
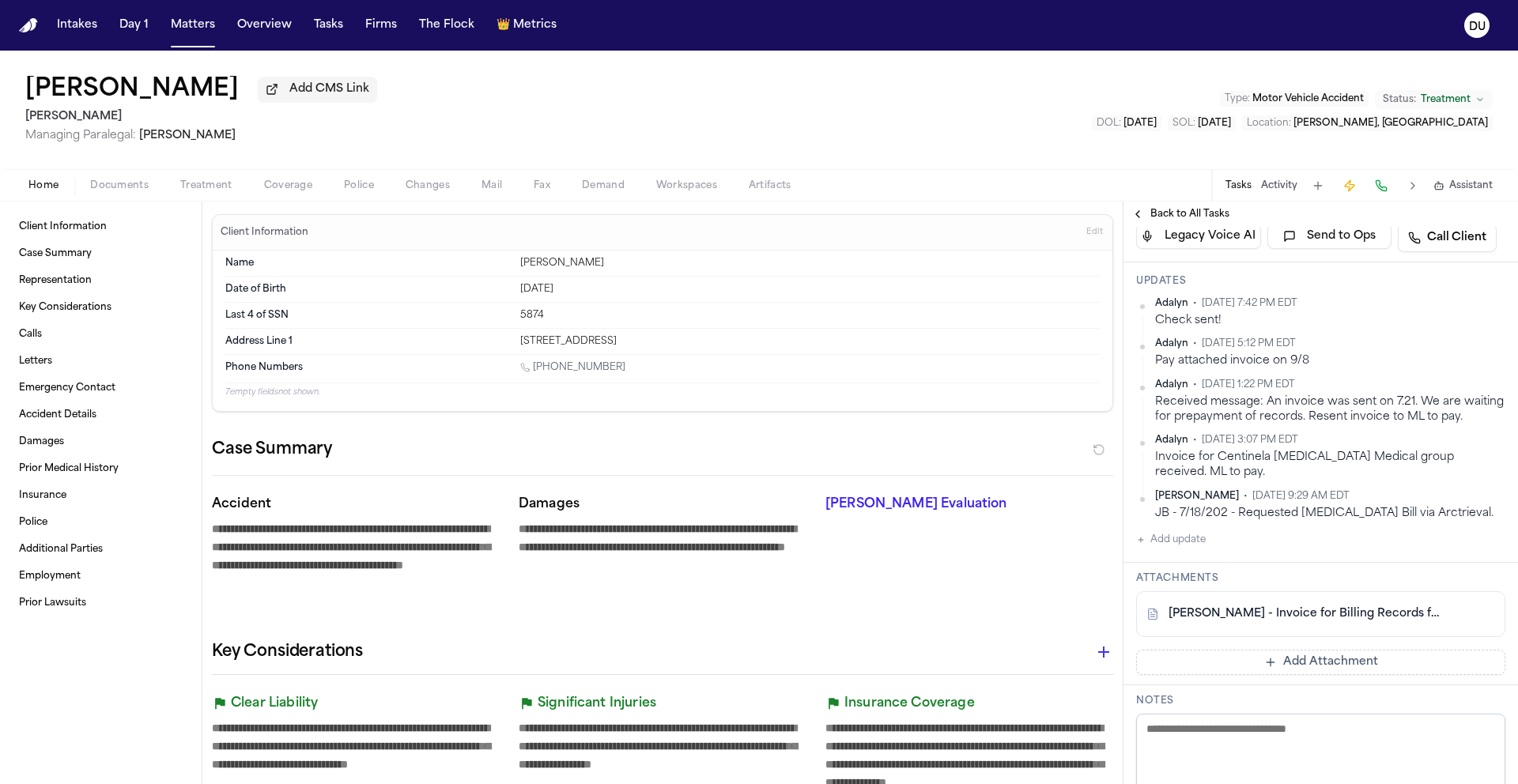
click at [1258, 675] on button "Add Attachment" at bounding box center [1320, 662] width 369 height 25
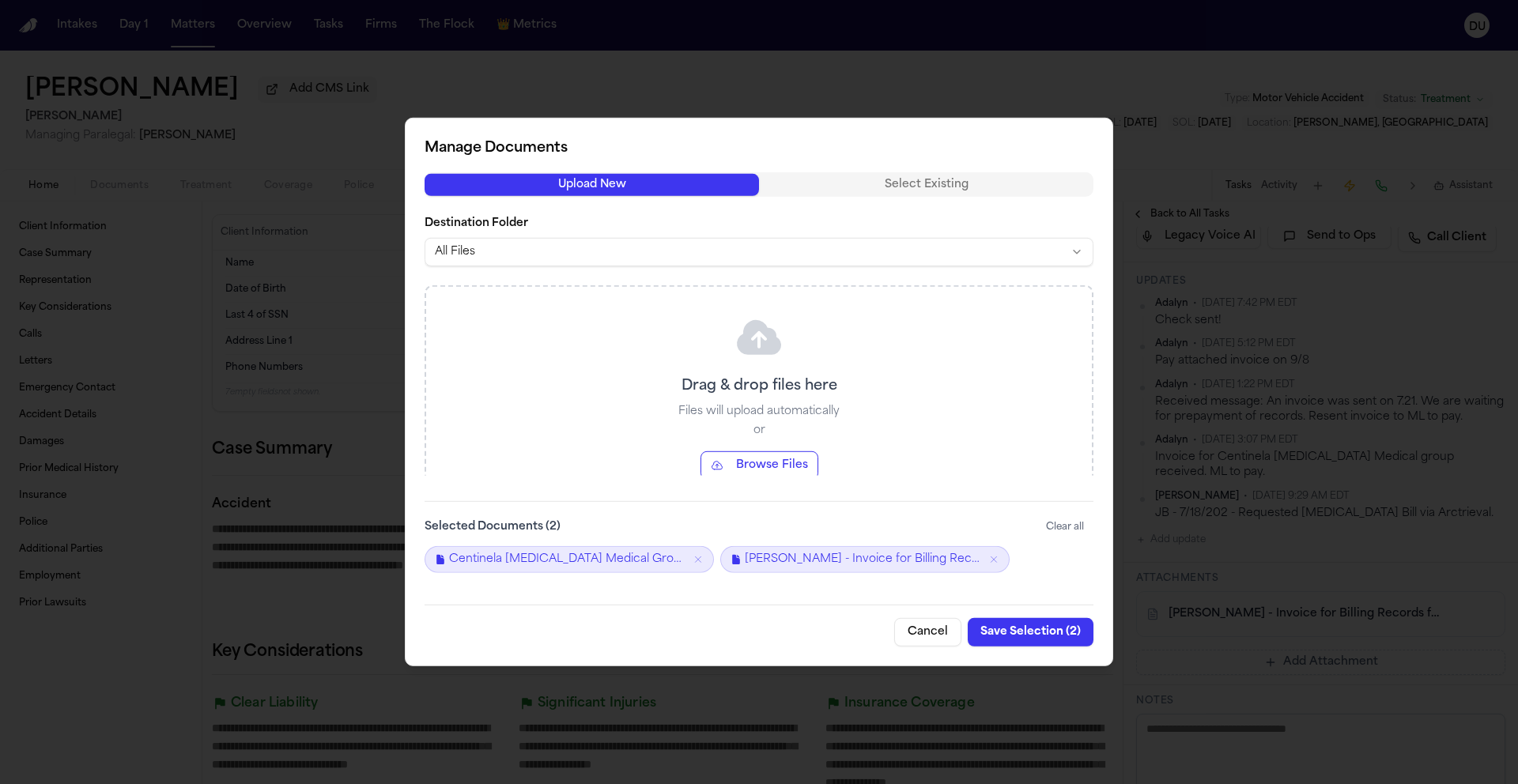
click at [1019, 633] on button "Save Selection ( 2 )" at bounding box center [1030, 633] width 126 height 29
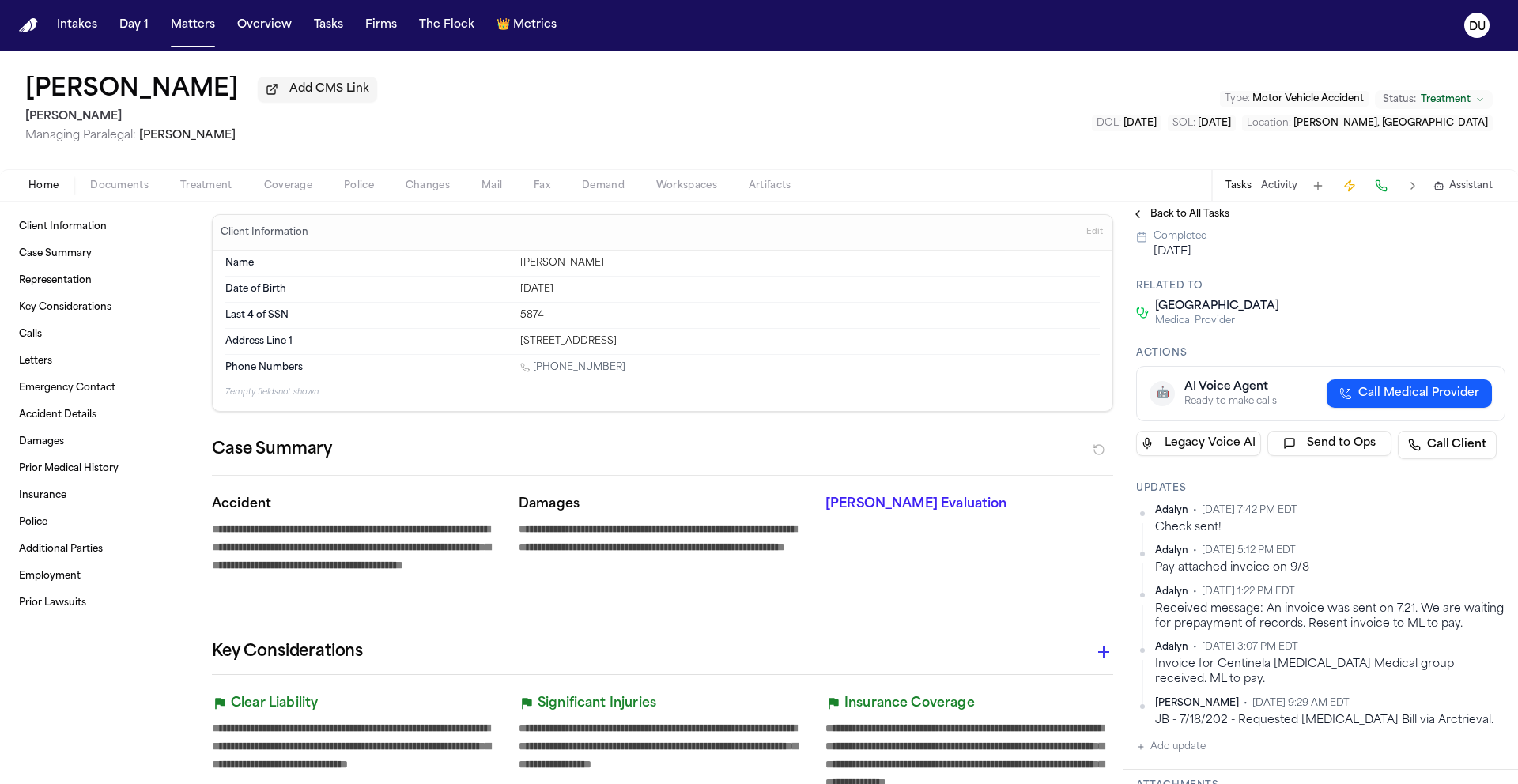
scroll to position [156, 0]
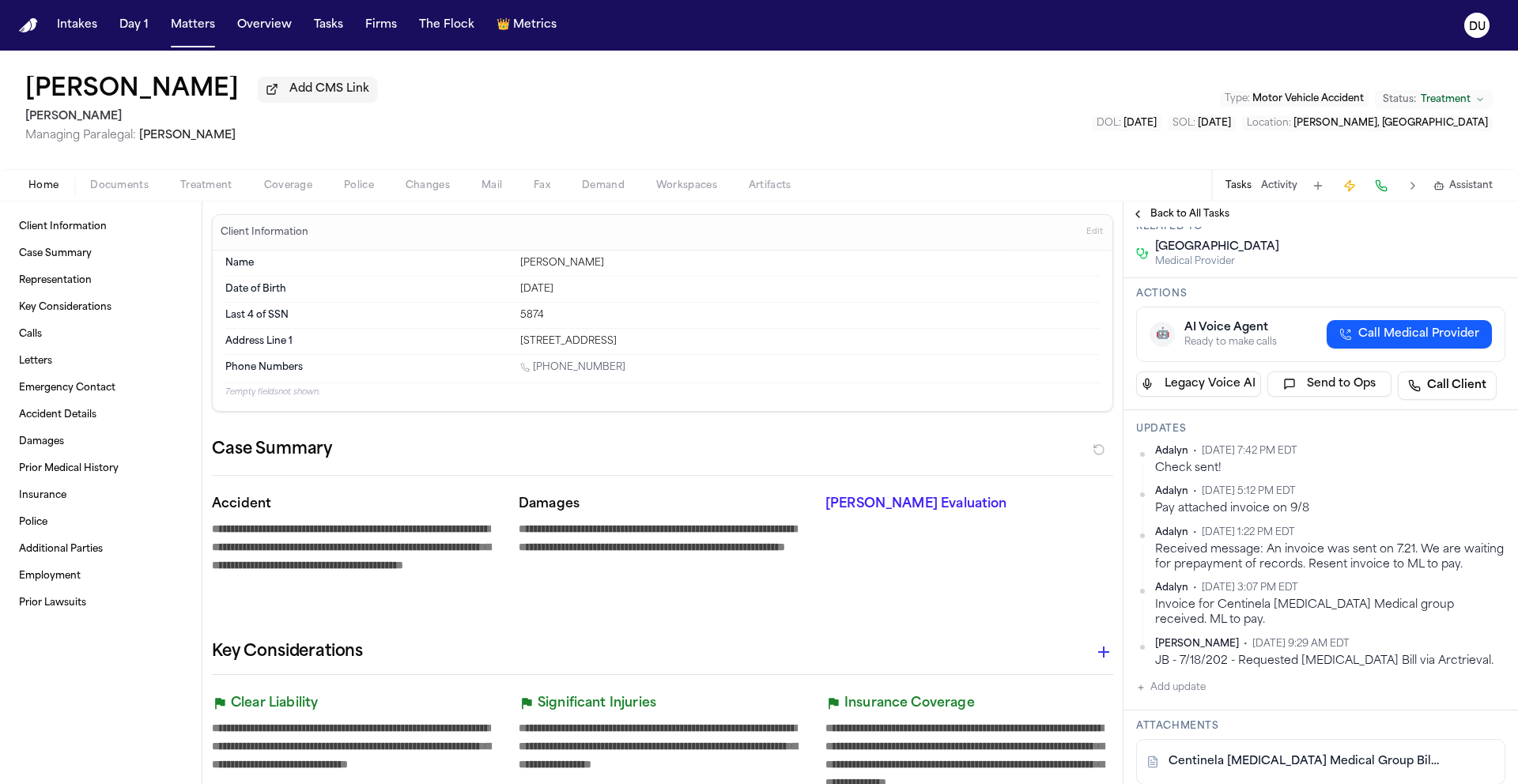
click at [1178, 697] on button "Add update" at bounding box center [1171, 687] width 70 height 19
click at [1217, 716] on textarea "Add your update" at bounding box center [1330, 700] width 338 height 32
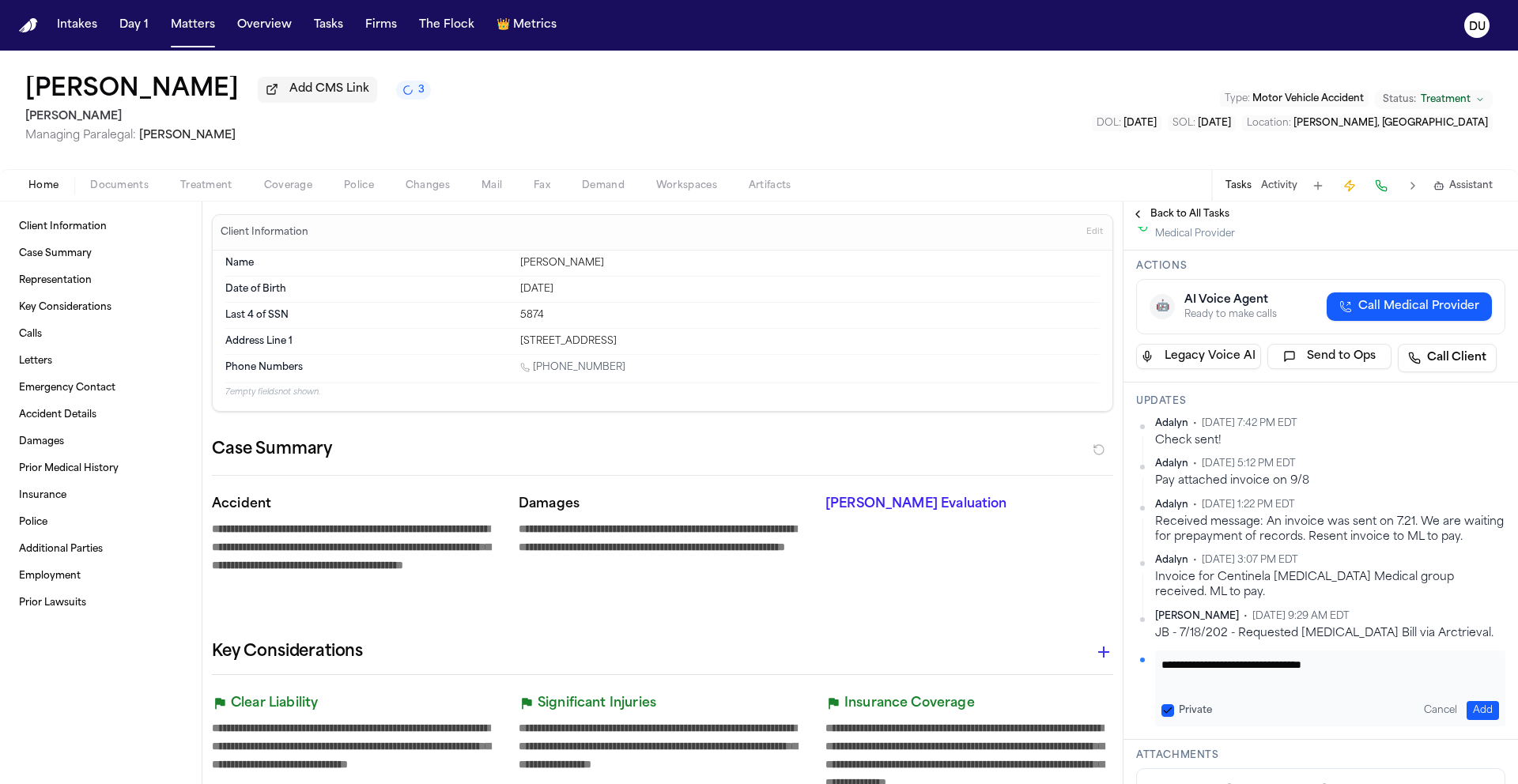
scroll to position [332, 0]
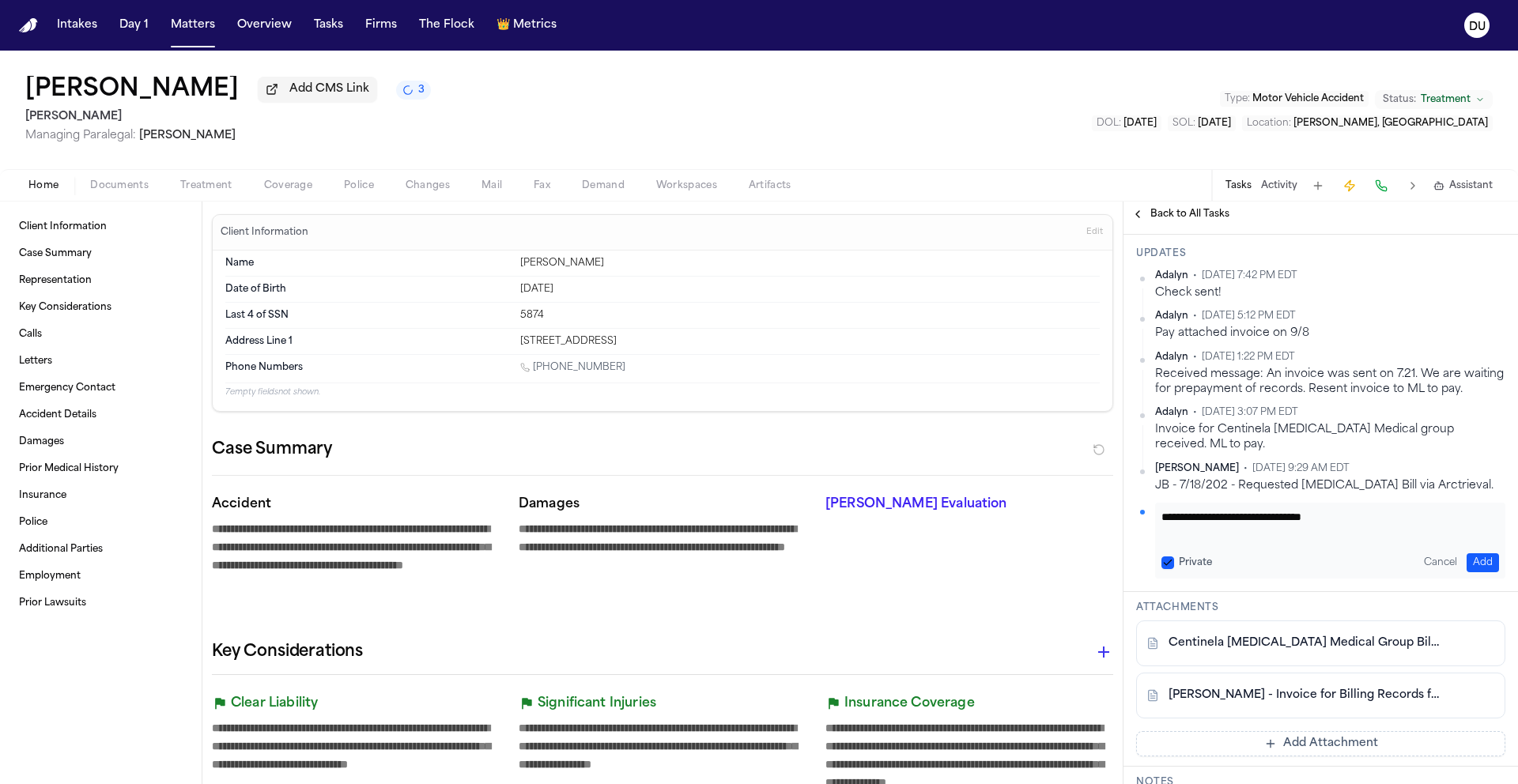
click at [1468, 572] on button "Add" at bounding box center [1483, 563] width 33 height 19
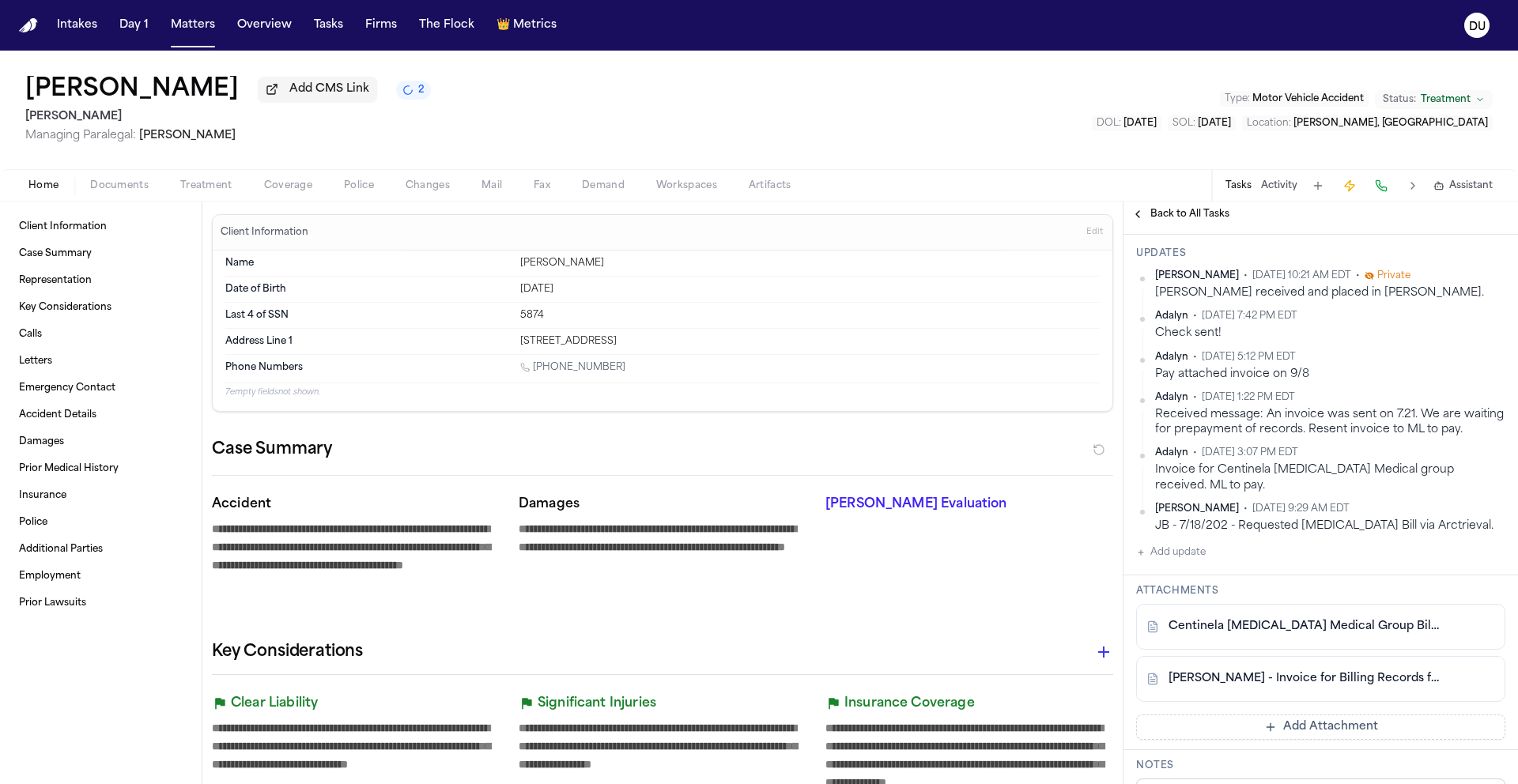
scroll to position [0, 0]
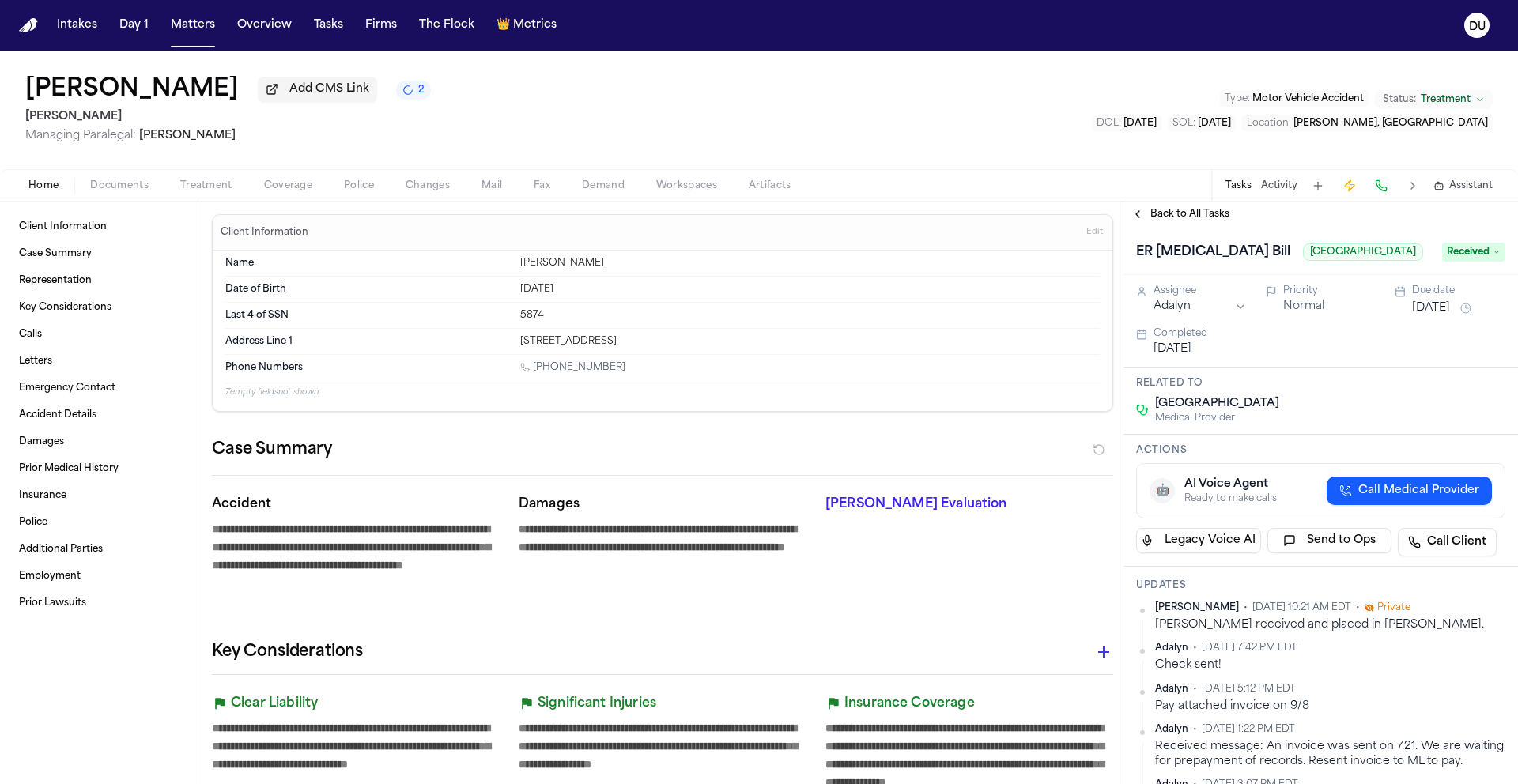
click at [25, 29] on img "Home" at bounding box center [29, 26] width 19 height 15
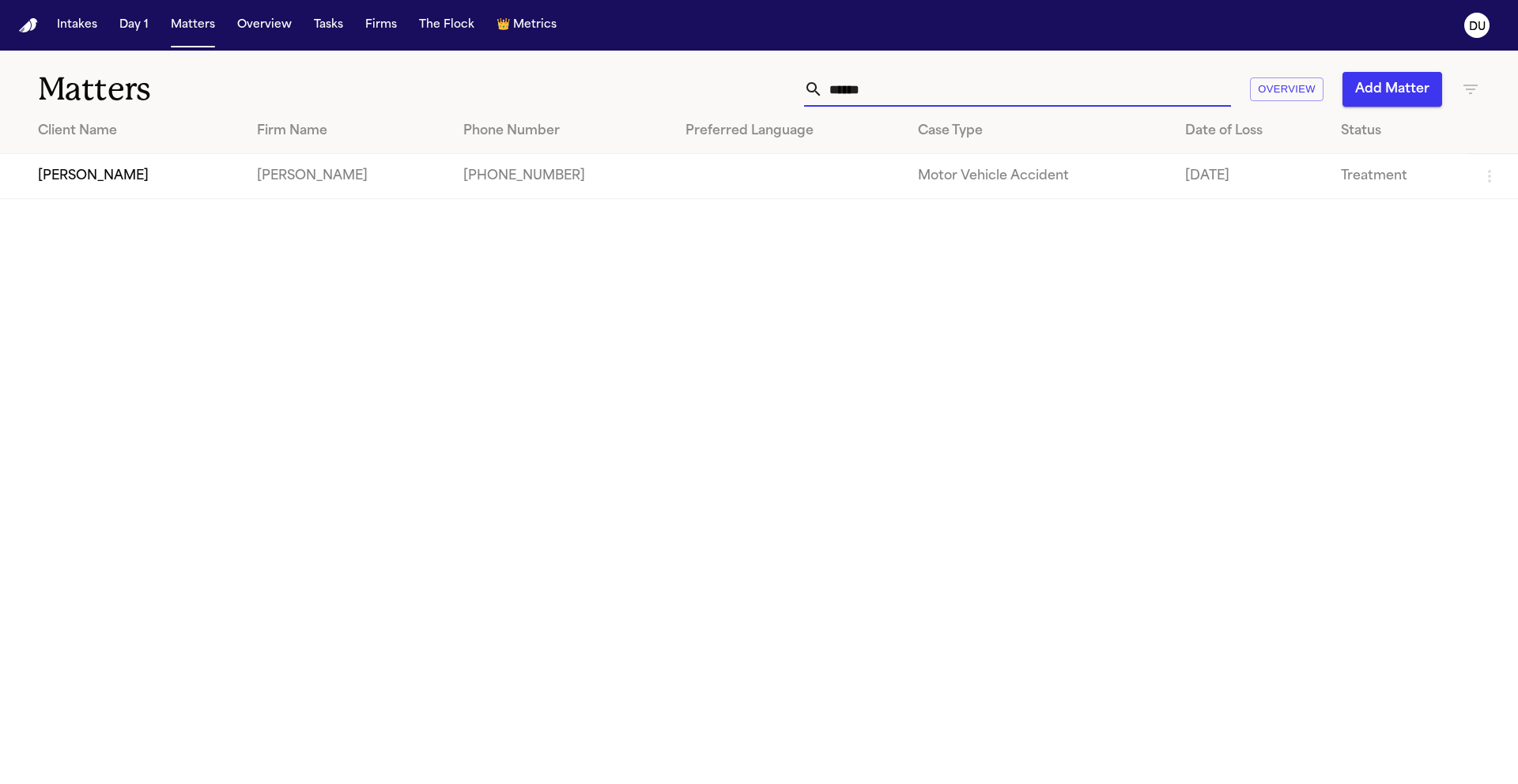
drag, startPoint x: 898, startPoint y: 92, endPoint x: 682, endPoint y: 92, distance: 216.0
click at [683, 92] on div "****** Overview Add Matter" at bounding box center [969, 89] width 1022 height 35
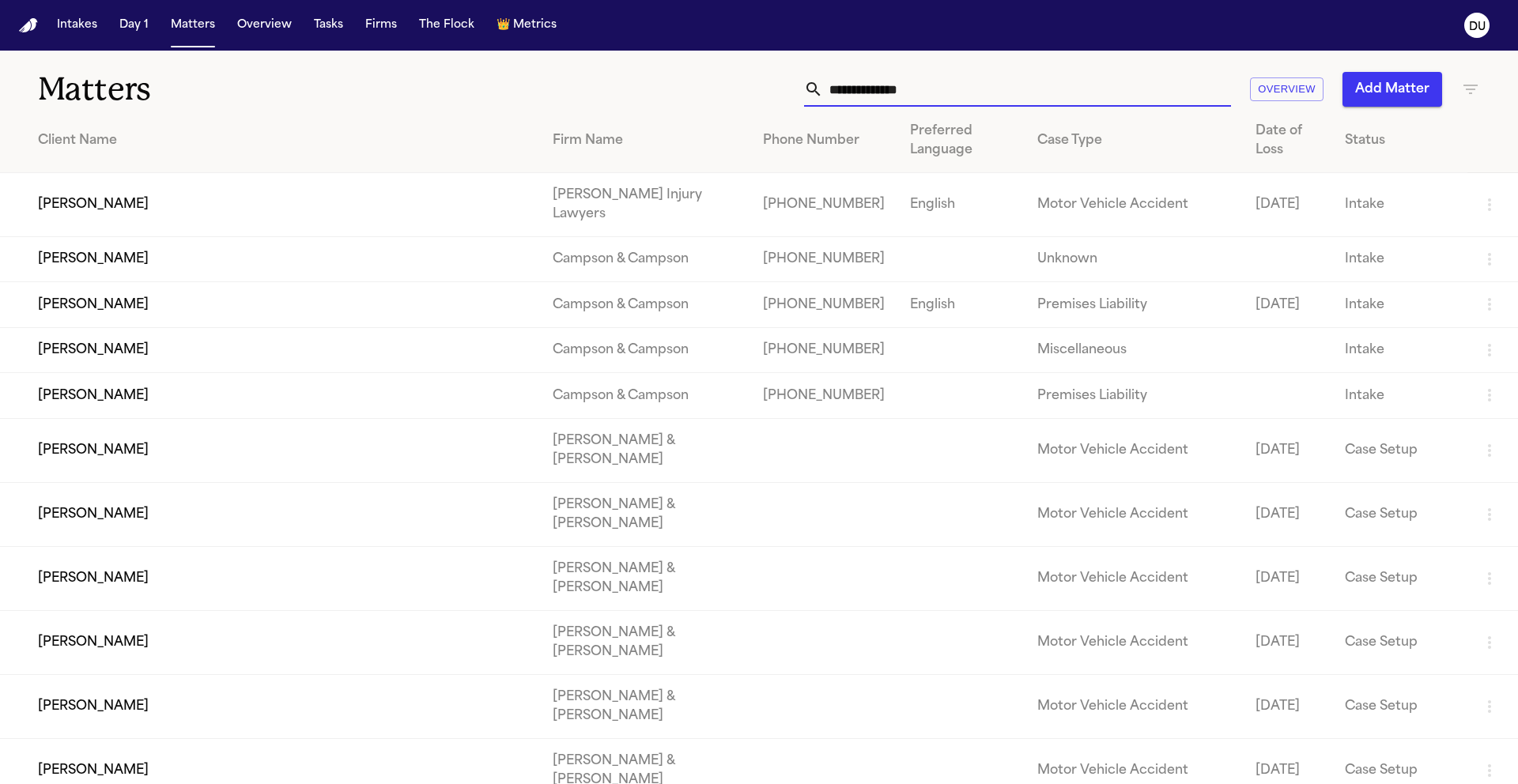
click at [954, 92] on input "text" at bounding box center [1026, 89] width 408 height 35
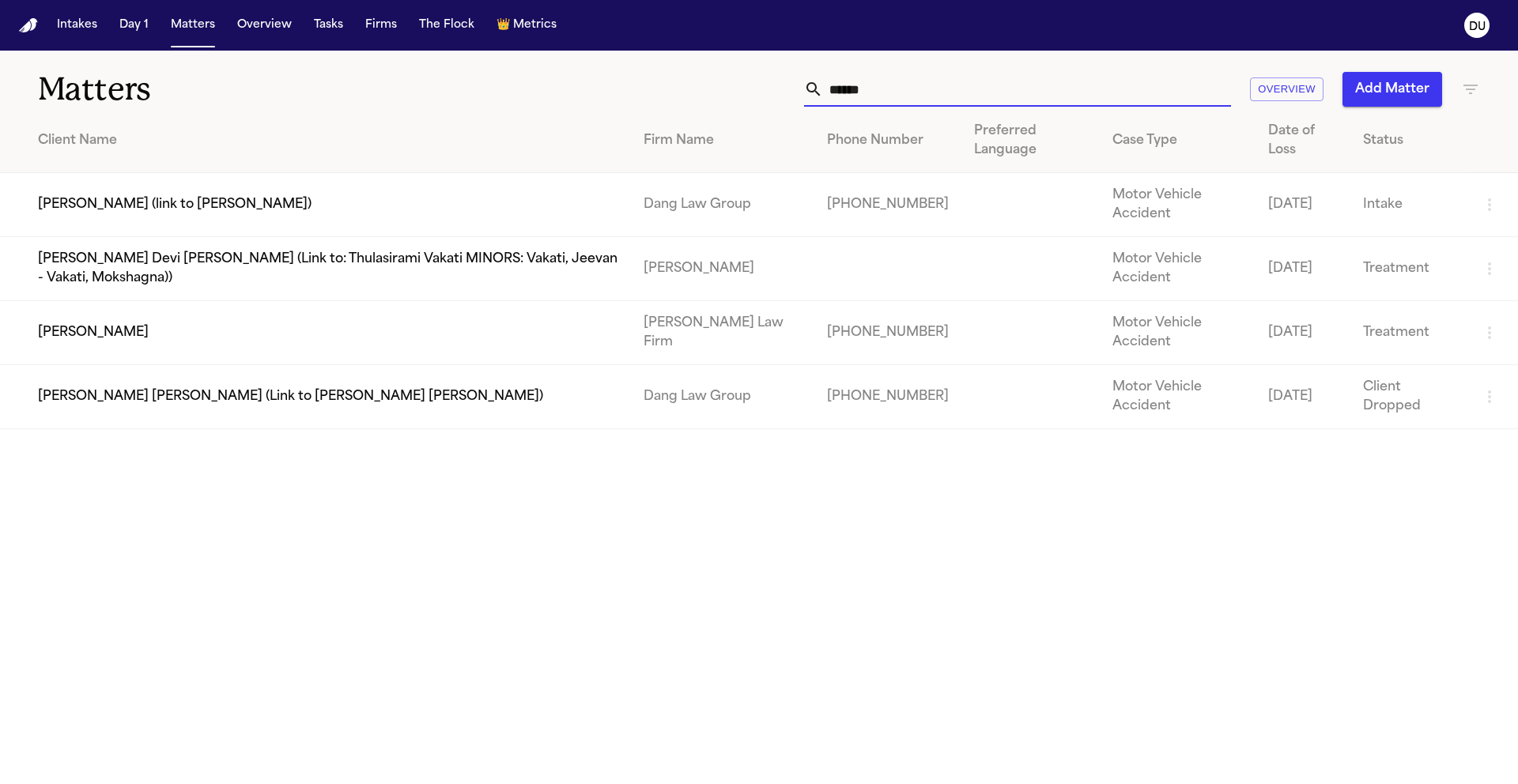
click at [246, 331] on td "[PERSON_NAME]" at bounding box center [315, 333] width 631 height 64
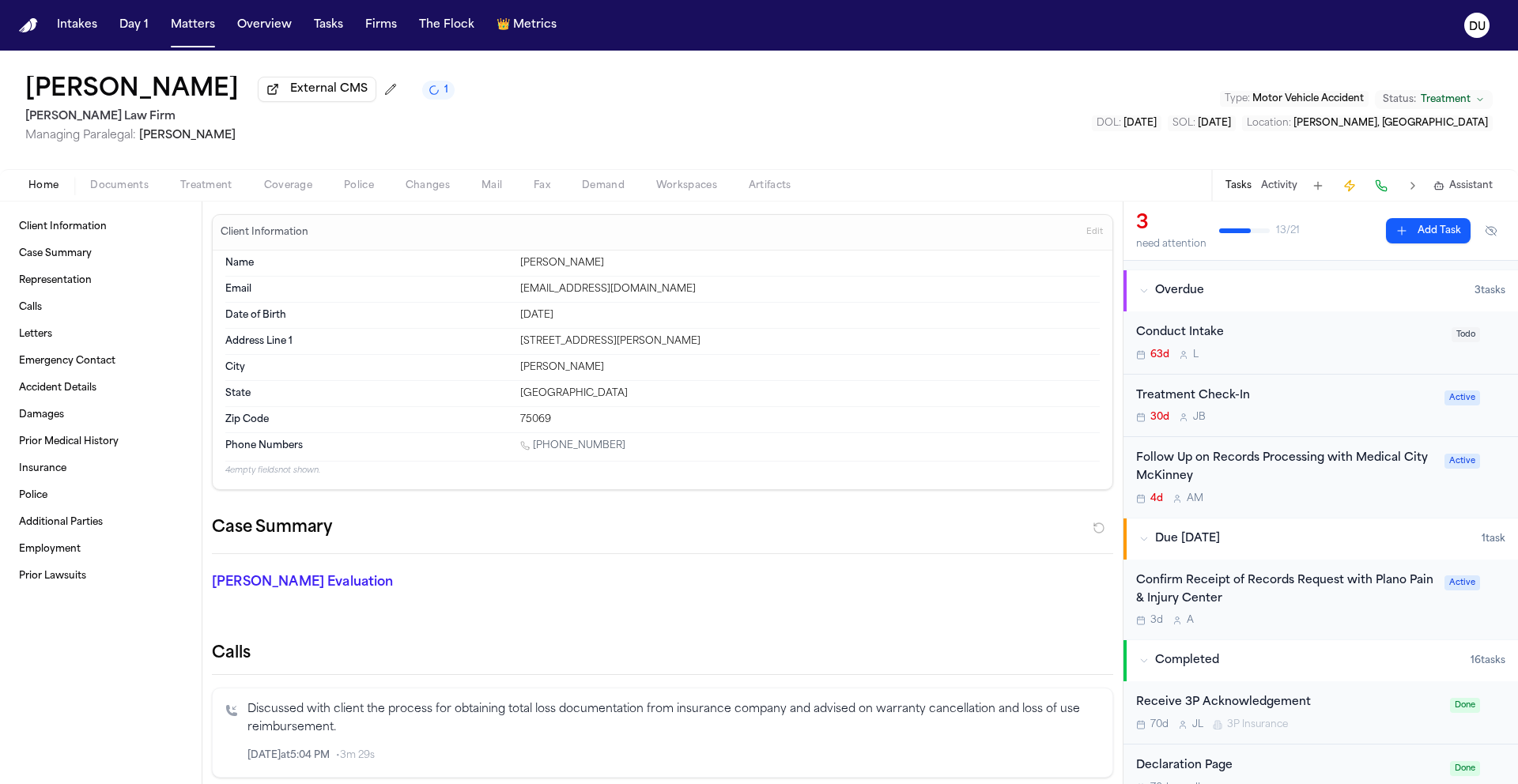
scroll to position [102, 0]
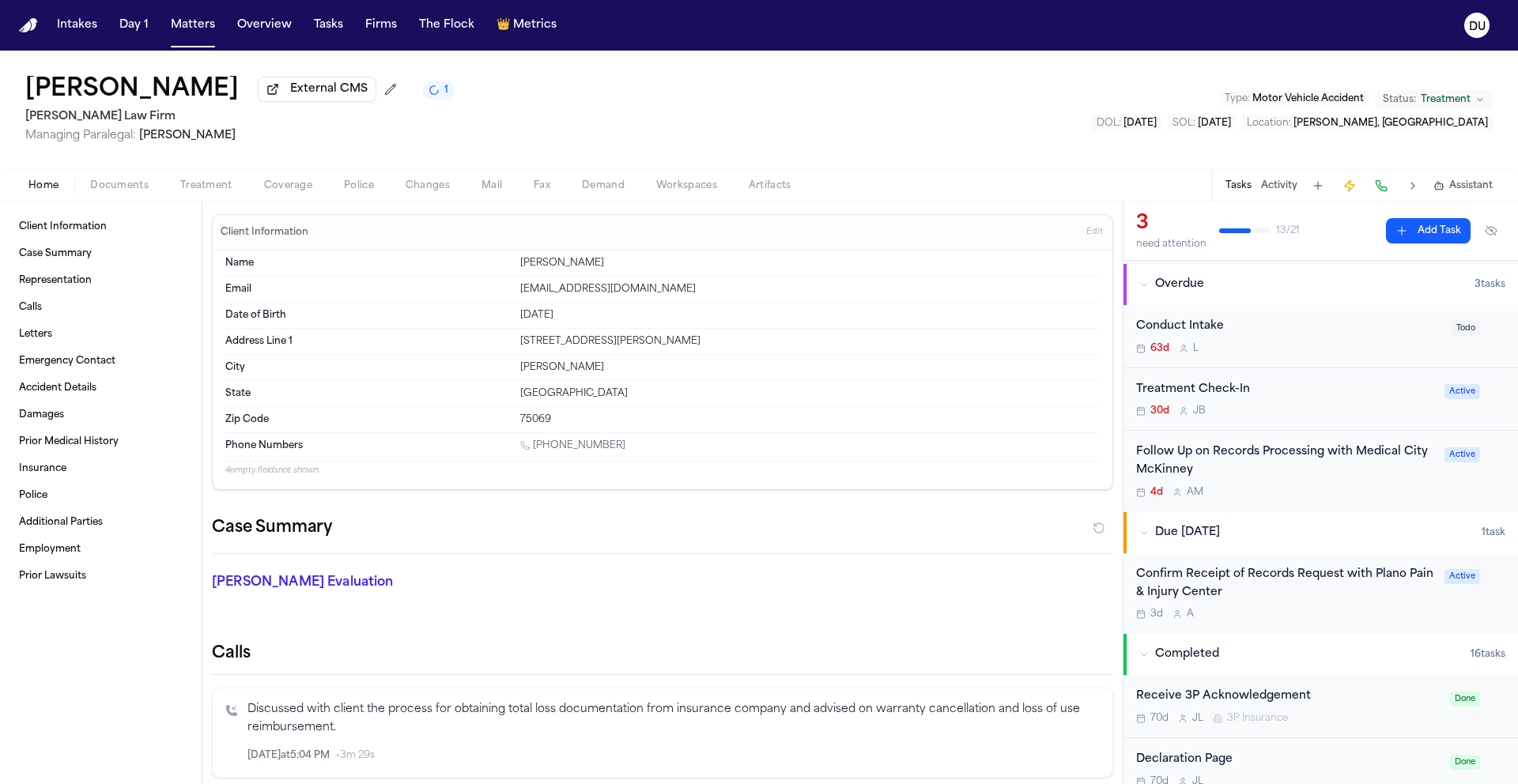
click at [1200, 444] on div "Follow Up on Records Processing with Medical City McKinney 4d A M Active" at bounding box center [1320, 471] width 394 height 81
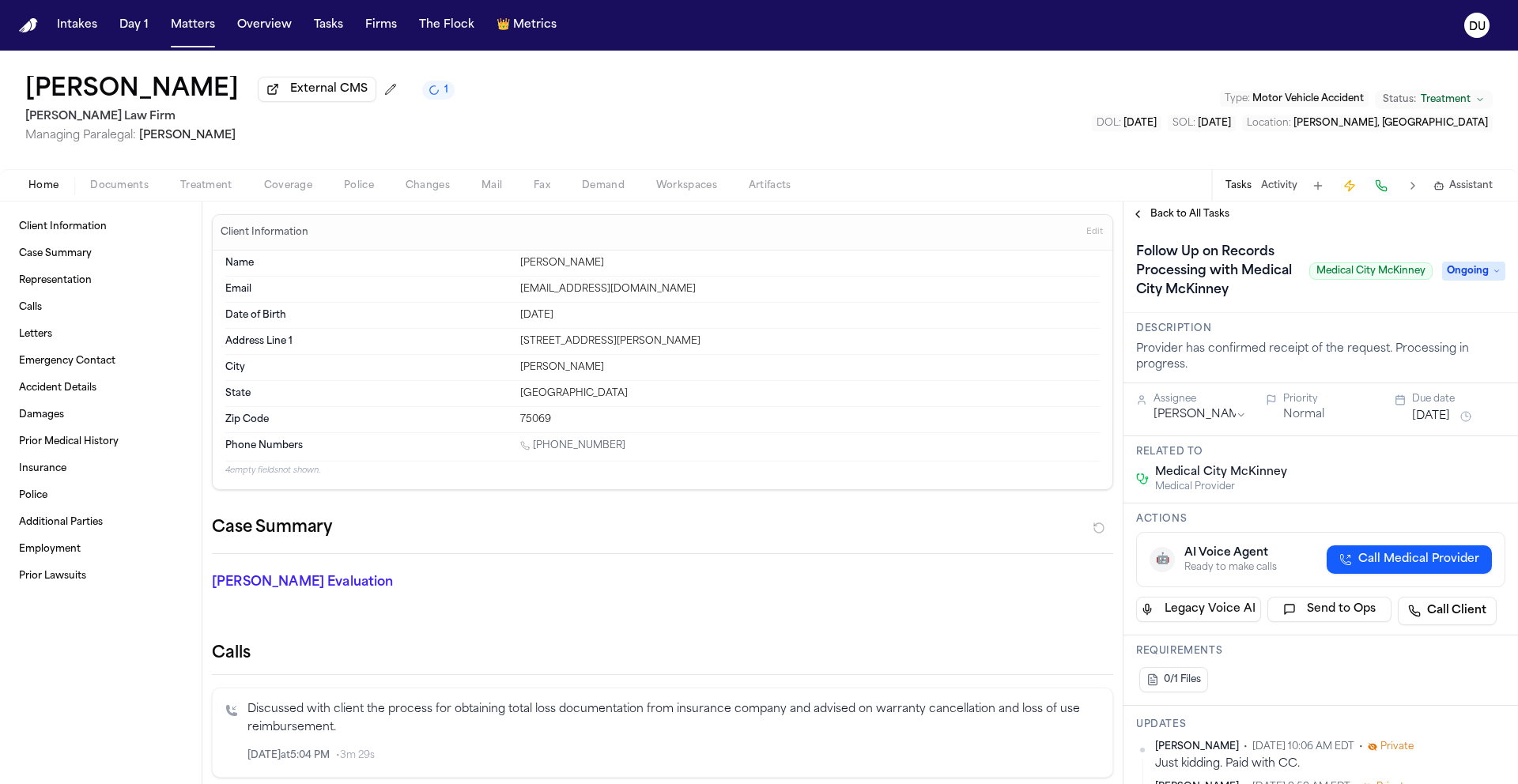
click at [30, 25] on img "Home" at bounding box center [29, 26] width 19 height 15
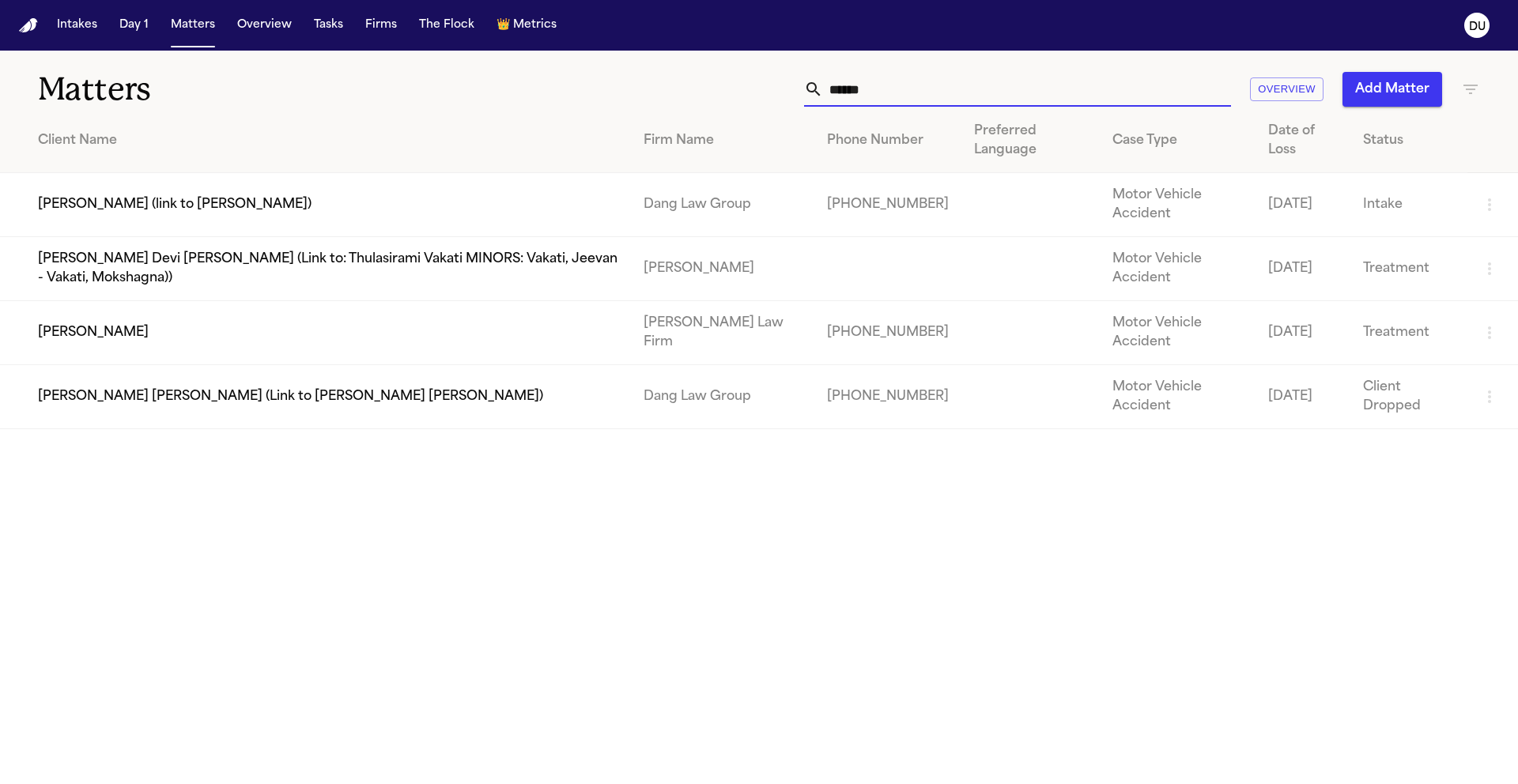
drag, startPoint x: 950, startPoint y: 95, endPoint x: 759, endPoint y: 88, distance: 191.1
click at [759, 88] on div "***** Overview Add Matter" at bounding box center [969, 89] width 1022 height 35
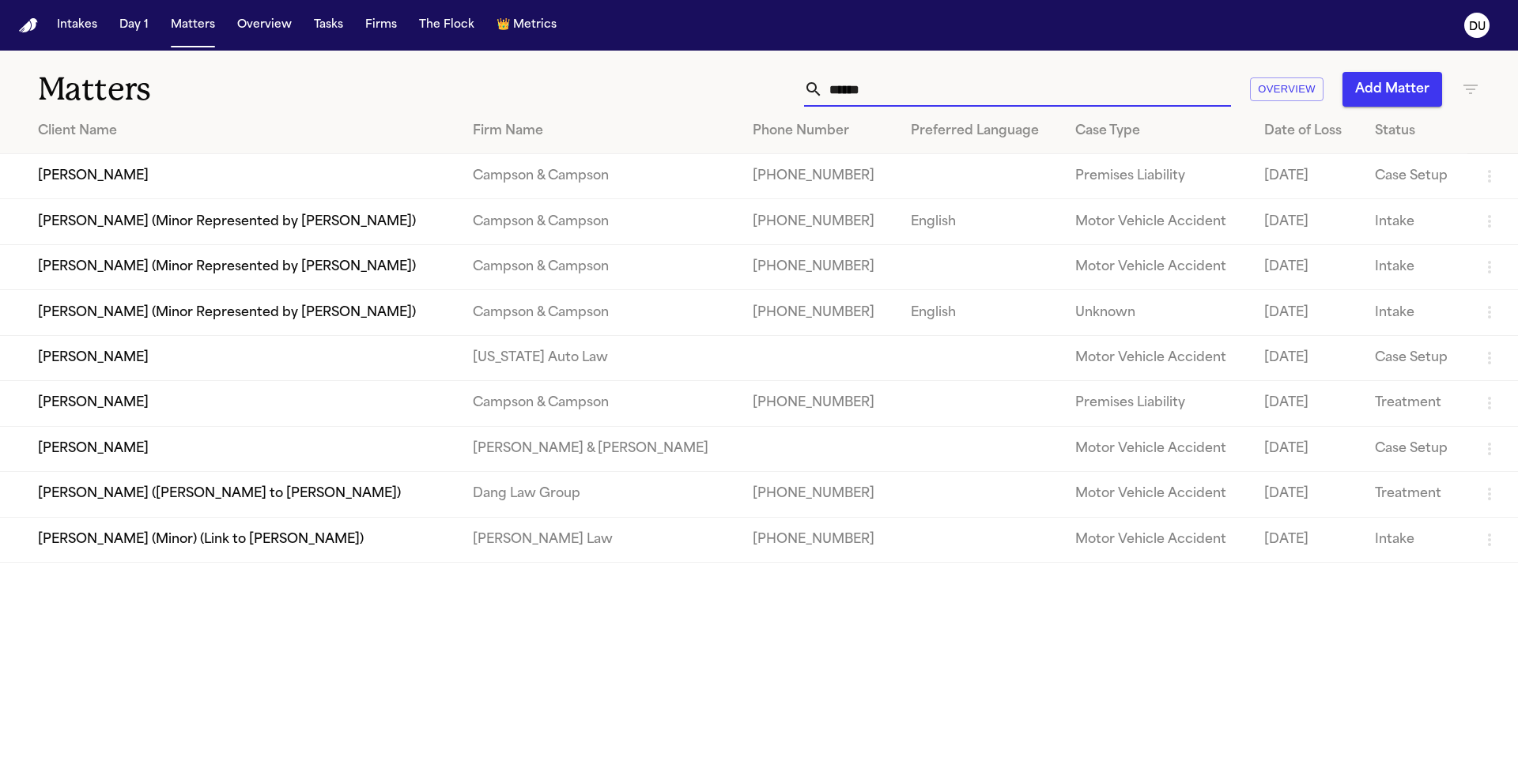
click at [392, 471] on td "[PERSON_NAME]" at bounding box center [230, 448] width 460 height 45
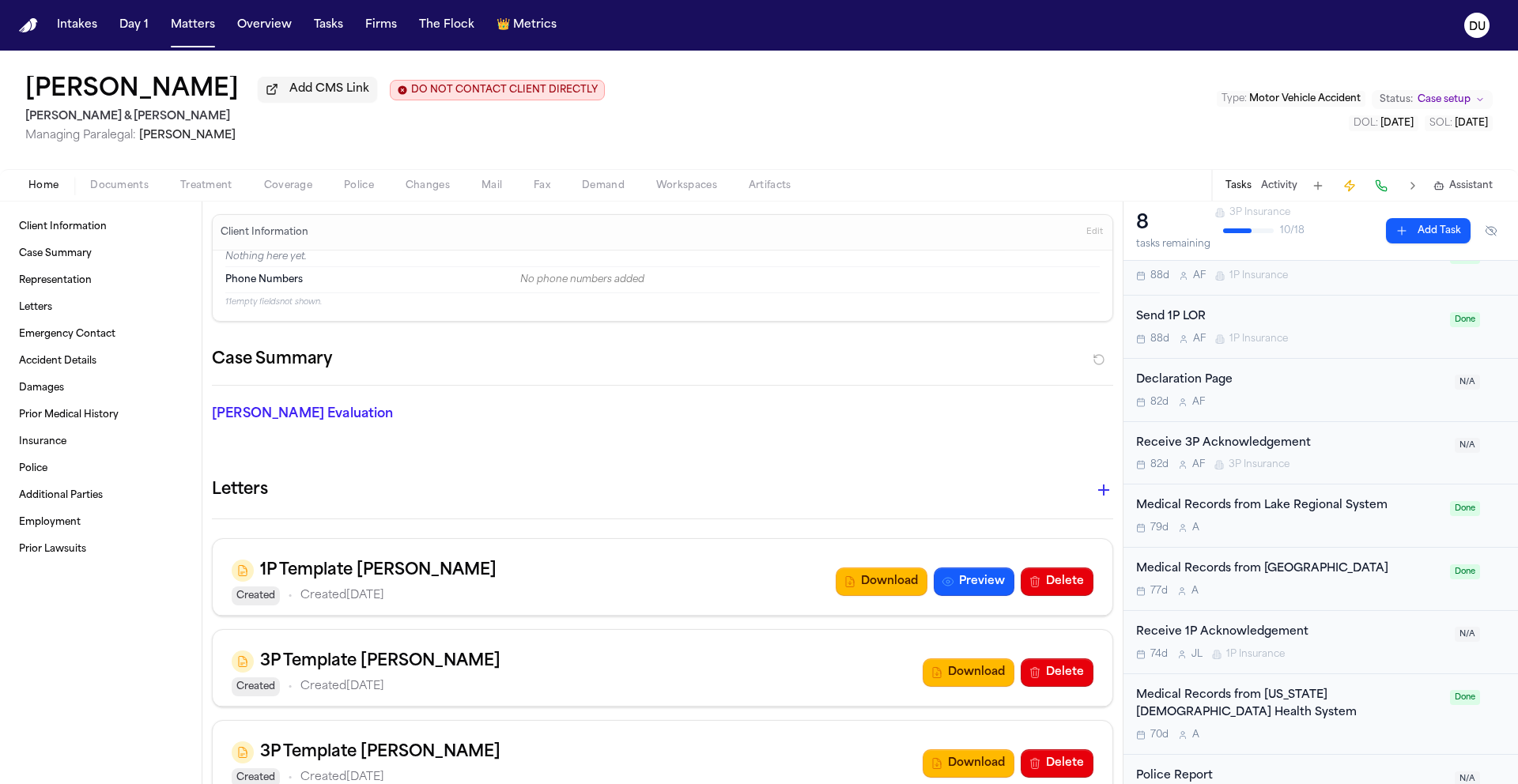
scroll to position [525, 0]
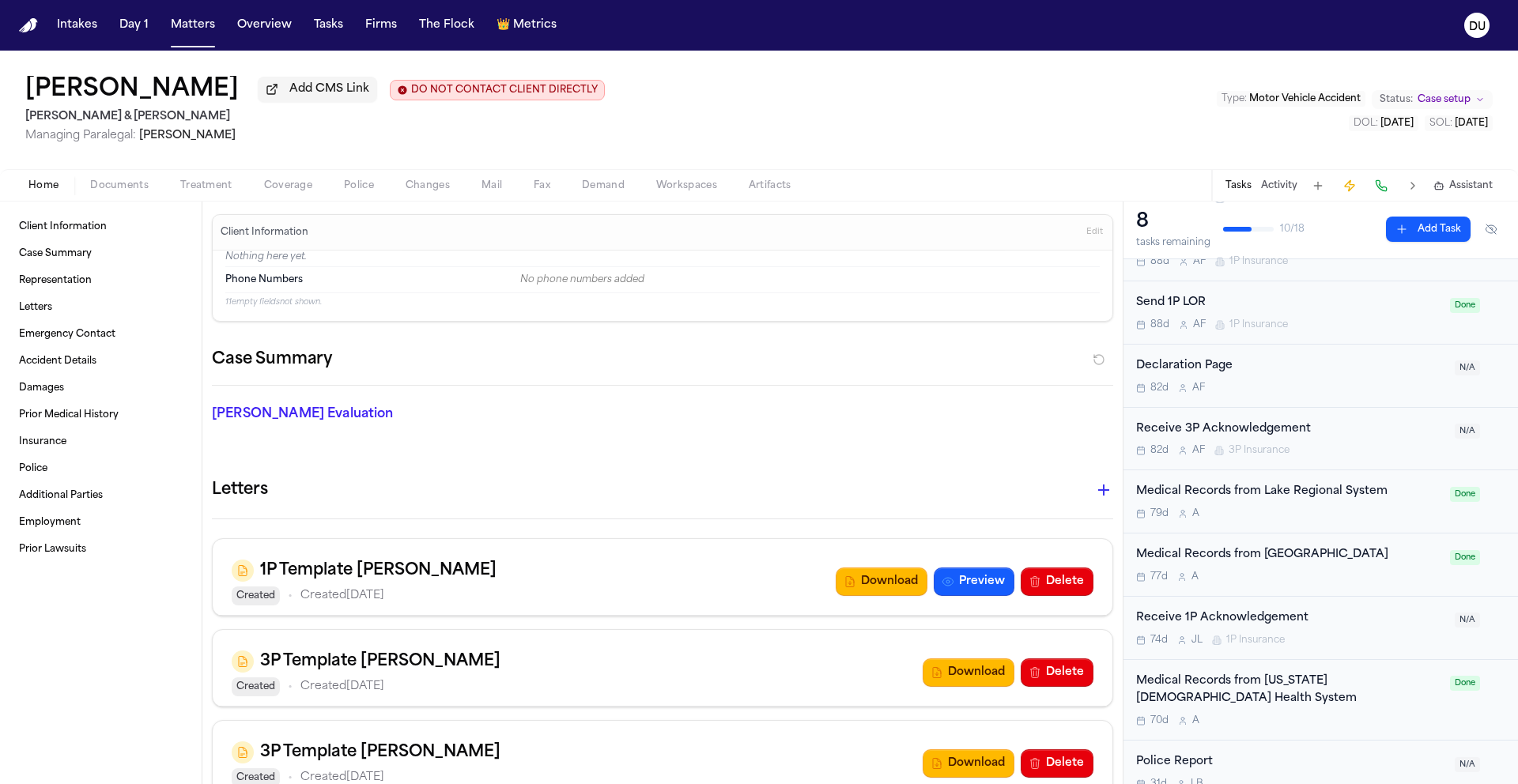
click at [1319, 493] on div "Medical Records from Lake Regional System" at bounding box center [1288, 492] width 304 height 18
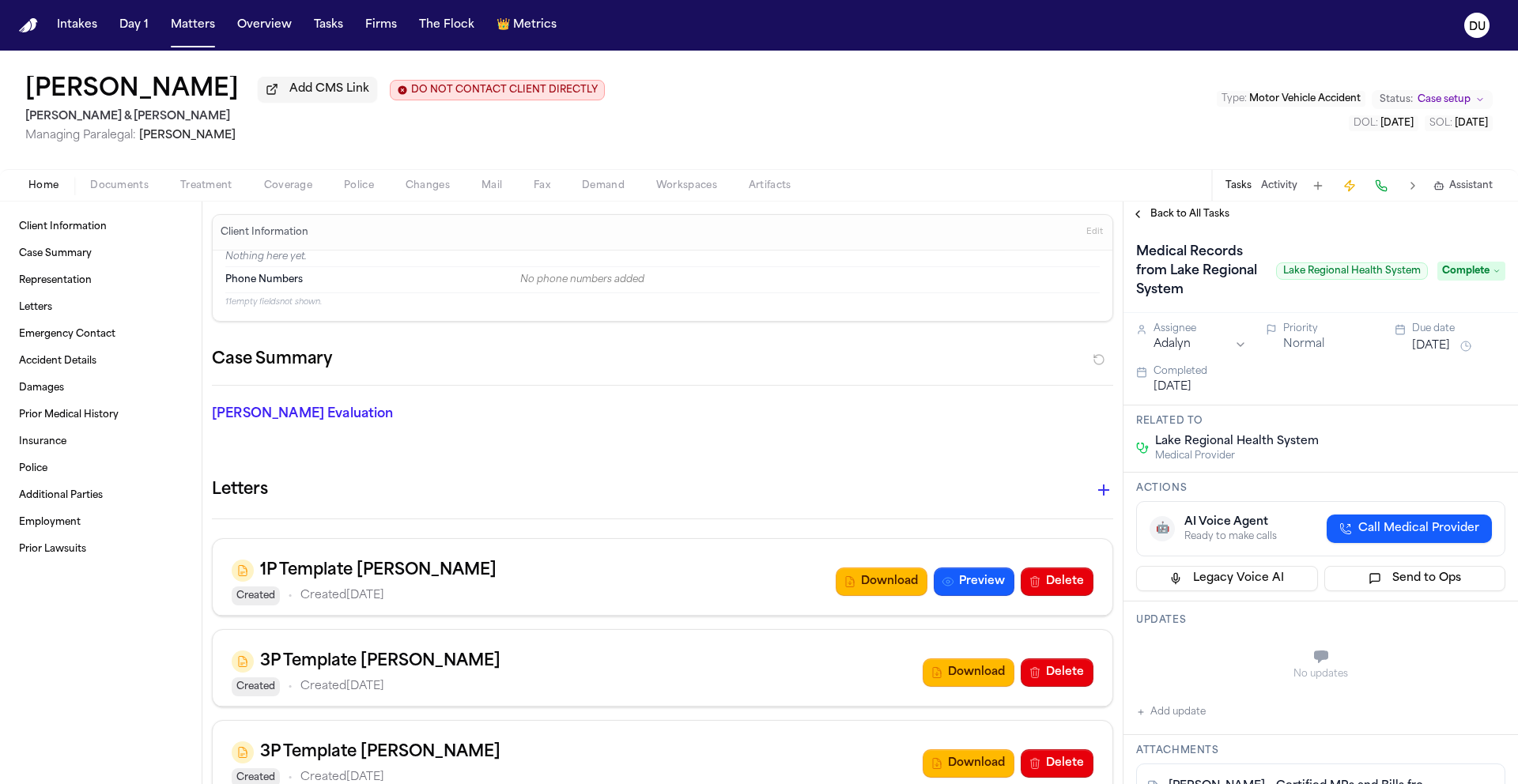
click at [1180, 220] on span "Back to All Tasks" at bounding box center [1190, 214] width 79 height 12
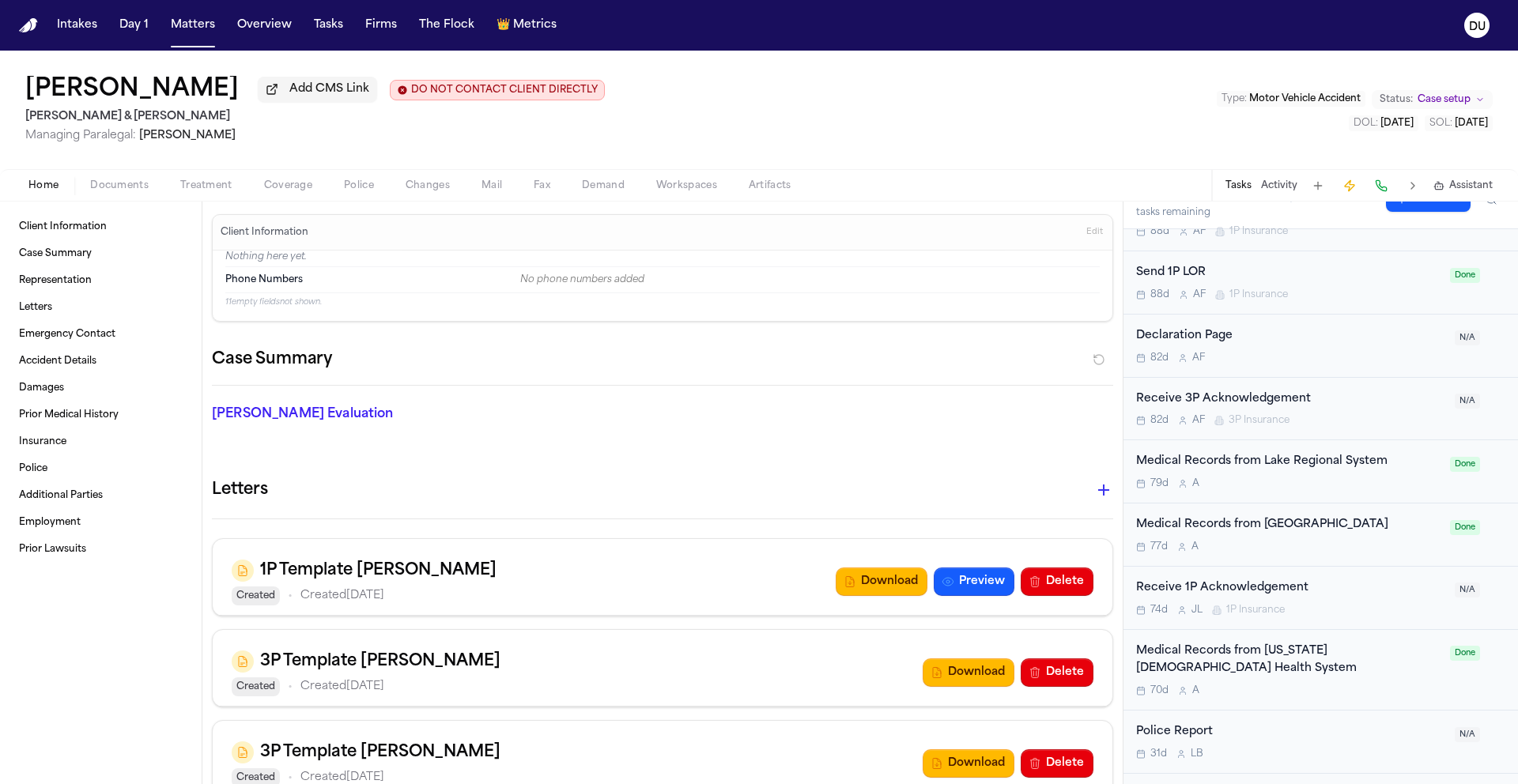
scroll to position [673, 0]
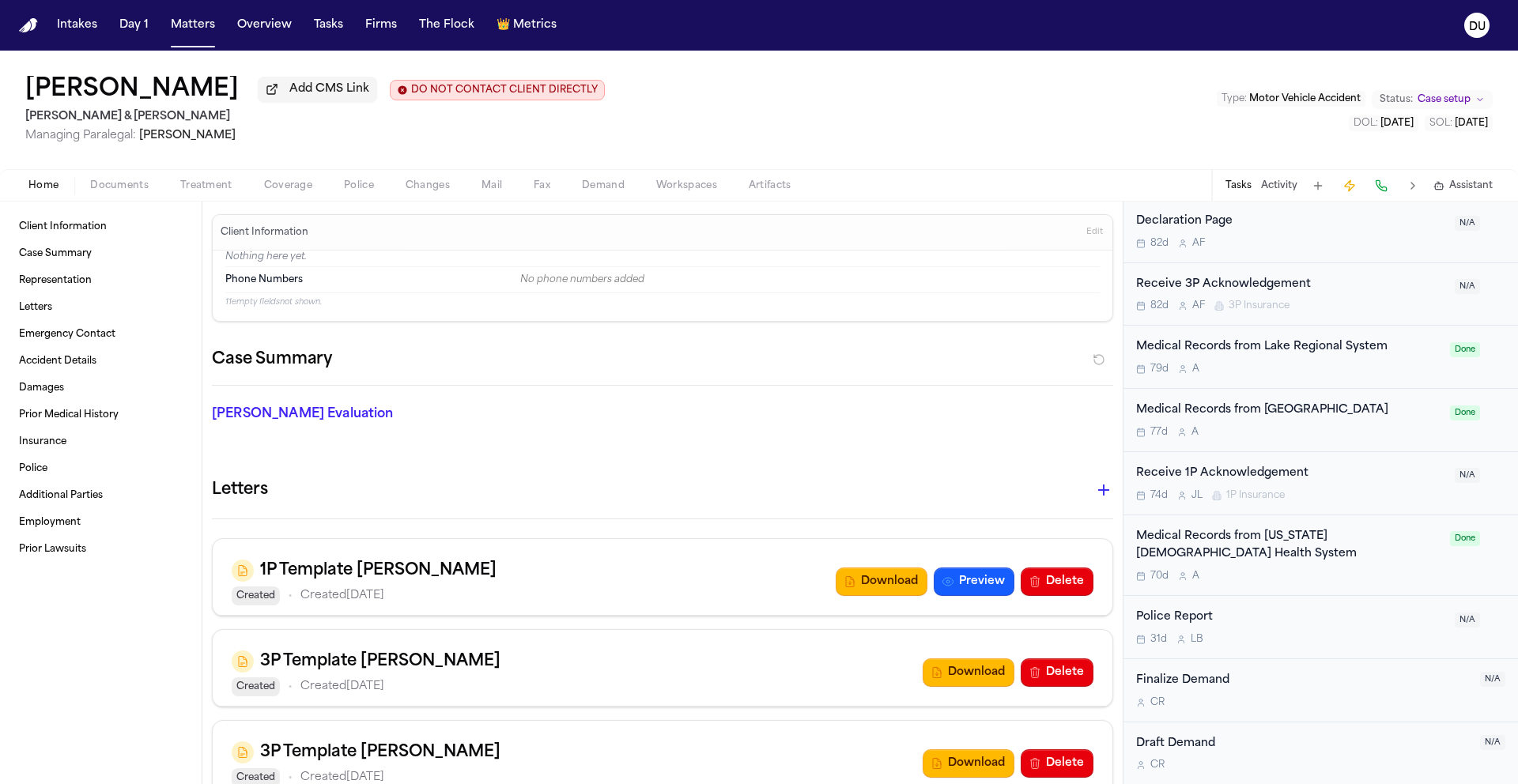
click at [31, 26] on img "Home" at bounding box center [29, 26] width 19 height 15
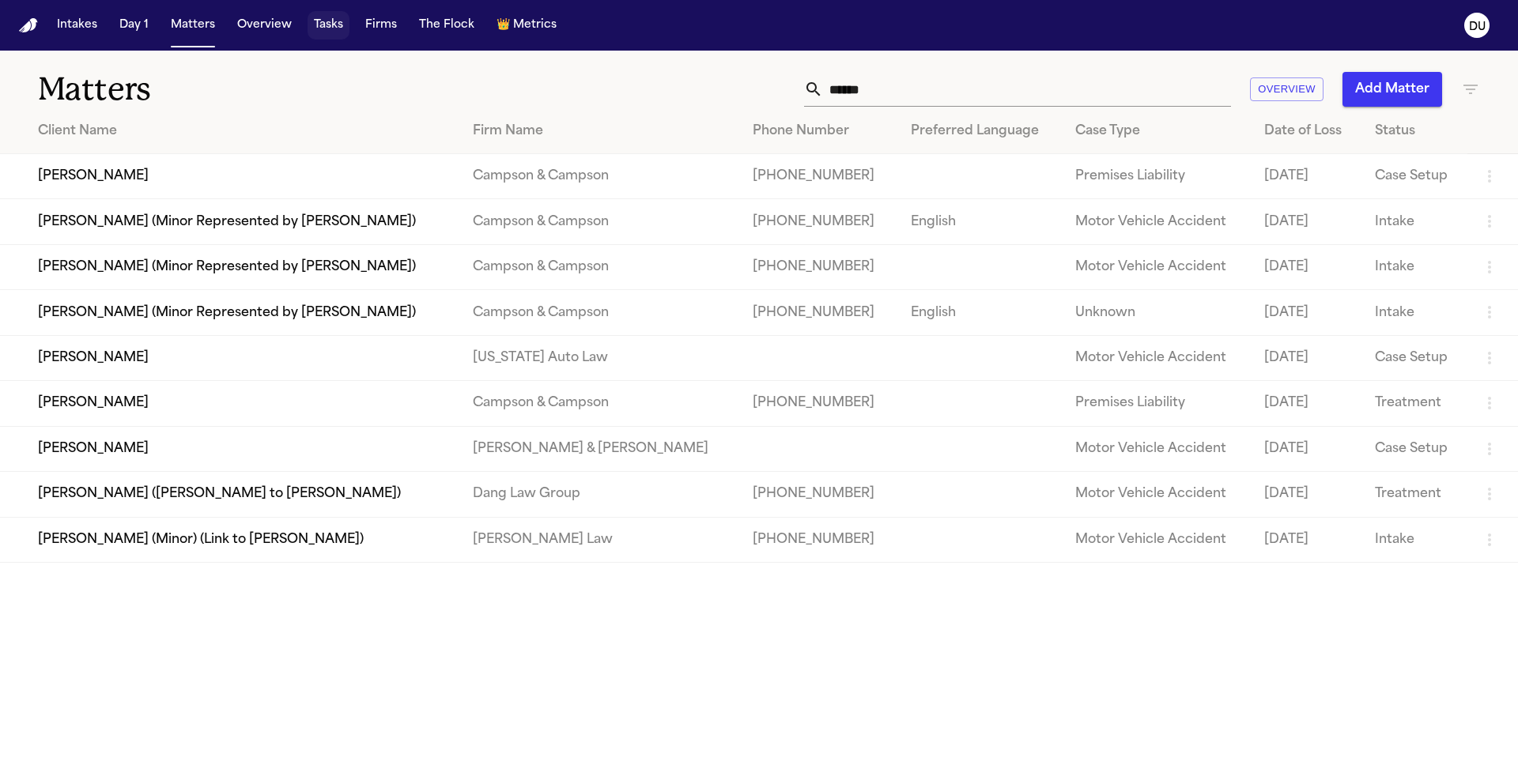
click at [334, 35] on button "Tasks" at bounding box center [329, 26] width 42 height 29
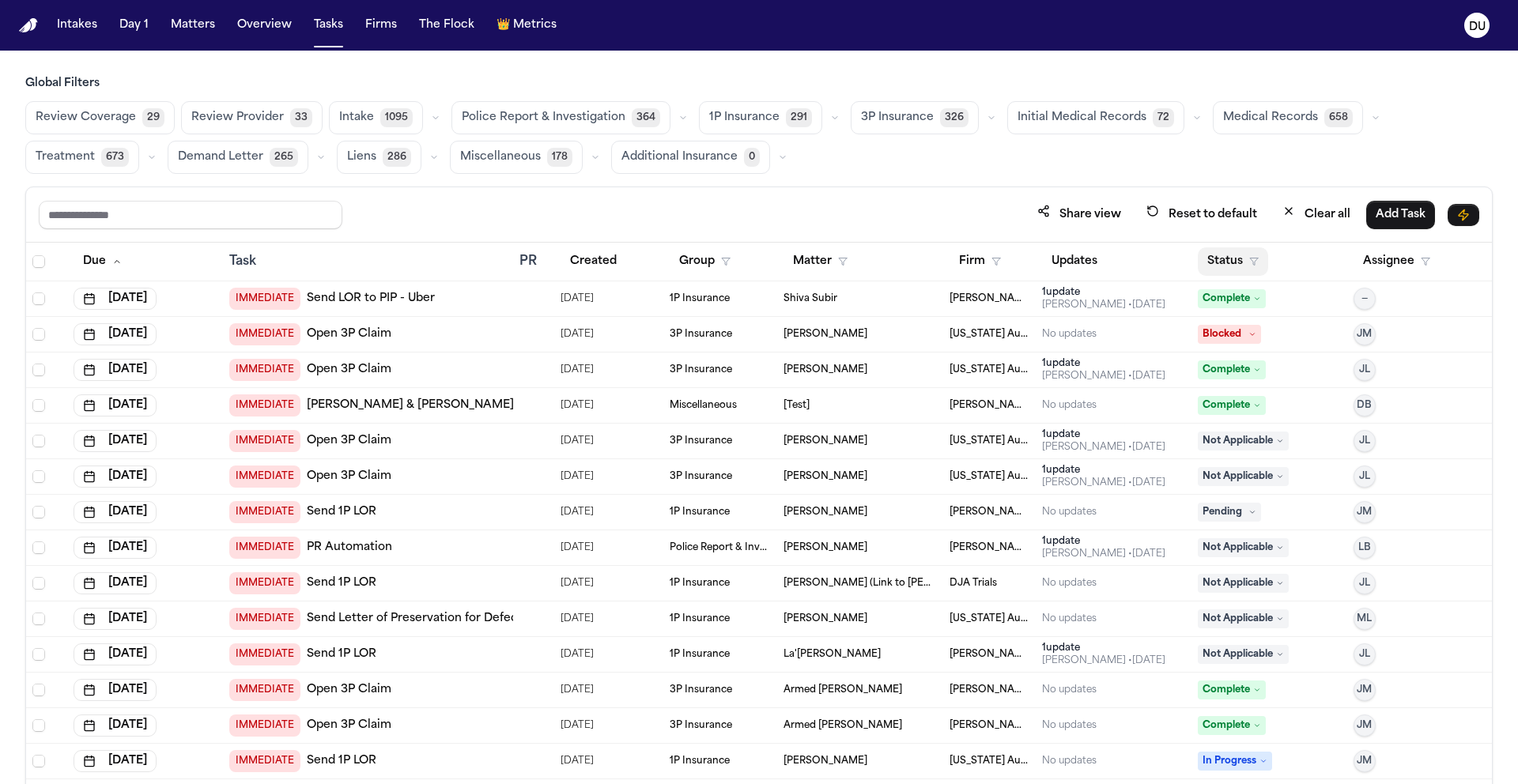
click at [1224, 263] on button "Status" at bounding box center [1232, 262] width 70 height 29
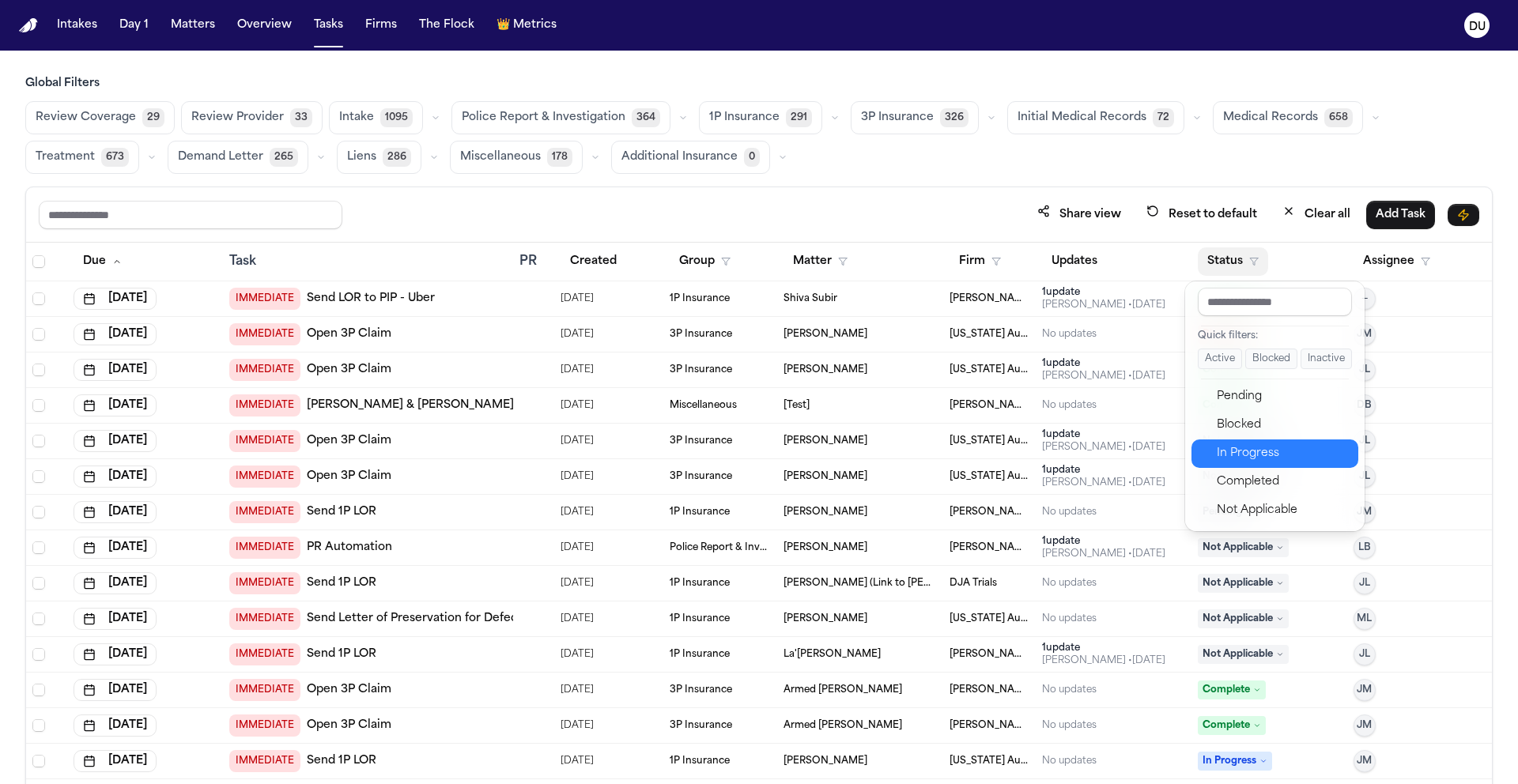
click at [1257, 462] on div "In Progress" at bounding box center [1283, 453] width 132 height 19
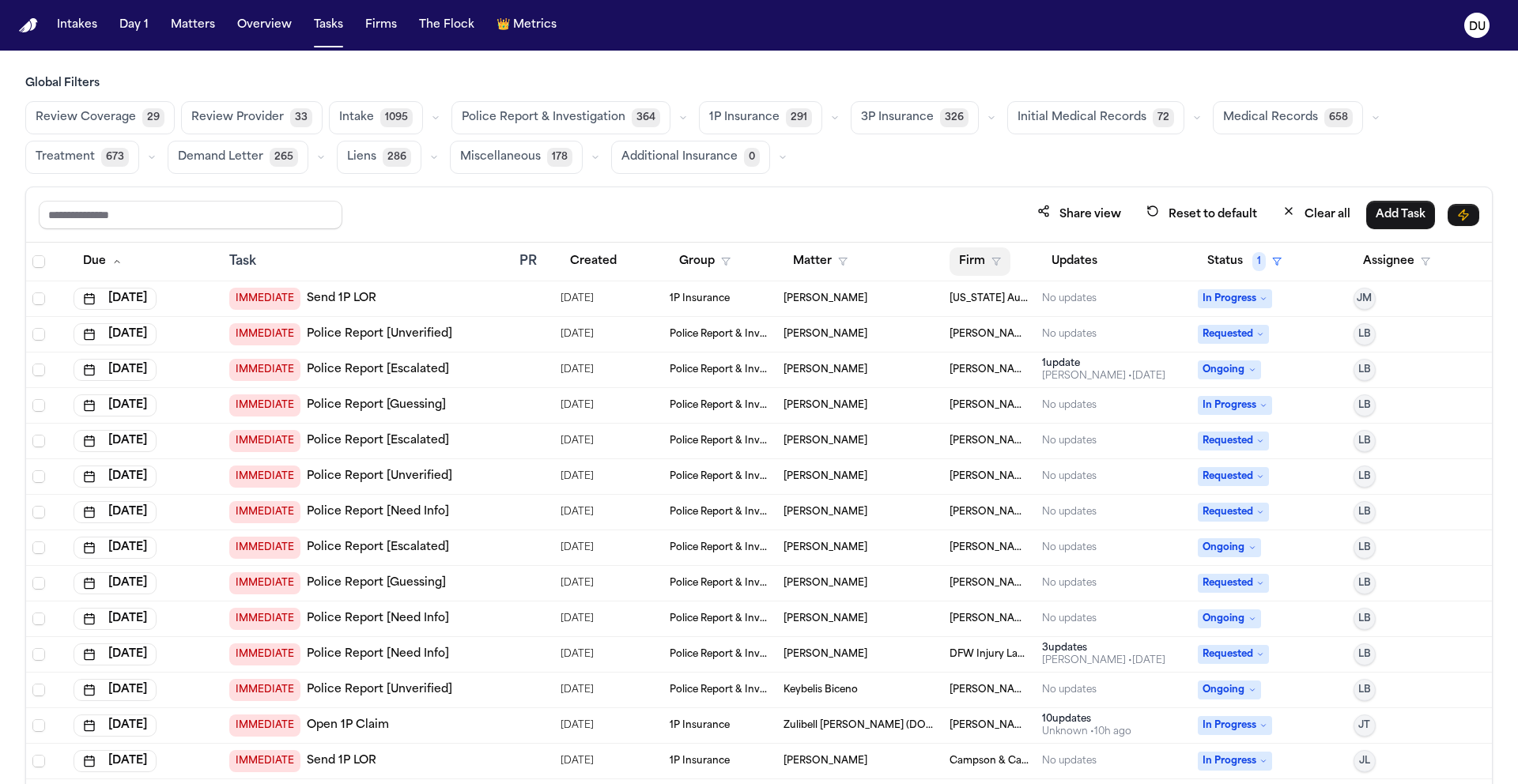
click at [971, 266] on button "Firm" at bounding box center [979, 262] width 60 height 29
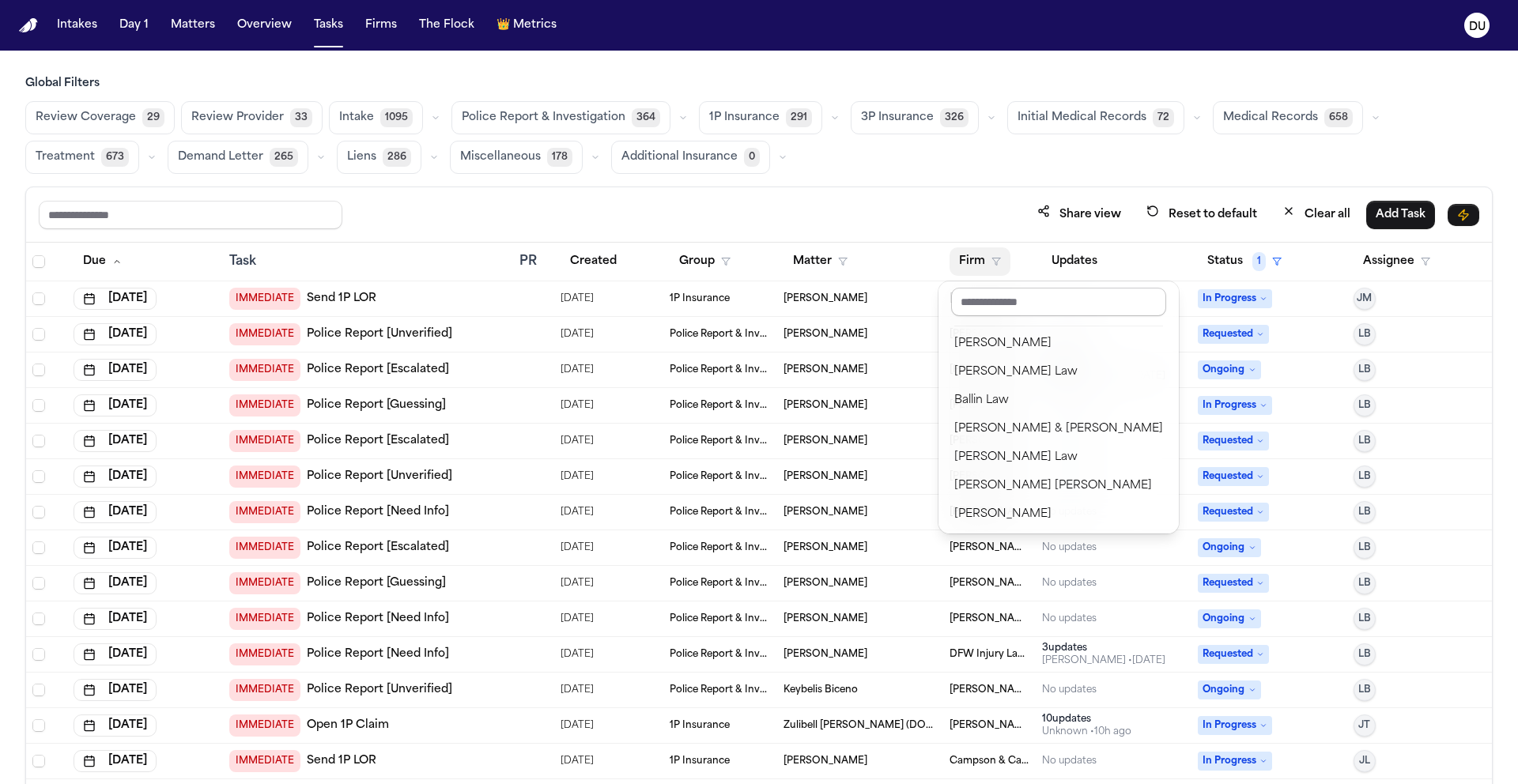
click at [989, 306] on input "text" at bounding box center [1059, 302] width 215 height 29
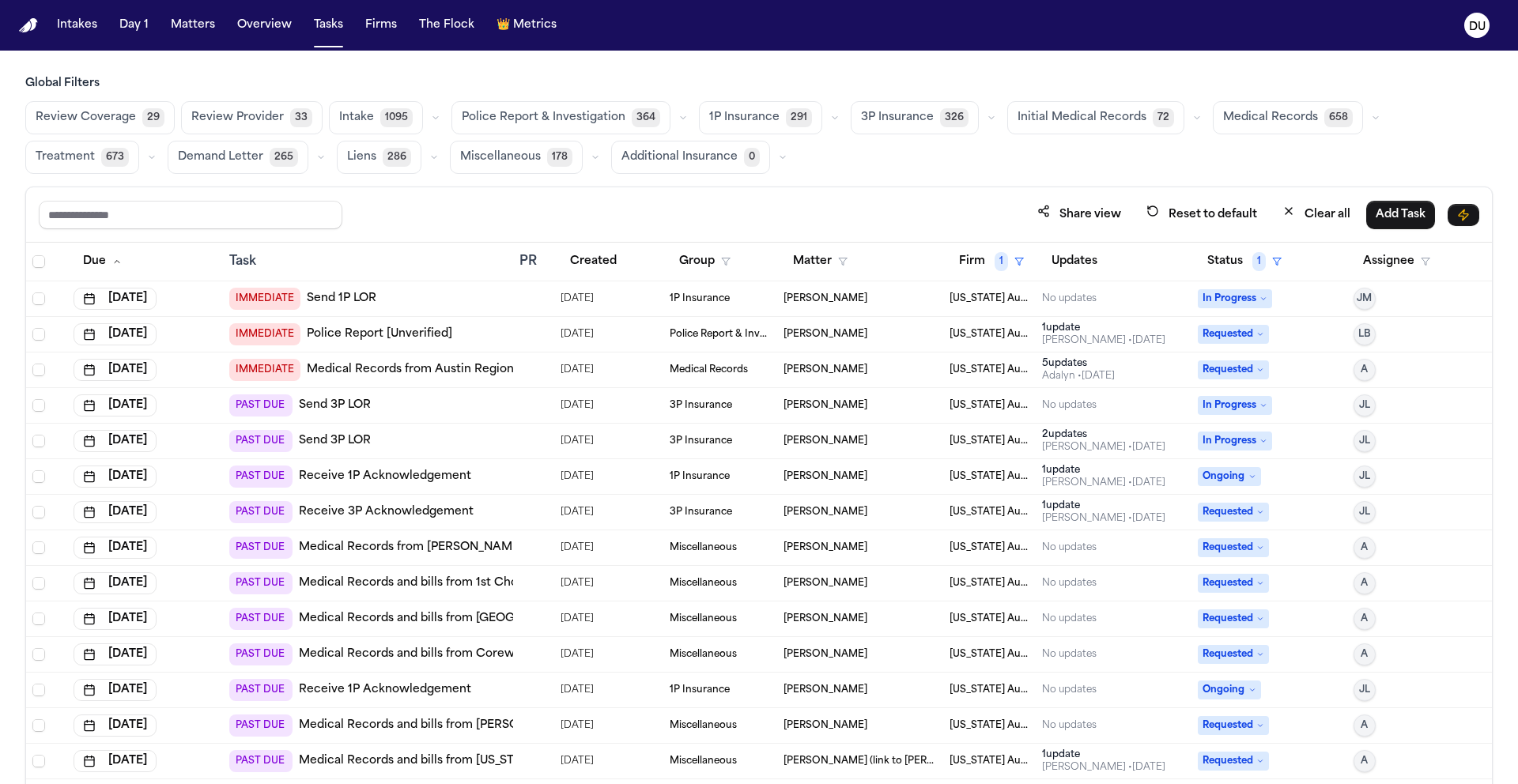
click at [1061, 120] on span "Initial Medical Records" at bounding box center [1082, 118] width 128 height 15
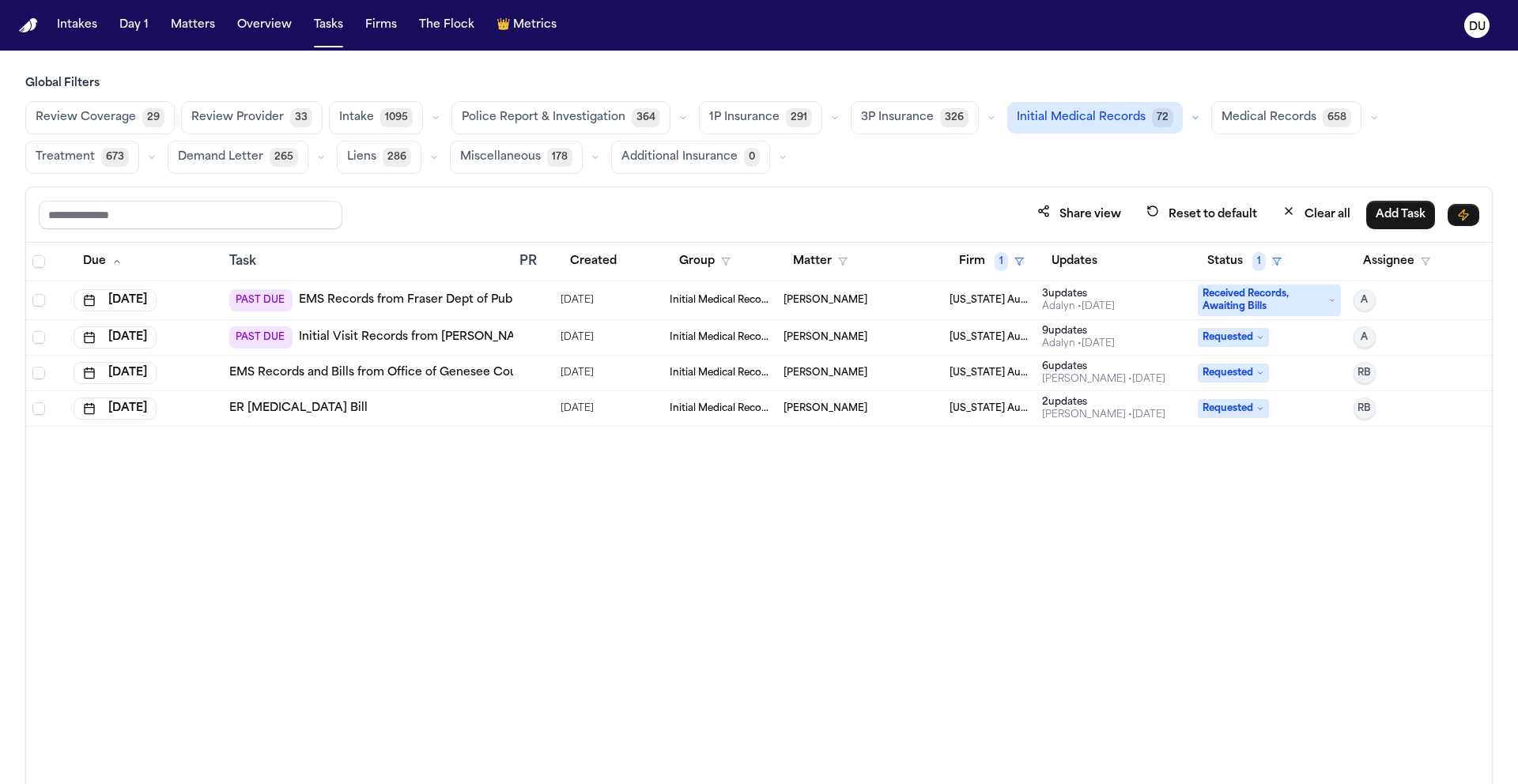
click at [1267, 119] on span "Medical Records" at bounding box center [1269, 118] width 95 height 15
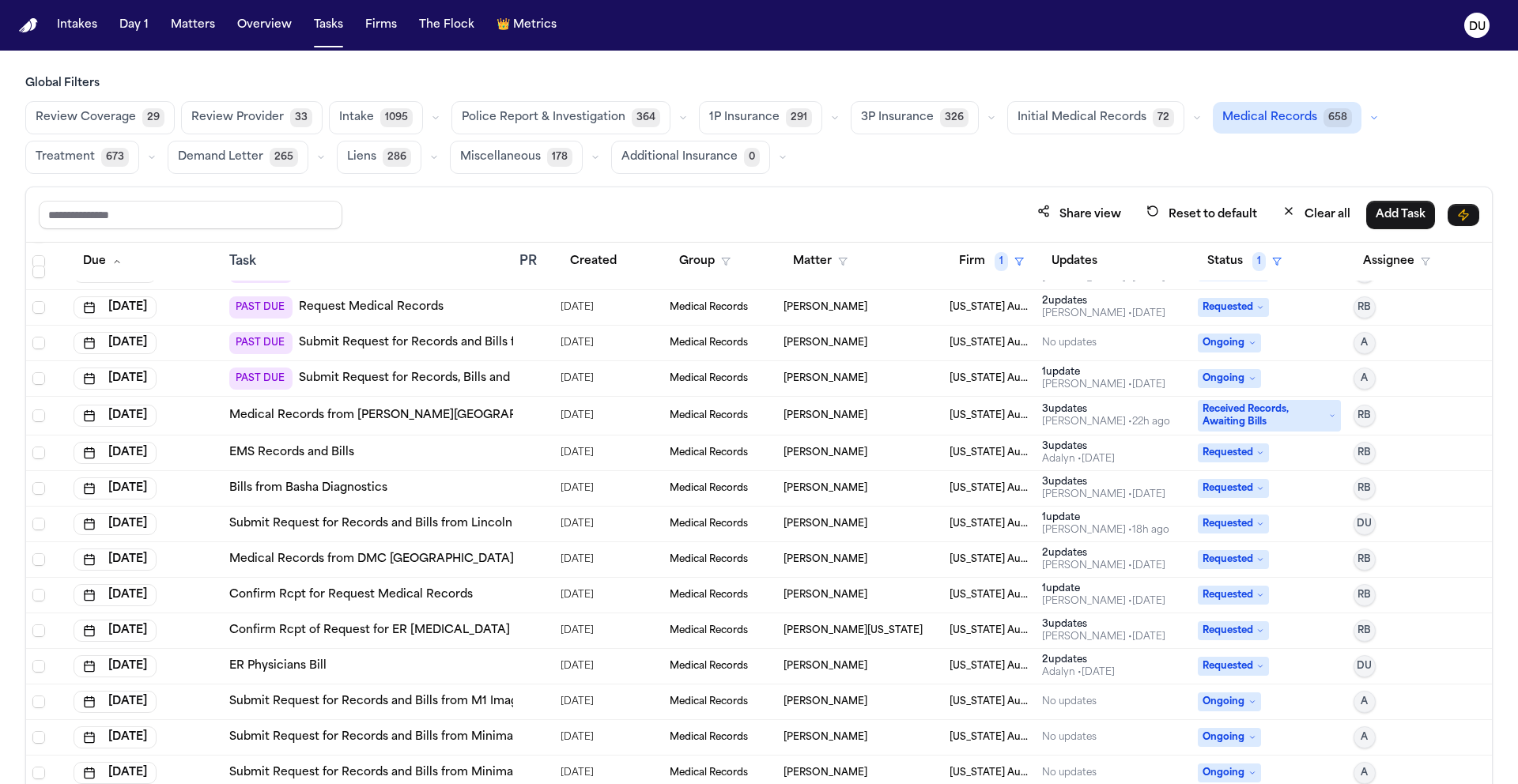
scroll to position [1363, 0]
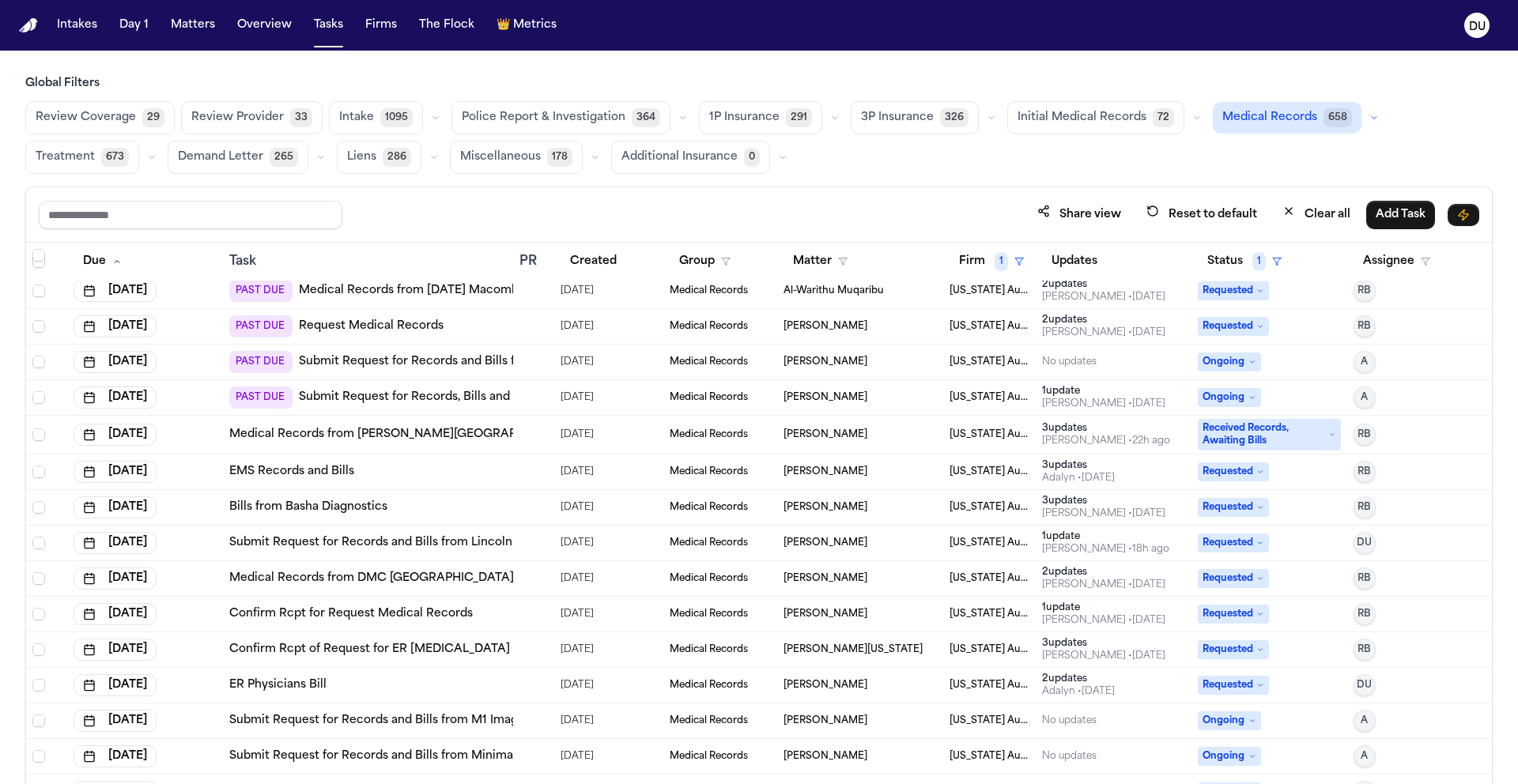
click at [33, 23] on img "Home" at bounding box center [29, 26] width 19 height 15
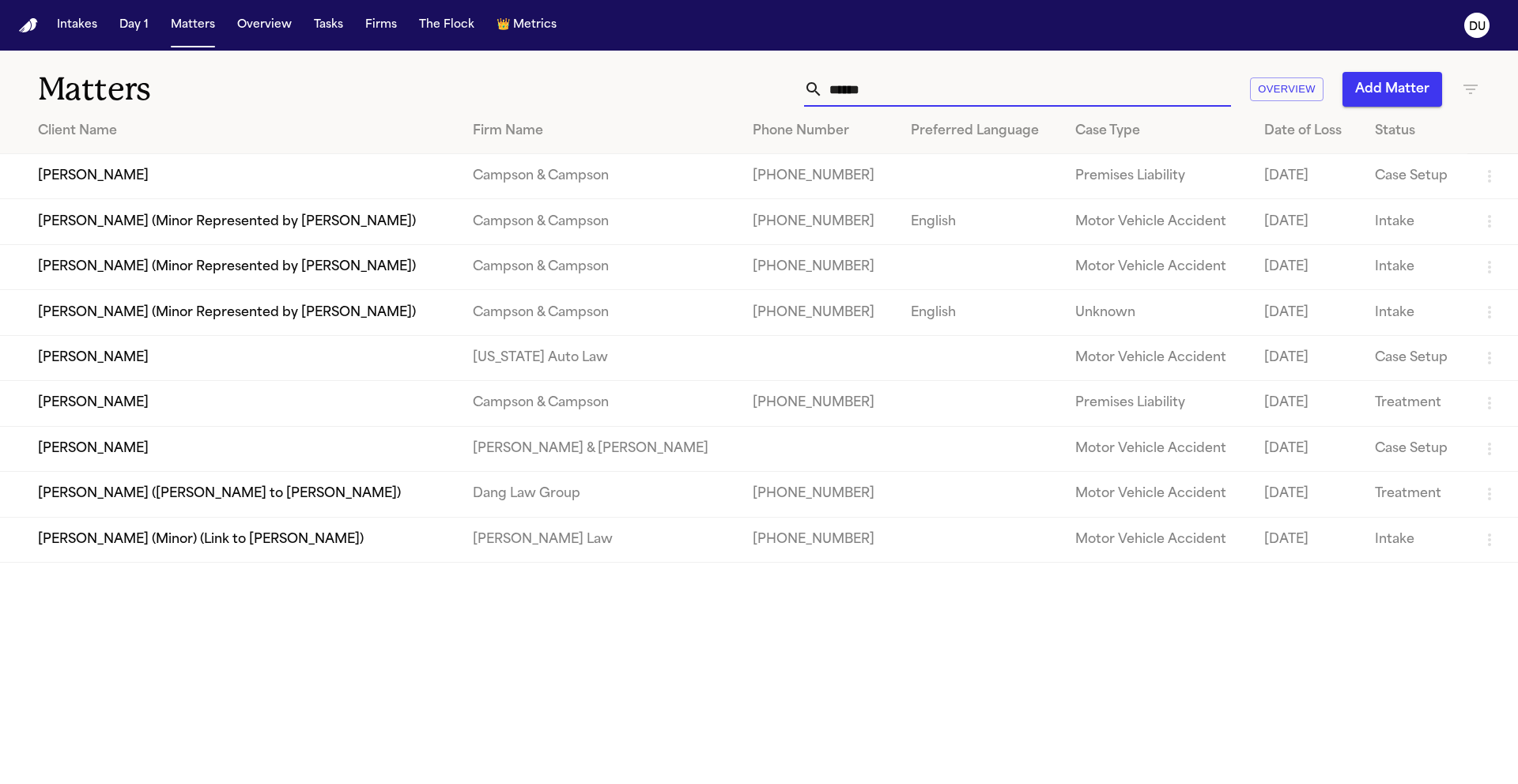
drag, startPoint x: 922, startPoint y: 88, endPoint x: 770, endPoint y: 88, distance: 152.0
click at [770, 88] on div "****** Overview Add Matter" at bounding box center [969, 89] width 1022 height 35
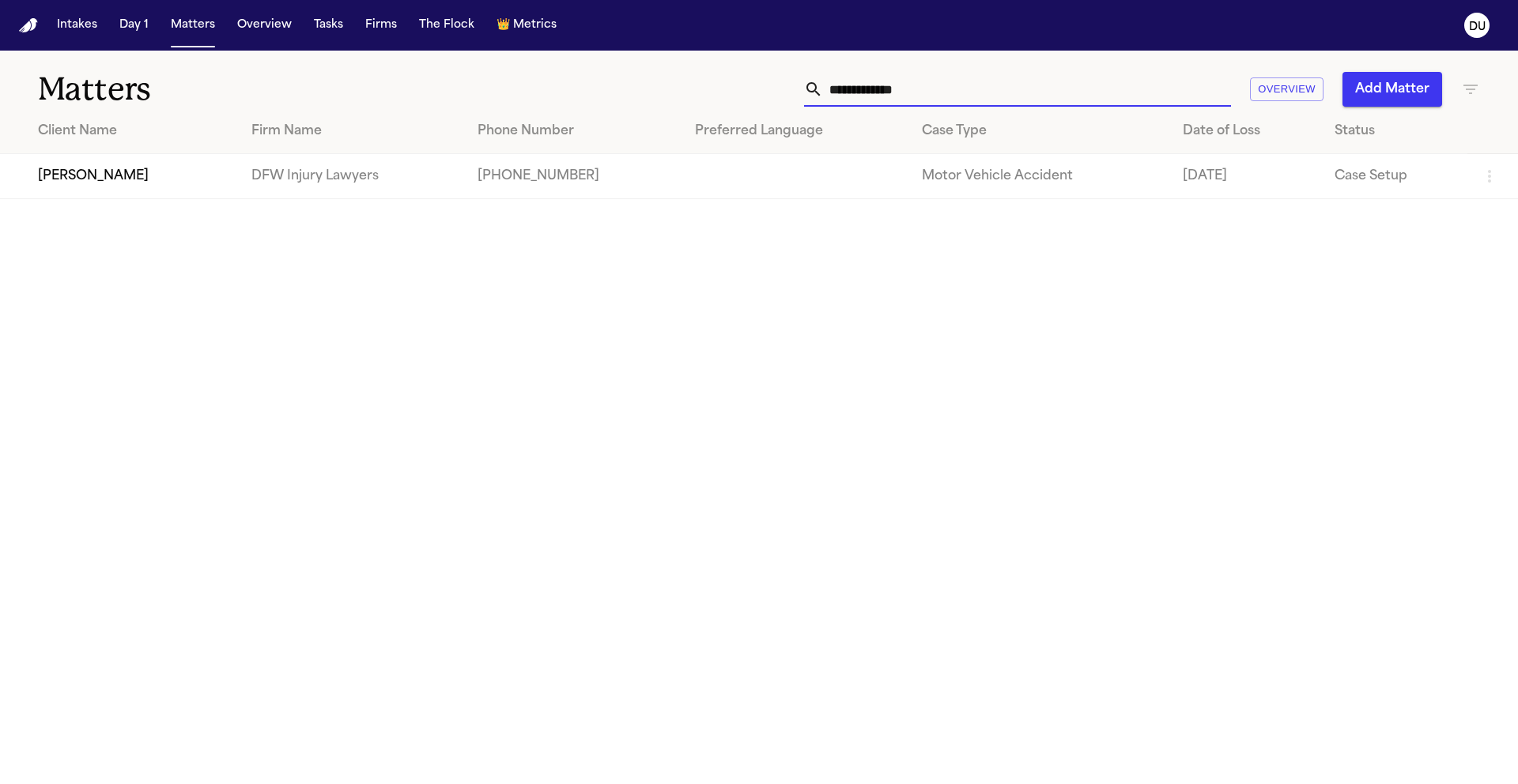
click at [210, 167] on td "[PERSON_NAME]" at bounding box center [119, 176] width 239 height 45
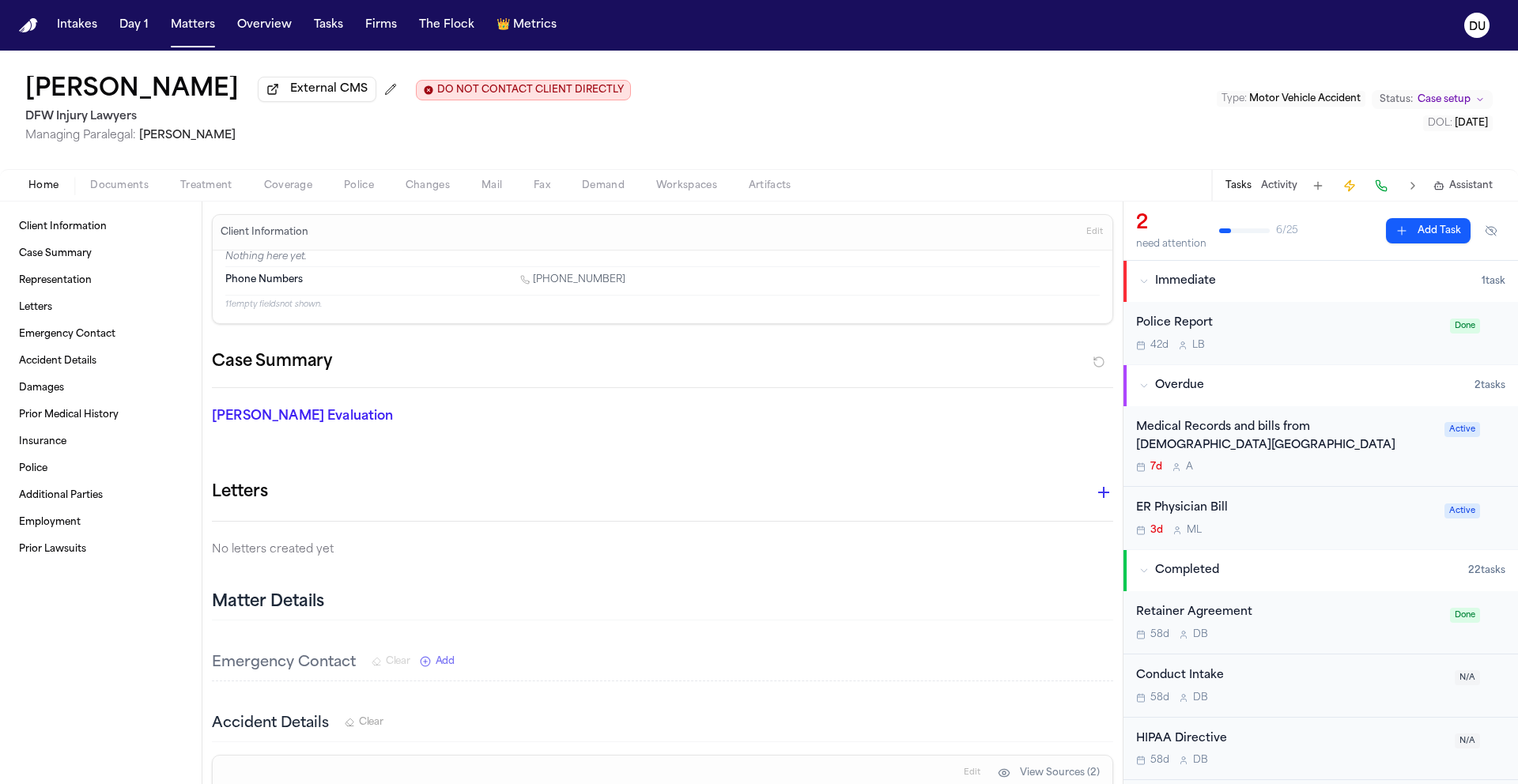
click at [1239, 449] on div "Medical Records and bills from Methodist Midlothian Medical Center" at bounding box center [1286, 437] width 299 height 36
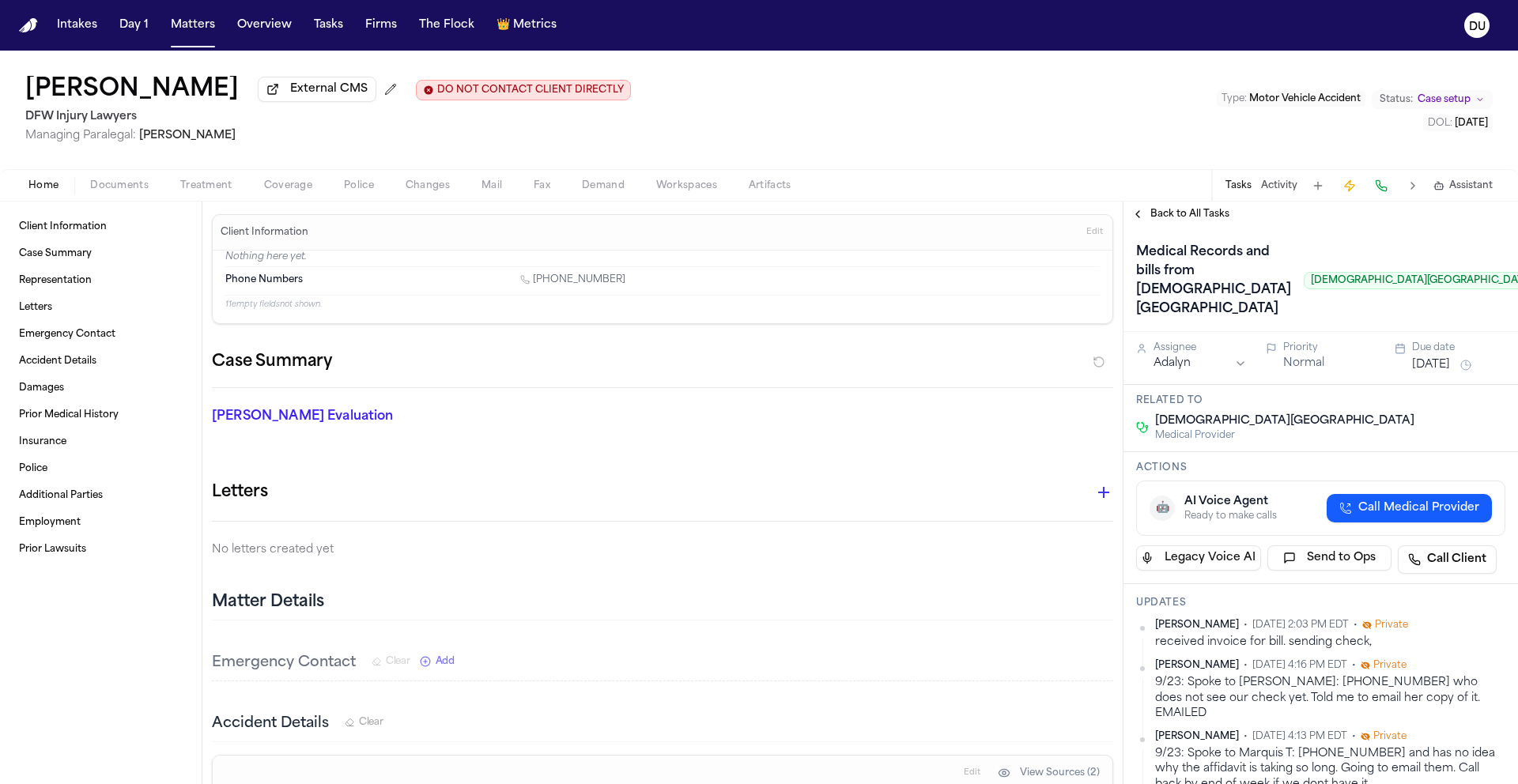
click at [491, 192] on span "Mail" at bounding box center [491, 185] width 20 height 12
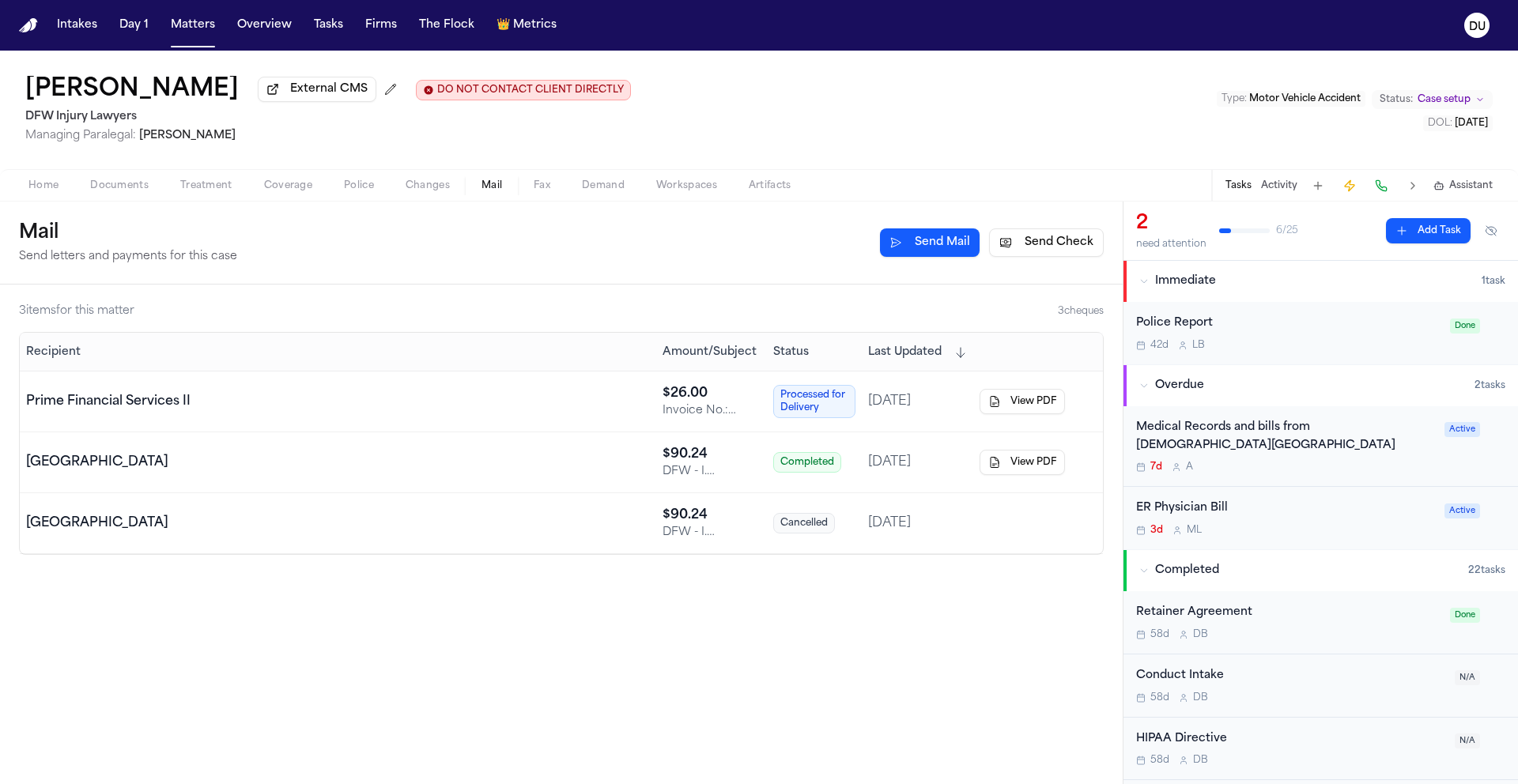
click at [1280, 440] on div "Medical Records and bills from Methodist Midlothian Medical Center" at bounding box center [1286, 437] width 299 height 36
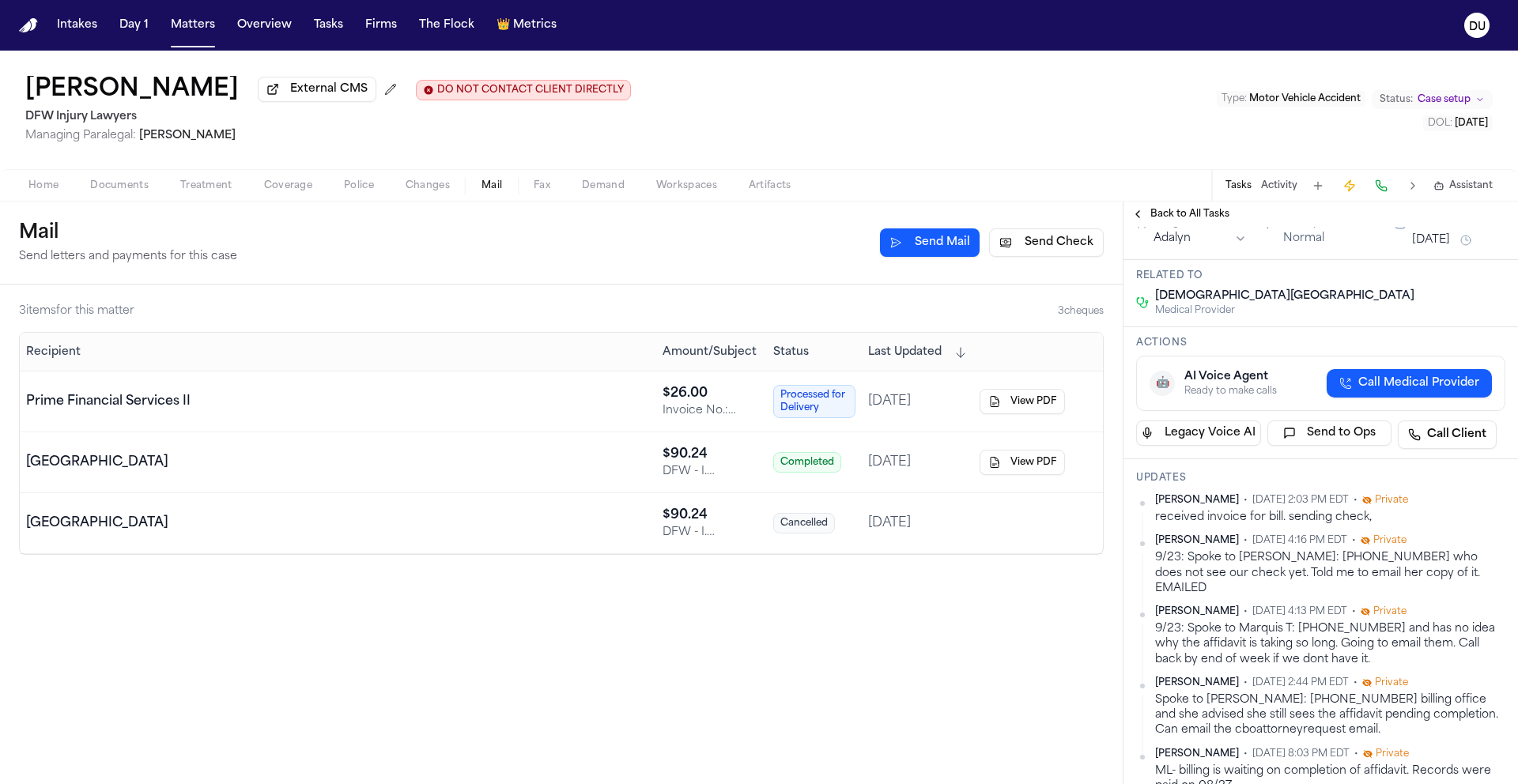
scroll to position [107, 0]
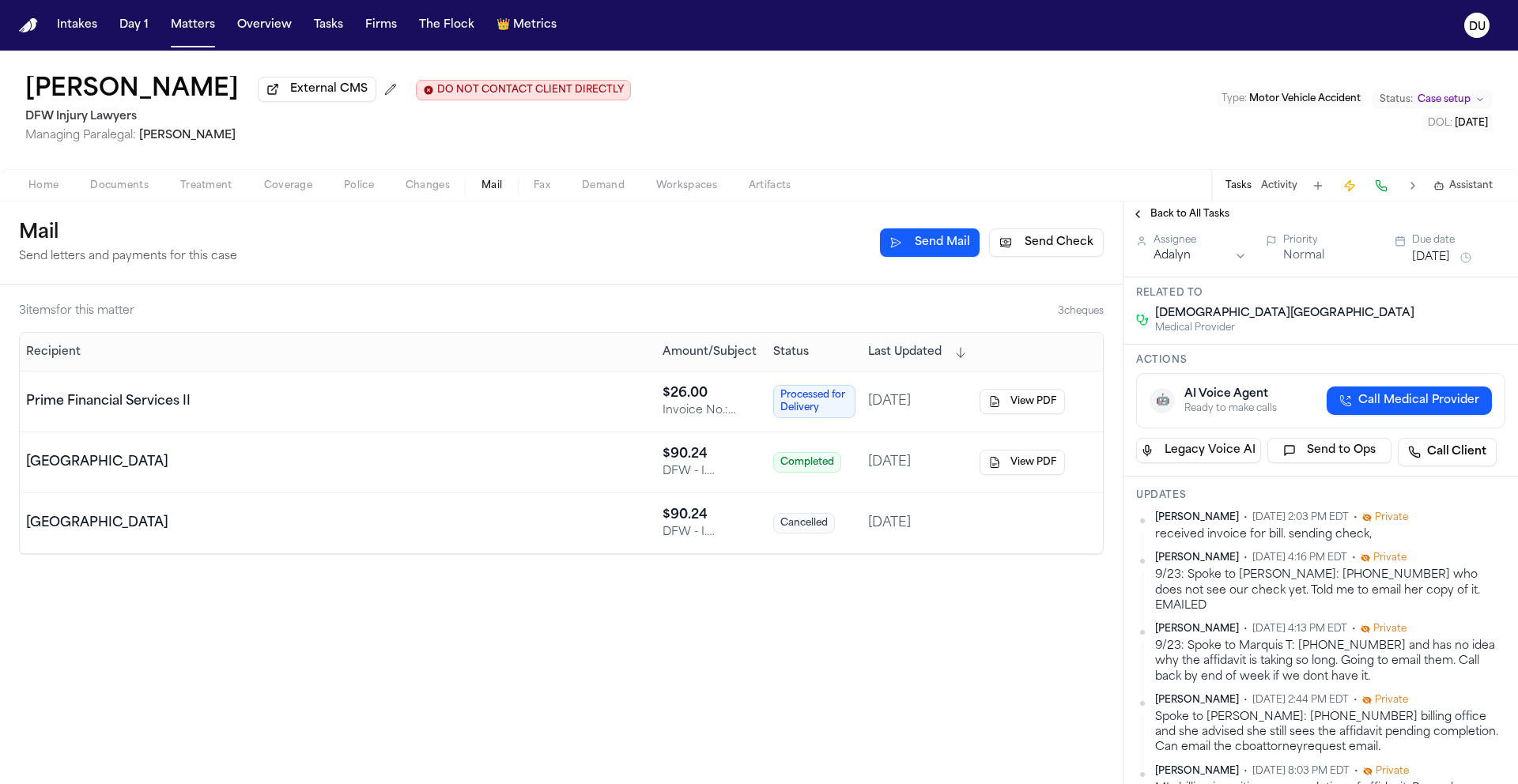
click at [808, 404] on span "Processed for Delivery" at bounding box center [814, 402] width 82 height 34
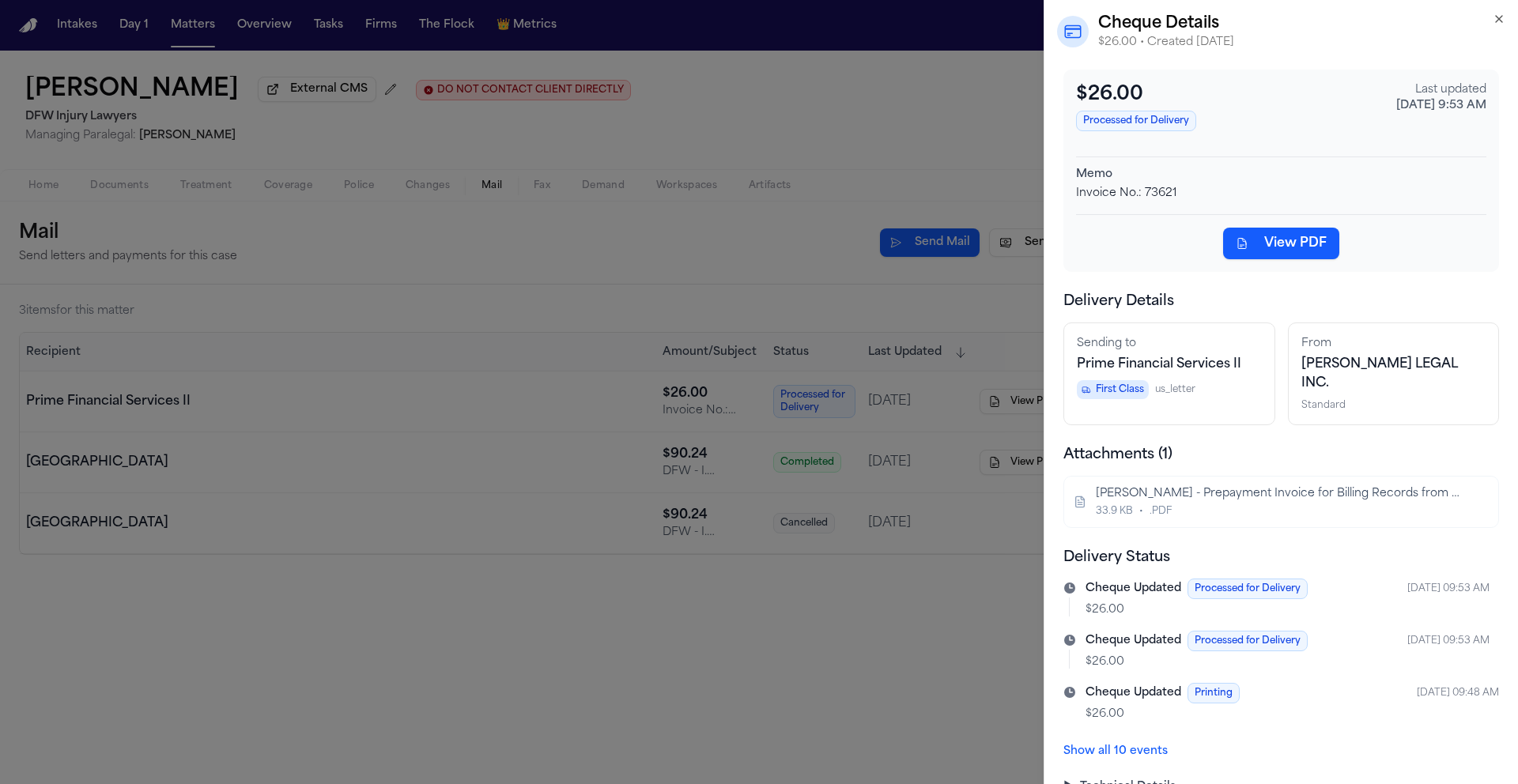
click at [1502, 20] on icon "button" at bounding box center [1499, 18] width 12 height 12
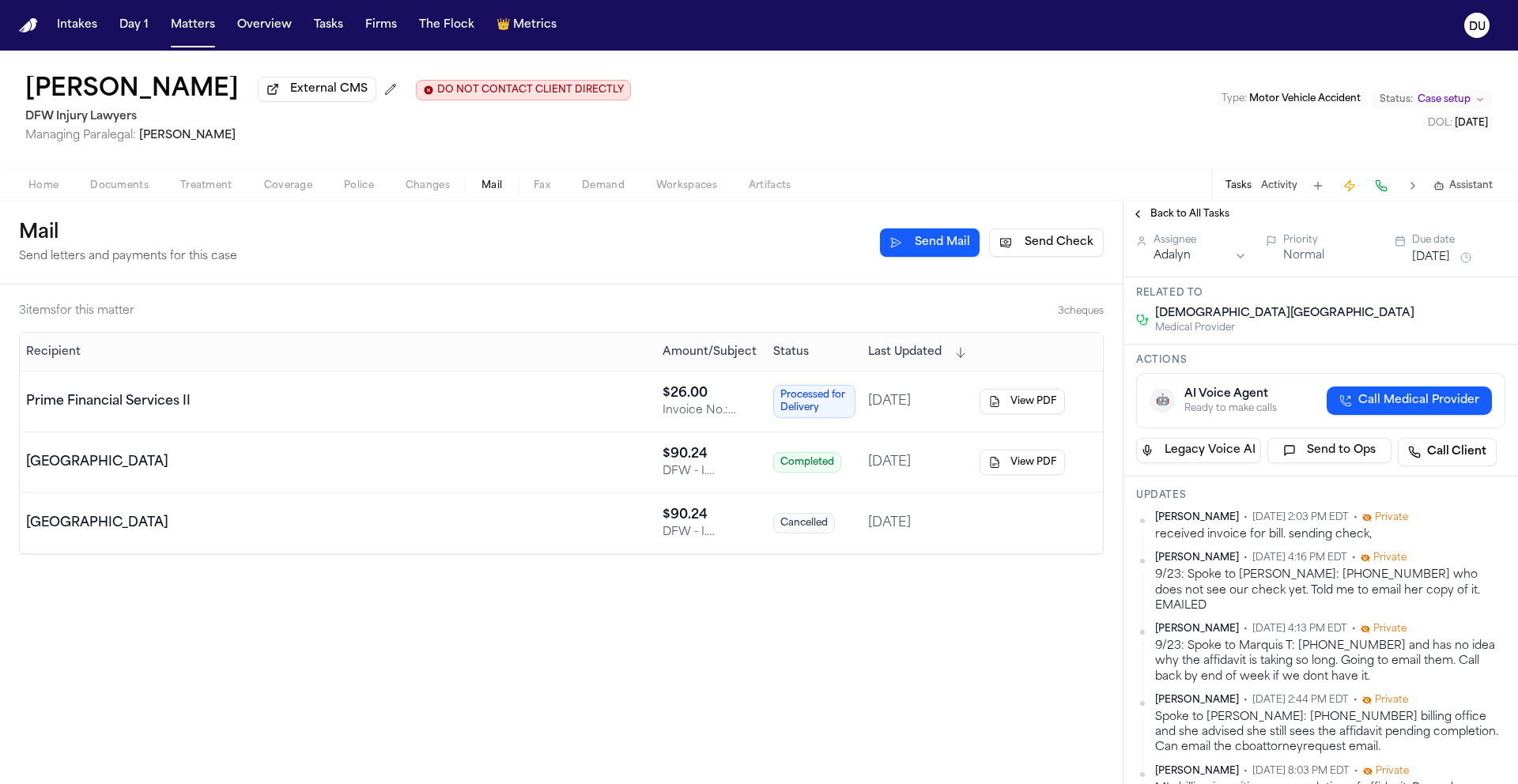
click at [1187, 213] on span "Back to All Tasks" at bounding box center [1190, 214] width 79 height 12
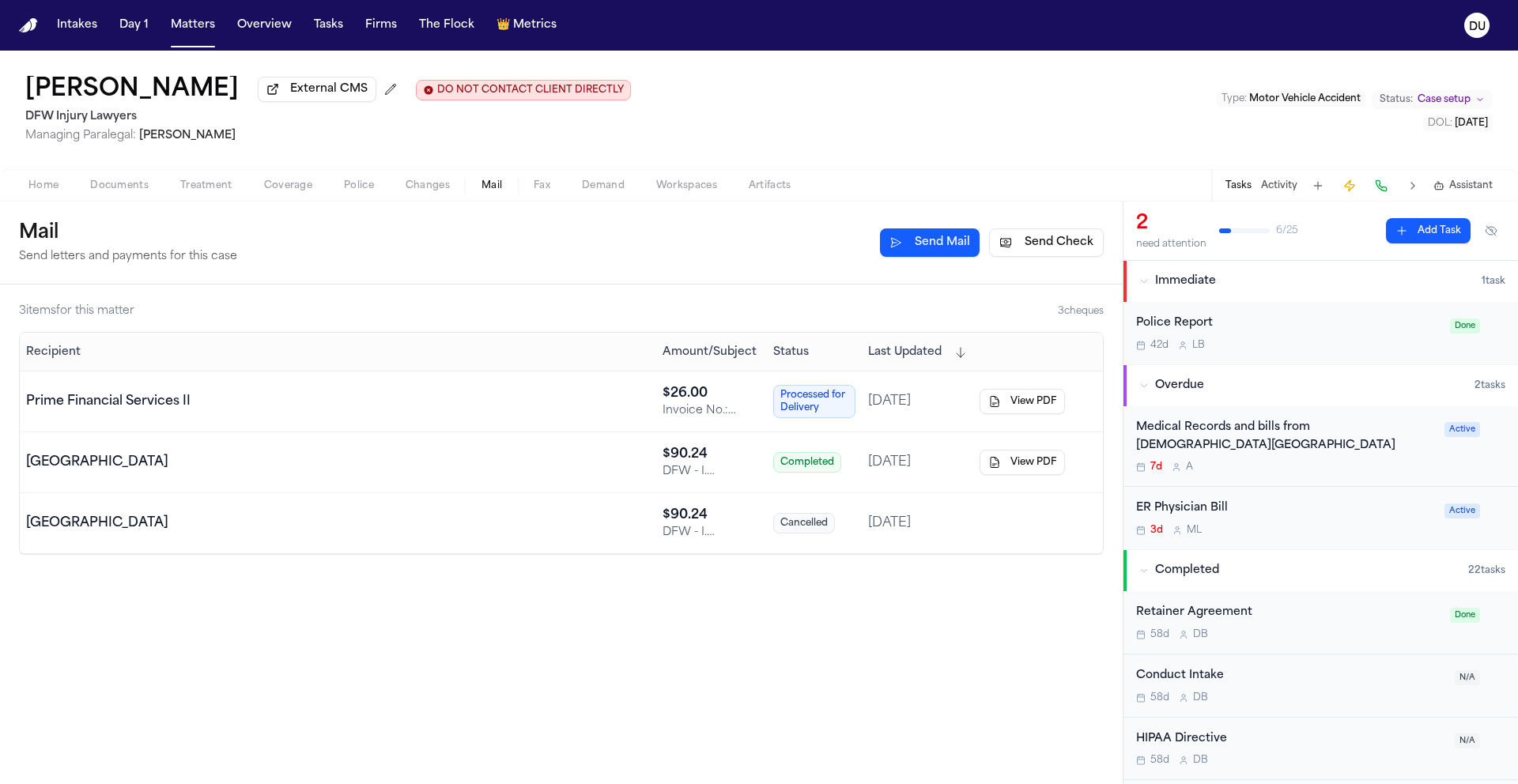
click at [1214, 500] on div "ER Physician Bill 3d M L Active" at bounding box center [1320, 518] width 394 height 62
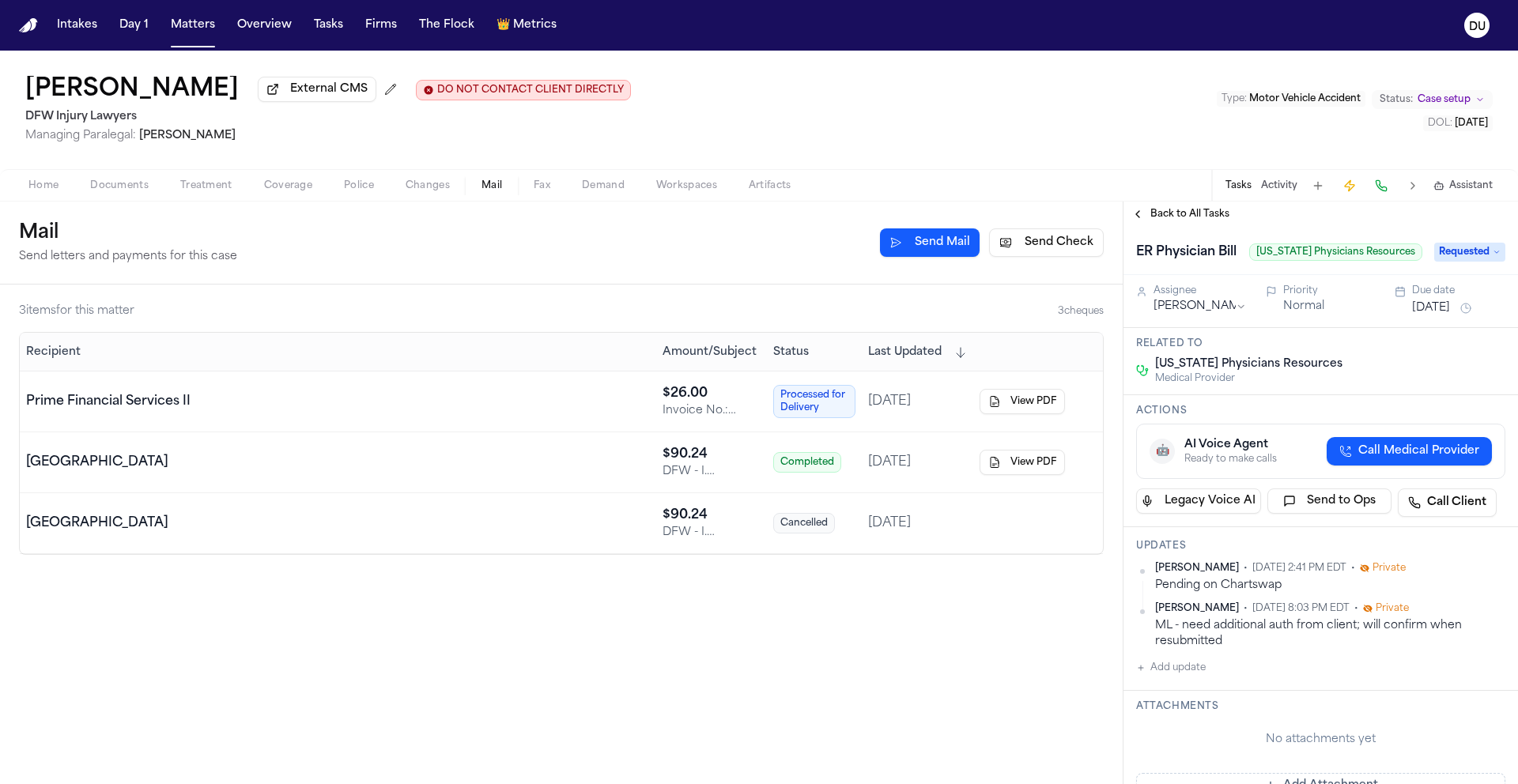
click at [1185, 215] on span "Back to All Tasks" at bounding box center [1190, 214] width 79 height 12
